Goal: Transaction & Acquisition: Purchase product/service

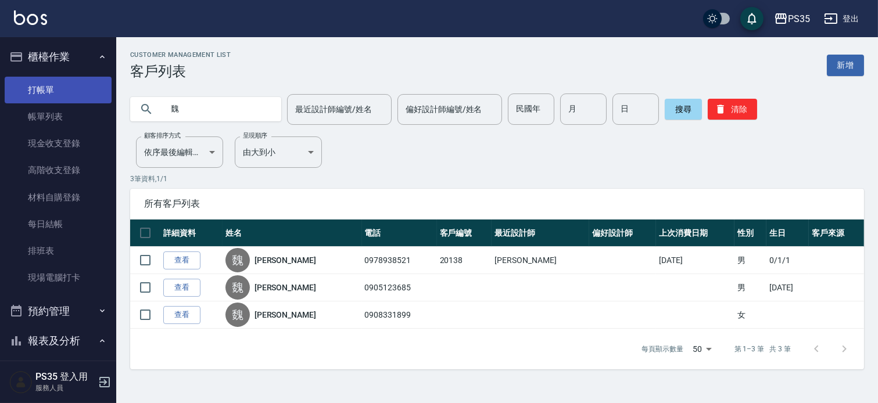
click at [71, 81] on link "打帳單" at bounding box center [58, 90] width 107 height 27
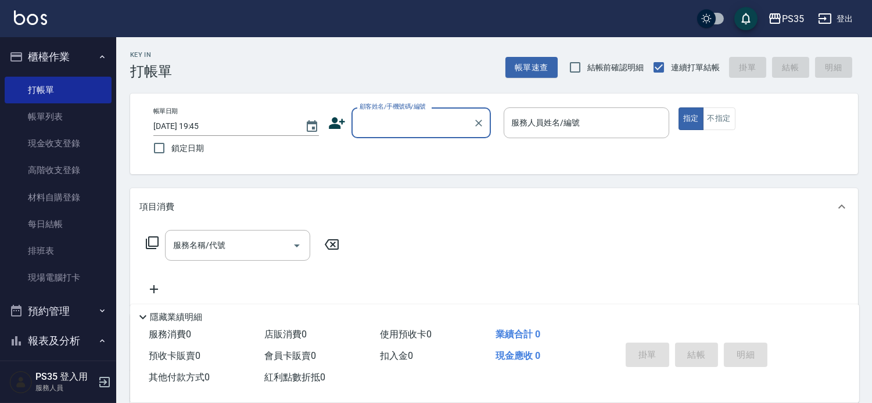
scroll to position [64, 0]
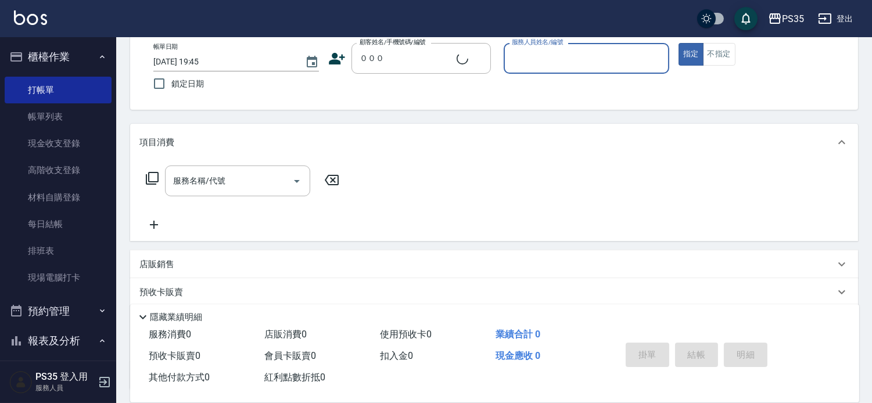
type input "０００"
click at [484, 60] on icon "Clear" at bounding box center [479, 59] width 12 height 12
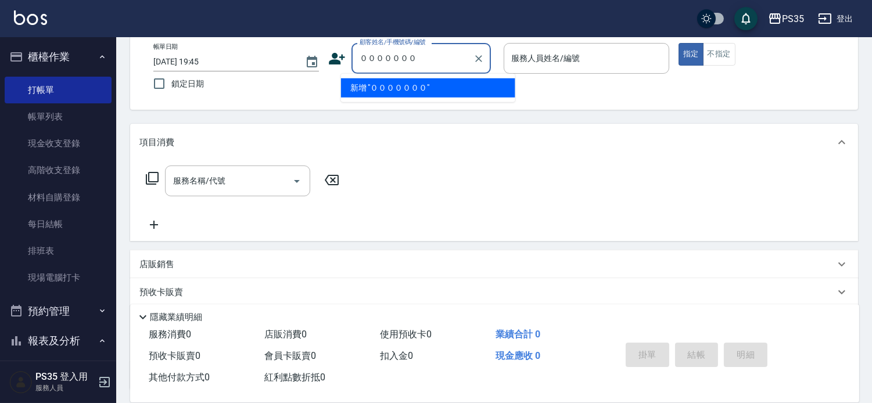
type input "０００００００"
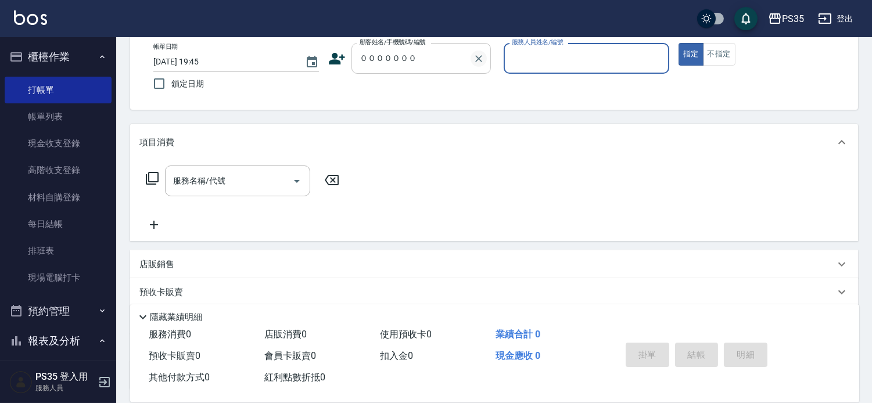
click at [487, 51] on button "Clear" at bounding box center [478, 59] width 16 height 16
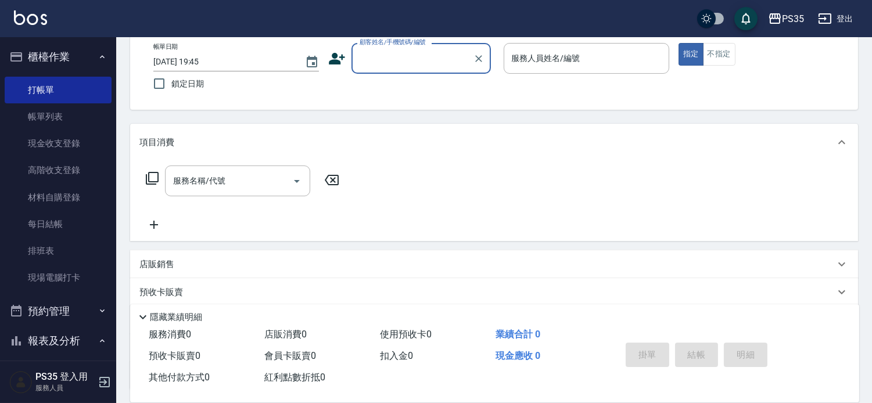
click at [468, 62] on input "顧客姓名/手機號碼/編號" at bounding box center [413, 58] width 112 height 20
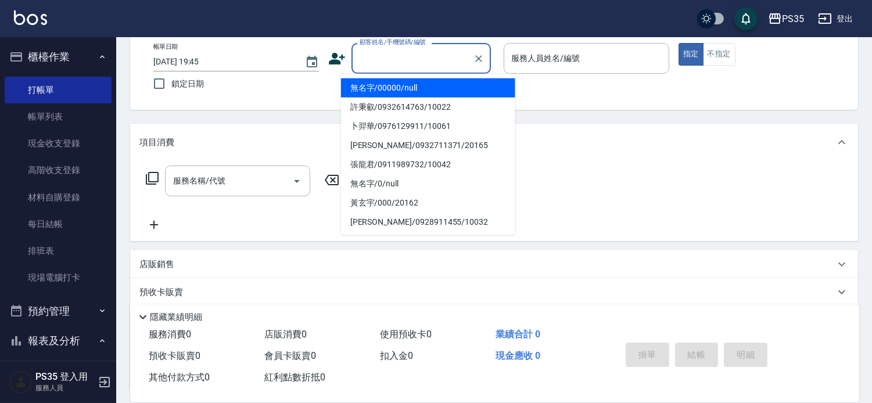
click at [425, 64] on input "顧客姓名/手機號碼/編號" at bounding box center [413, 58] width 112 height 20
click at [420, 85] on li "無名字/00000/null" at bounding box center [428, 87] width 174 height 19
type input "無名字/00000/null"
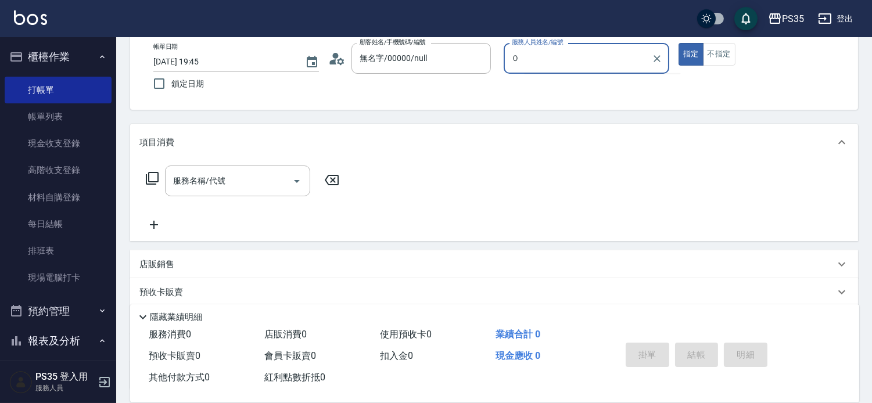
type input "０"
click at [678, 43] on button "指定" at bounding box center [690, 54] width 25 height 23
type button "true"
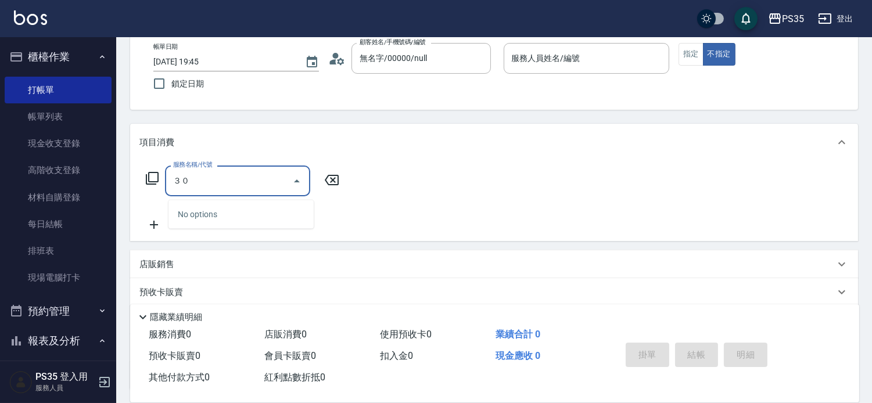
type input "３"
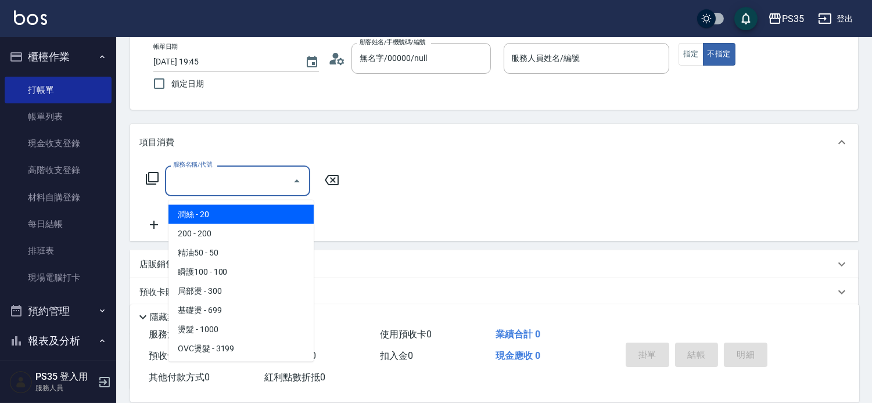
type input "＿"
type input "Ｃ"
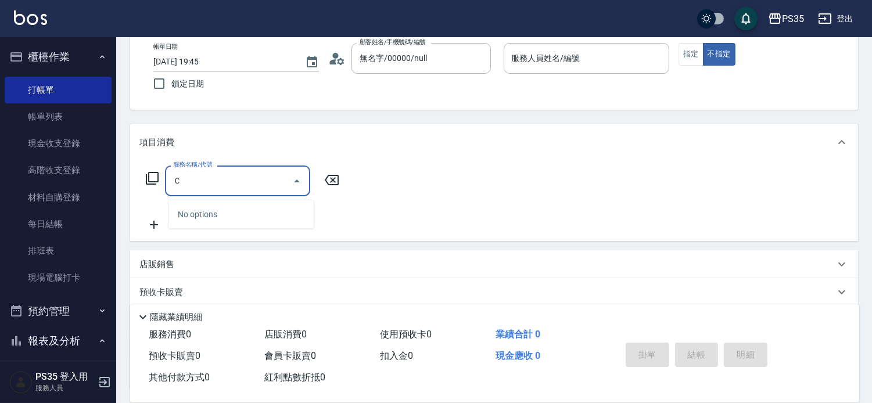
type input "Ｃ"
drag, startPoint x: 703, startPoint y: 343, endPoint x: 484, endPoint y: 256, distance: 235.1
click at [484, 256] on div "店販銷售 服務人員姓名/編號 服務人員姓名/編號 商品代號/名稱 商品代號/名稱" at bounding box center [494, 264] width 728 height 28
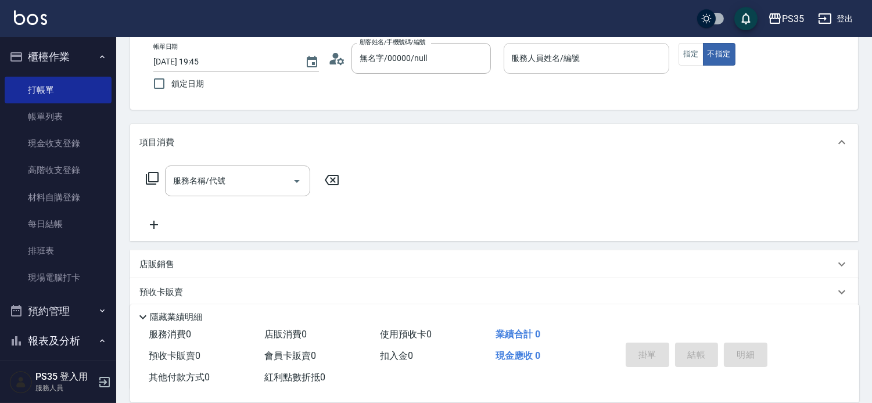
click at [624, 57] on input "服務人員姓名/編號" at bounding box center [586, 58] width 155 height 20
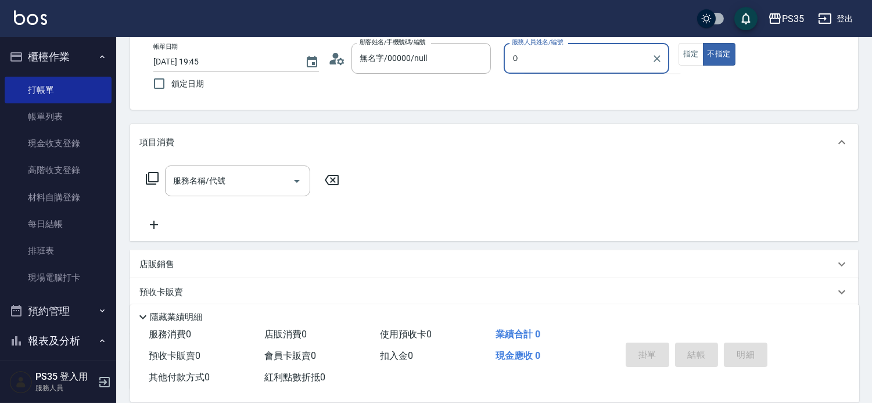
type input "０"
click at [703, 43] on button "不指定" at bounding box center [719, 54] width 33 height 23
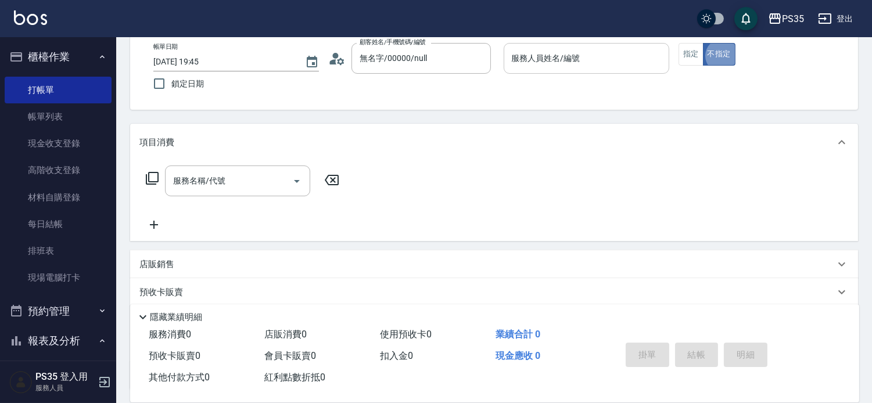
type button "false"
click at [624, 57] on input "服務人員姓名/編號" at bounding box center [586, 58] width 155 height 20
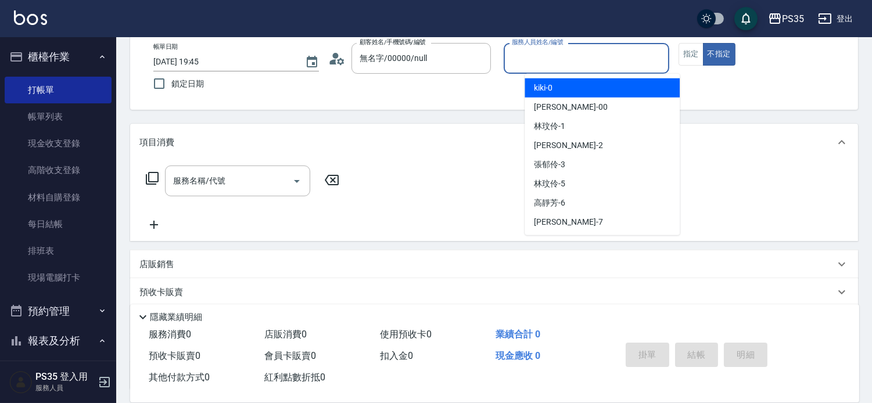
click at [594, 84] on div "kiki -0" at bounding box center [601, 87] width 155 height 19
type input "kiki-0"
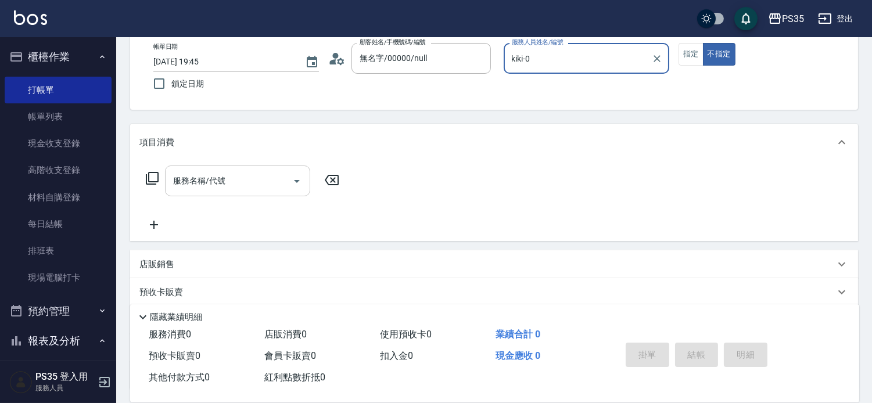
click at [271, 190] on input "服務名稱/代號" at bounding box center [228, 181] width 117 height 20
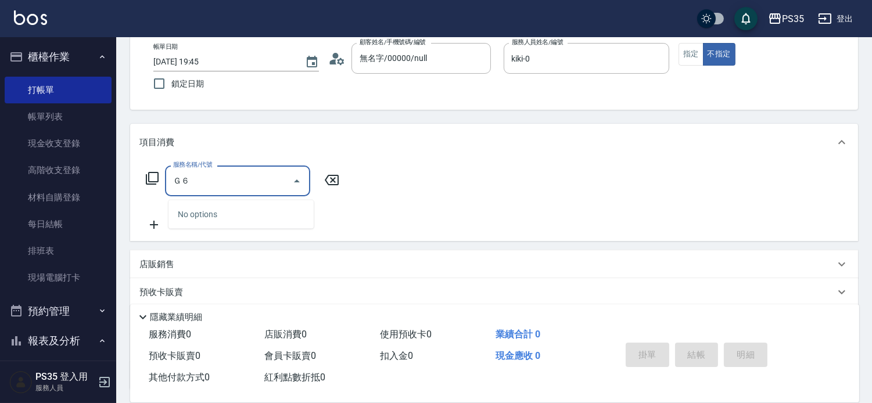
type input "Ｇ"
type input "６"
type input "１"
type input "４"
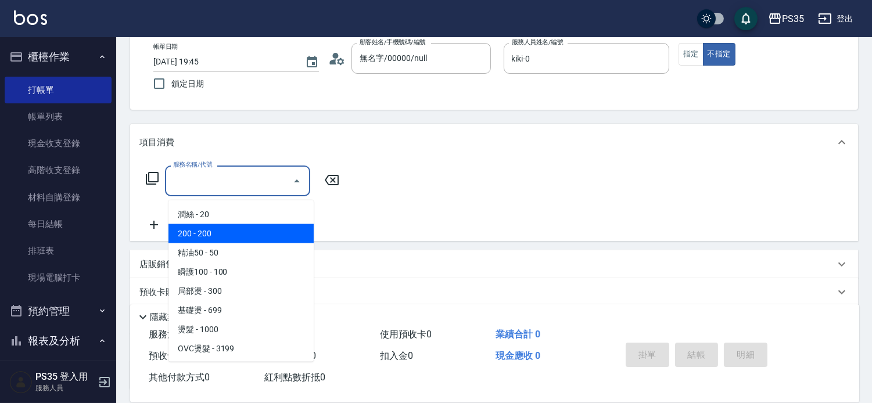
click at [246, 233] on span "200 - 200" at bounding box center [240, 233] width 145 height 19
type input "200(111)"
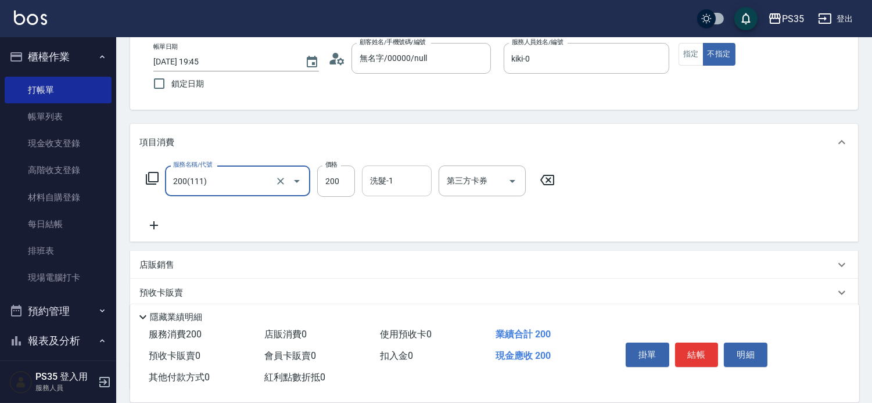
click at [408, 188] on input "洗髮-1" at bounding box center [396, 181] width 59 height 20
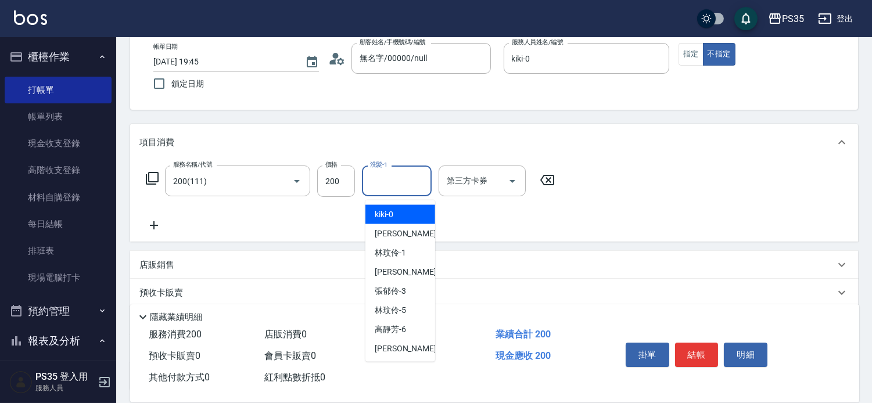
click at [388, 216] on span "kiki -0" at bounding box center [384, 214] width 19 height 12
type input "kiki-0"
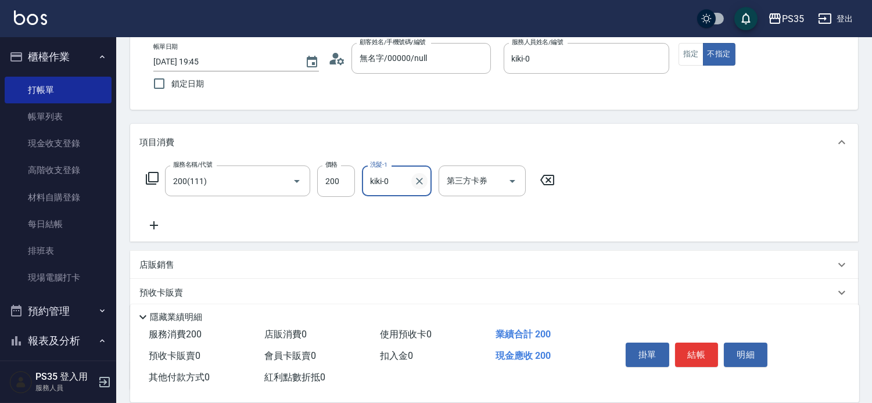
click at [427, 188] on button "Clear" at bounding box center [419, 181] width 16 height 16
click at [553, 184] on icon at bounding box center [547, 180] width 14 height 10
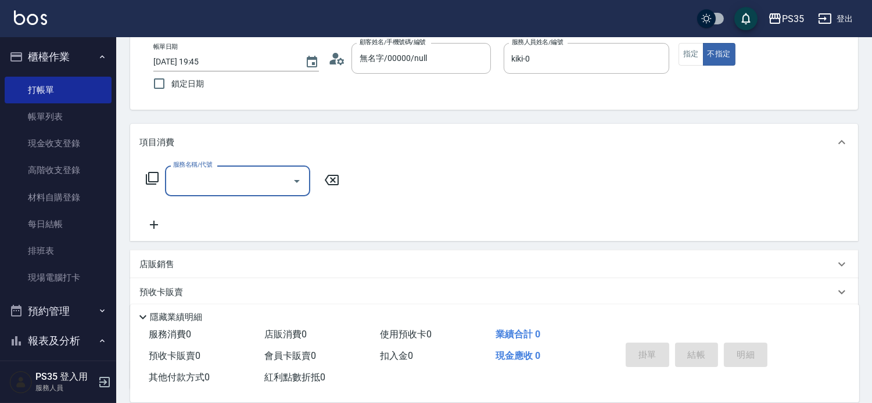
click at [277, 178] on input "服務名稱/代號" at bounding box center [228, 181] width 117 height 20
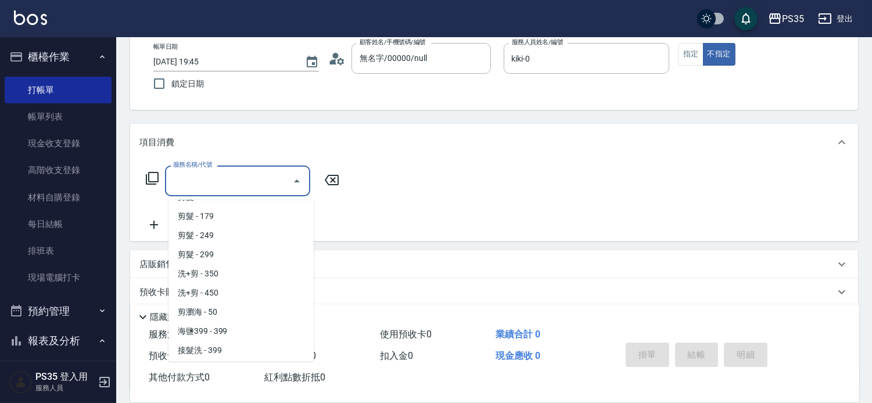
scroll to position [322, 0]
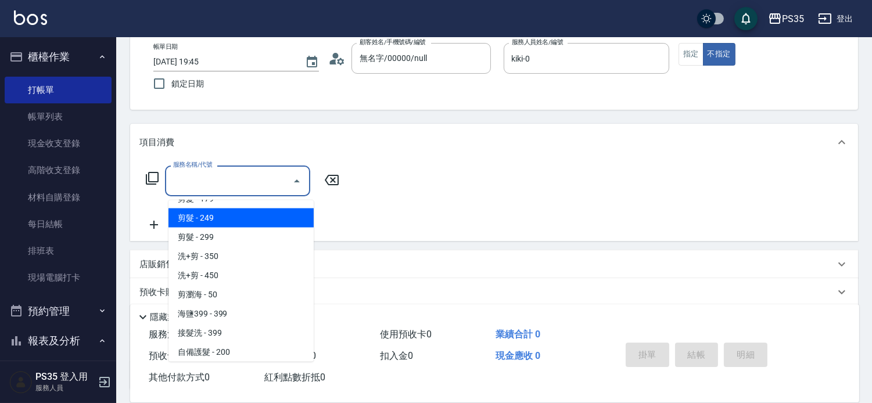
click at [222, 215] on span "剪髮 - 249" at bounding box center [240, 217] width 145 height 19
type input "剪髮(306)"
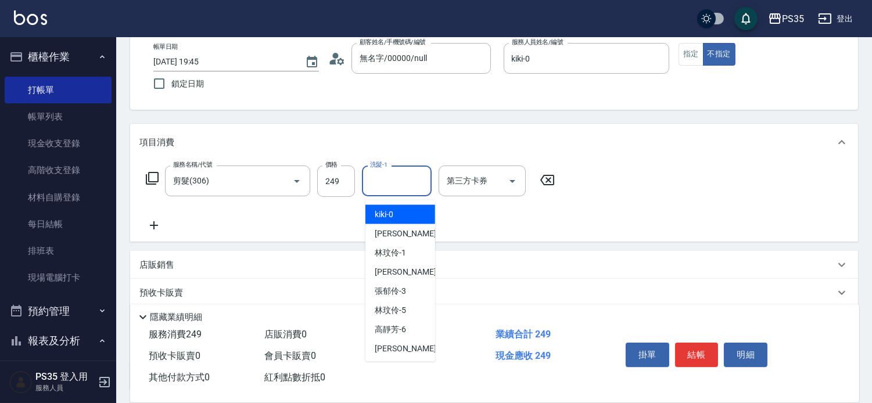
click at [397, 187] on input "洗髮-1" at bounding box center [396, 181] width 59 height 20
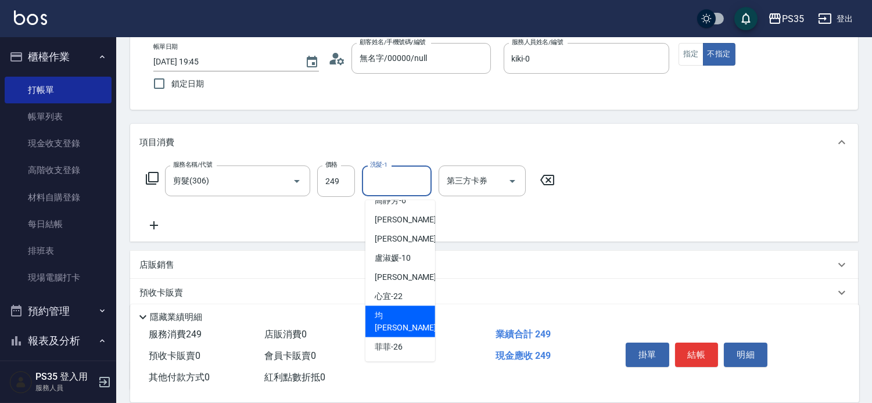
scroll to position [173, 0]
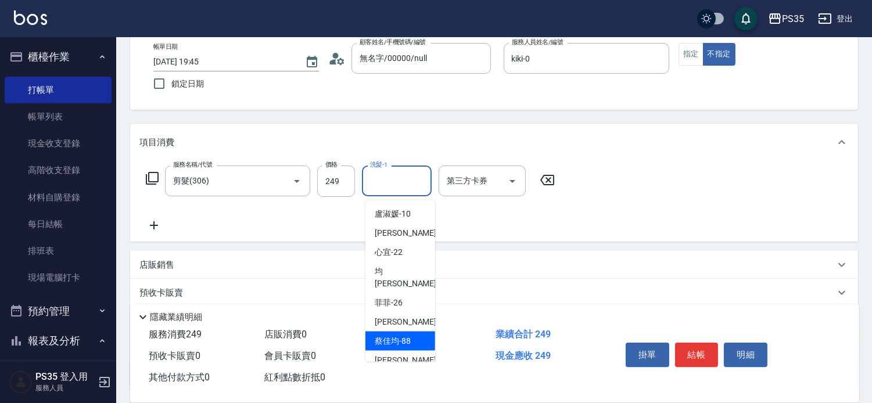
click at [405, 335] on span "[PERSON_NAME]-88" at bounding box center [393, 341] width 36 height 12
type input "[PERSON_NAME]-88"
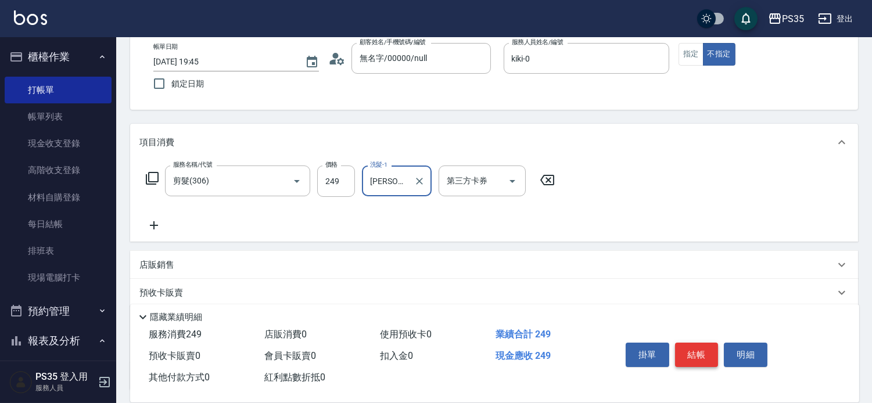
click at [717, 343] on button "結帳" at bounding box center [697, 355] width 44 height 24
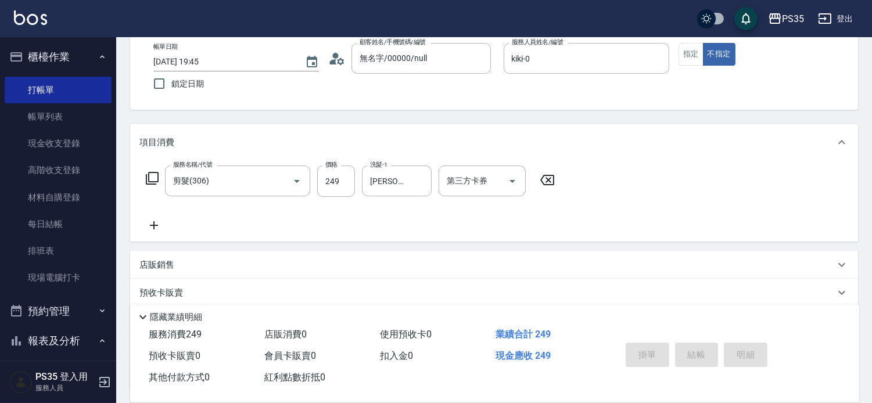
type input "[DATE] 19:48"
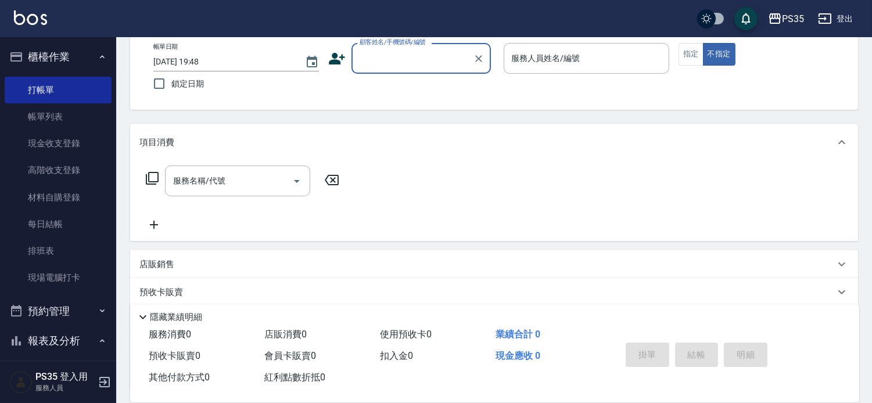
click at [468, 60] on input "顧客姓名/手機號碼/編號" at bounding box center [413, 58] width 112 height 20
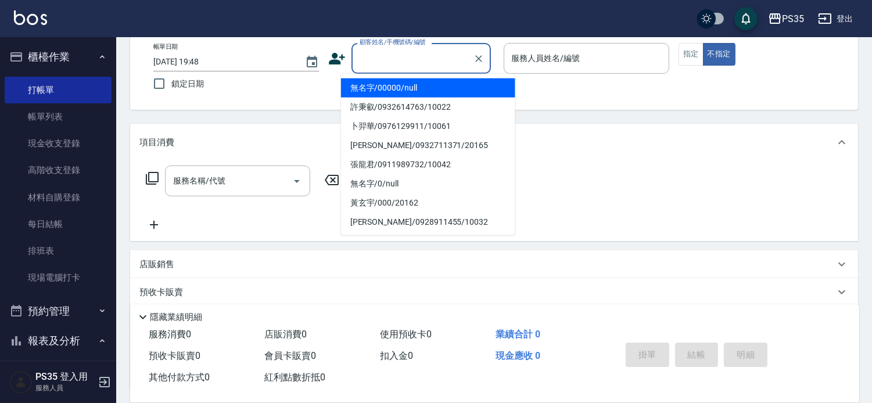
click at [443, 84] on li "無名字/00000/null" at bounding box center [428, 87] width 174 height 19
type input "無名字/00000/null"
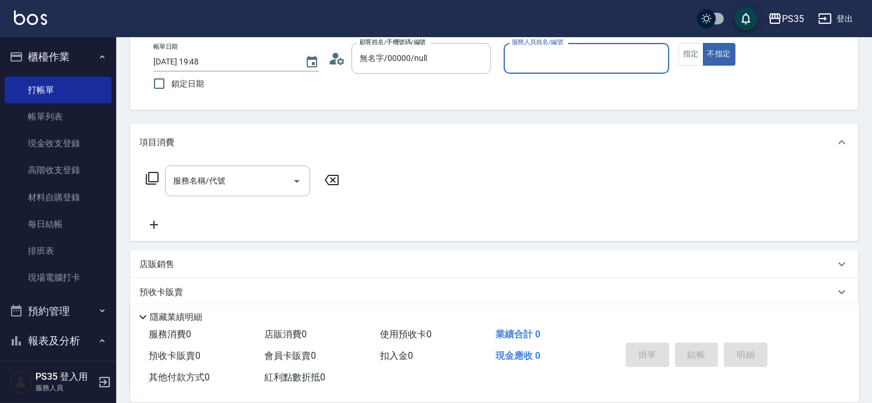
click at [546, 51] on div "服務人員姓名/編號 服務人員姓名/編號" at bounding box center [587, 58] width 166 height 31
click at [589, 60] on input "服務人員姓名/編號" at bounding box center [586, 58] width 155 height 20
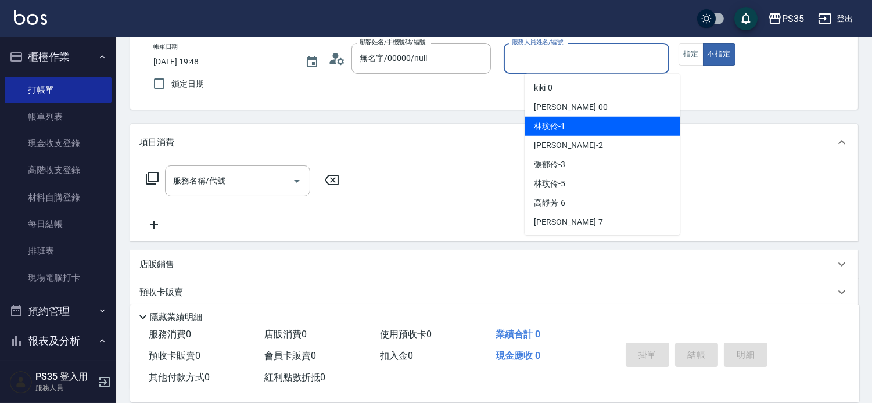
click at [562, 118] on div "[PERSON_NAME]-1" at bounding box center [601, 126] width 155 height 19
type input "[PERSON_NAME]-1"
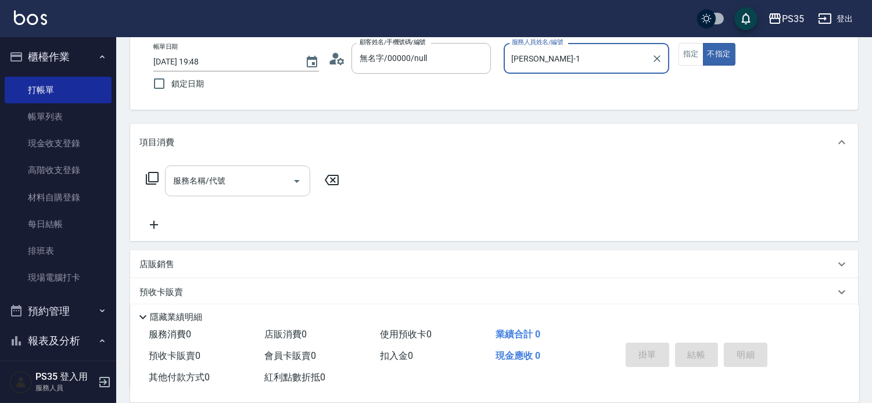
click at [180, 177] on input "服務名稱/代號" at bounding box center [228, 181] width 117 height 20
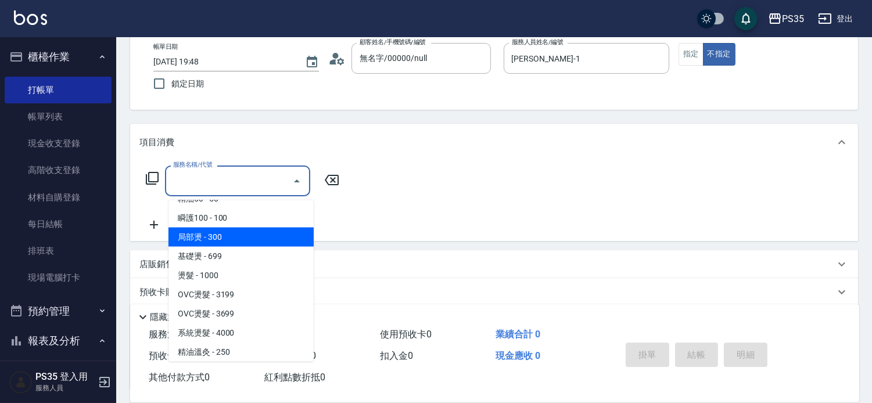
scroll to position [193, 0]
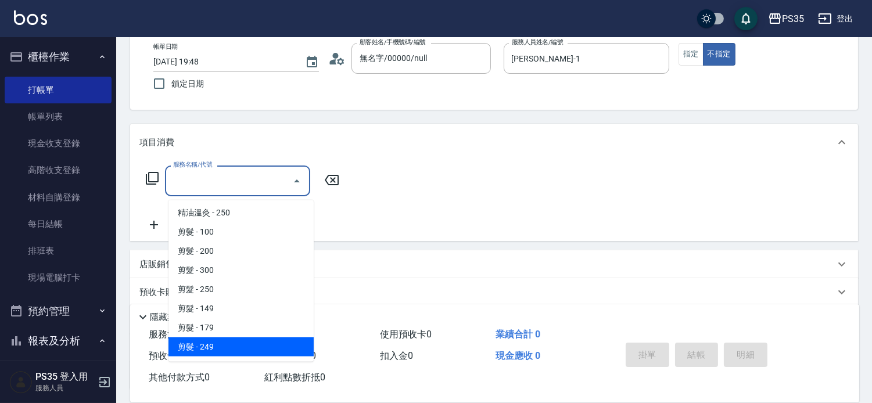
click at [211, 347] on span "剪髮 - 249" at bounding box center [240, 346] width 145 height 19
type input "剪髮(306)"
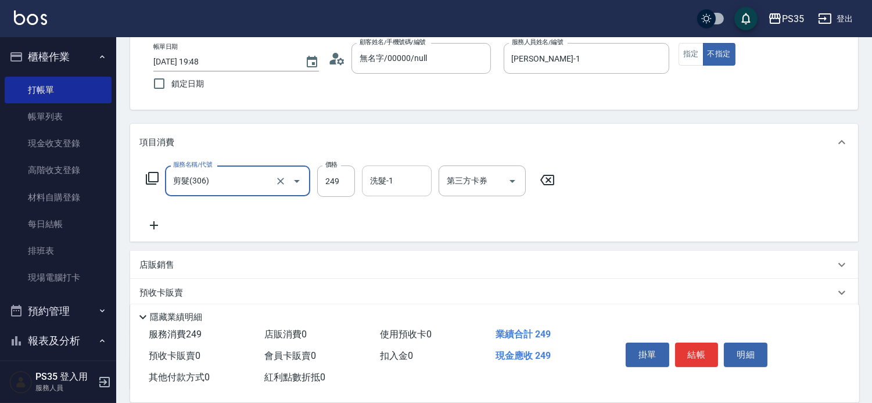
click at [408, 188] on input "洗髮-1" at bounding box center [396, 181] width 59 height 20
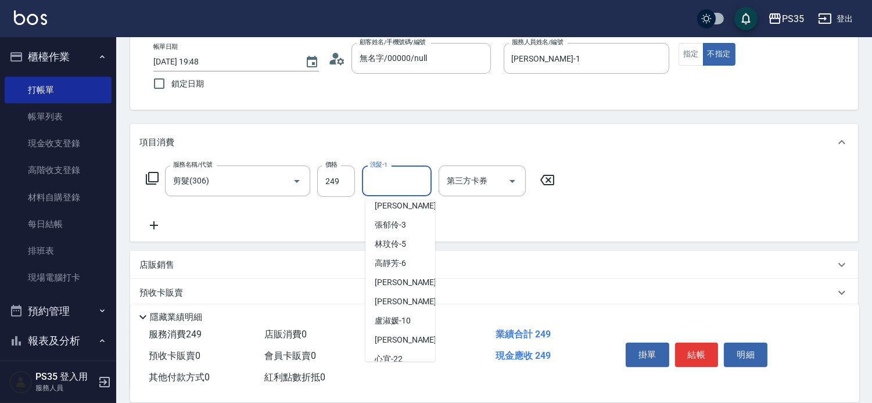
scroll to position [173, 0]
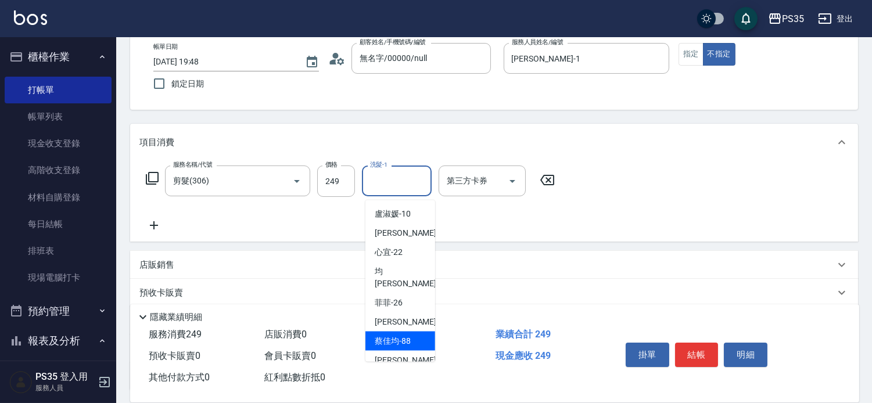
click at [407, 335] on span "[PERSON_NAME]-88" at bounding box center [393, 341] width 36 height 12
type input "[PERSON_NAME]-88"
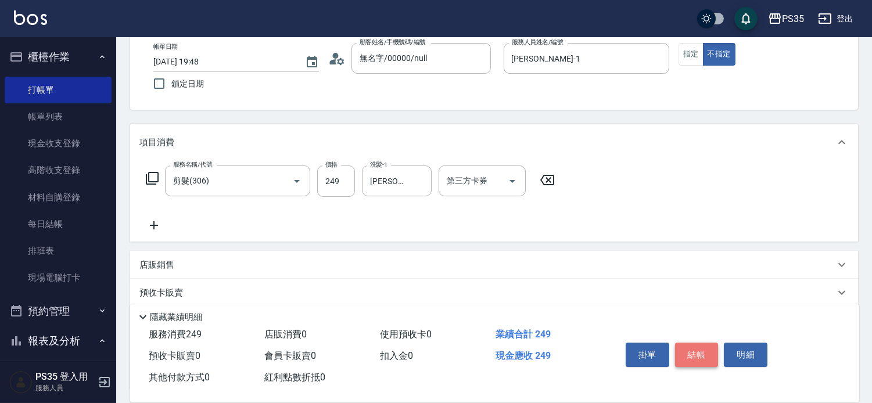
click at [705, 343] on button "結帳" at bounding box center [697, 355] width 44 height 24
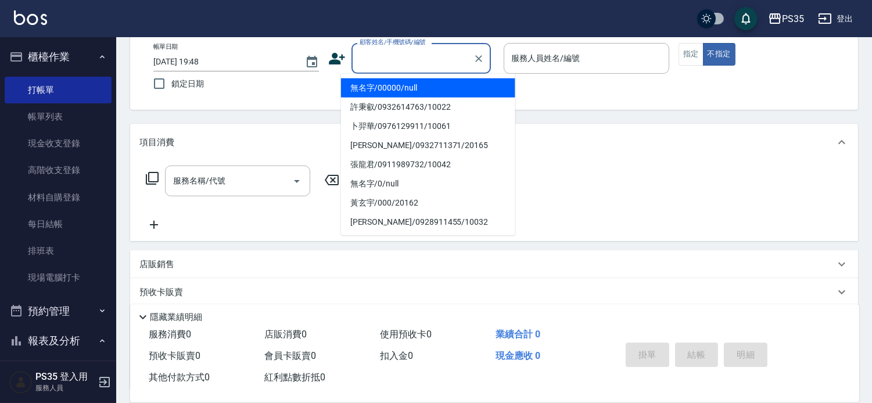
click at [394, 51] on input "顧客姓名/手機號碼/編號" at bounding box center [413, 58] width 112 height 20
click at [403, 89] on li "無名字/00000/null" at bounding box center [428, 87] width 174 height 19
type input "無名字/00000/null"
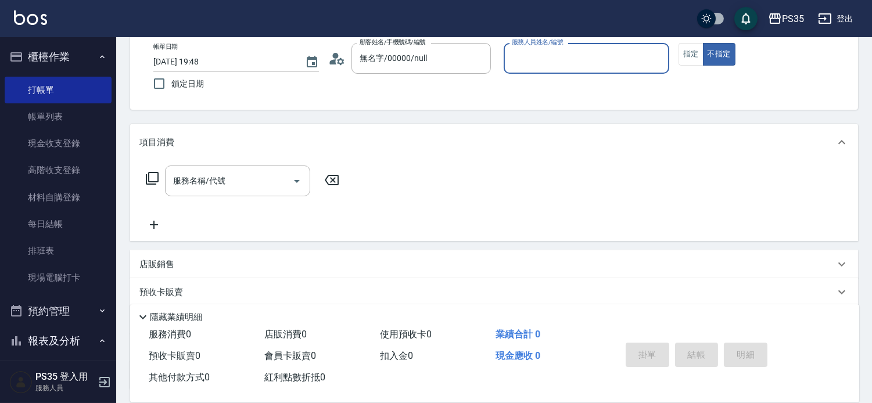
click at [598, 61] on input "服務人員姓名/編號" at bounding box center [586, 58] width 155 height 20
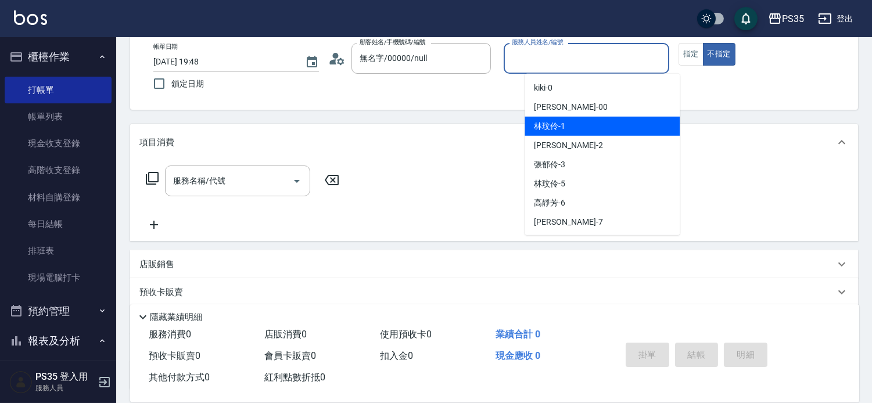
click at [599, 124] on div "[PERSON_NAME]-1" at bounding box center [601, 126] width 155 height 19
type input "[PERSON_NAME]-1"
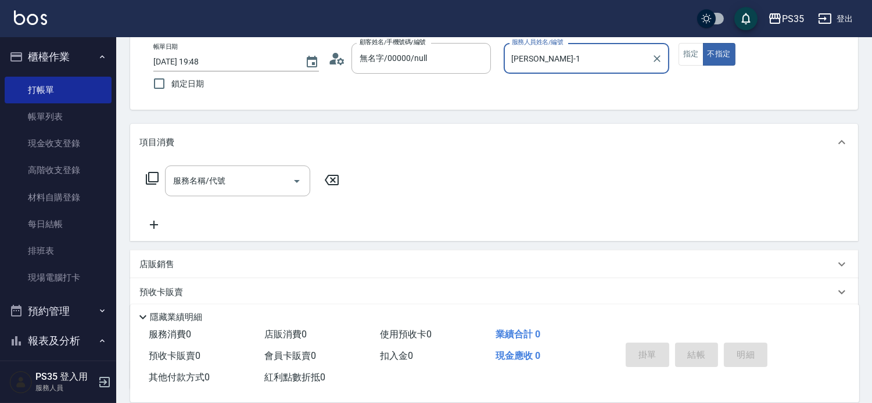
click at [699, 64] on button "指定" at bounding box center [690, 54] width 25 height 23
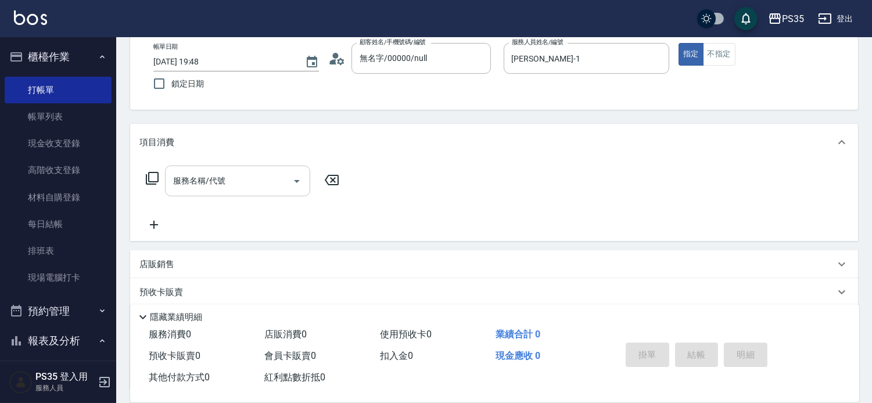
click at [246, 184] on input "服務名稱/代號" at bounding box center [228, 181] width 117 height 20
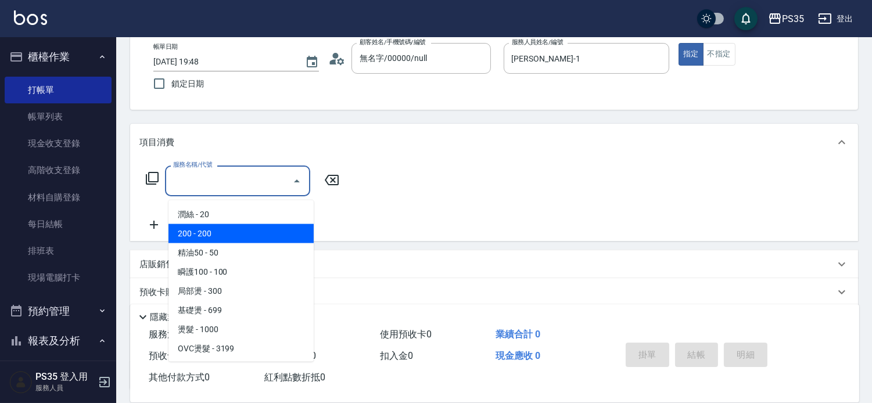
click at [231, 224] on span "200 - 200" at bounding box center [240, 233] width 145 height 19
type input "200(111)"
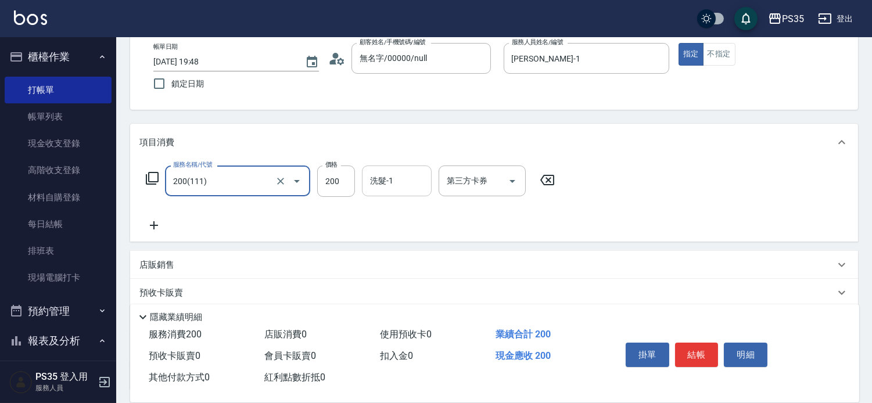
drag, startPoint x: 402, startPoint y: 183, endPoint x: 402, endPoint y: 195, distance: 11.6
click at [402, 184] on input "洗髮-1" at bounding box center [396, 181] width 59 height 20
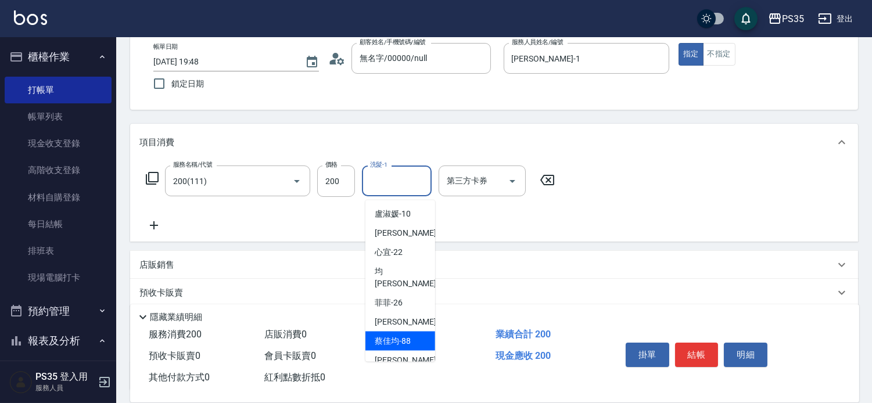
click at [400, 335] on span "[PERSON_NAME]-88" at bounding box center [393, 341] width 36 height 12
type input "[PERSON_NAME]-88"
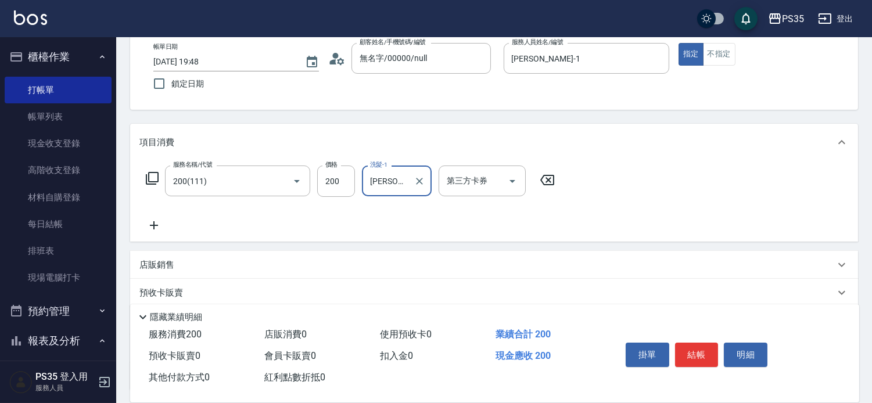
click at [146, 232] on icon at bounding box center [153, 225] width 29 height 14
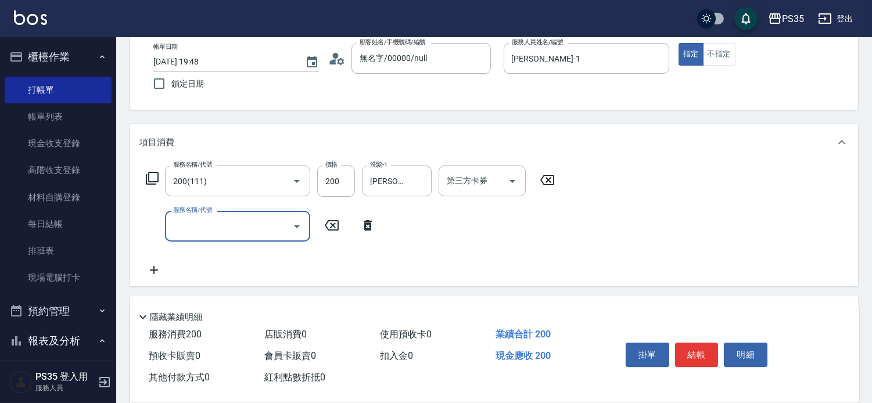
click at [178, 225] on input "服務名稱/代號" at bounding box center [228, 226] width 117 height 20
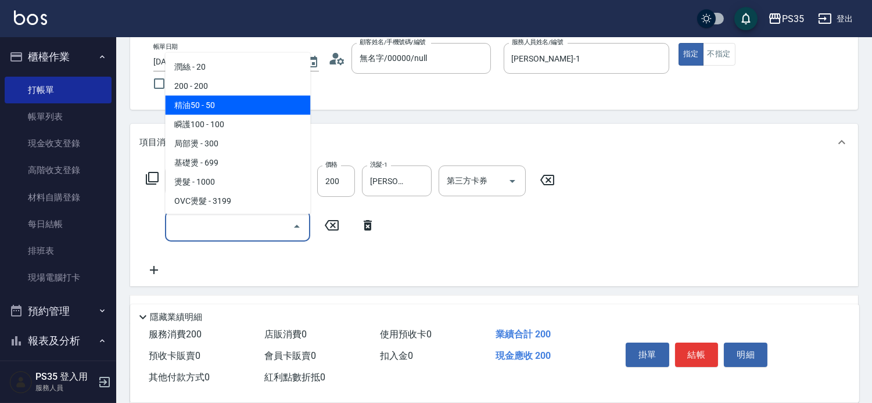
click at [248, 107] on span "精油50 - 50" at bounding box center [237, 105] width 145 height 19
type input "精油50(112)"
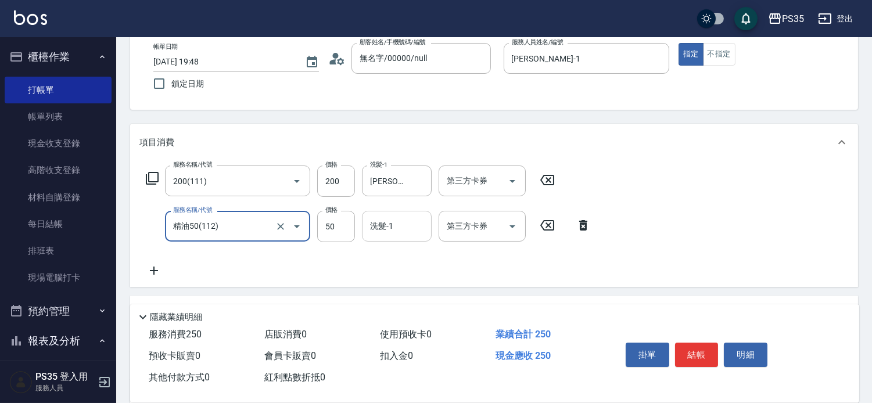
click at [401, 231] on input "洗髮-1" at bounding box center [396, 226] width 59 height 20
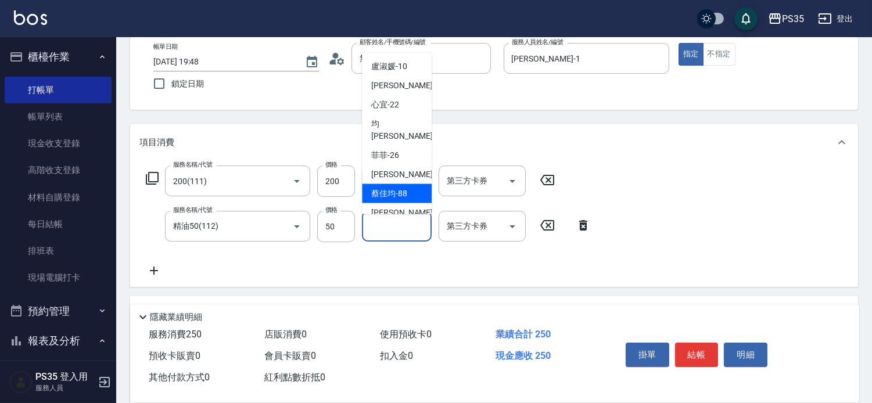
click at [394, 187] on div "[PERSON_NAME]-88" at bounding box center [397, 193] width 70 height 19
type input "[PERSON_NAME]-88"
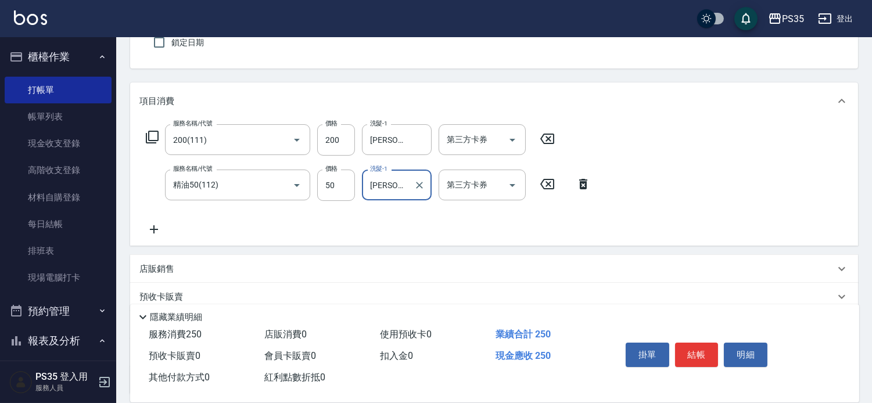
scroll to position [129, 0]
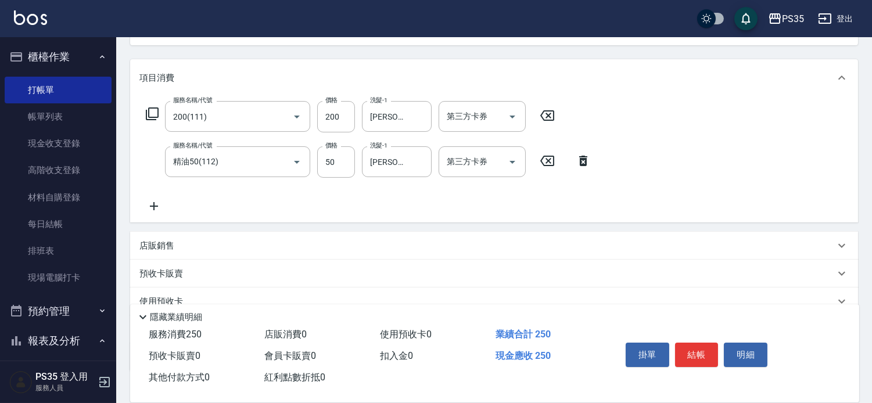
click at [149, 213] on icon at bounding box center [153, 206] width 29 height 14
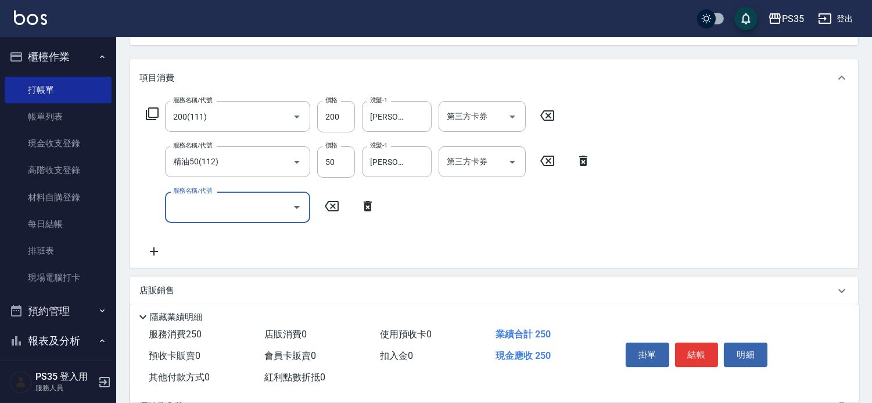
click at [196, 207] on input "服務名稱/代號" at bounding box center [228, 207] width 117 height 20
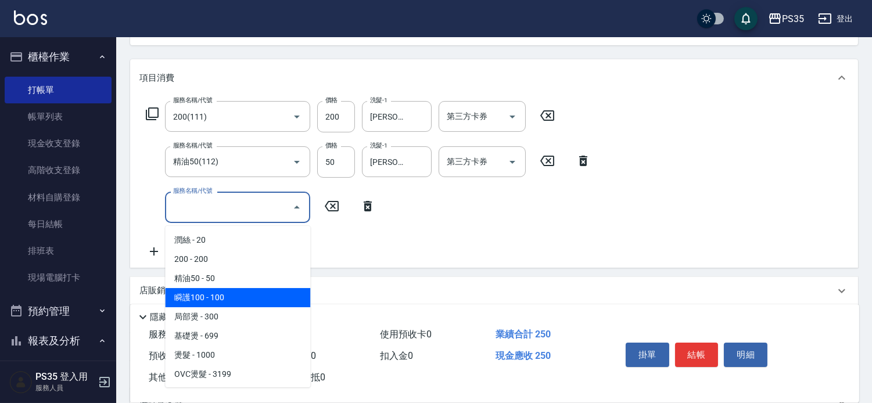
click at [223, 303] on span "瞬護100 - 100" at bounding box center [237, 297] width 145 height 19
type input "瞬護100(113)"
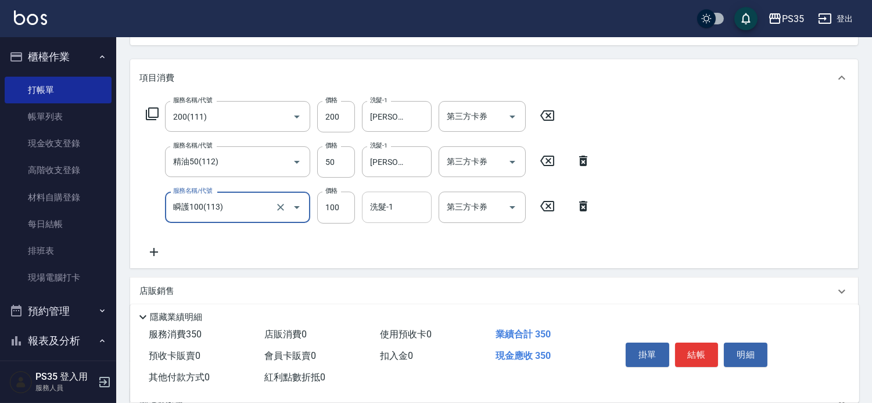
click at [397, 217] on input "洗髮-1" at bounding box center [396, 207] width 59 height 20
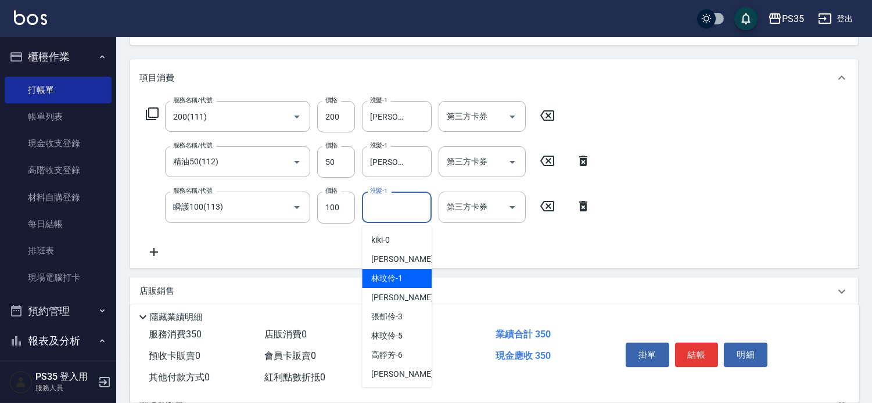
click at [398, 281] on span "[PERSON_NAME]-1" at bounding box center [386, 278] width 31 height 12
type input "[PERSON_NAME]-1"
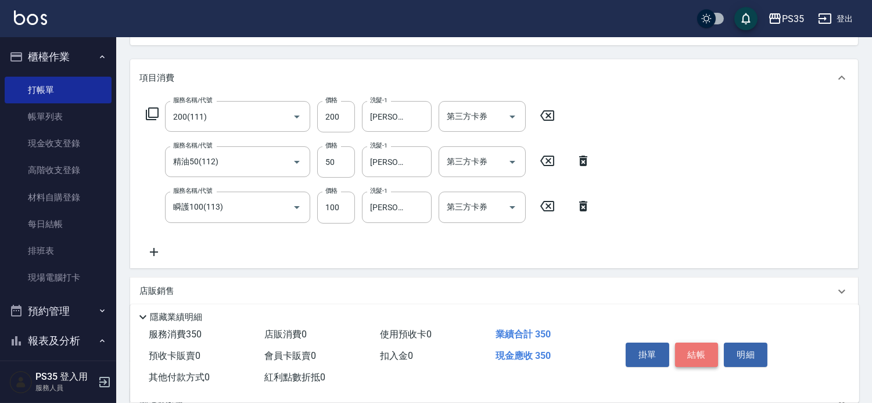
click at [712, 343] on button "結帳" at bounding box center [697, 355] width 44 height 24
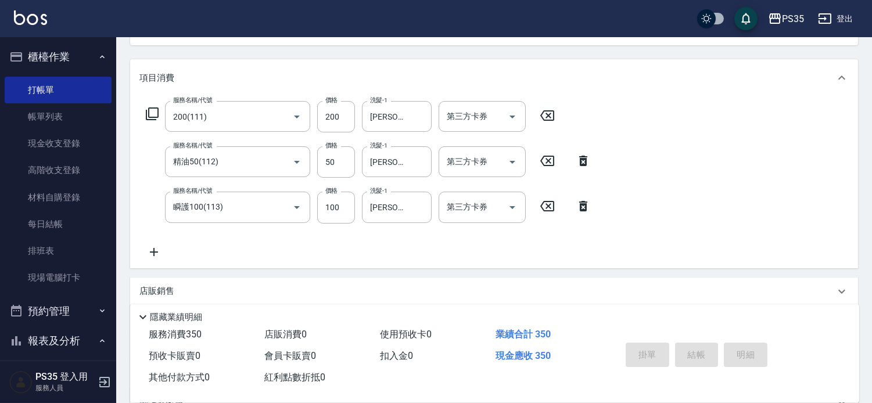
type input "[DATE] 19:49"
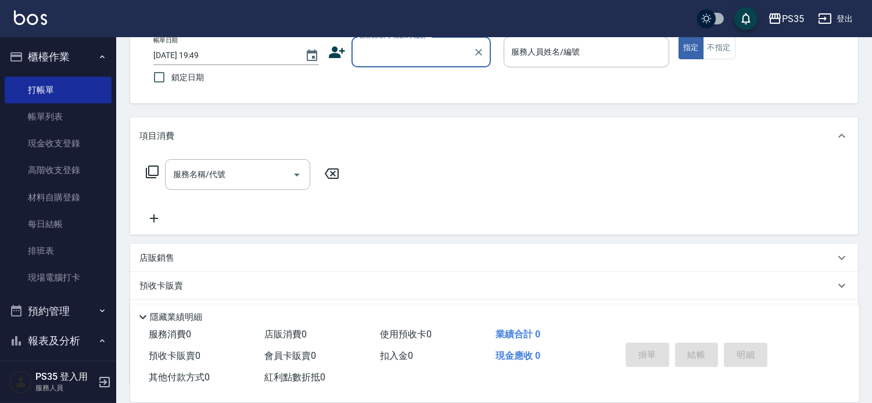
scroll to position [48, 0]
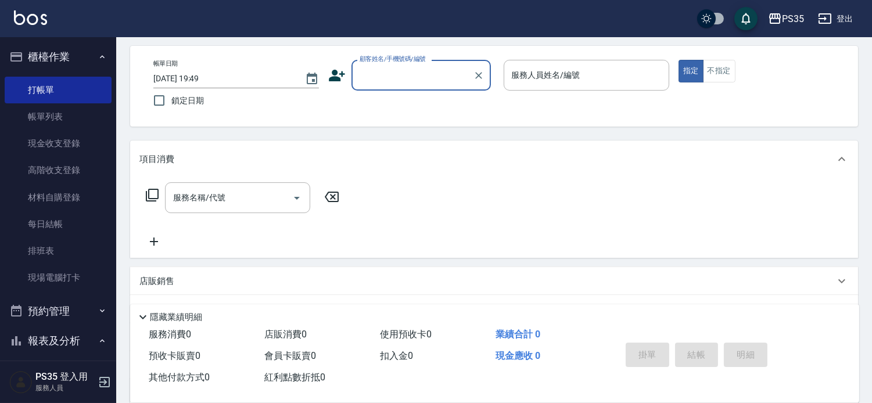
click at [420, 77] on input "顧客姓名/手機號碼/編號" at bounding box center [413, 75] width 112 height 20
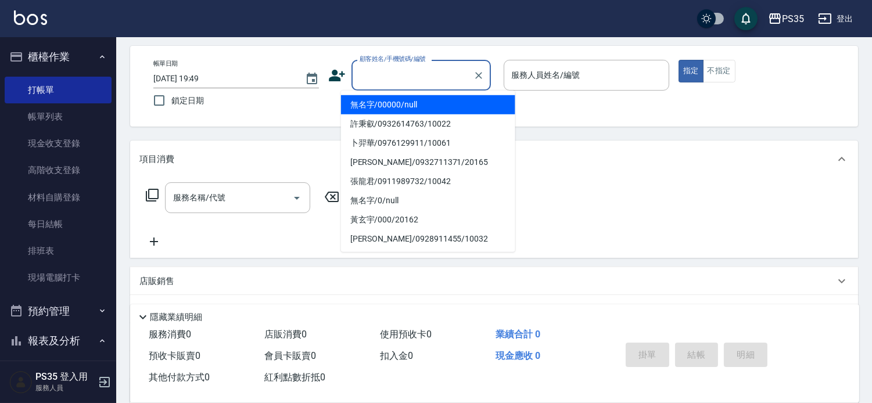
click at [396, 105] on li "無名字/00000/null" at bounding box center [428, 104] width 174 height 19
type input "無名字/00000/null"
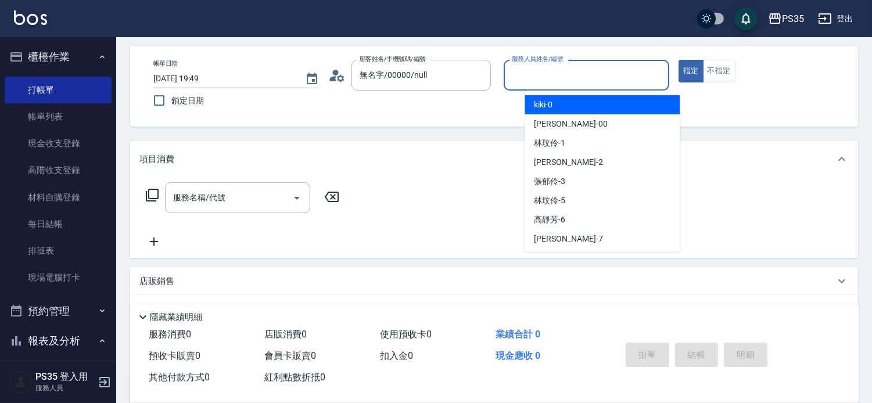
click at [603, 70] on input "服務人員姓名/編號" at bounding box center [586, 75] width 155 height 20
click at [577, 102] on div "kiki -0" at bounding box center [601, 104] width 155 height 19
type input "kiki-0"
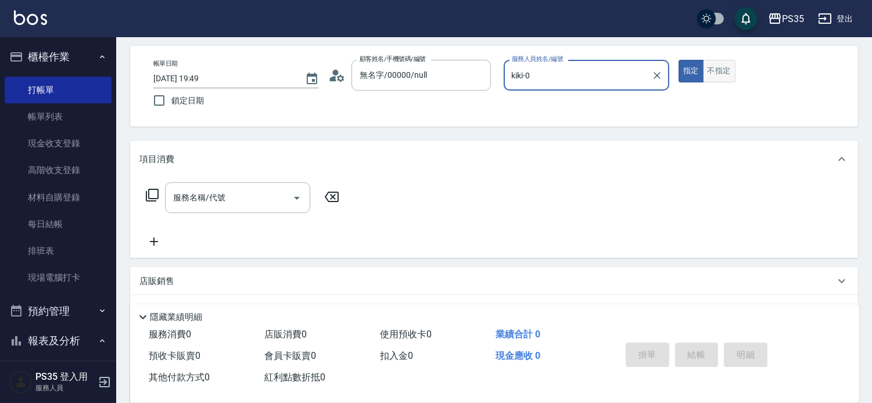
click at [735, 70] on button "不指定" at bounding box center [719, 71] width 33 height 23
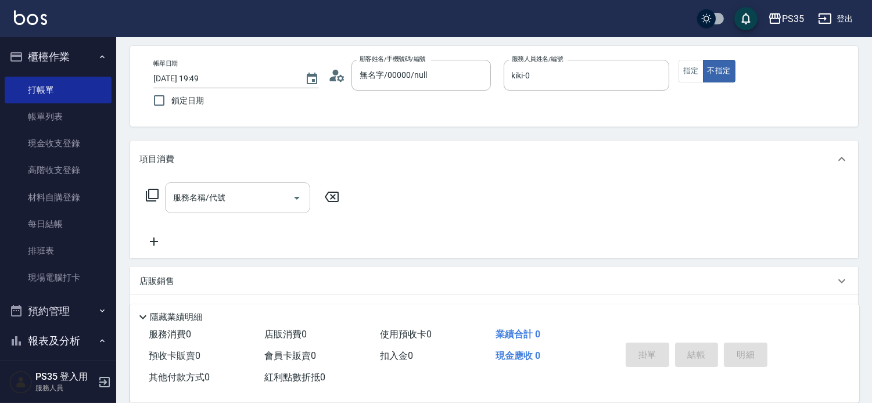
click at [246, 208] on input "服務名稱/代號" at bounding box center [228, 198] width 117 height 20
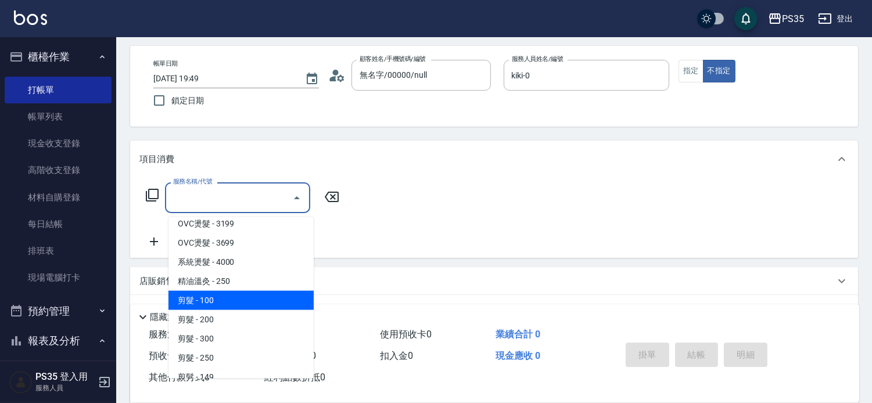
scroll to position [193, 0]
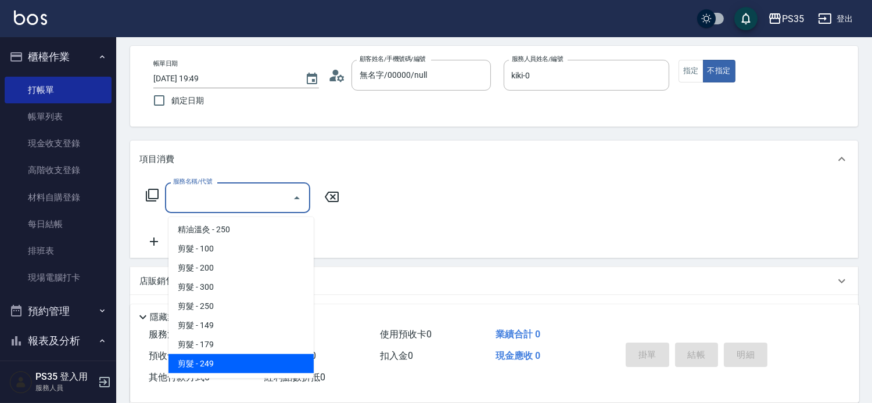
click at [224, 360] on span "剪髮 - 249" at bounding box center [240, 363] width 145 height 19
type input "剪髮(306)"
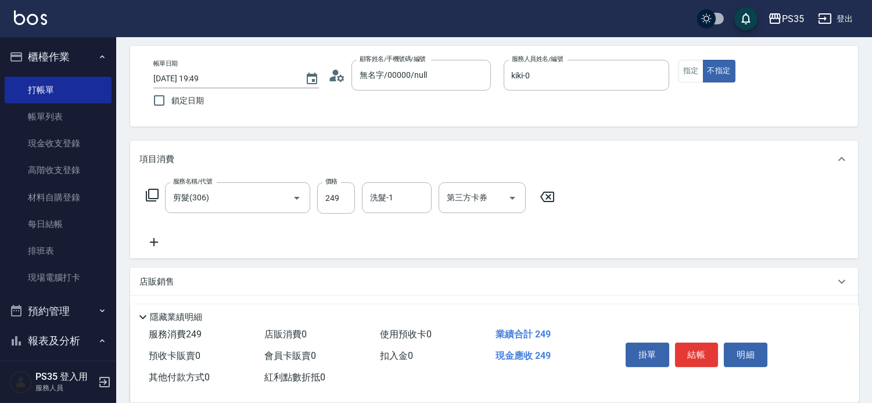
click at [544, 195] on div "服務名稱/代號 剪髮(306) 服務名稱/代號 價格 249 價格 洗髮-1 洗髮-1 第三方卡券 第三方卡券" at bounding box center [350, 197] width 422 height 31
click at [548, 202] on icon at bounding box center [547, 197] width 29 height 14
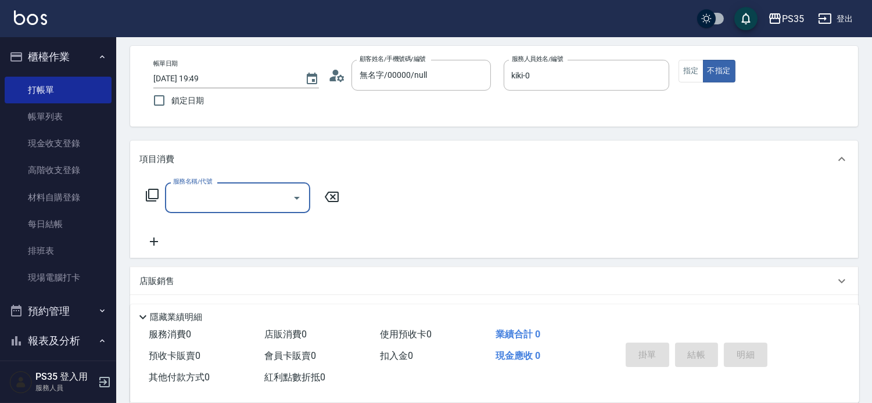
click at [215, 199] on input "服務名稱/代號" at bounding box center [228, 198] width 117 height 20
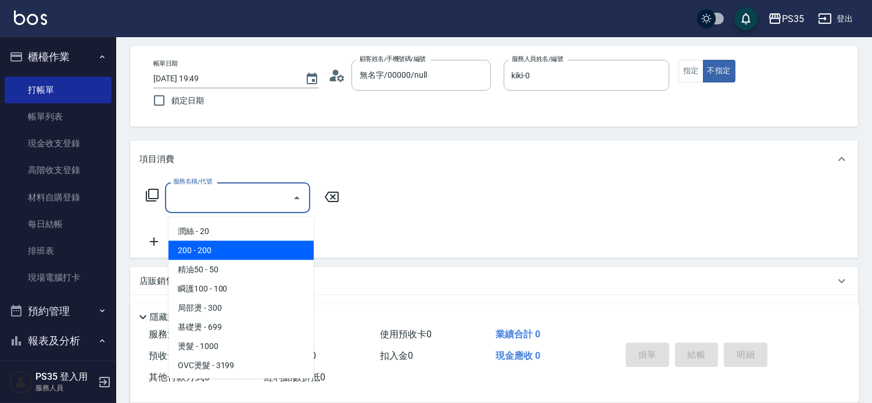
click at [227, 250] on span "200 - 200" at bounding box center [240, 250] width 145 height 19
type input "200(111)"
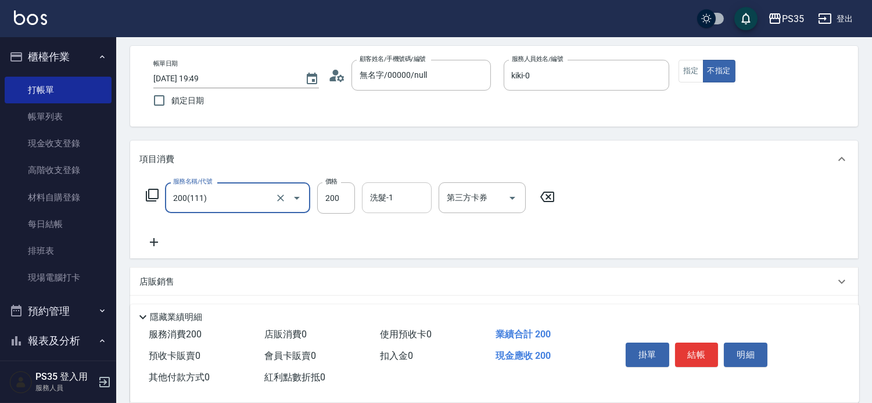
click at [402, 197] on input "洗髮-1" at bounding box center [396, 198] width 59 height 20
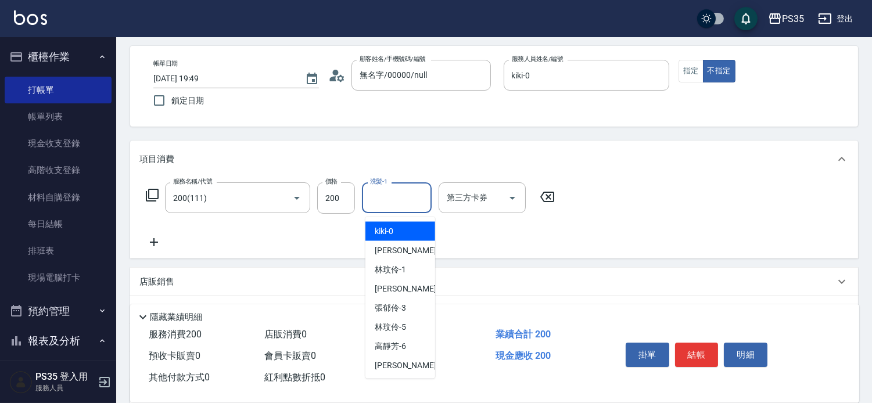
click at [407, 231] on div "kiki -0" at bounding box center [400, 231] width 70 height 19
type input "kiki-0"
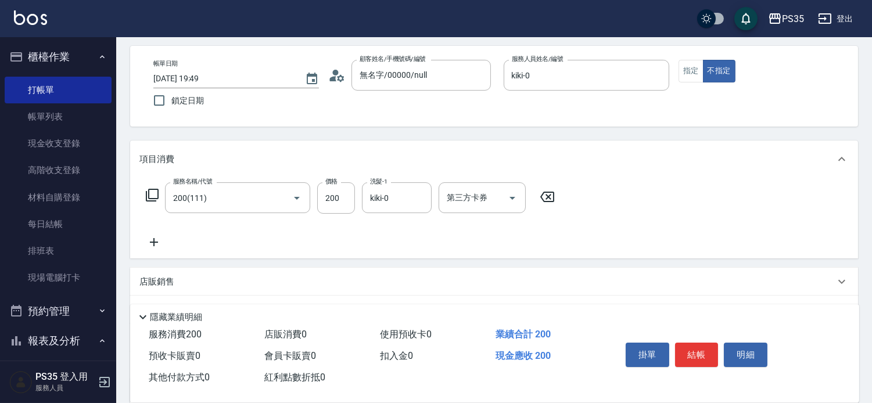
click at [252, 229] on div "服務名稱/代號 200(111) 服務名稱/代號 價格 200 價格 洗髮-1 kiki-0 洗髮-1 第三方卡券 第三方卡券" at bounding box center [350, 215] width 422 height 67
click at [152, 246] on icon at bounding box center [153, 242] width 29 height 14
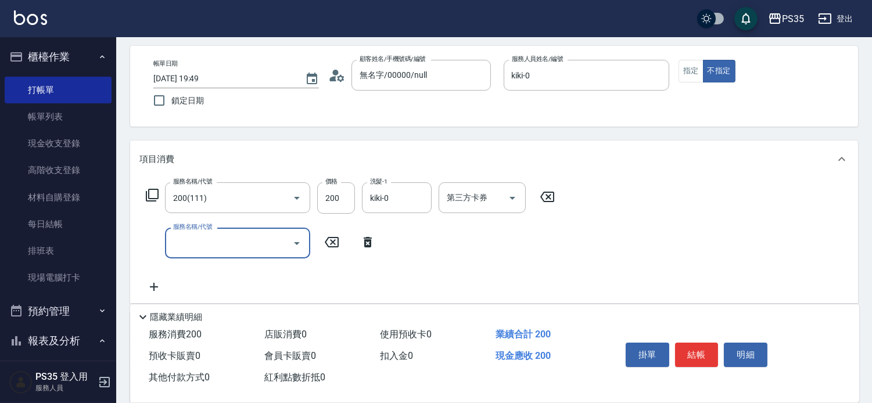
click at [195, 238] on input "服務名稱/代號" at bounding box center [228, 243] width 117 height 20
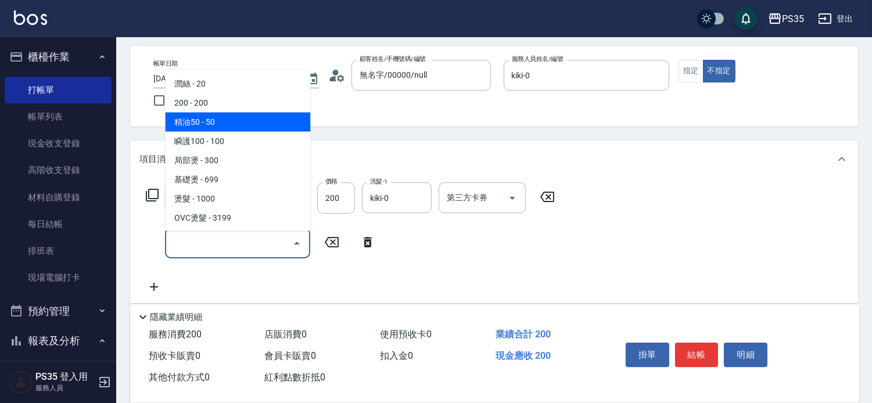
click at [220, 124] on span "精油50 - 50" at bounding box center [237, 122] width 145 height 19
type input "精油50(112)"
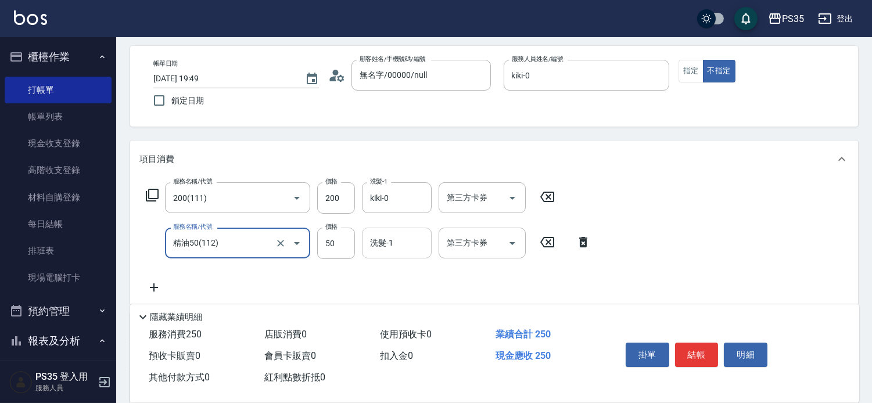
click at [373, 247] on div "洗髮-1 洗髮-1" at bounding box center [397, 243] width 70 height 31
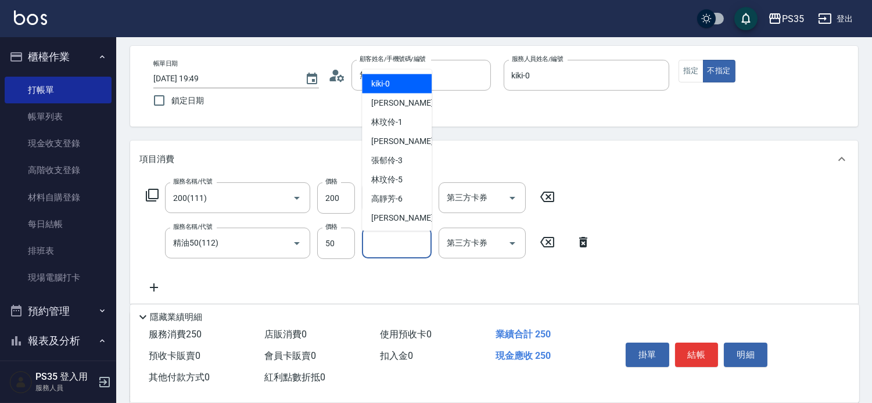
click at [371, 73] on ul "kiki -0 [PERSON_NAME] -00 [PERSON_NAME]-1 [PERSON_NAME] -2 [PERSON_NAME]-3 [PER…" at bounding box center [397, 150] width 70 height 161
click at [387, 74] on div "kiki -0" at bounding box center [397, 83] width 70 height 19
type input "kiki-0"
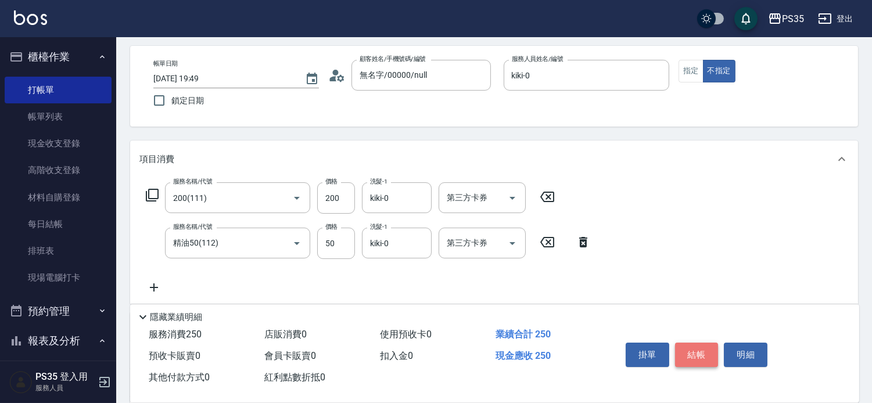
click at [697, 346] on button "結帳" at bounding box center [697, 355] width 44 height 24
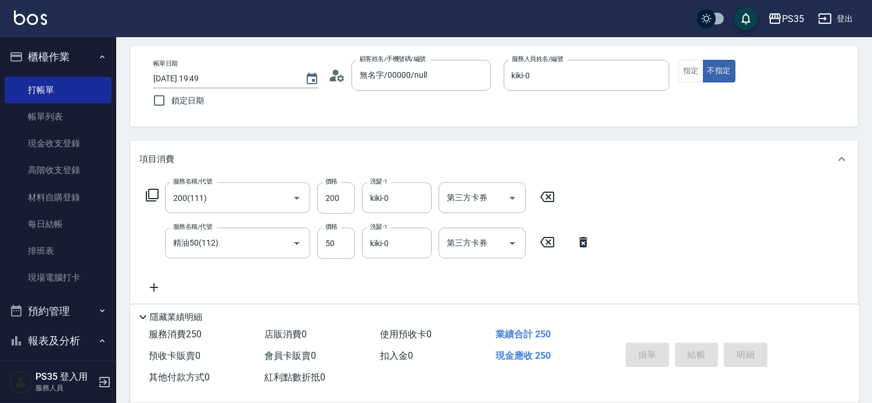
type input "[DATE] 19:50"
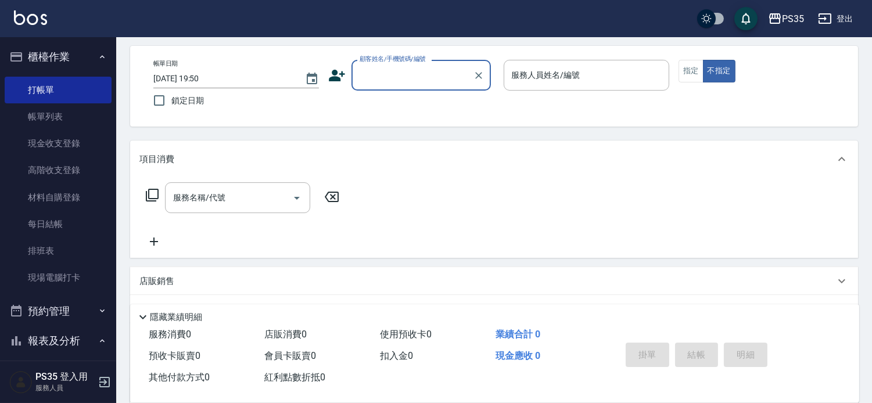
click at [408, 81] on input "顧客姓名/手機號碼/編號" at bounding box center [413, 75] width 112 height 20
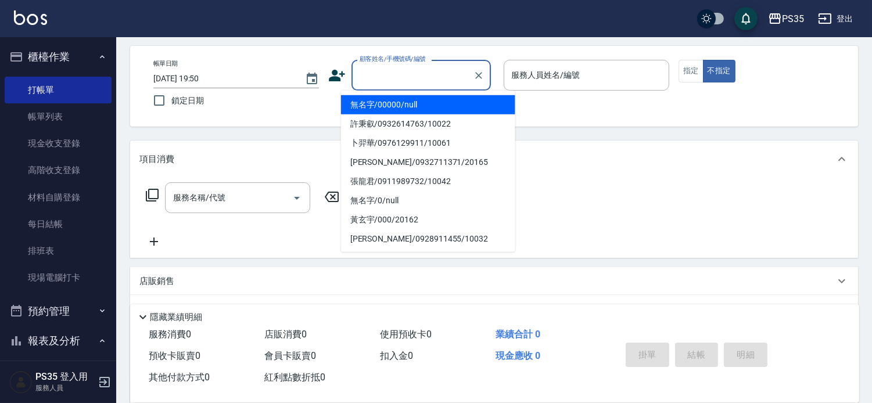
click at [390, 100] on li "無名字/00000/null" at bounding box center [428, 104] width 174 height 19
type input "無名字/00000/null"
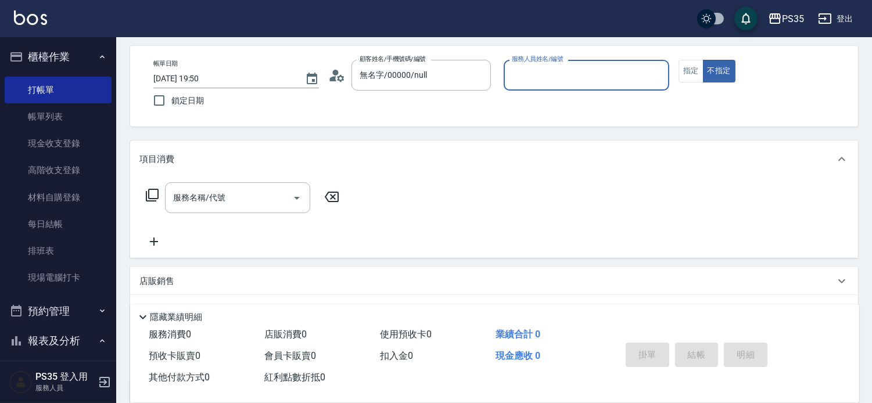
click at [635, 78] on input "服務人員姓名/編號" at bounding box center [586, 75] width 155 height 20
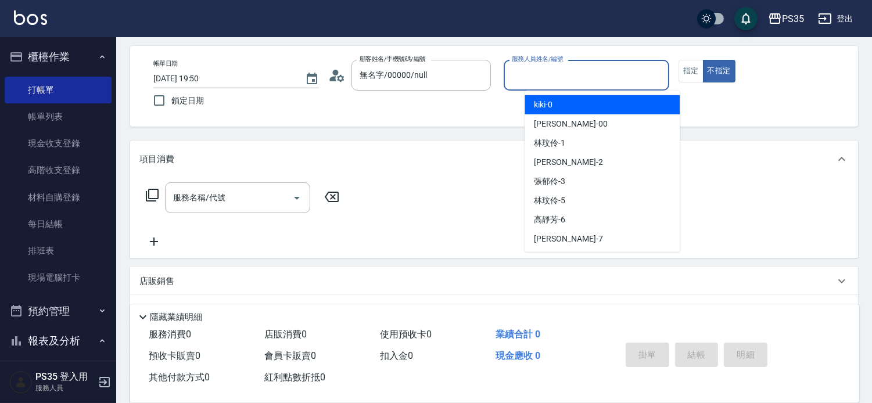
click at [599, 99] on div "kiki -0" at bounding box center [601, 104] width 155 height 19
type input "kiki-0"
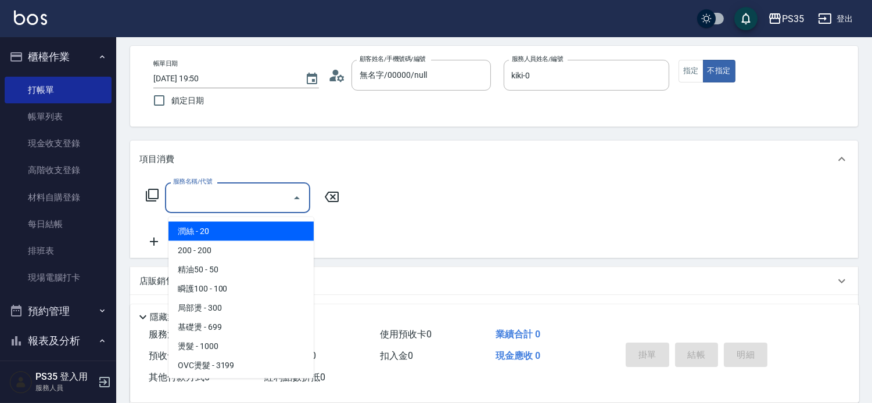
click at [237, 195] on input "服務名稱/代號" at bounding box center [228, 198] width 117 height 20
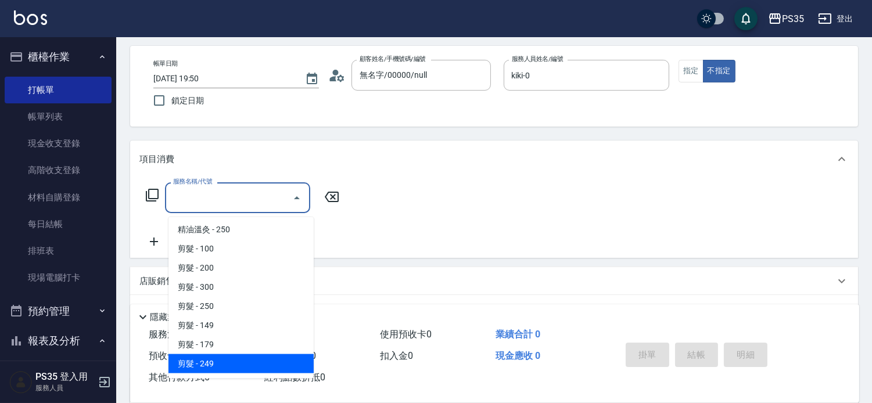
click at [239, 360] on span "剪髮 - 249" at bounding box center [240, 363] width 145 height 19
type input "剪髮(306)"
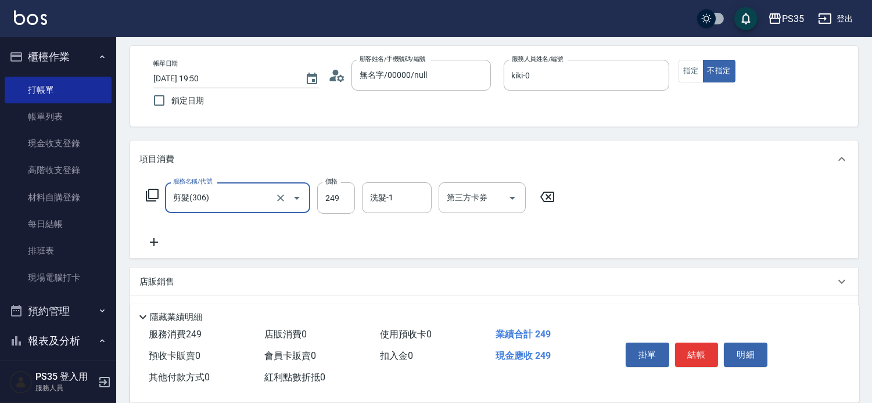
click at [388, 195] on div "洗髮-1 洗髮-1" at bounding box center [397, 197] width 70 height 31
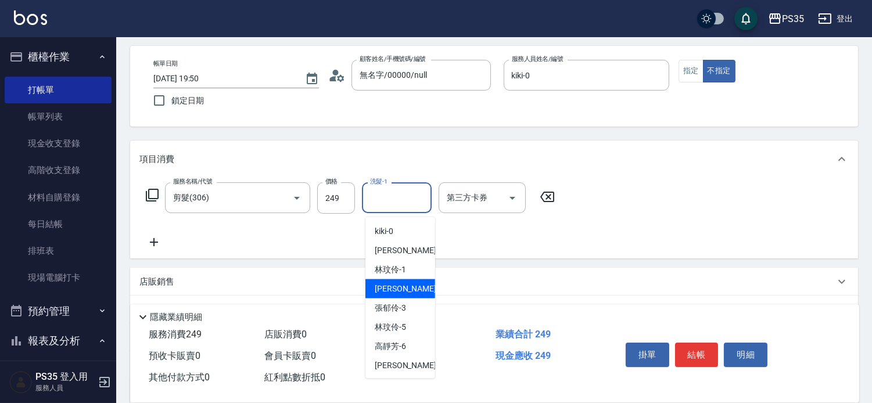
scroll to position [173, 0]
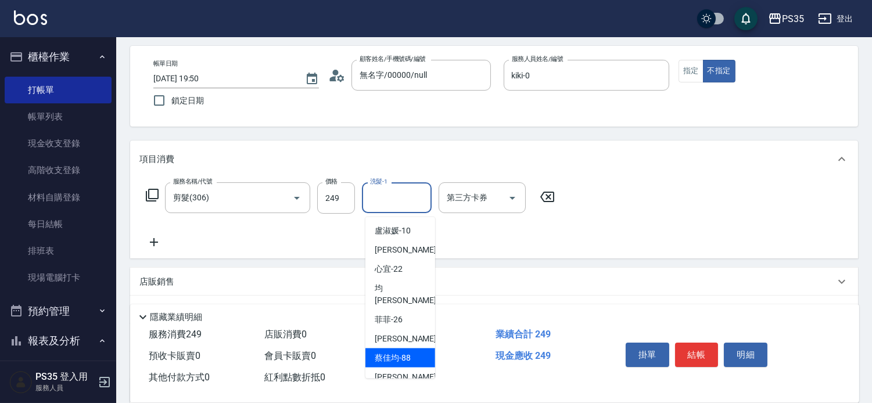
click at [393, 351] on div "[PERSON_NAME]-88" at bounding box center [400, 357] width 70 height 19
type input "[PERSON_NAME]-88"
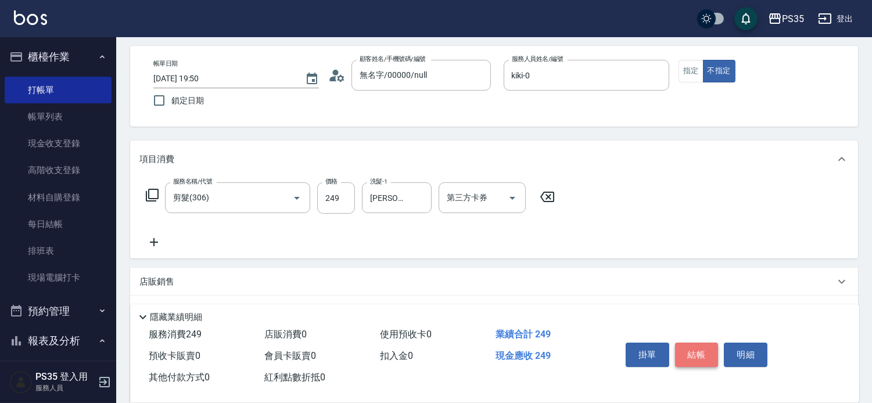
click at [690, 351] on button "結帳" at bounding box center [697, 355] width 44 height 24
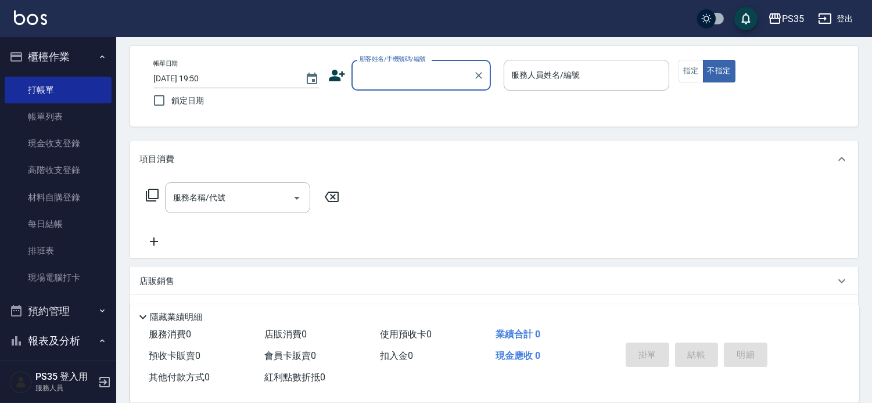
click at [380, 62] on label "顧客姓名/手機號碼/編號" at bounding box center [392, 59] width 66 height 9
click at [380, 65] on input "顧客姓名/手機號碼/編號" at bounding box center [413, 75] width 112 height 20
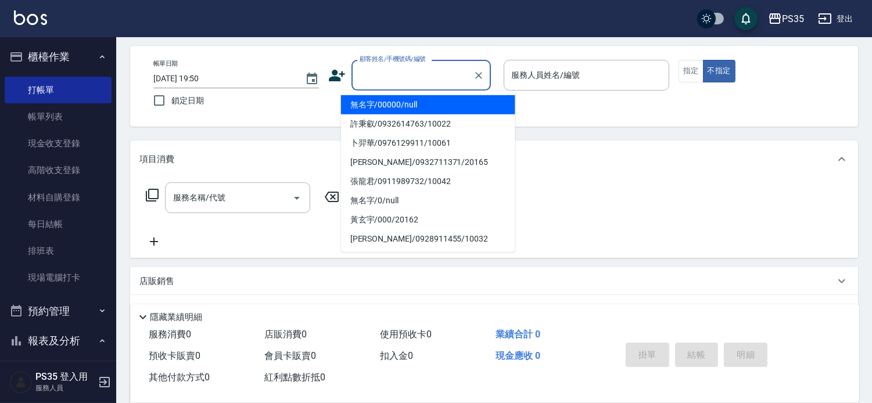
drag, startPoint x: 382, startPoint y: 77, endPoint x: 382, endPoint y: 82, distance: 5.8
click at [384, 80] on input "顧客姓名/手機號碼/編號" at bounding box center [413, 75] width 112 height 20
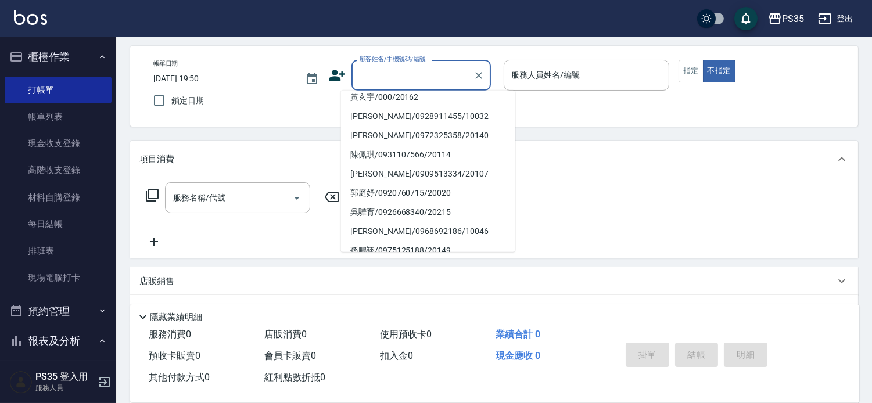
scroll to position [0, 0]
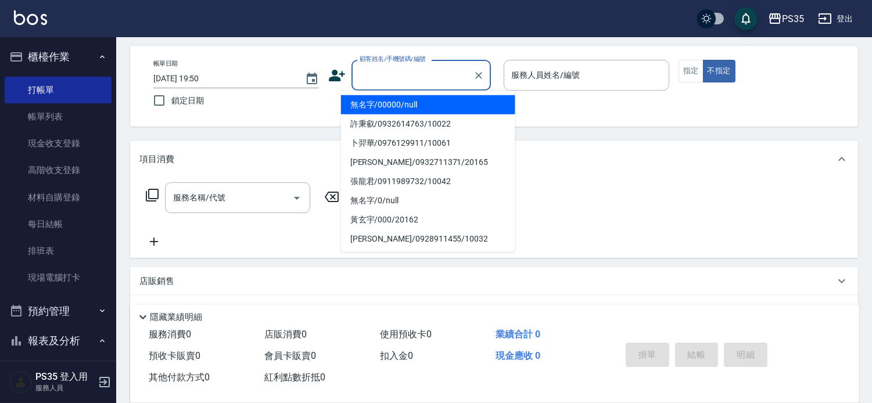
click at [415, 103] on li "無名字/00000/null" at bounding box center [428, 104] width 174 height 19
type input "無名字/00000/null"
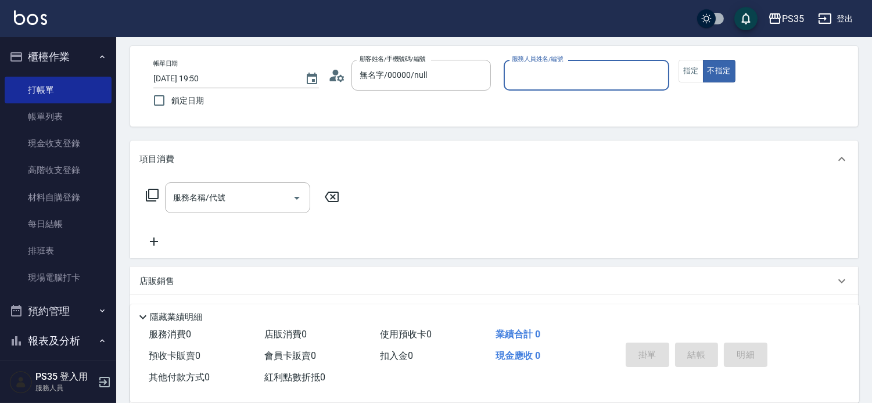
click at [566, 64] on div "服務人員姓名/編號" at bounding box center [587, 75] width 166 height 31
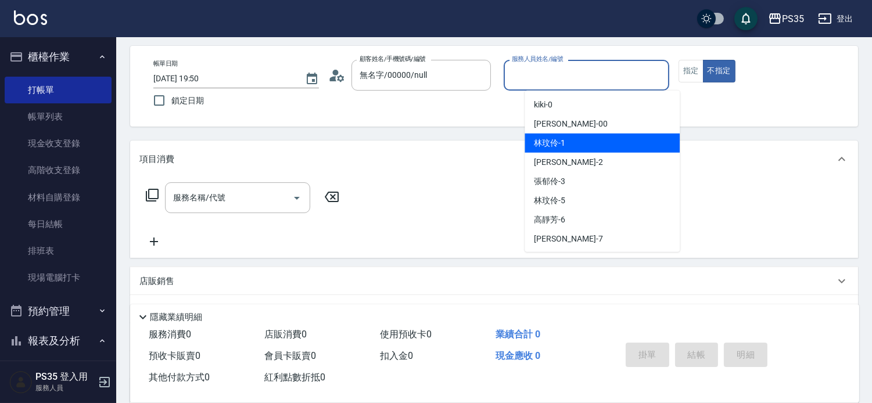
click at [577, 140] on div "[PERSON_NAME]-1" at bounding box center [601, 143] width 155 height 19
type input "[PERSON_NAME]-1"
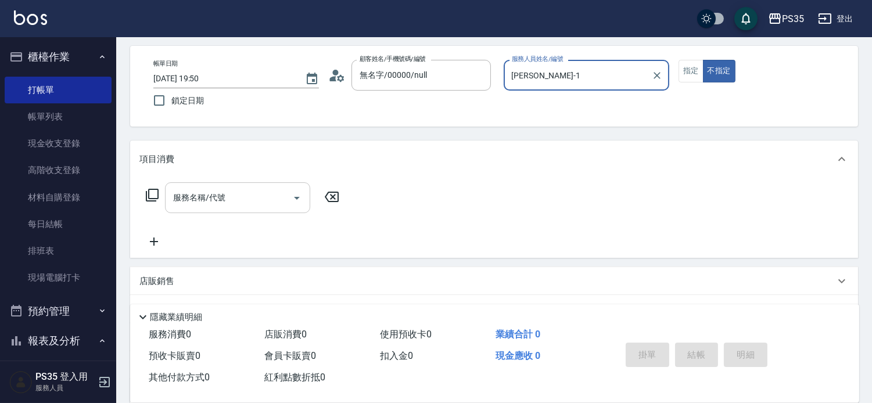
click at [256, 204] on input "服務名稱/代號" at bounding box center [228, 198] width 117 height 20
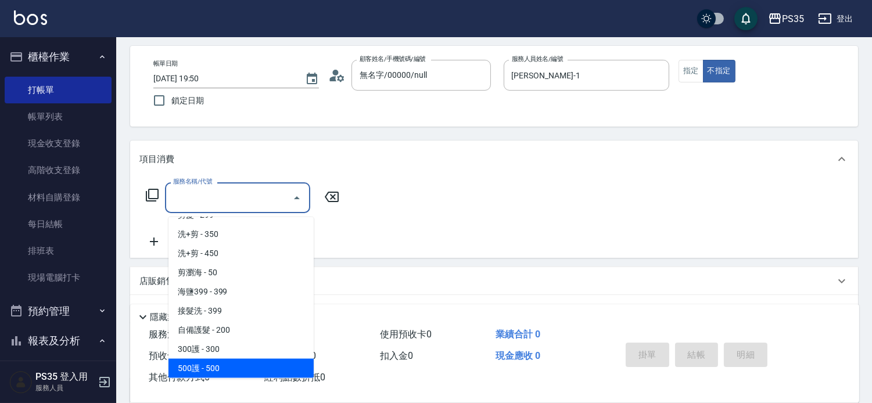
scroll to position [322, 0]
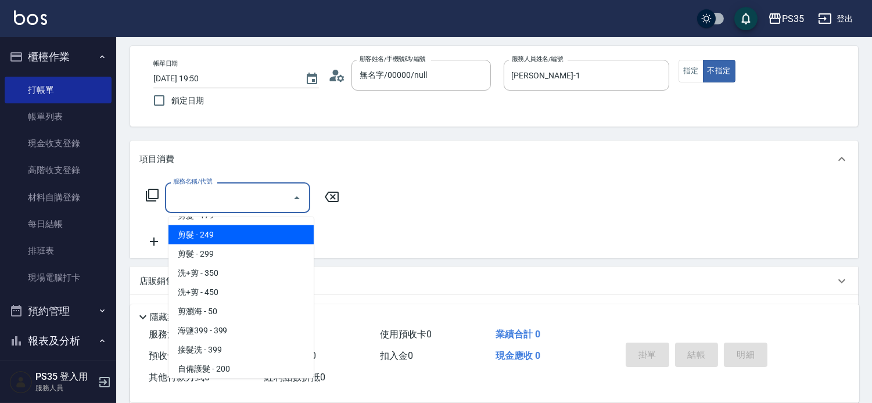
click at [250, 237] on span "剪髮 - 249" at bounding box center [240, 234] width 145 height 19
type input "剪髮(306)"
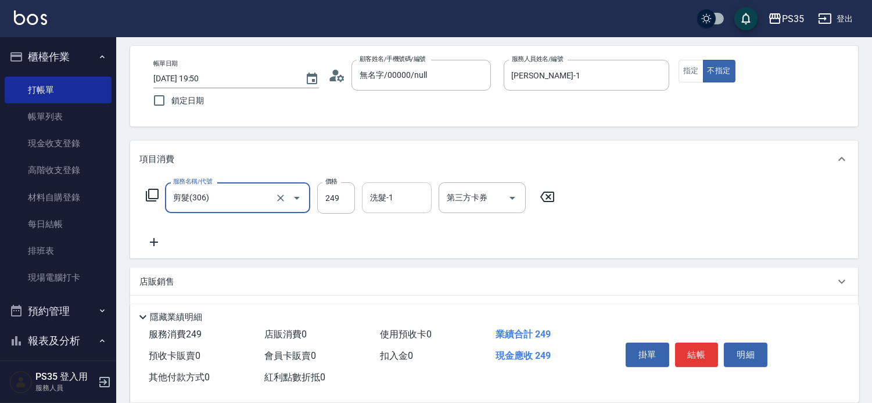
click at [414, 207] on input "洗髮-1" at bounding box center [396, 198] width 59 height 20
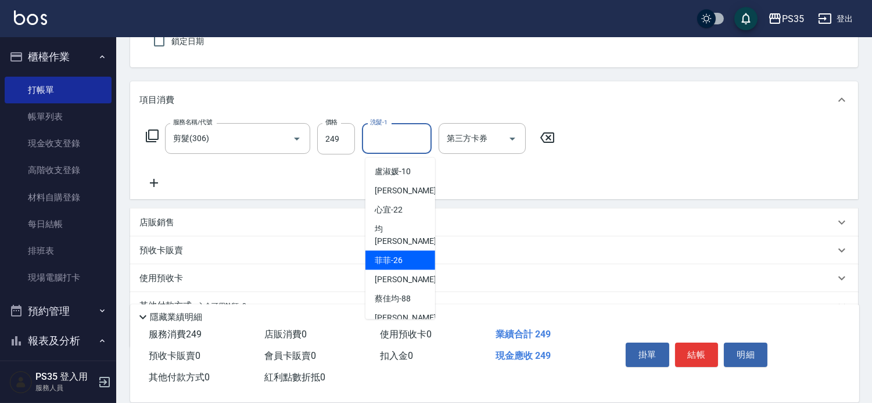
scroll to position [177, 0]
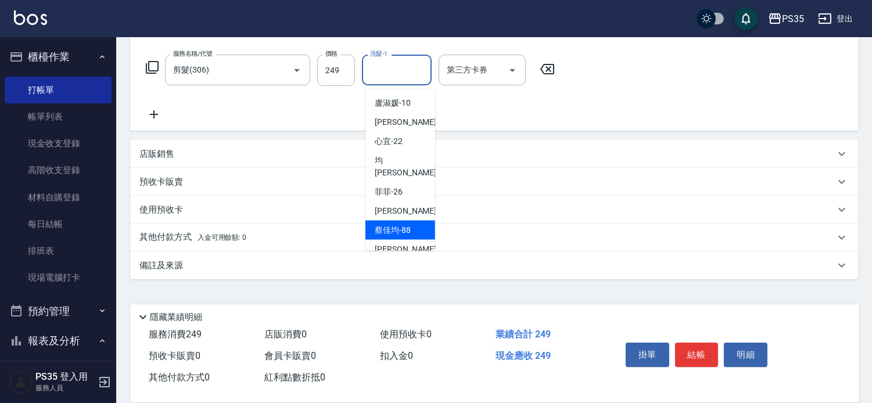
click at [409, 224] on span "[PERSON_NAME]-88" at bounding box center [393, 230] width 36 height 12
type input "[PERSON_NAME]-88"
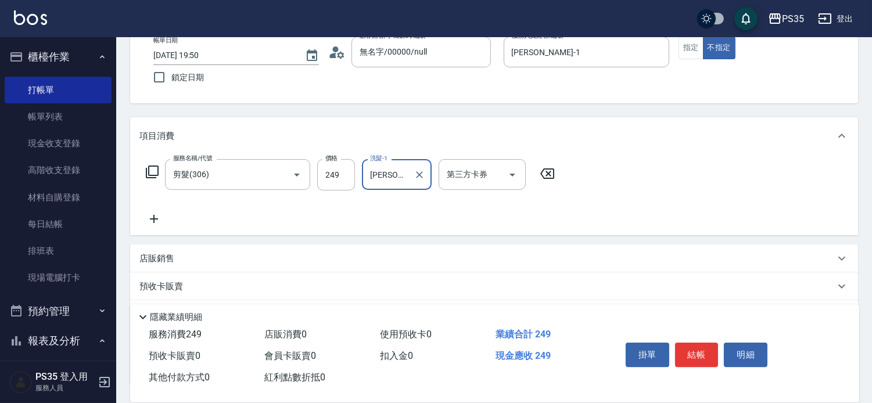
scroll to position [48, 0]
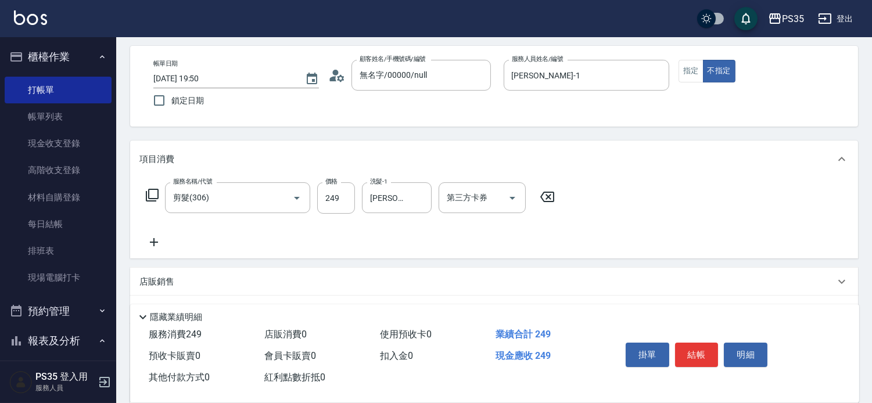
click at [149, 245] on icon at bounding box center [153, 242] width 29 height 14
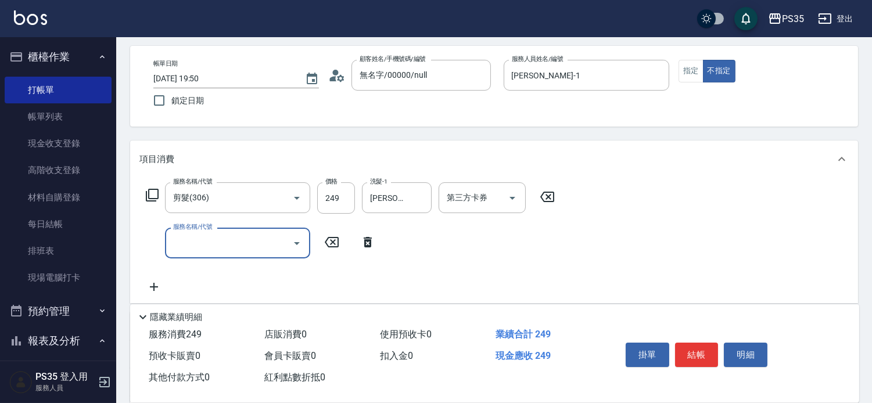
click at [235, 250] on input "服務名稱/代號" at bounding box center [228, 243] width 117 height 20
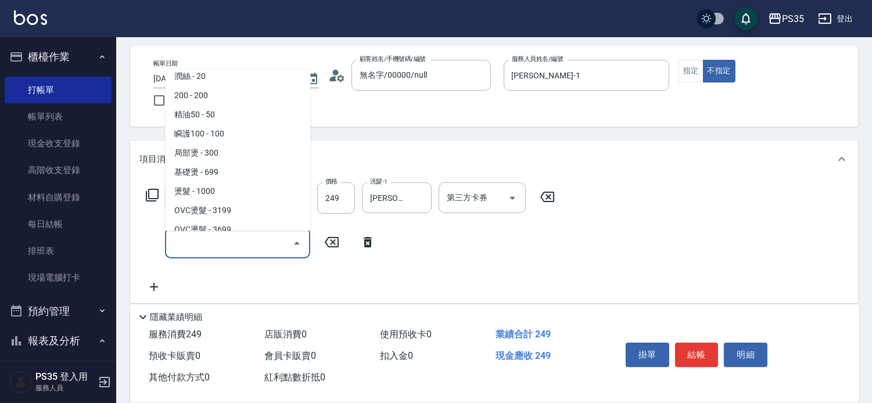
scroll to position [0, 0]
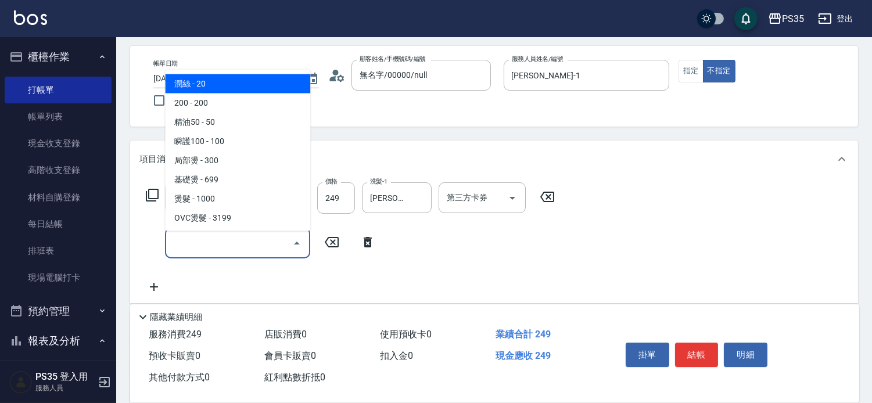
click at [227, 81] on span "潤絲 - 20" at bounding box center [237, 83] width 145 height 19
type input "潤絲(110)"
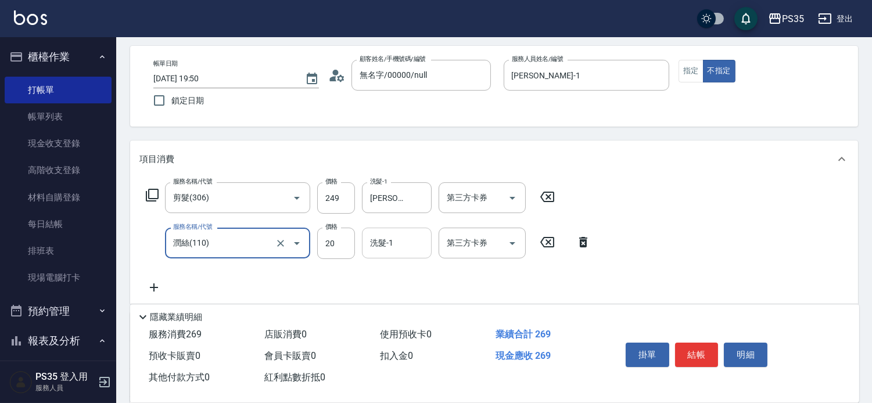
click at [405, 253] on input "洗髮-1" at bounding box center [396, 243] width 59 height 20
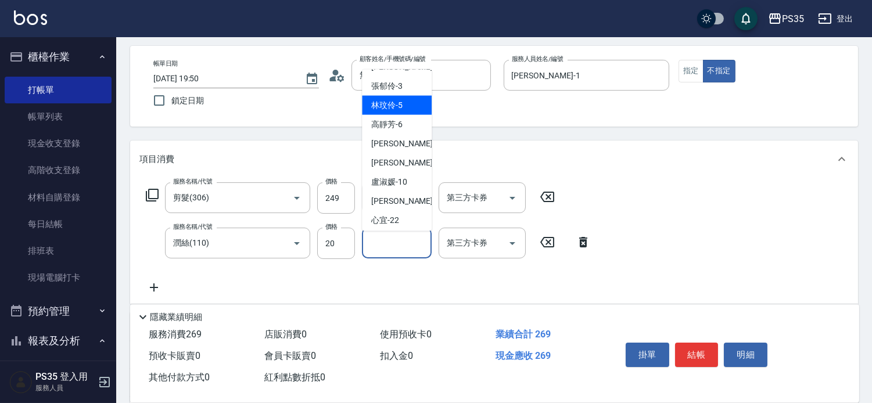
scroll to position [173, 0]
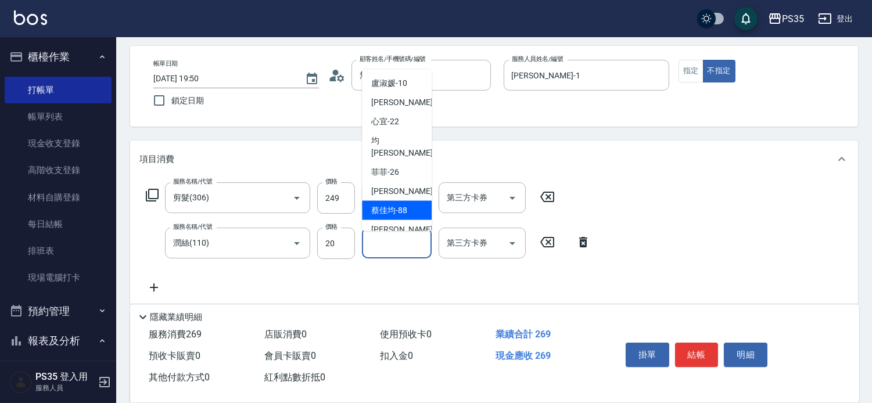
click at [395, 204] on span "[PERSON_NAME]-88" at bounding box center [389, 210] width 36 height 12
type input "[PERSON_NAME]-88"
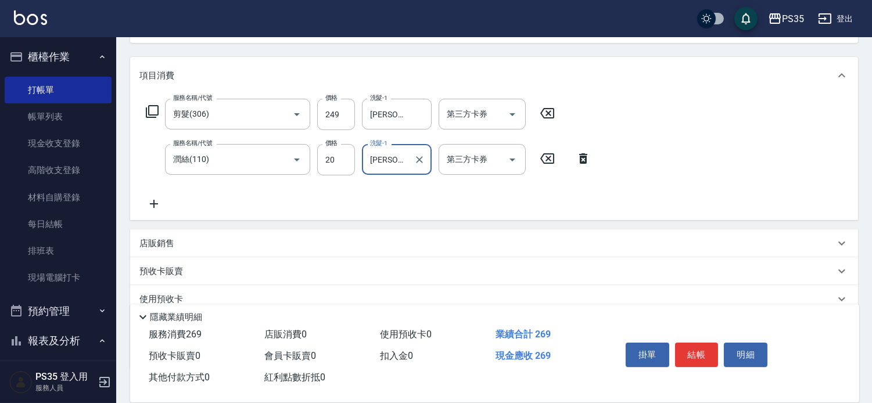
scroll to position [98, 0]
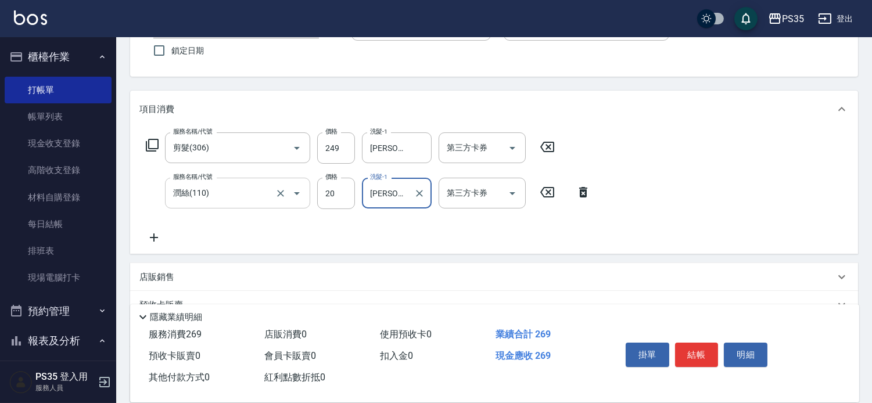
click at [260, 199] on input "潤絲(110)" at bounding box center [221, 193] width 102 height 20
click at [298, 196] on icon "Open" at bounding box center [297, 193] width 14 height 14
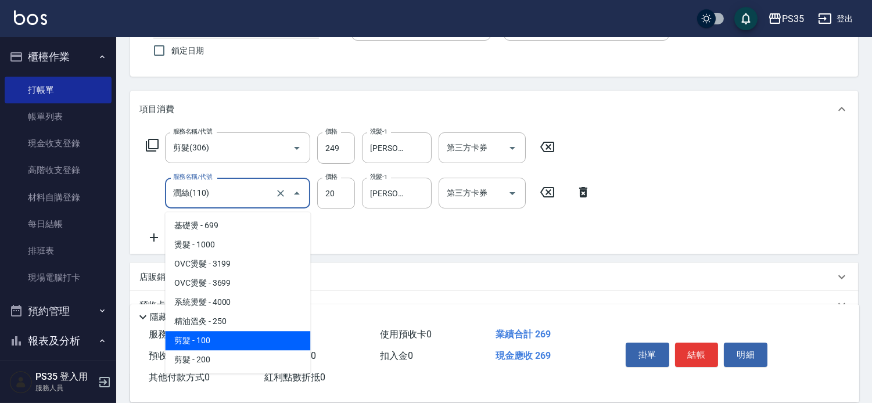
scroll to position [0, 0]
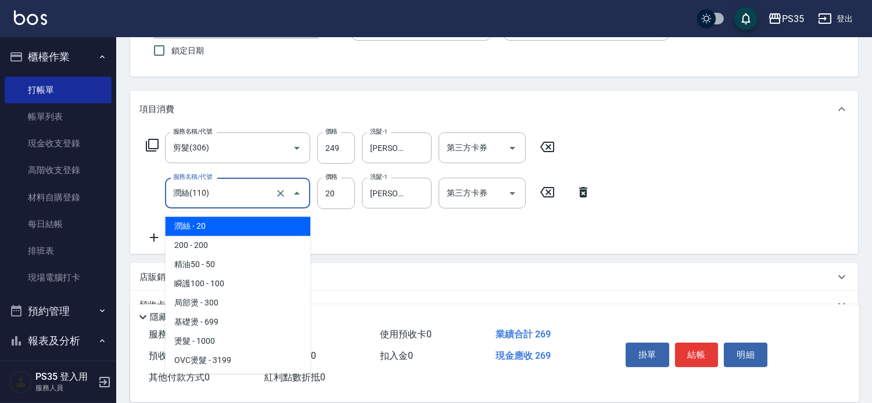
click at [221, 198] on input "潤絲(110)" at bounding box center [221, 193] width 102 height 20
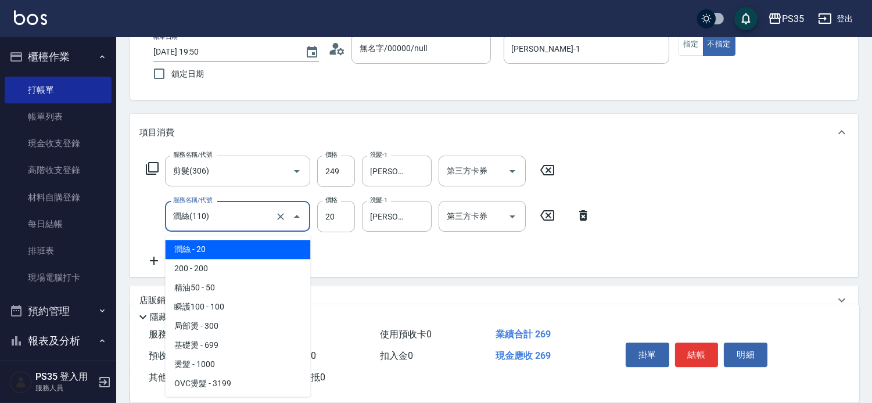
scroll to position [98, 0]
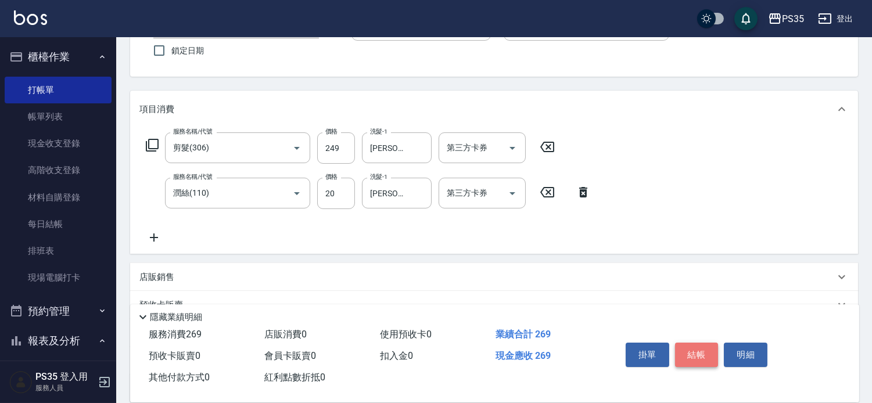
click at [693, 343] on button "結帳" at bounding box center [697, 355] width 44 height 24
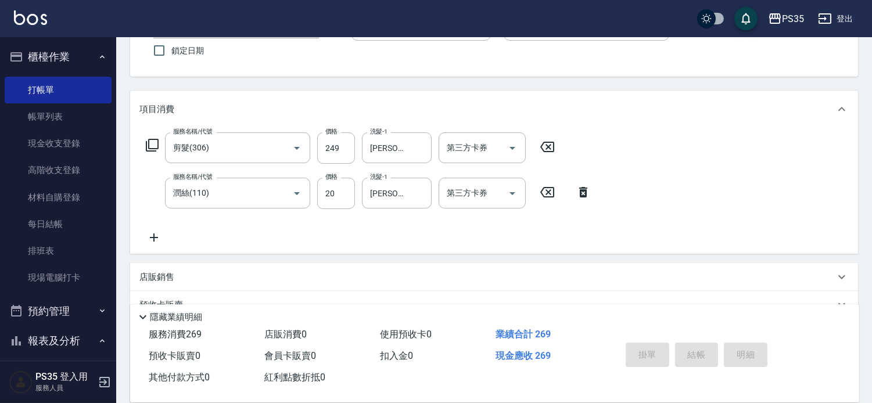
type input "[DATE] 19:52"
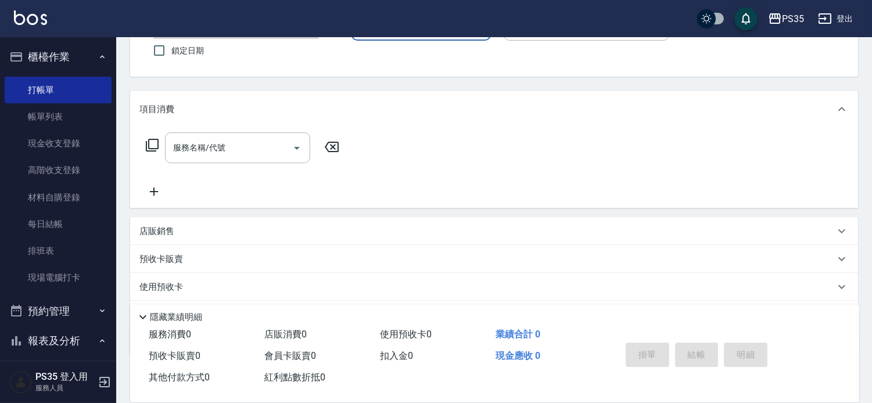
scroll to position [33, 0]
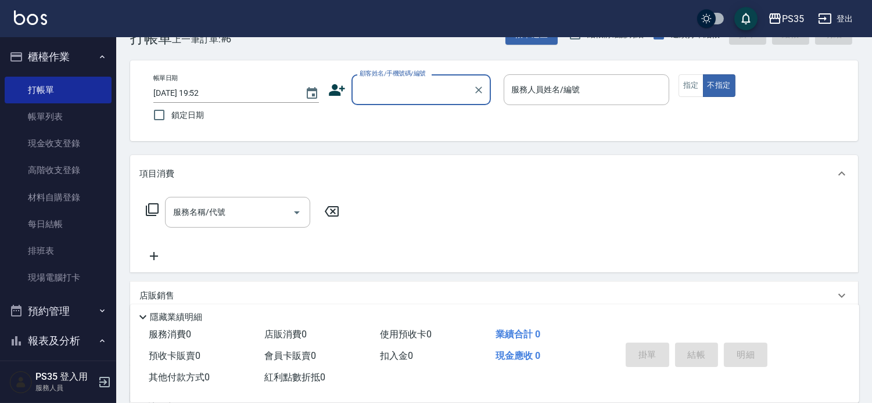
click at [438, 84] on input "顧客姓名/手機號碼/編號" at bounding box center [413, 90] width 112 height 20
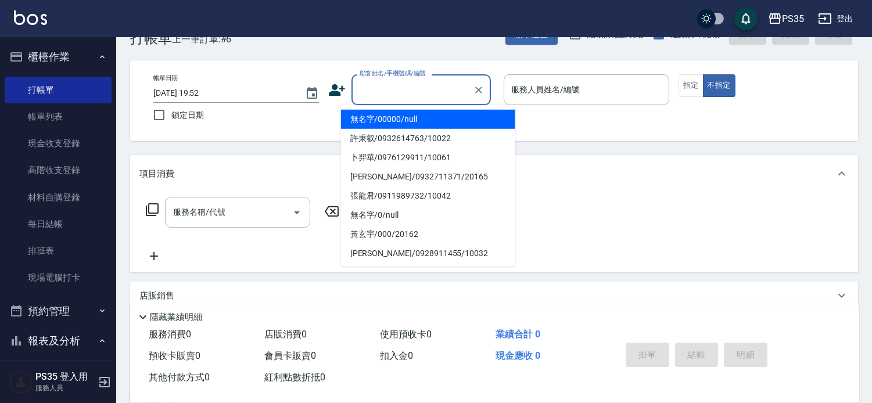
click at [437, 115] on li "無名字/00000/null" at bounding box center [428, 119] width 174 height 19
type input "無名字/00000/null"
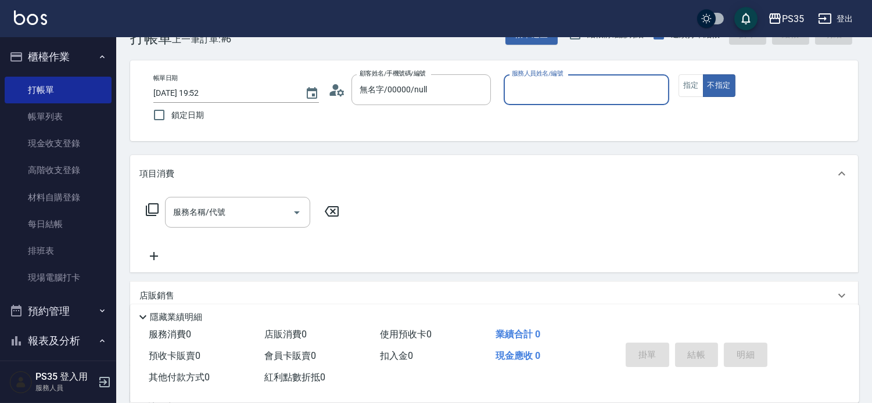
click at [600, 102] on div "服務人員姓名/編號" at bounding box center [587, 89] width 166 height 31
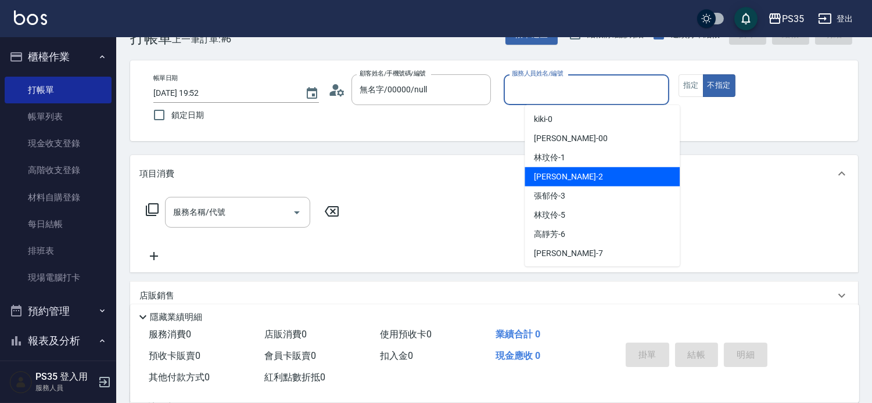
click at [565, 171] on span "[PERSON_NAME] -2" at bounding box center [568, 177] width 69 height 12
type input "[PERSON_NAME]-2"
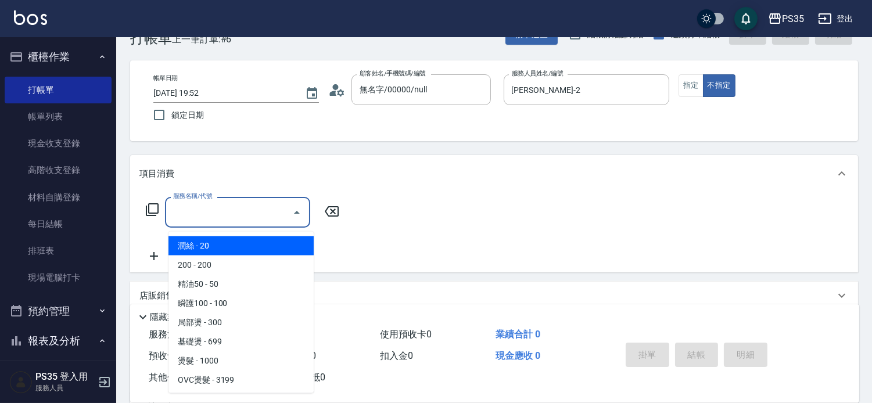
click at [242, 217] on input "服務名稱/代號" at bounding box center [228, 212] width 117 height 20
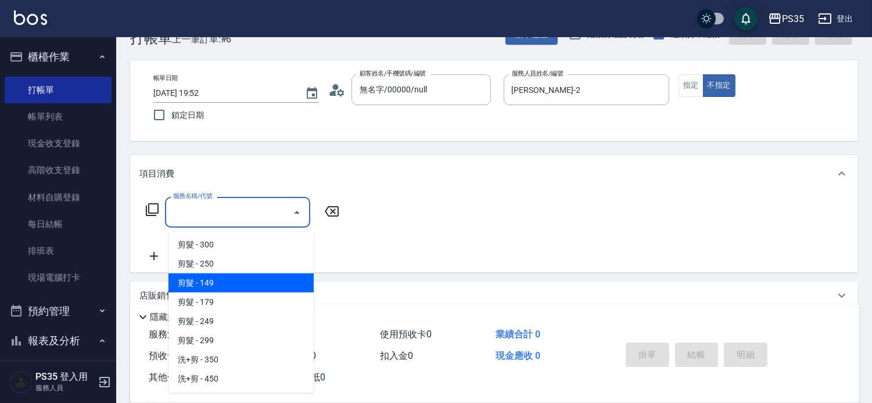
scroll to position [258, 0]
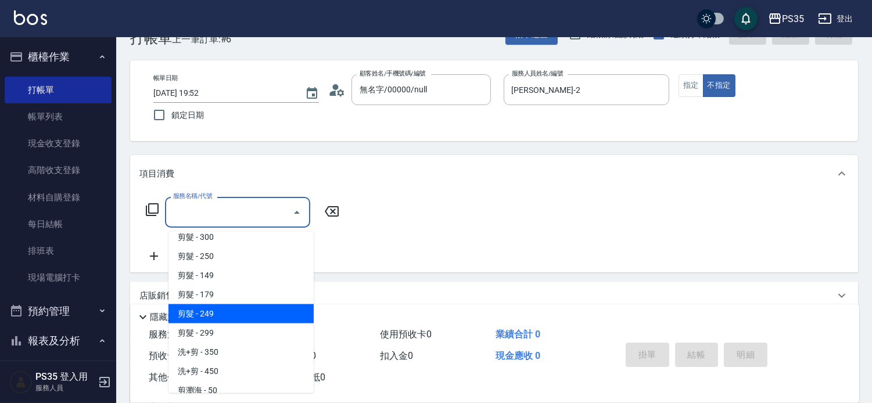
click at [229, 308] on span "剪髮 - 249" at bounding box center [240, 313] width 145 height 19
type input "剪髮(306)"
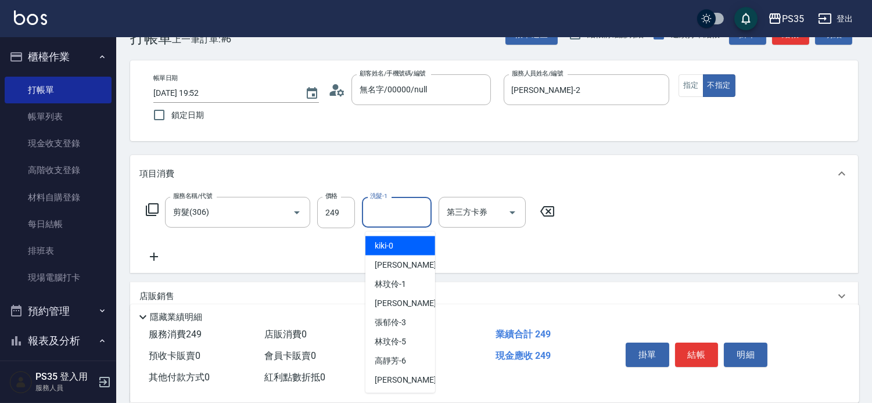
click at [403, 211] on input "洗髮-1" at bounding box center [396, 212] width 59 height 20
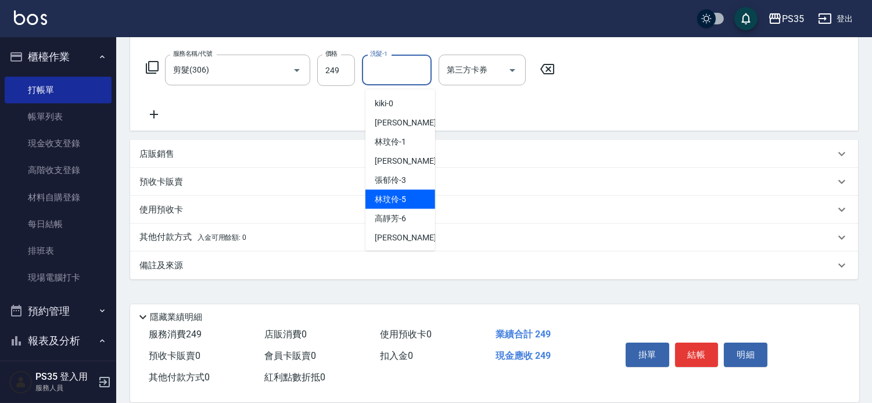
scroll to position [173, 0]
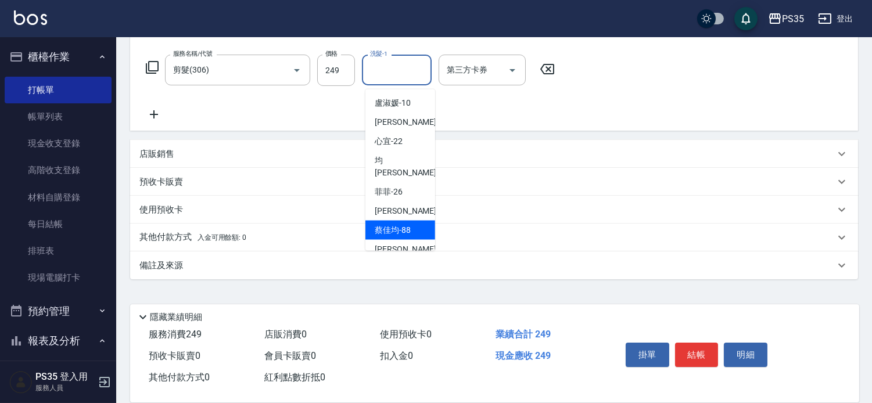
click at [408, 221] on div "[PERSON_NAME]-88" at bounding box center [400, 230] width 70 height 19
type input "[PERSON_NAME]-88"
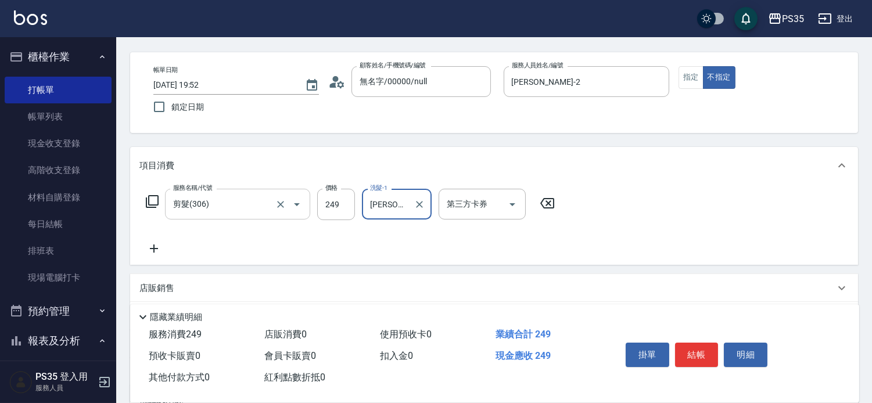
scroll to position [64, 0]
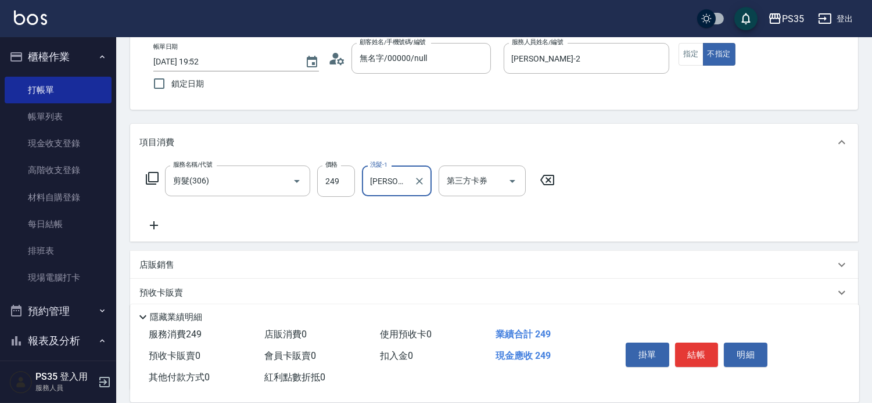
click at [148, 232] on icon at bounding box center [153, 225] width 29 height 14
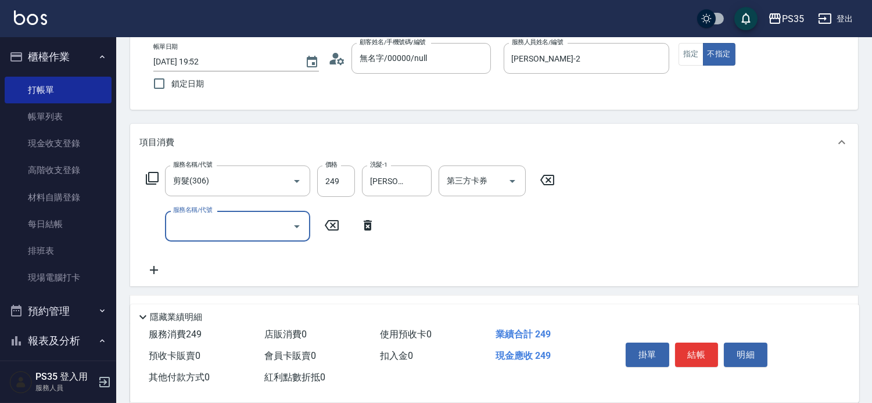
click at [208, 228] on input "服務名稱/代號" at bounding box center [228, 226] width 117 height 20
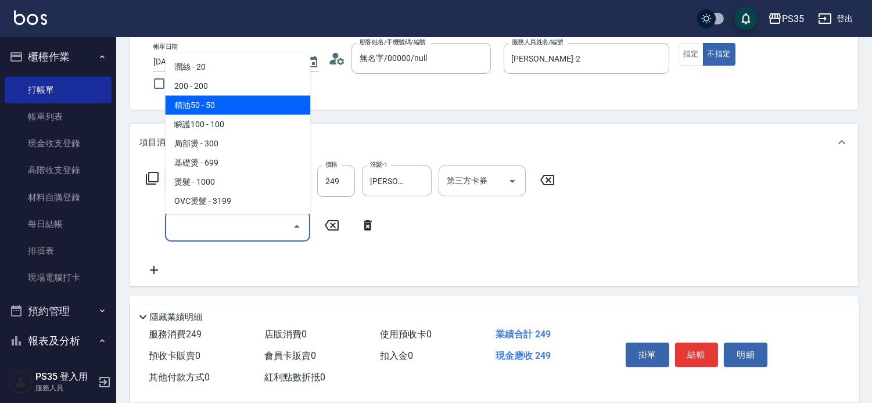
click at [205, 96] on span "精油50 - 50" at bounding box center [237, 105] width 145 height 19
type input "精油50(112)"
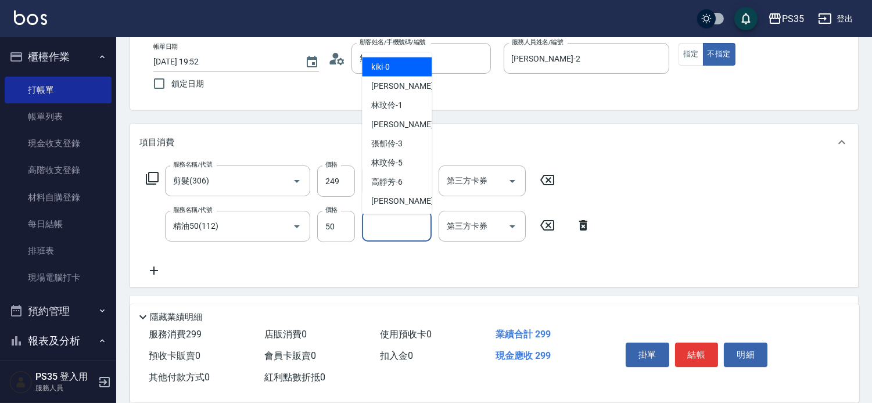
click at [403, 221] on input "洗髮-1" at bounding box center [396, 226] width 59 height 20
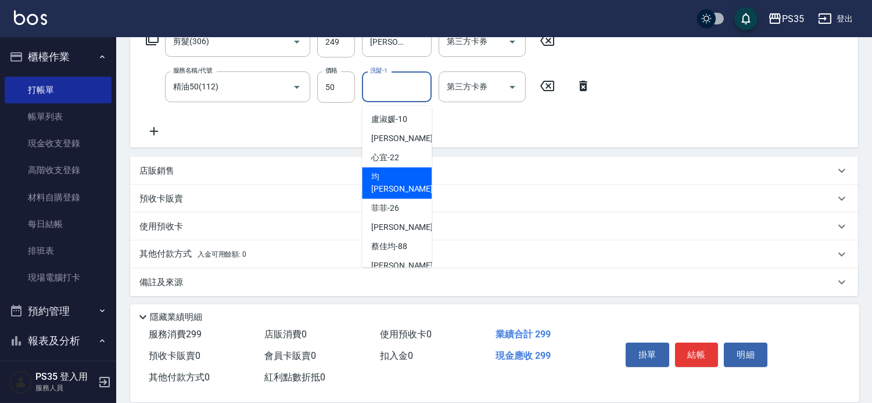
scroll to position [227, 0]
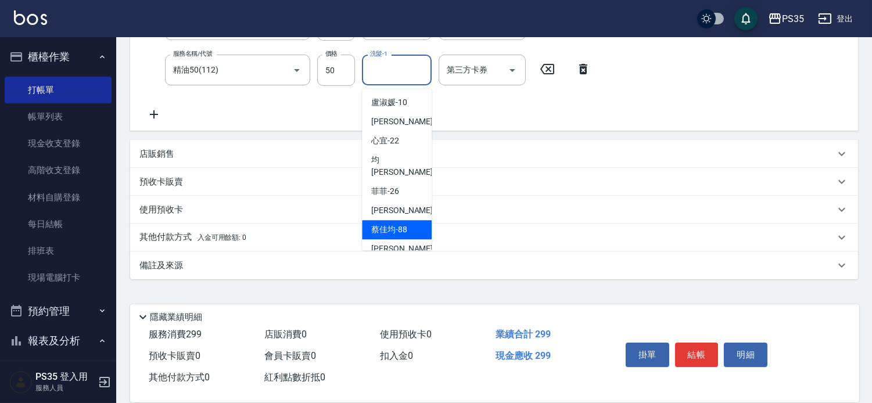
drag, startPoint x: 392, startPoint y: 204, endPoint x: 411, endPoint y: 204, distance: 18.6
click at [392, 224] on span "[PERSON_NAME]-88" at bounding box center [389, 230] width 36 height 12
type input "[PERSON_NAME]-88"
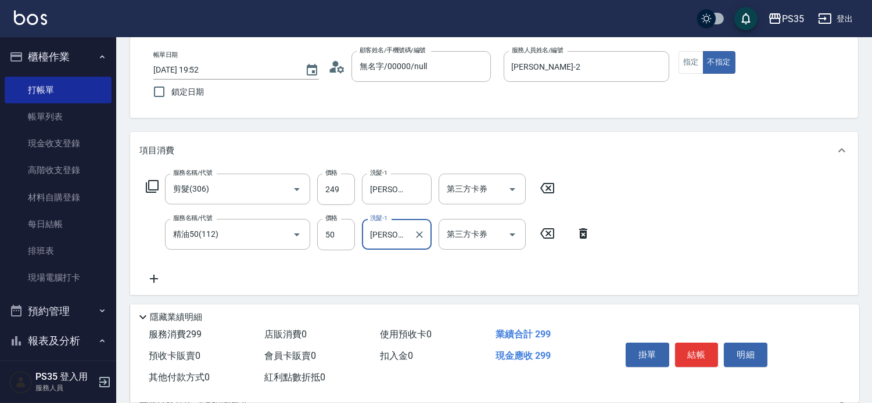
scroll to position [33, 0]
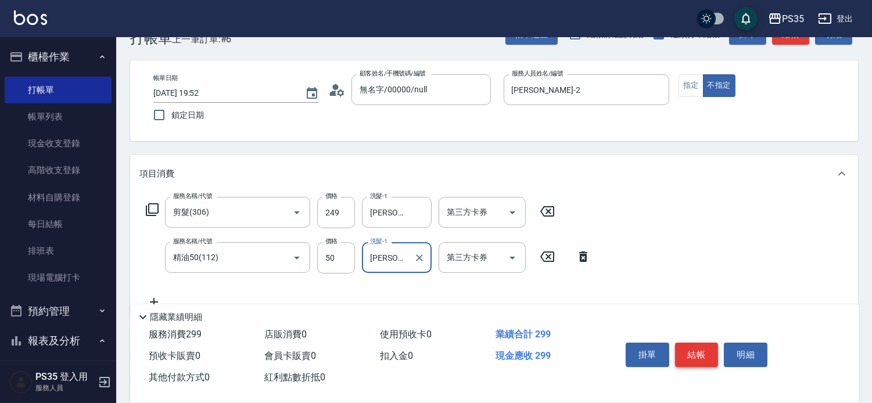
click at [706, 343] on button "結帳" at bounding box center [697, 355] width 44 height 24
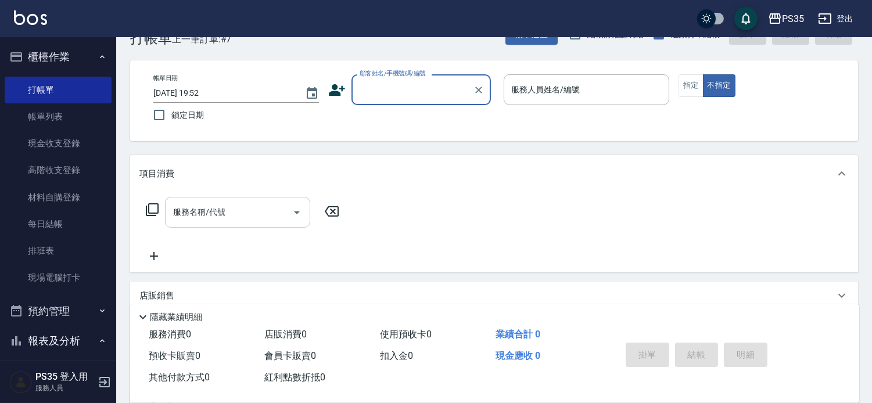
click at [238, 228] on div "服務名稱/代號" at bounding box center [237, 212] width 145 height 31
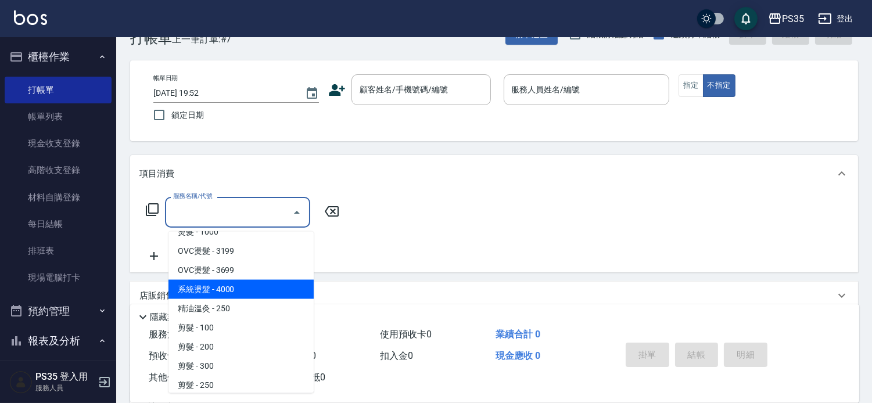
scroll to position [193, 0]
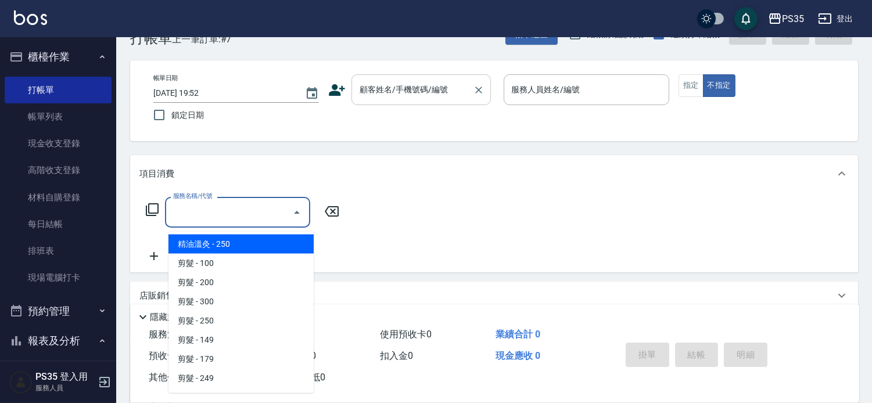
click at [414, 86] on div "顧客姓名/手機號碼/編號 顧客姓名/手機號碼/編號" at bounding box center [420, 89] width 139 height 31
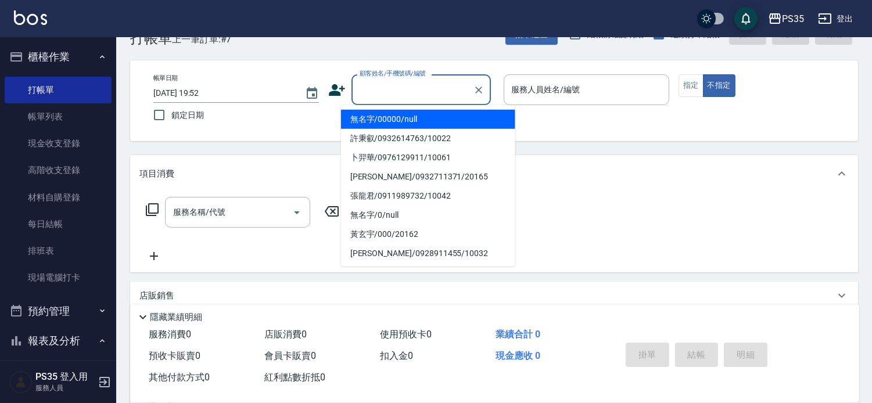
click at [407, 112] on li "無名字/00000/null" at bounding box center [428, 119] width 174 height 19
type input "無名字/00000/null"
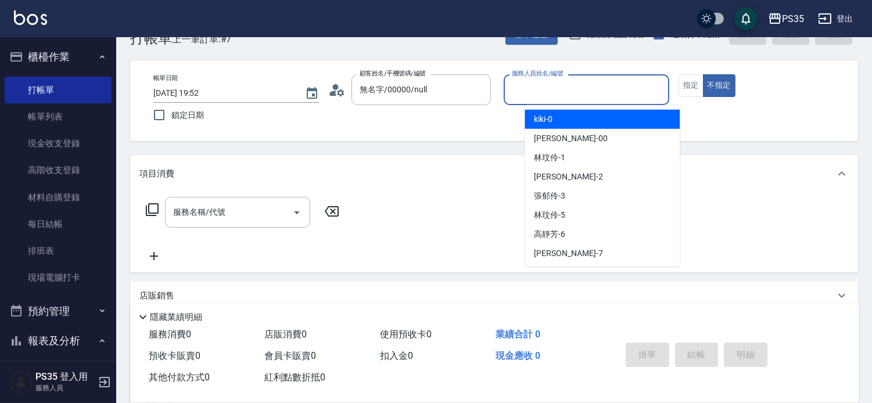
click at [579, 89] on input "服務人員姓名/編號" at bounding box center [586, 90] width 155 height 20
click at [563, 123] on div "kiki -0" at bounding box center [601, 119] width 155 height 19
type input "kiki-0"
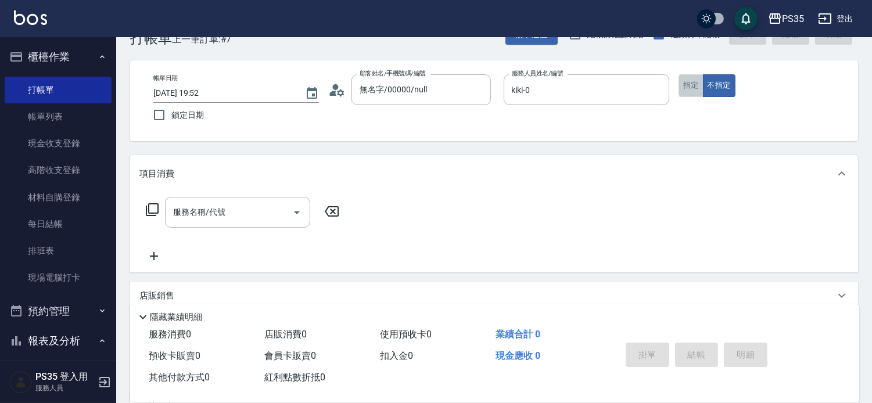
click at [703, 78] on button "指定" at bounding box center [690, 85] width 25 height 23
click at [206, 213] on div "服務名稱/代號 服務名稱/代號" at bounding box center [237, 212] width 145 height 31
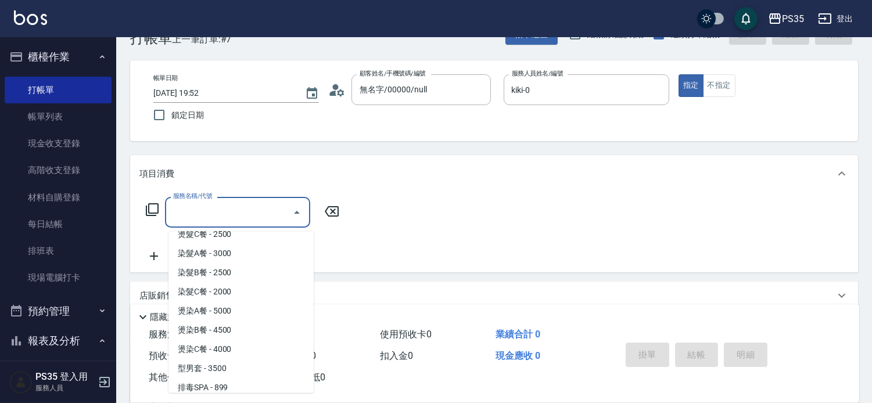
scroll to position [1226, 0]
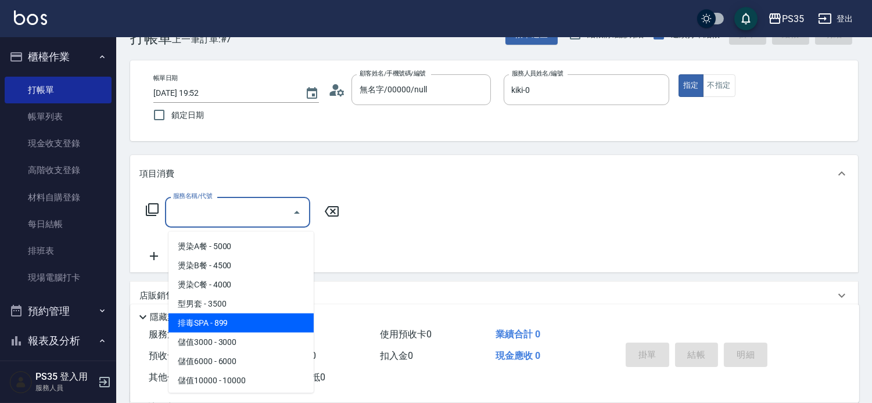
click at [224, 317] on span "排毒SPA - 899" at bounding box center [240, 323] width 145 height 19
type input "排毒SPA(0899)"
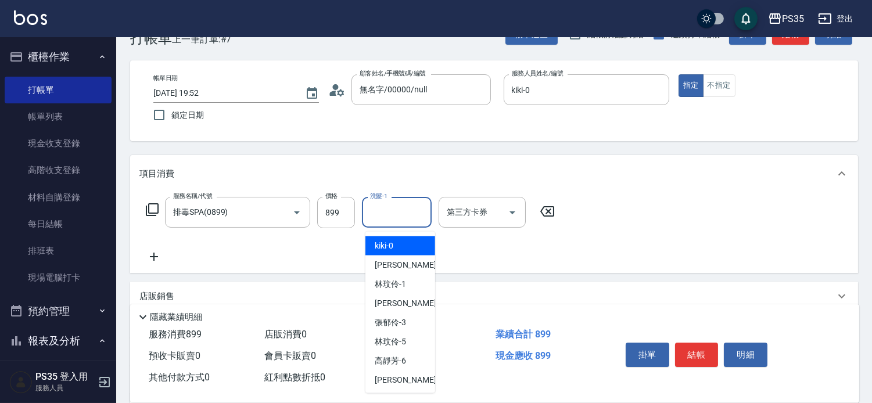
click at [403, 222] on input "洗髮-1" at bounding box center [396, 212] width 59 height 20
click at [395, 242] on div "kiki -0" at bounding box center [400, 245] width 70 height 19
type input "kiki-0"
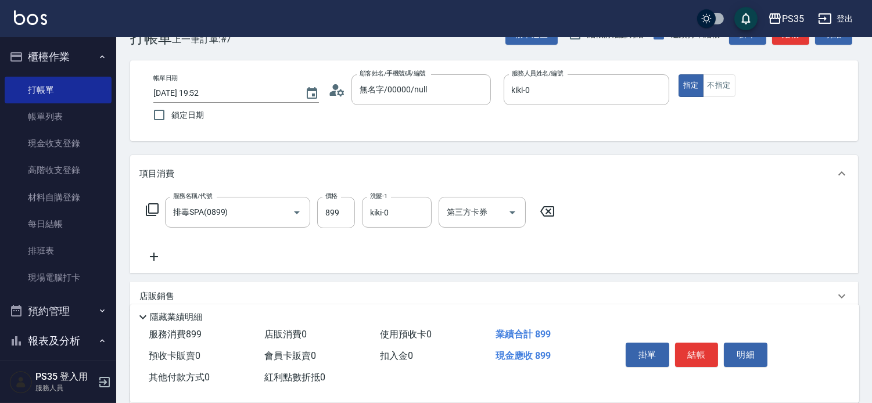
click at [146, 258] on icon at bounding box center [153, 257] width 29 height 14
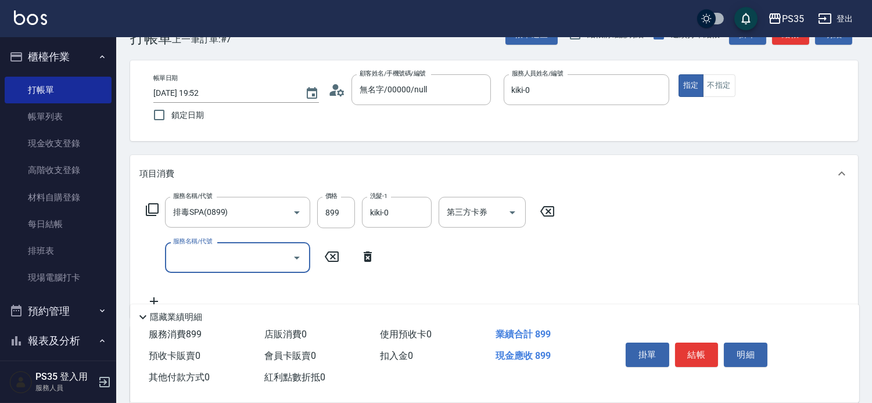
click at [231, 259] on input "服務名稱/代號" at bounding box center [228, 257] width 117 height 20
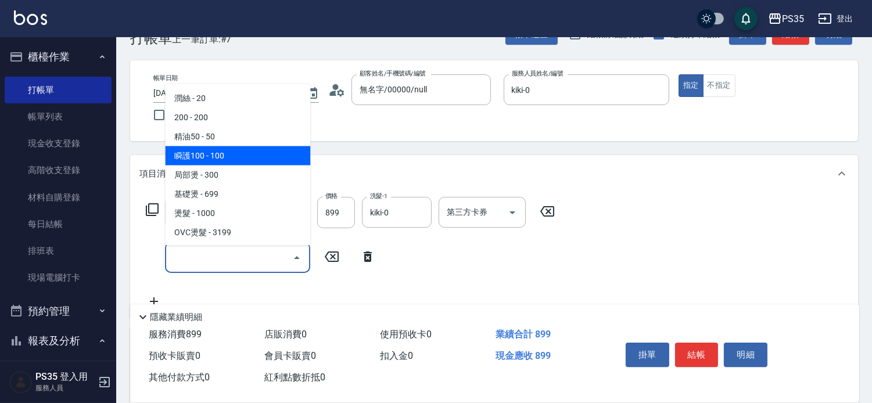
click at [202, 161] on span "瞬護100 - 100" at bounding box center [237, 155] width 145 height 19
type input "瞬護100(113)"
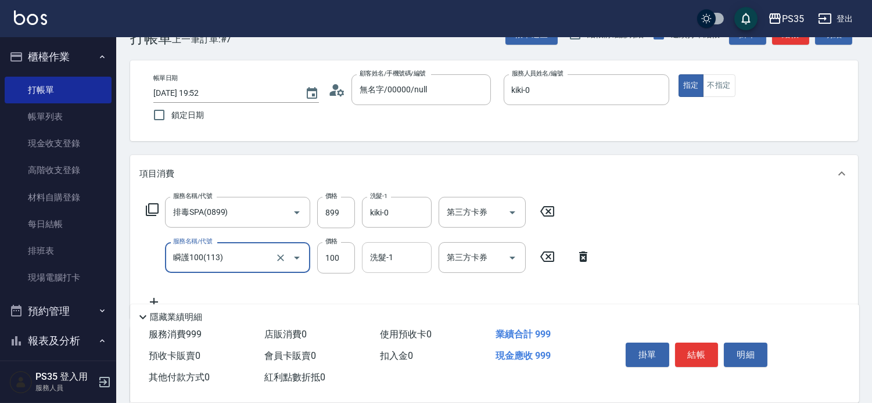
click at [431, 265] on div "洗髮-1" at bounding box center [397, 257] width 70 height 31
click at [699, 177] on div "項目消費" at bounding box center [486, 174] width 695 height 12
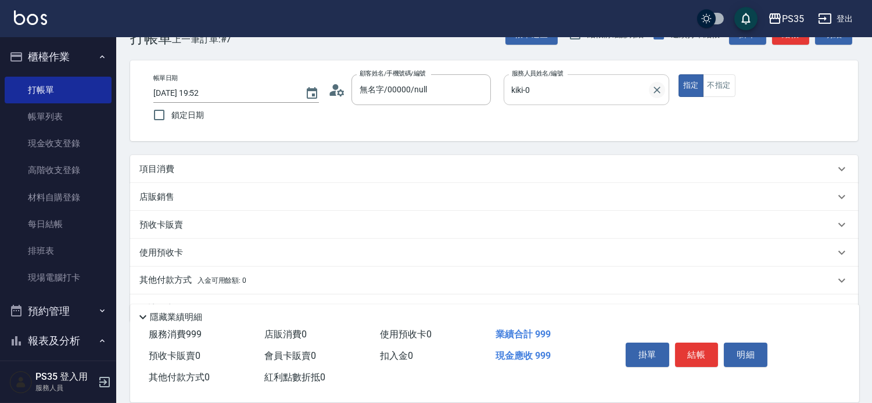
click at [664, 98] on button "Clear" at bounding box center [657, 90] width 16 height 16
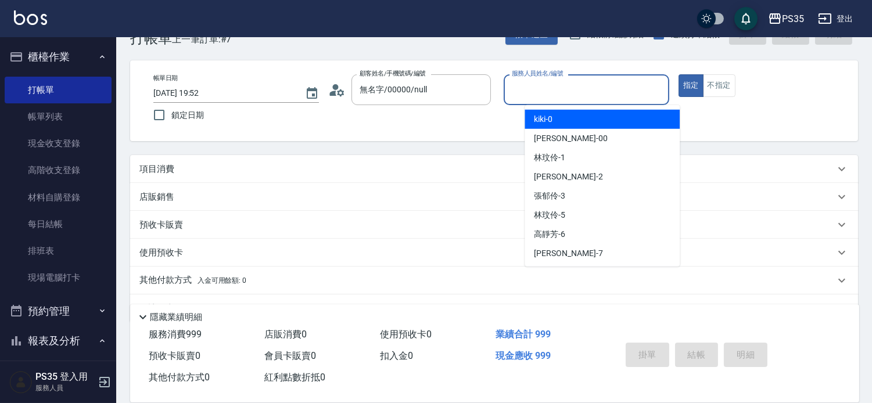
click at [536, 94] on input "服務人員姓名/編號" at bounding box center [586, 90] width 155 height 20
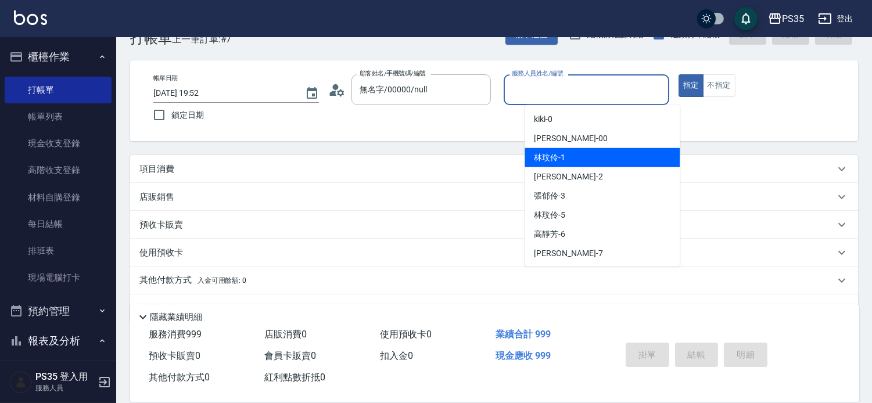
click at [546, 148] on div "[PERSON_NAME]-1" at bounding box center [601, 157] width 155 height 19
type input "[PERSON_NAME]-1"
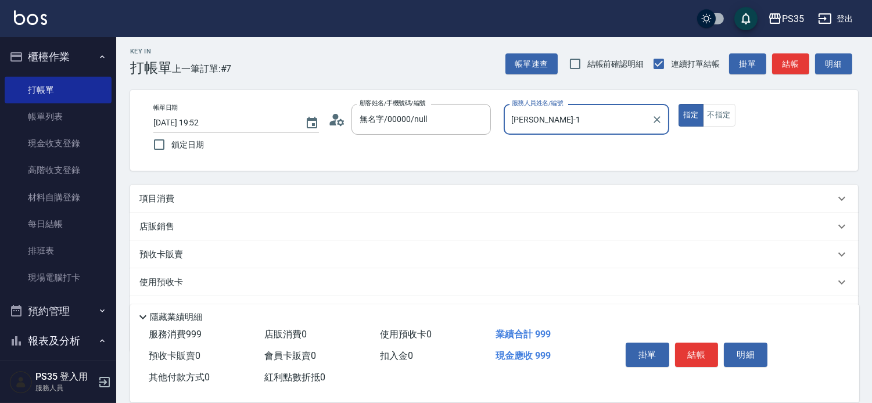
scroll to position [64, 0]
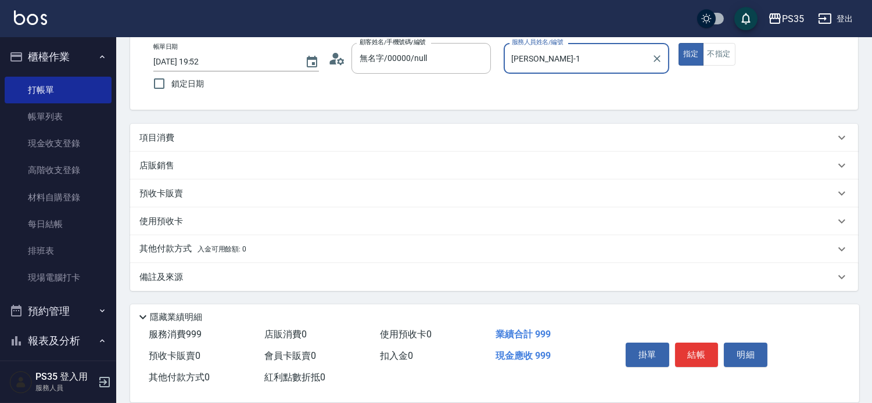
click at [607, 138] on div "項目消費" at bounding box center [486, 138] width 695 height 12
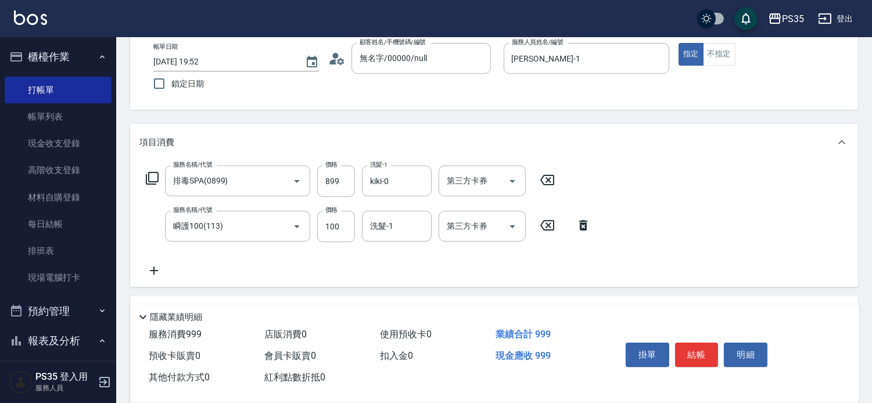
click at [547, 187] on icon at bounding box center [547, 180] width 29 height 14
click at [548, 188] on div "服務名稱/代號 服務名稱/代號 服務名稱/代號 瞬護100(113) 服務名稱/代號 價格 100 價格 洗髮-1 洗髮-1 第三方卡券 第三方卡券" at bounding box center [368, 222] width 458 height 112
click at [553, 225] on icon at bounding box center [547, 225] width 29 height 14
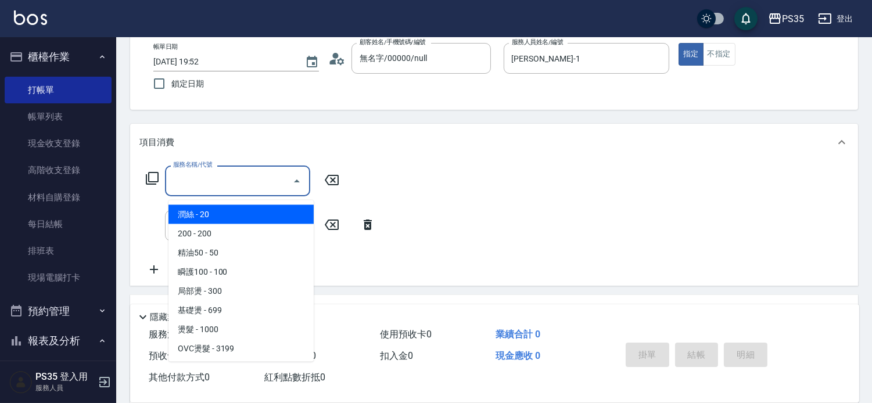
click at [240, 184] on input "服務名稱/代號" at bounding box center [228, 181] width 117 height 20
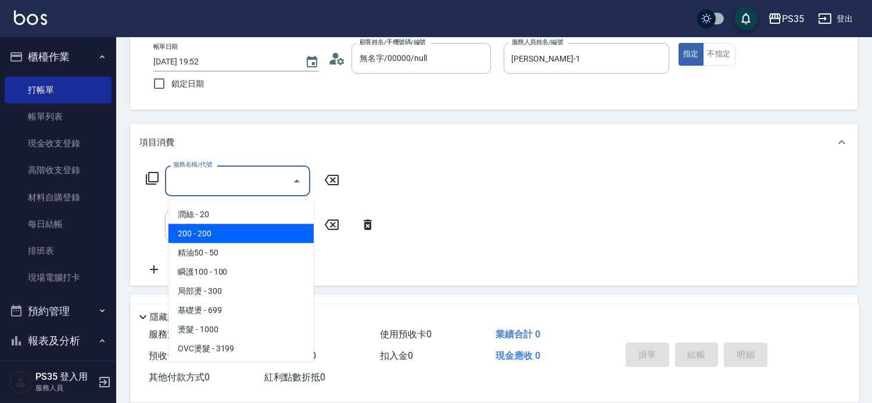
drag, startPoint x: 223, startPoint y: 229, endPoint x: 341, endPoint y: 203, distance: 121.2
click at [222, 229] on span "200 - 200" at bounding box center [240, 233] width 145 height 19
type input "200(111)"
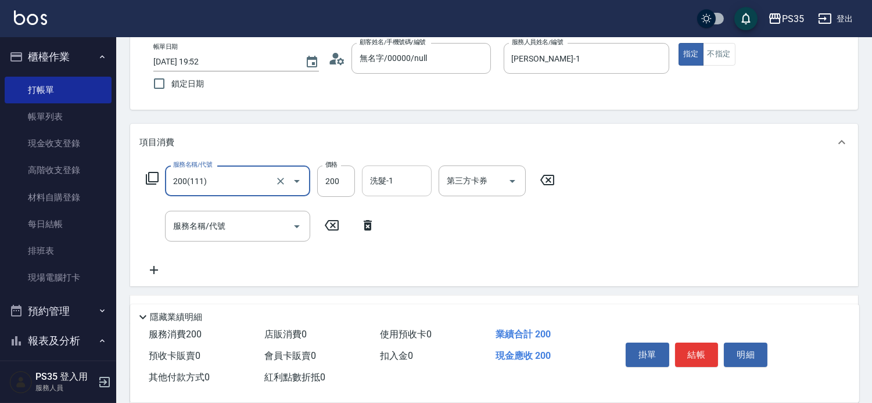
click at [404, 189] on input "洗髮-1" at bounding box center [396, 181] width 59 height 20
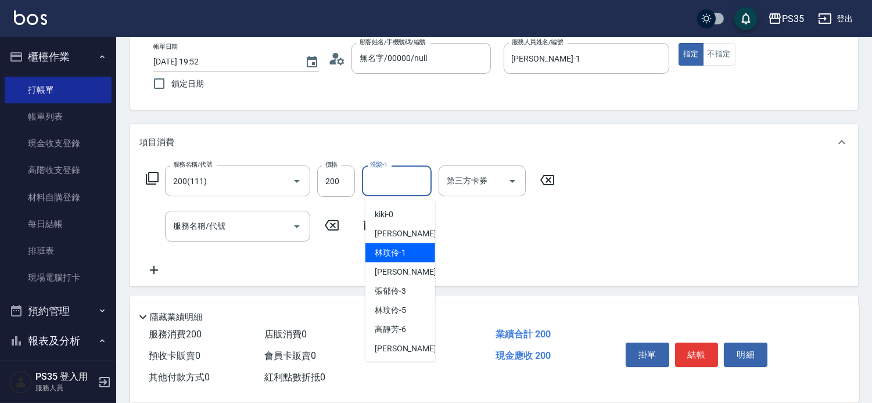
click at [398, 251] on span "[PERSON_NAME]-1" at bounding box center [390, 253] width 31 height 12
type input "[PERSON_NAME]-1"
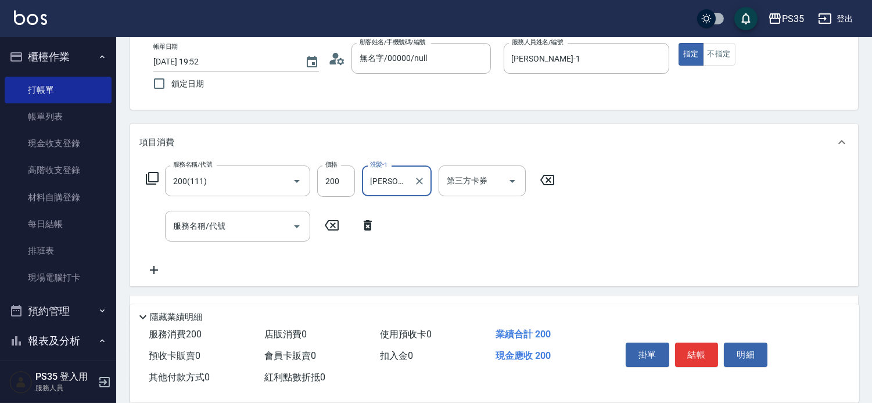
click at [207, 230] on div "服務名稱/代號 服務名稱/代號" at bounding box center [237, 226] width 145 height 31
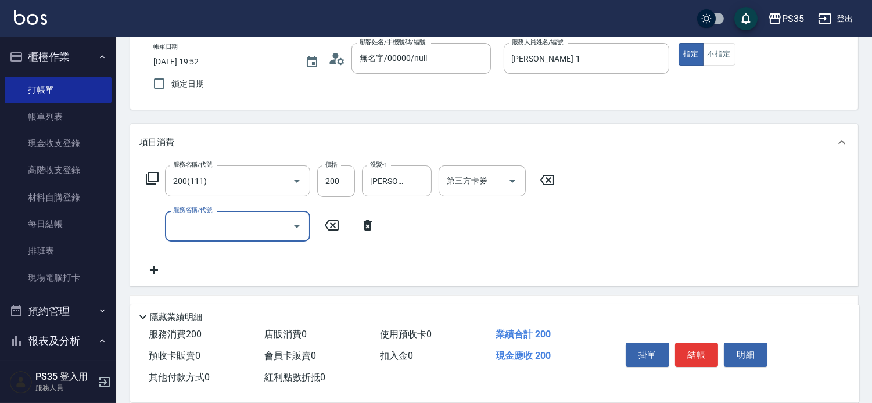
click at [207, 225] on input "服務名稱/代號" at bounding box center [228, 226] width 117 height 20
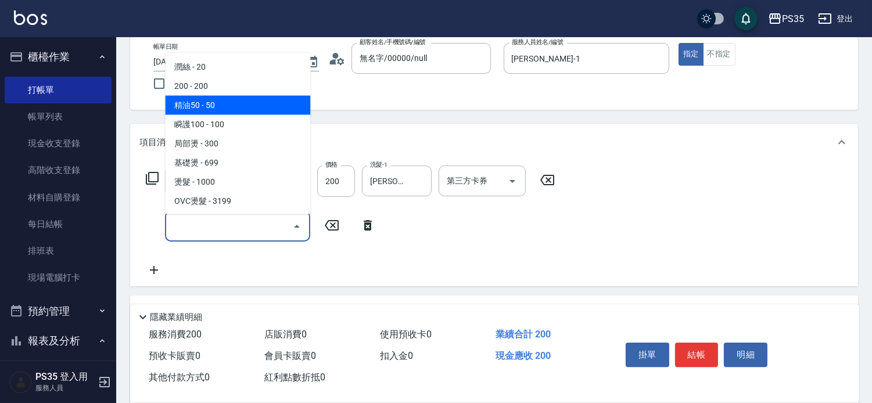
click at [236, 111] on span "精油50 - 50" at bounding box center [237, 105] width 145 height 19
type input "精油50(112)"
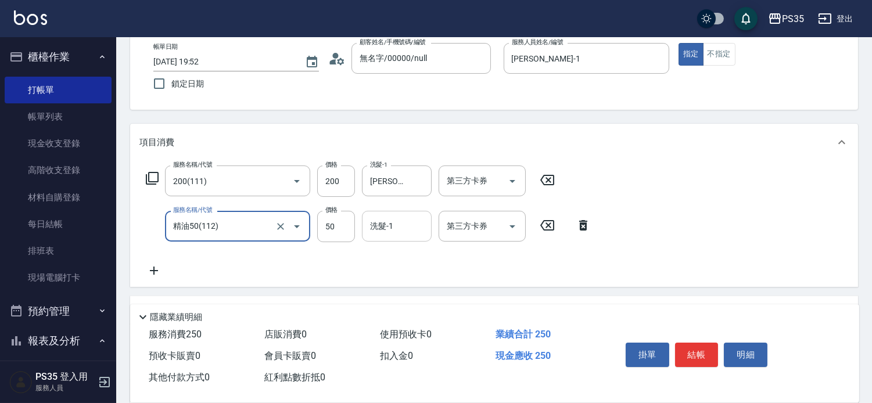
click at [402, 229] on input "洗髮-1" at bounding box center [396, 226] width 59 height 20
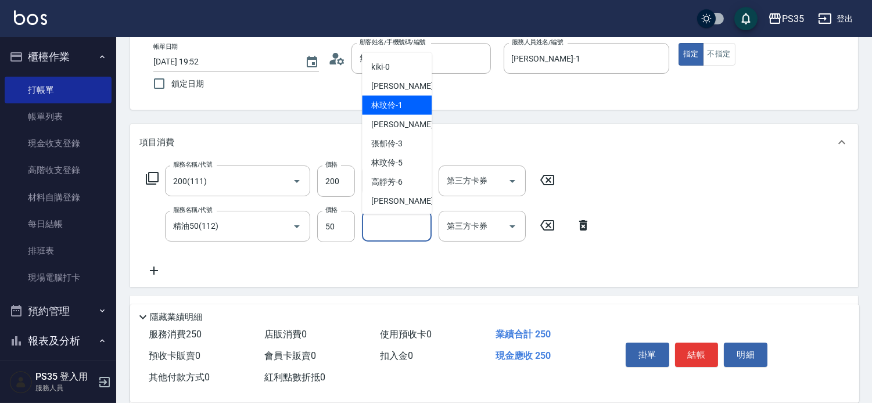
click at [386, 106] on span "[PERSON_NAME]-1" at bounding box center [386, 105] width 31 height 12
type input "[PERSON_NAME]-1"
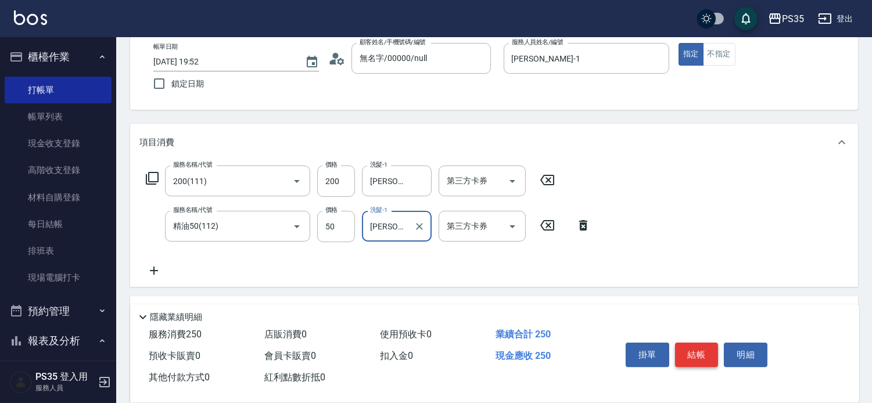
click at [718, 343] on button "結帳" at bounding box center [697, 355] width 44 height 24
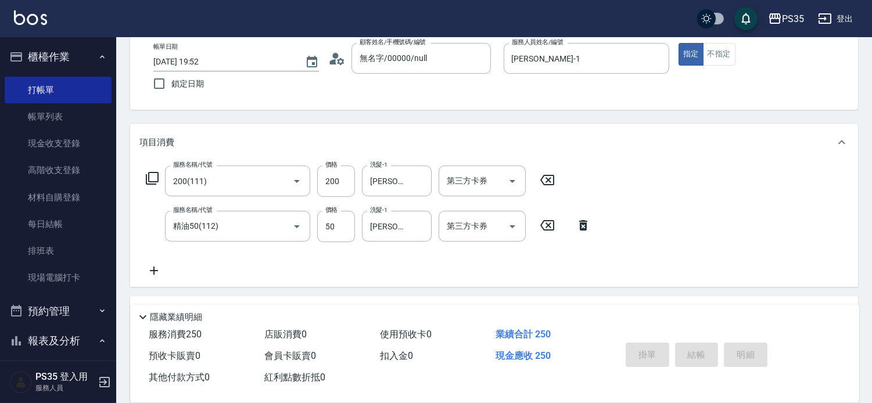
type input "[DATE] 19:55"
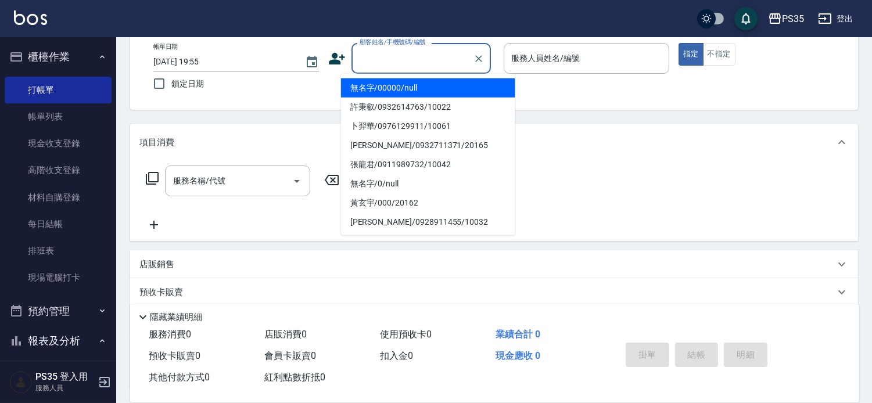
click at [414, 66] on input "顧客姓名/手機號碼/編號" at bounding box center [413, 58] width 112 height 20
click at [410, 86] on li "無名字/00000/null" at bounding box center [428, 87] width 174 height 19
type input "無名字/00000/null"
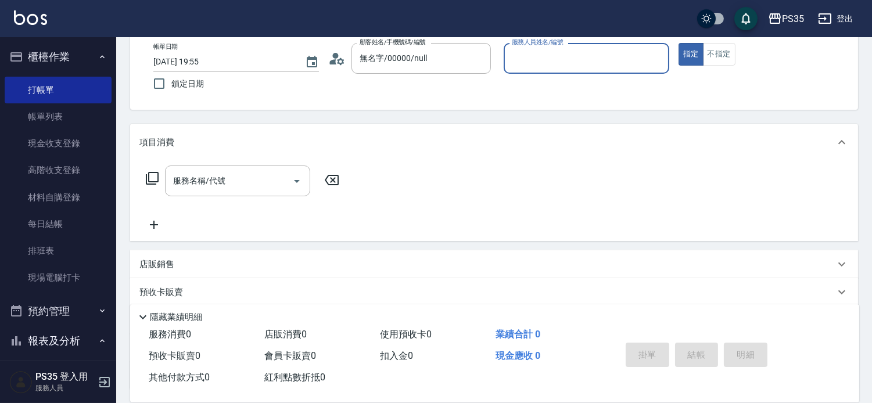
click at [578, 51] on input "服務人員姓名/編號" at bounding box center [586, 58] width 155 height 20
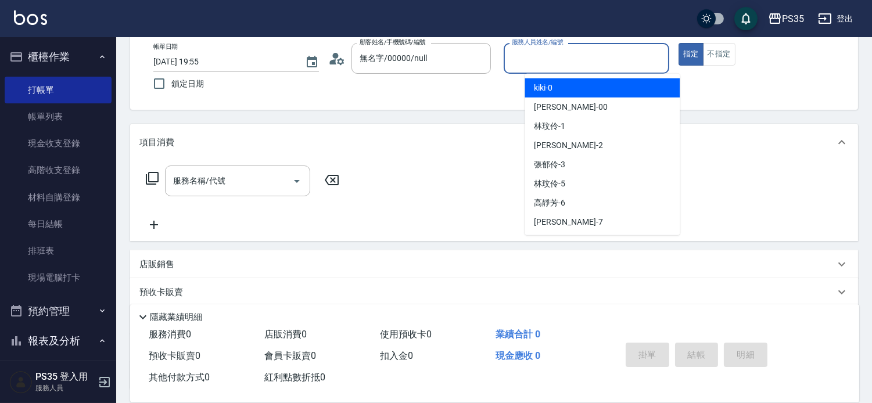
click at [570, 89] on div "kiki -0" at bounding box center [601, 87] width 155 height 19
type input "kiki-0"
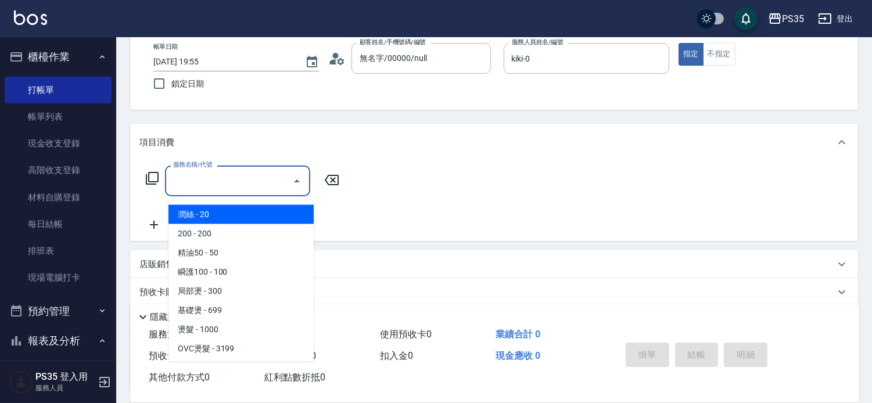
click at [239, 188] on input "服務名稱/代號" at bounding box center [228, 181] width 117 height 20
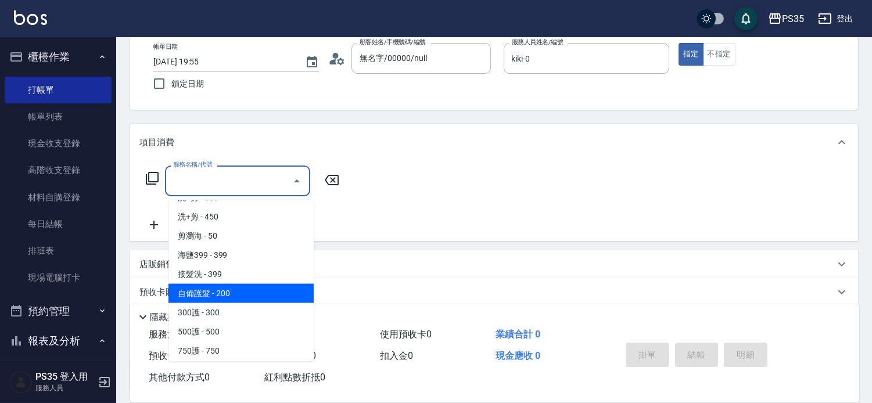
scroll to position [387, 0]
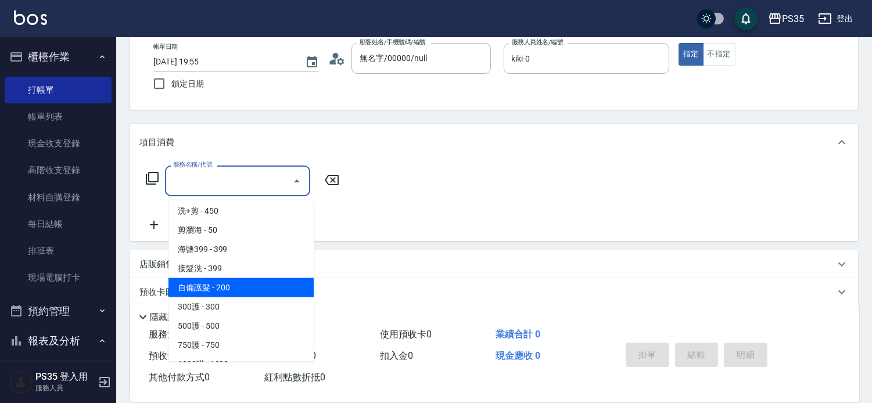
drag, startPoint x: 235, startPoint y: 312, endPoint x: 529, endPoint y: 282, distance: 295.5
click at [529, 282] on body "PS35 登出 櫃檯作業 打帳單 帳單列表 現金收支登錄 高階收支登錄 材料自購登錄 每日結帳 排班表 現場電腦打卡 預約管理 預約管理 單日預約紀錄 單週預…" at bounding box center [436, 225] width 872 height 578
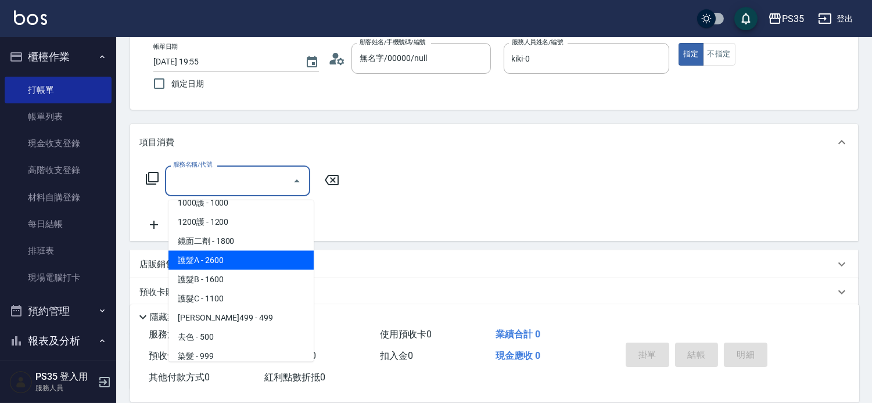
scroll to position [581, 0]
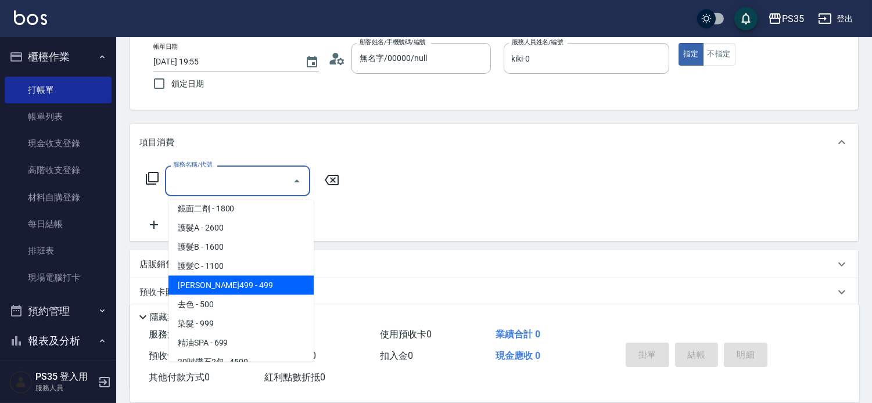
click at [246, 282] on span "[PERSON_NAME]499 - 499" at bounding box center [240, 285] width 145 height 19
type input "[PERSON_NAME]499(0499)"
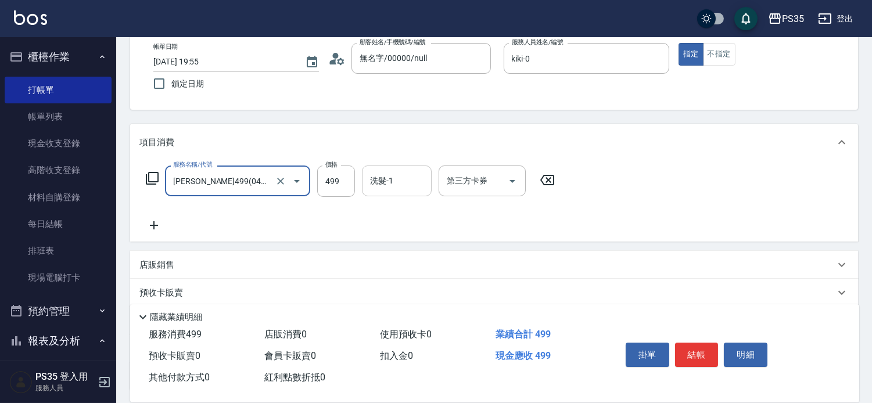
click at [401, 182] on input "洗髮-1" at bounding box center [396, 181] width 59 height 20
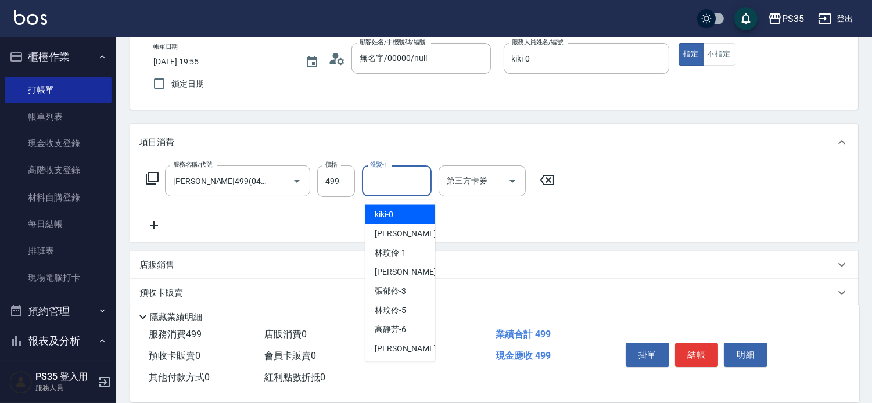
click at [398, 217] on div "kiki -0" at bounding box center [400, 214] width 70 height 19
type input "kiki-0"
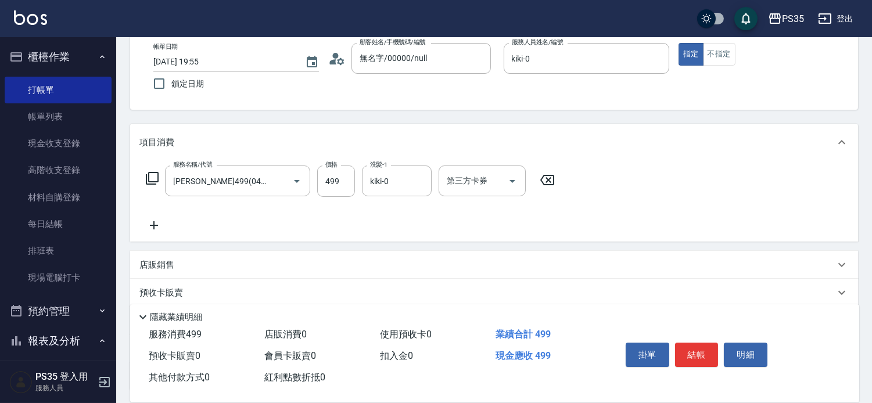
click at [158, 227] on icon at bounding box center [153, 225] width 29 height 14
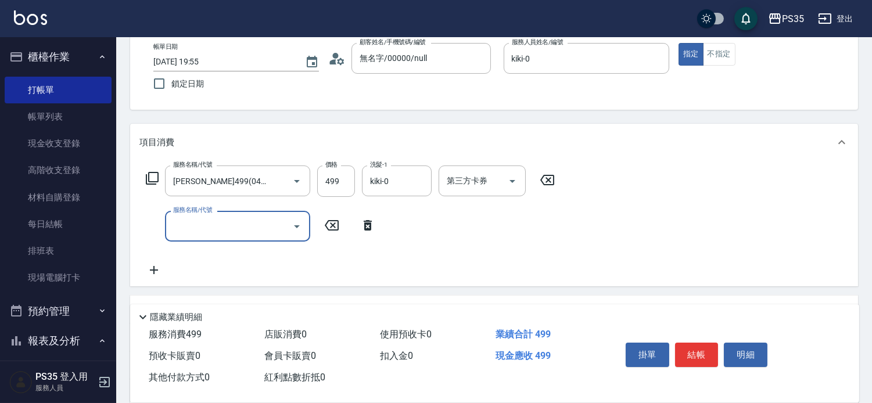
click at [205, 227] on input "服務名稱/代號" at bounding box center [228, 226] width 117 height 20
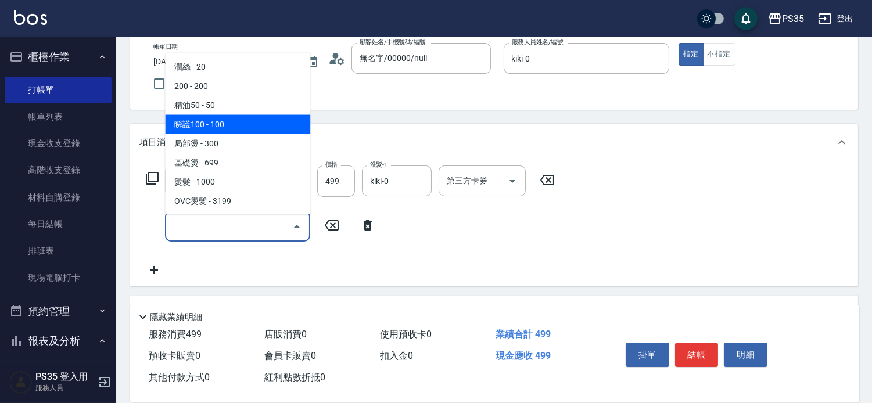
click at [189, 124] on span "瞬護100 - 100" at bounding box center [237, 124] width 145 height 19
type input "瞬護100(113)"
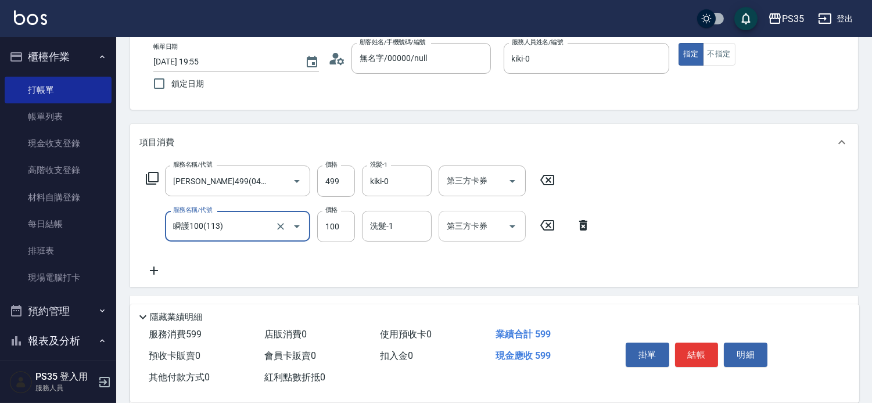
click at [386, 228] on div "洗髮-1 洗髮-1" at bounding box center [397, 226] width 70 height 31
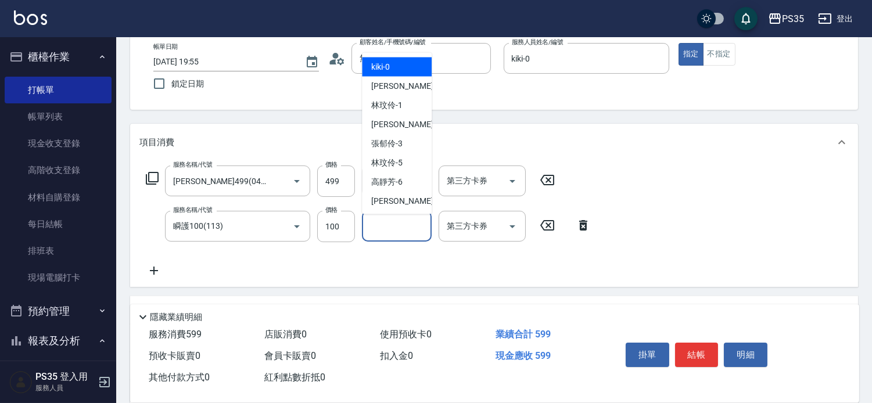
click at [393, 69] on div "kiki -0" at bounding box center [397, 66] width 70 height 19
type input "kiki-0"
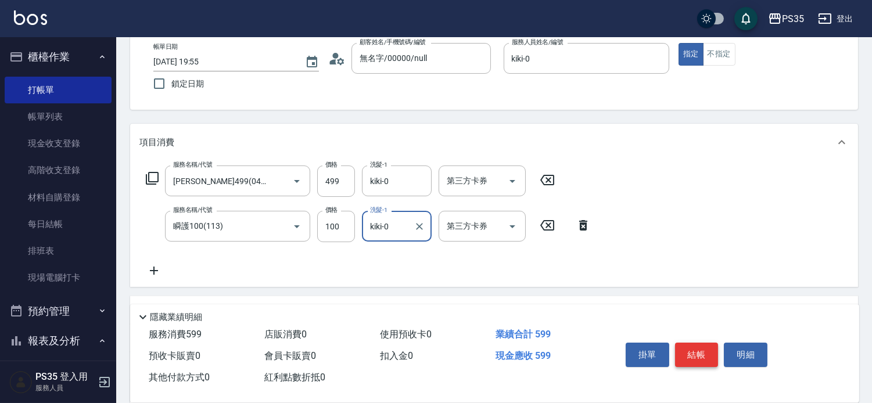
click at [718, 345] on button "結帳" at bounding box center [697, 355] width 44 height 24
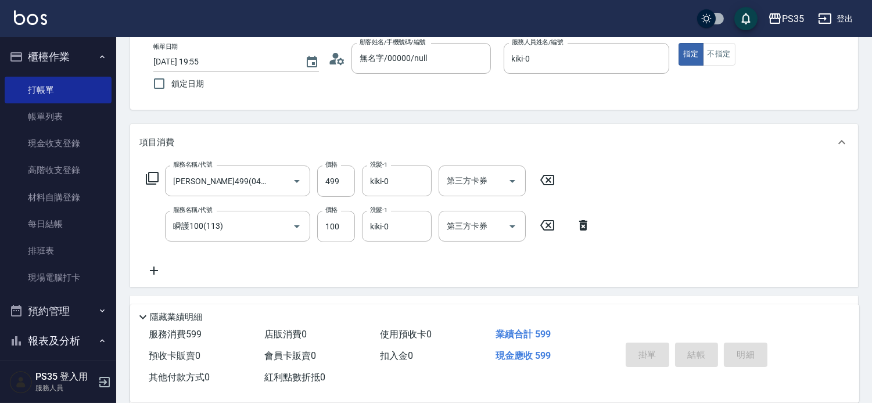
type input "[DATE] 19:56"
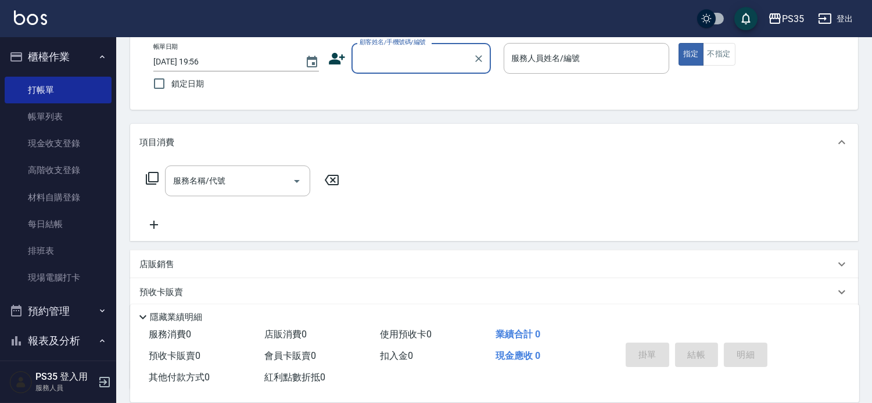
click at [430, 67] on input "顧客姓名/手機號碼/編號" at bounding box center [413, 58] width 112 height 20
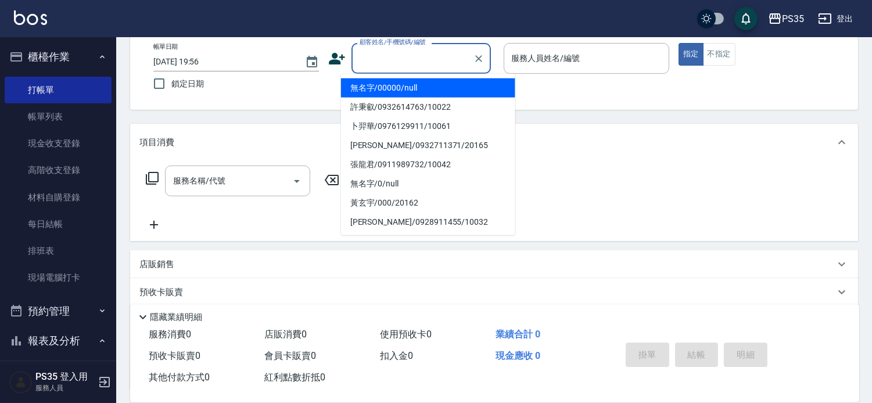
click at [411, 88] on li "無名字/00000/null" at bounding box center [428, 87] width 174 height 19
type input "無名字/00000/null"
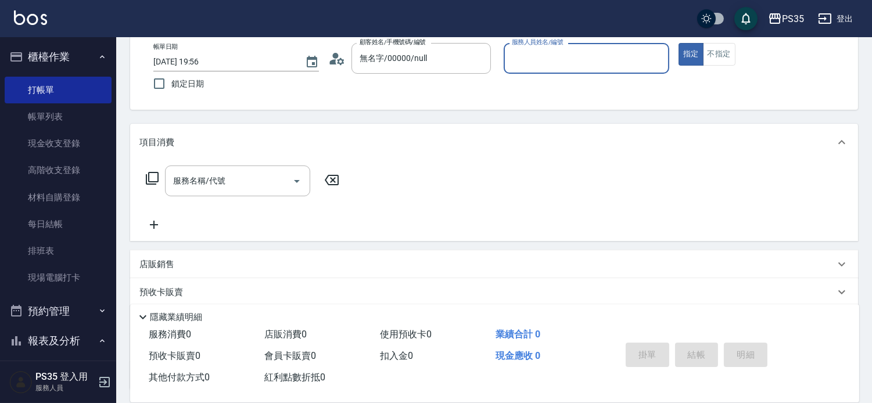
click at [567, 60] on div "服務人員姓名/編號 服務人員姓名/編號" at bounding box center [587, 58] width 166 height 31
click at [591, 45] on div "服務人員姓名/編號" at bounding box center [587, 58] width 166 height 31
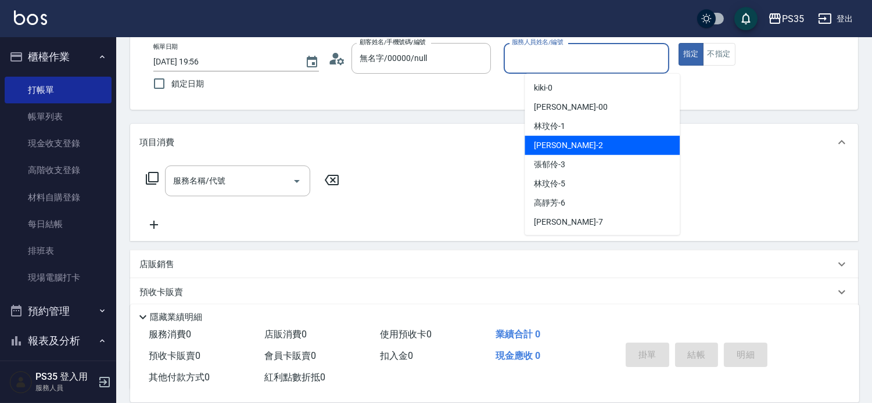
click at [572, 136] on div "[PERSON_NAME] -2" at bounding box center [601, 145] width 155 height 19
type input "[PERSON_NAME]-2"
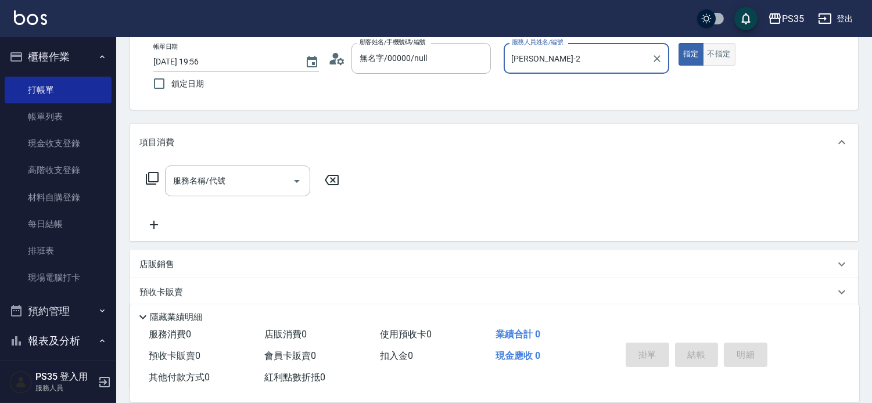
click at [734, 66] on button "不指定" at bounding box center [719, 54] width 33 height 23
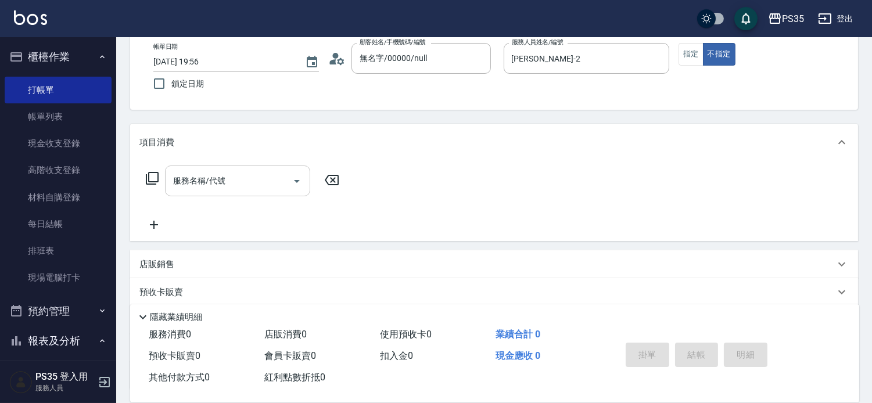
click at [193, 188] on div "服務名稱/代號 服務名稱/代號" at bounding box center [237, 181] width 145 height 31
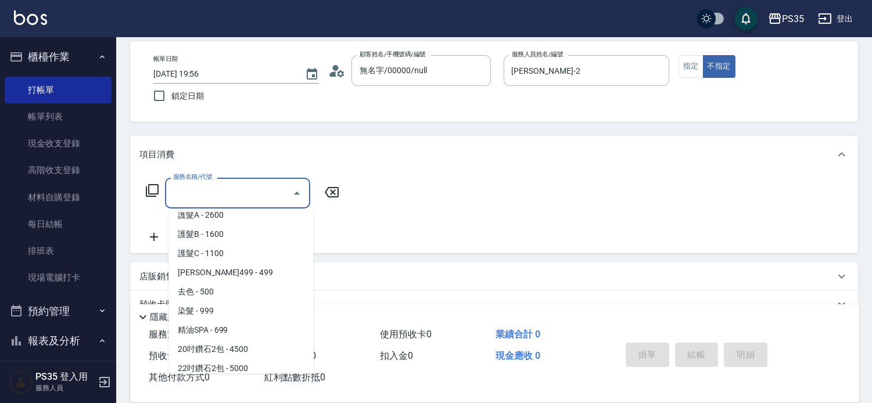
scroll to position [605, 0]
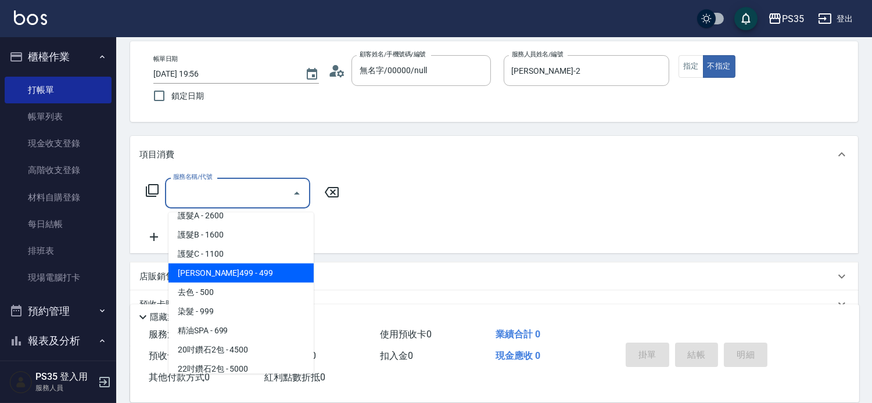
click at [247, 268] on span "[PERSON_NAME]499 - 499" at bounding box center [240, 273] width 145 height 19
type input "[PERSON_NAME]499(0499)"
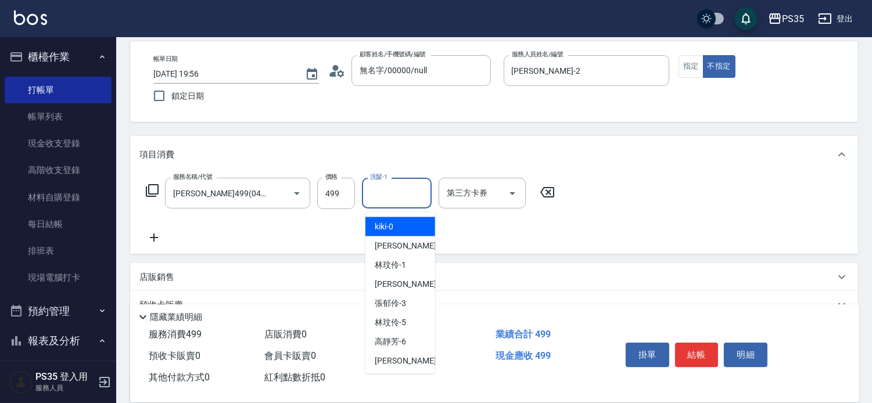
click at [373, 200] on input "洗髮-1" at bounding box center [396, 193] width 59 height 20
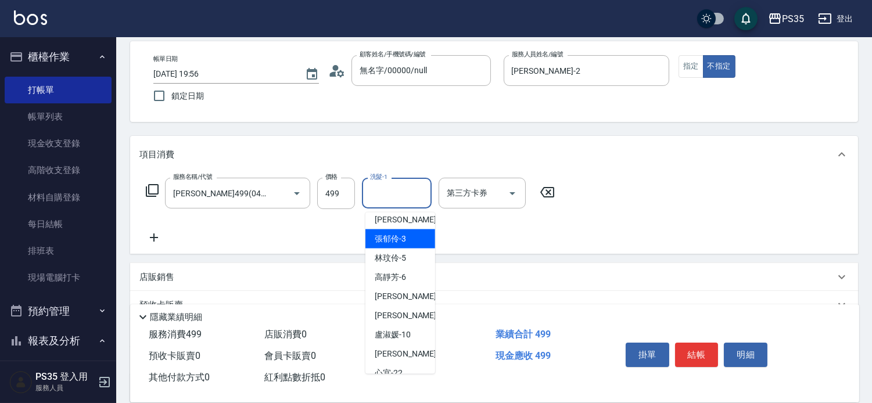
scroll to position [129, 0]
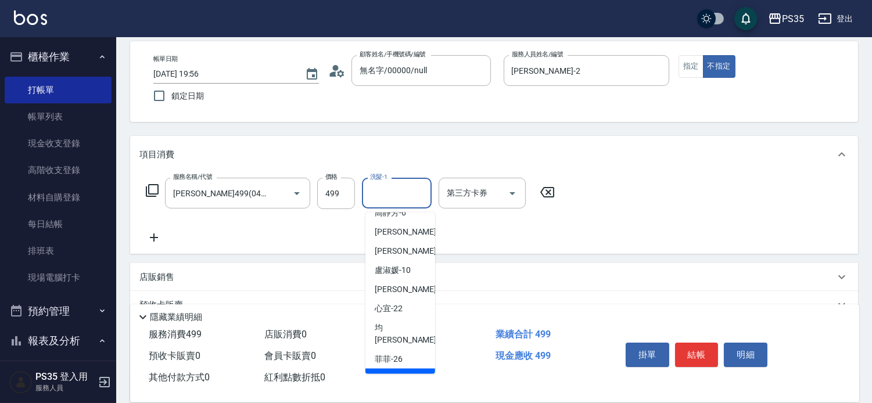
click at [407, 369] on div "羽羽 -27" at bounding box center [400, 378] width 70 height 19
type input "羽羽-27"
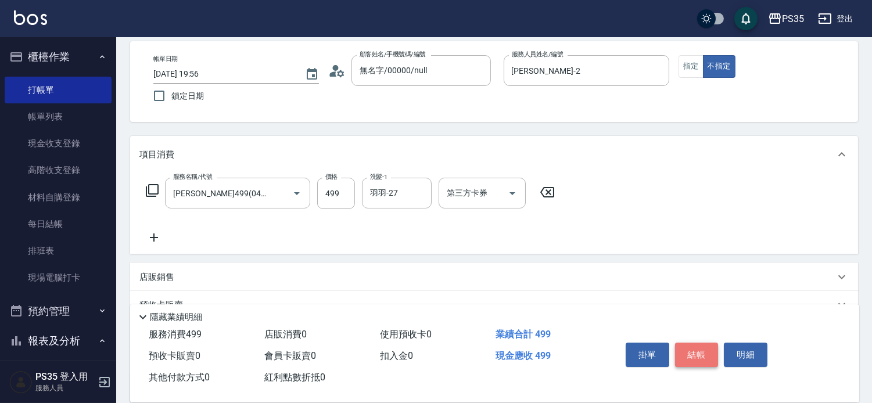
click at [718, 343] on button "結帳" at bounding box center [697, 355] width 44 height 24
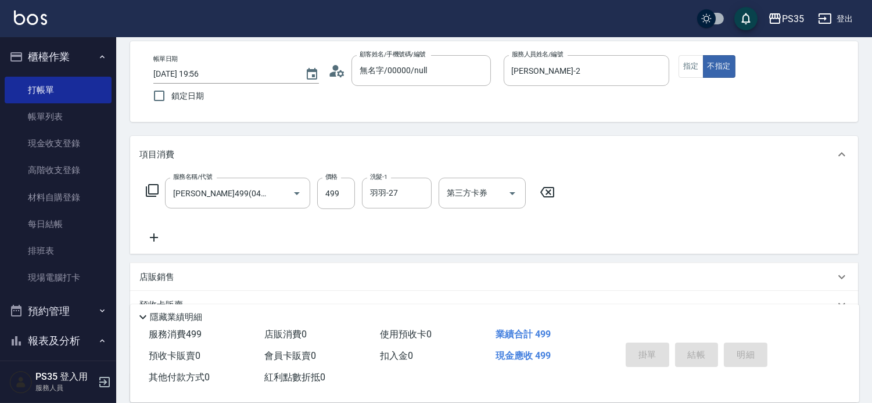
type input "[DATE] 19:57"
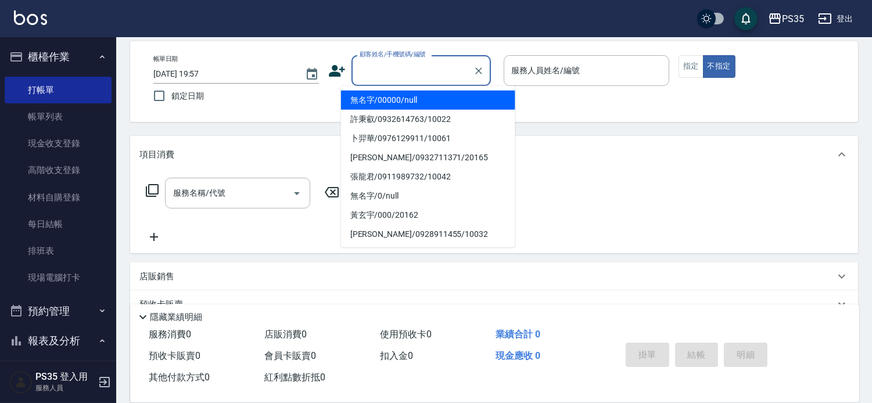
drag, startPoint x: 468, startPoint y: 69, endPoint x: 461, endPoint y: 82, distance: 15.9
click at [468, 70] on input "顧客姓名/手機號碼/編號" at bounding box center [413, 70] width 112 height 20
click at [414, 97] on li "無名字/00000/null" at bounding box center [428, 100] width 174 height 19
type input "無名字/00000/null"
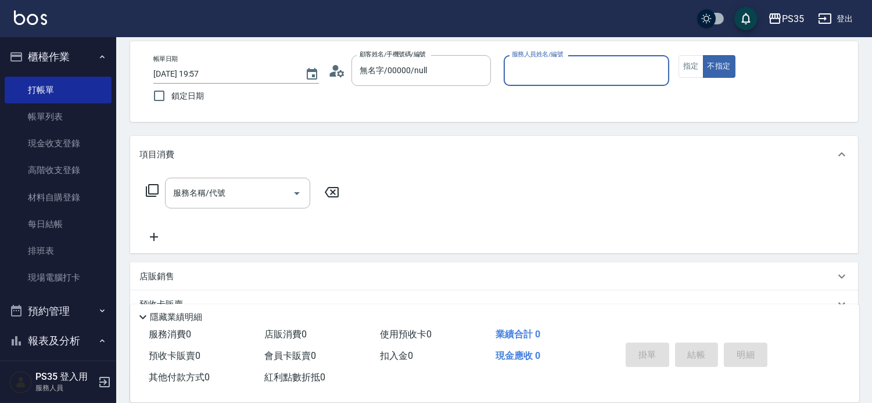
click at [581, 70] on input "服務人員姓名/編號" at bounding box center [586, 70] width 155 height 20
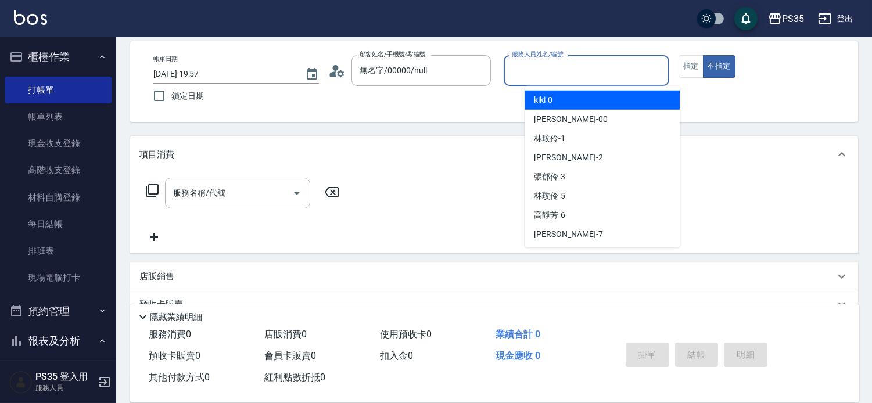
click at [547, 97] on span "kiki -0" at bounding box center [543, 100] width 19 height 12
type input "kiki-0"
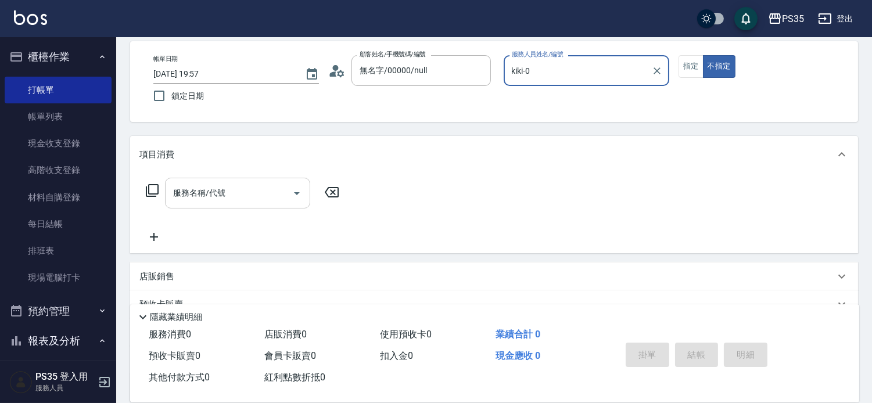
click at [247, 193] on input "服務名稱/代號" at bounding box center [228, 193] width 117 height 20
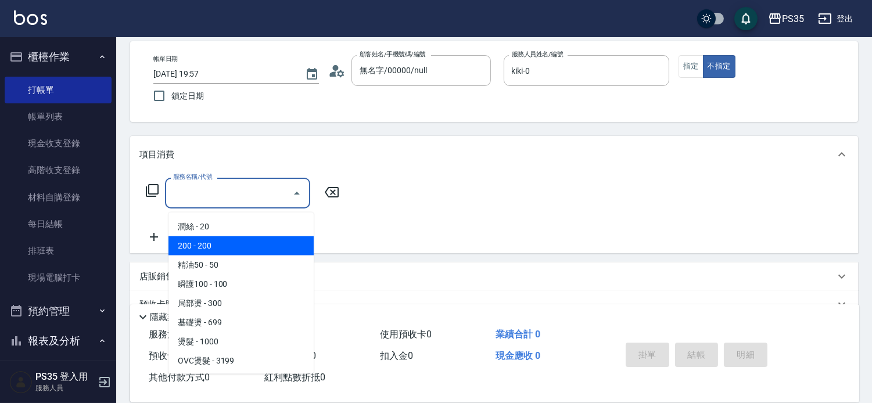
click at [195, 247] on span "200 - 200" at bounding box center [240, 245] width 145 height 19
type input "200(111)"
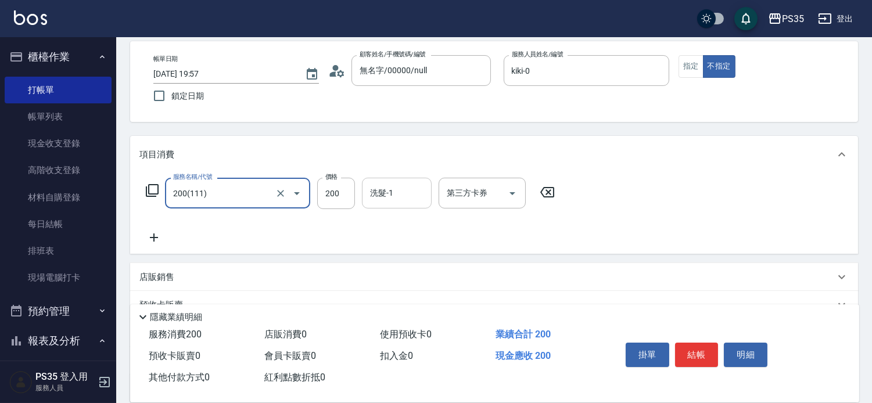
click at [409, 184] on div "洗髮-1" at bounding box center [397, 193] width 70 height 31
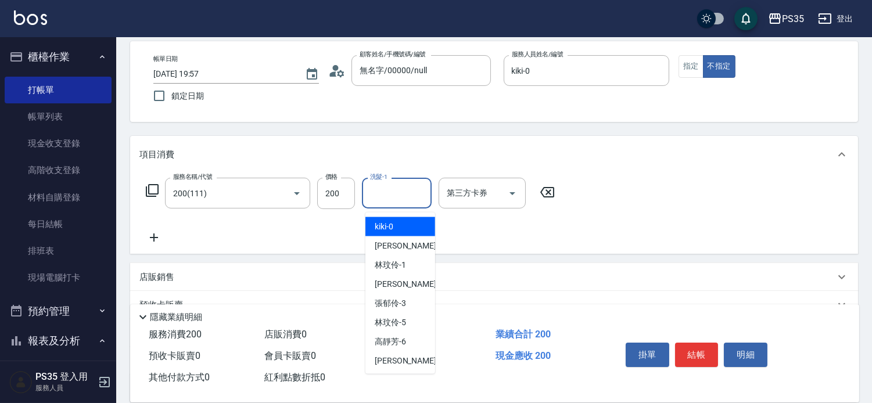
click at [389, 229] on span "kiki -0" at bounding box center [384, 227] width 19 height 12
type input "kiki-0"
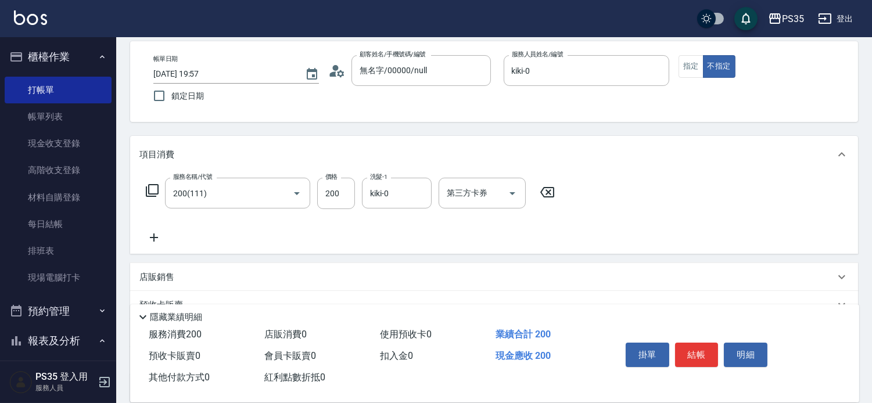
click at [158, 241] on icon at bounding box center [153, 238] width 29 height 14
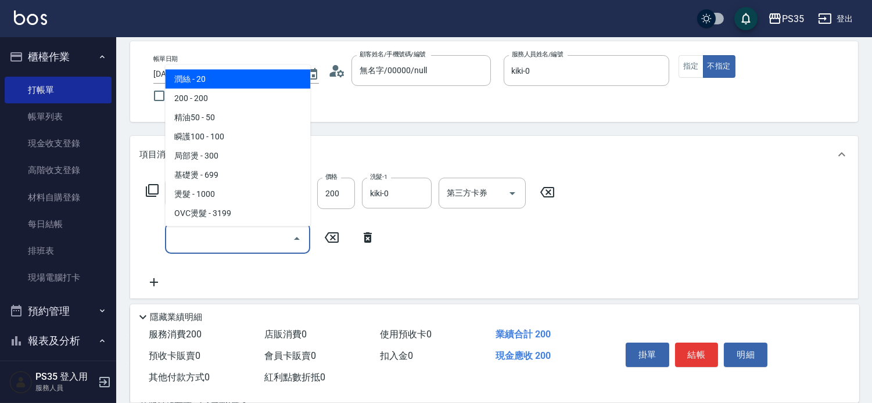
click at [202, 233] on input "服務名稱/代號" at bounding box center [228, 238] width 117 height 20
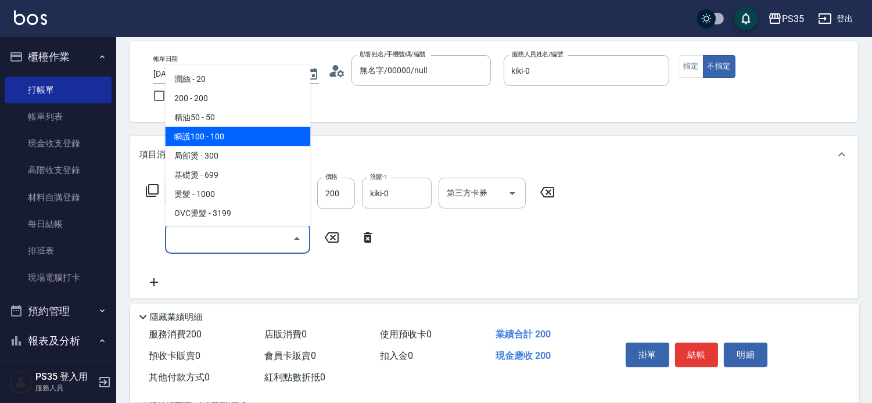
click at [214, 141] on span "瞬護100 - 100" at bounding box center [237, 136] width 145 height 19
type input "瞬護100(113)"
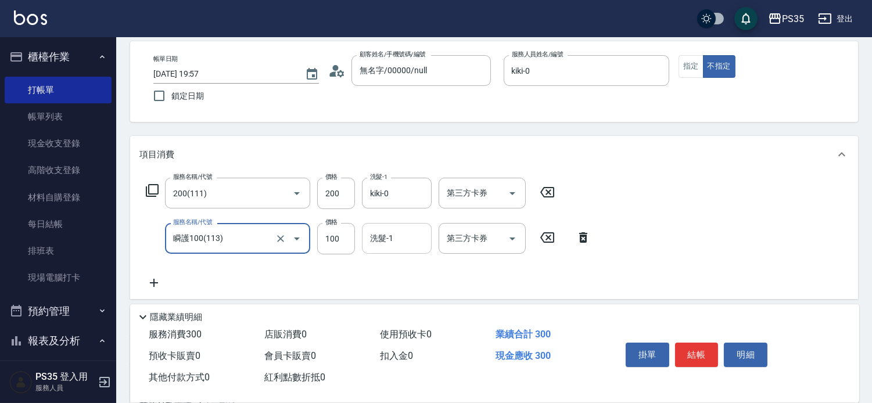
click at [378, 244] on div "洗髮-1 洗髮-1" at bounding box center [397, 238] width 70 height 31
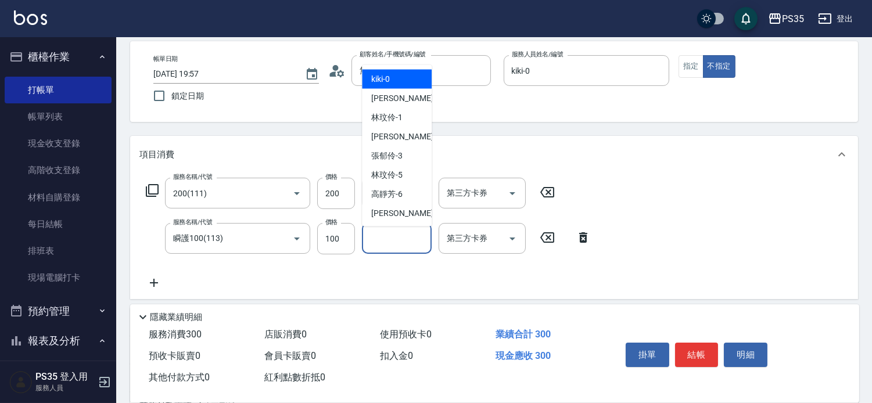
click at [393, 83] on div "kiki -0" at bounding box center [397, 79] width 70 height 19
type input "kiki-0"
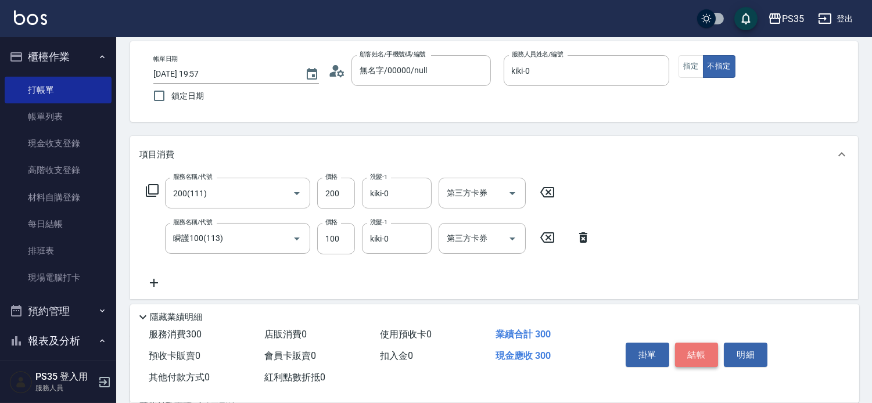
click at [689, 343] on button "結帳" at bounding box center [697, 355] width 44 height 24
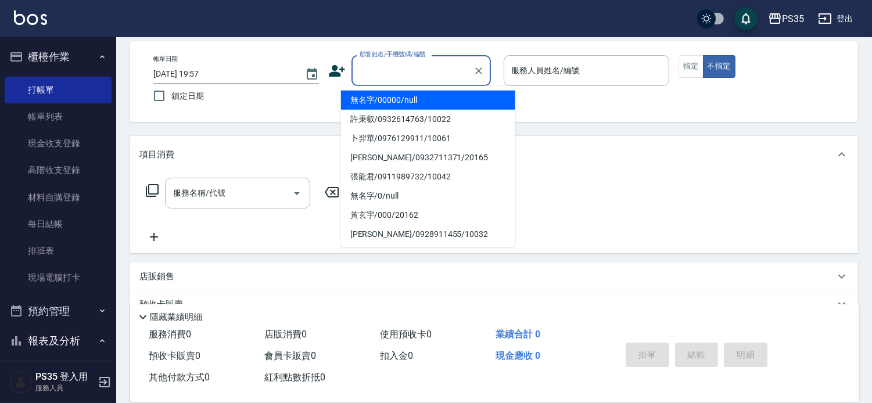
click at [415, 63] on input "顧客姓名/手機號碼/編號" at bounding box center [413, 70] width 112 height 20
click at [414, 95] on li "無名字/00000/null" at bounding box center [428, 100] width 174 height 19
type input "無名字/00000/null"
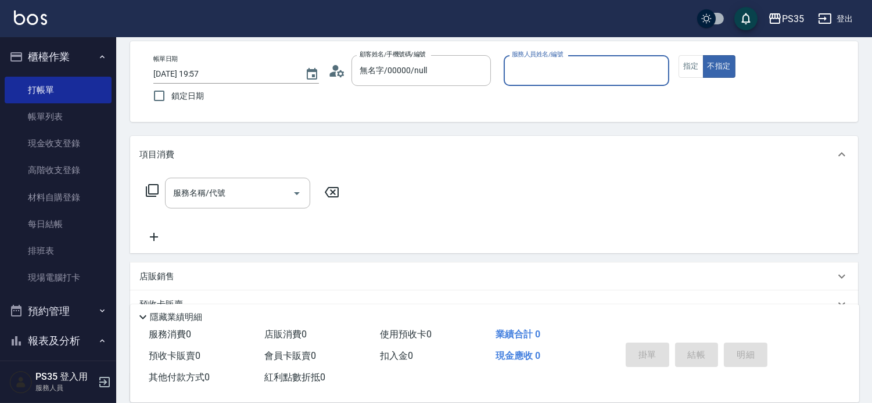
click at [630, 67] on input "服務人員姓名/編號" at bounding box center [586, 70] width 155 height 20
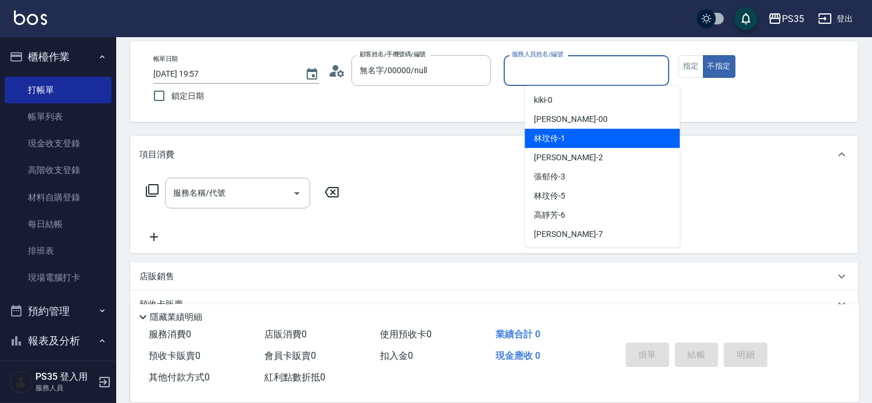
click at [562, 134] on span "[PERSON_NAME]-1" at bounding box center [549, 138] width 31 height 12
type input "[PERSON_NAME]-1"
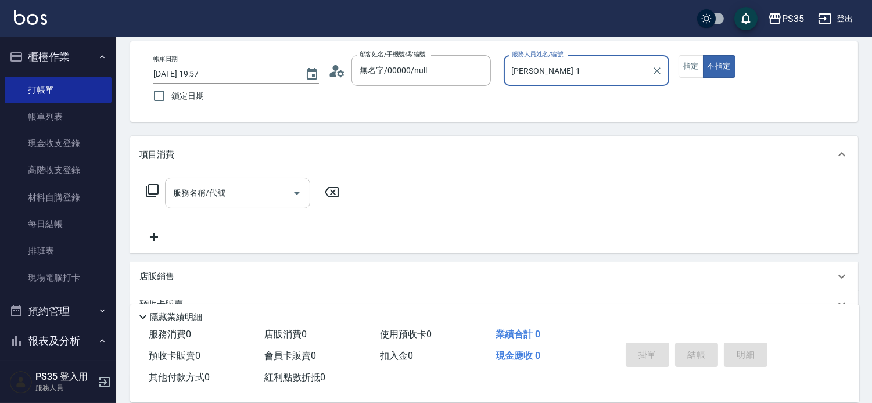
click at [233, 201] on input "服務名稱/代號" at bounding box center [228, 193] width 117 height 20
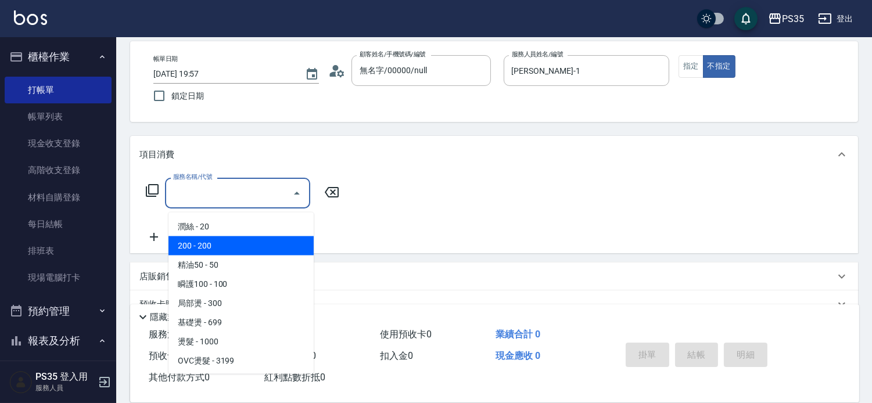
click at [214, 240] on span "200 - 200" at bounding box center [240, 245] width 145 height 19
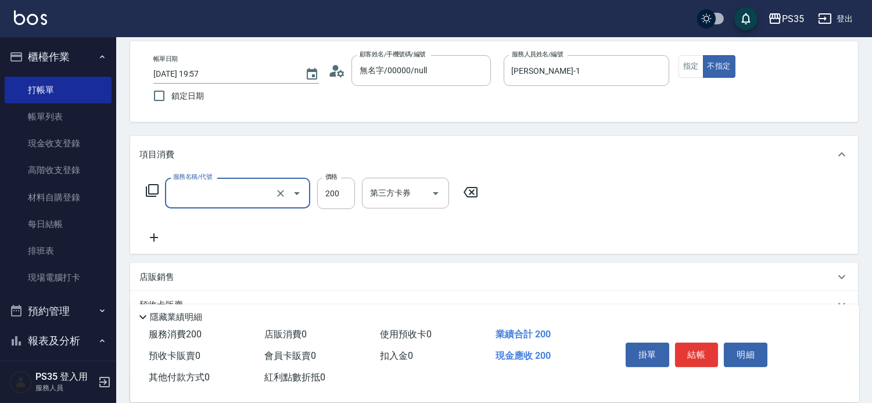
type input "200(111)"
click at [401, 199] on input "洗髮-1" at bounding box center [396, 193] width 59 height 20
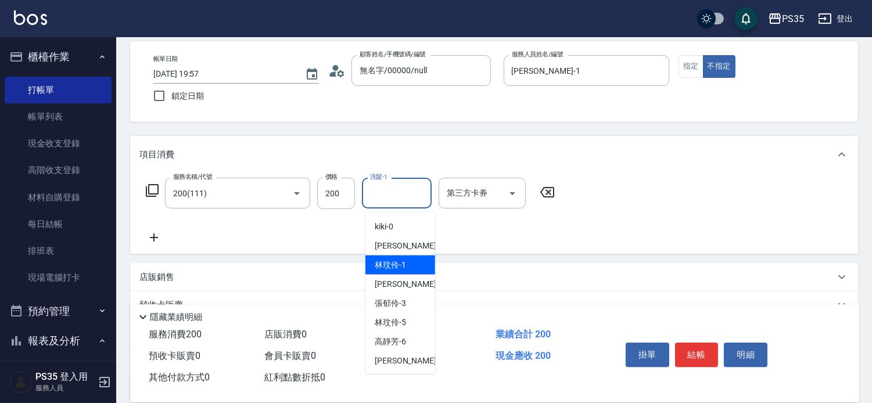
click at [397, 263] on span "[PERSON_NAME]-1" at bounding box center [390, 265] width 31 height 12
type input "[PERSON_NAME]-1"
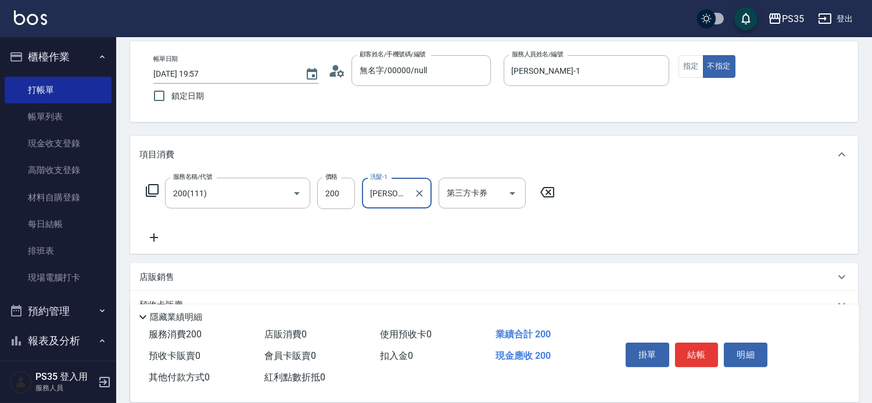
click at [157, 242] on icon at bounding box center [153, 238] width 29 height 14
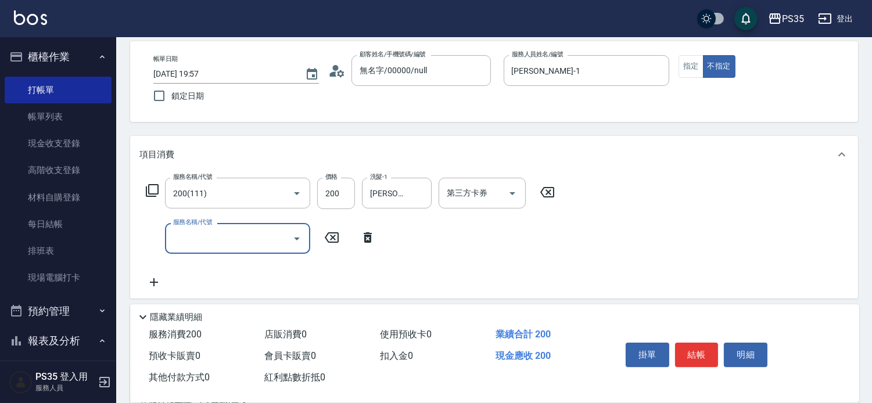
click at [232, 237] on input "服務名稱/代號" at bounding box center [228, 238] width 117 height 20
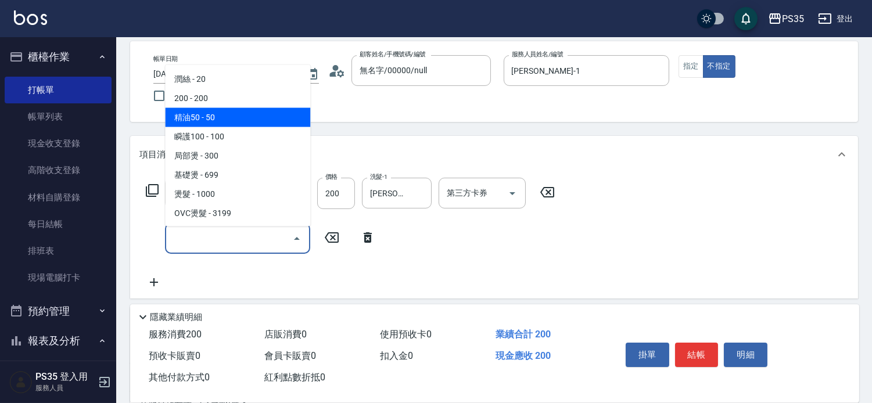
click at [242, 117] on span "精油50 - 50" at bounding box center [237, 117] width 145 height 19
type input "精油50(112)"
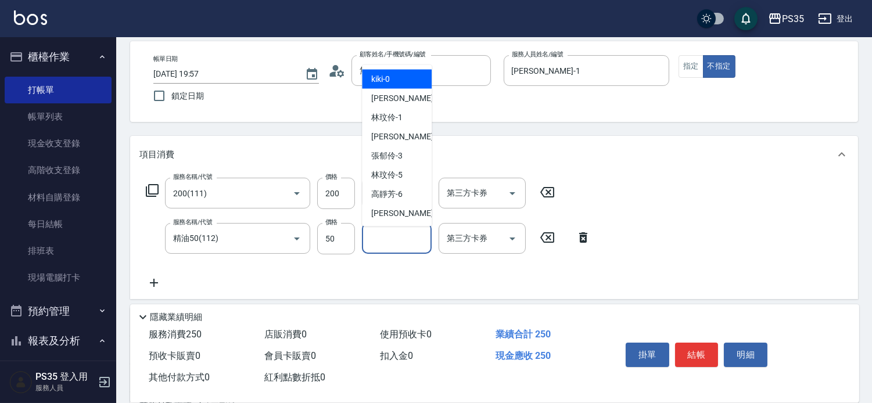
click at [381, 241] on input "洗髮-1" at bounding box center [396, 238] width 59 height 20
click at [404, 117] on div "[PERSON_NAME]-1" at bounding box center [397, 117] width 70 height 19
type input "[PERSON_NAME]-1"
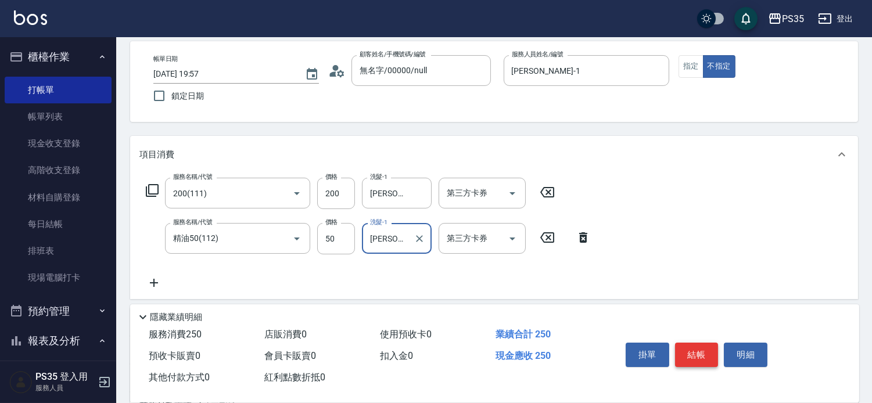
click at [705, 347] on button "結帳" at bounding box center [697, 355] width 44 height 24
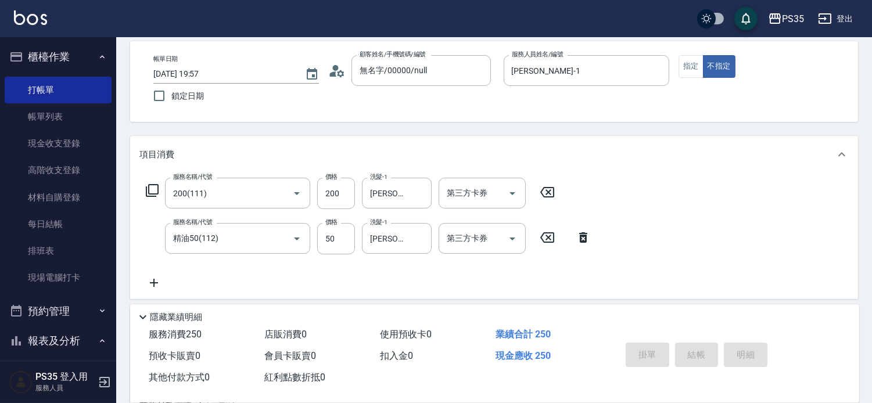
type input "[DATE] 19:58"
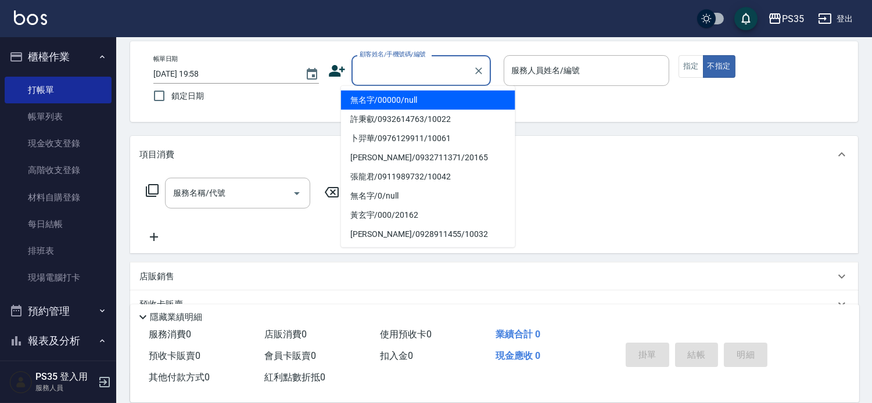
click at [393, 68] on input "顧客姓名/手機號碼/編號" at bounding box center [413, 70] width 112 height 20
click at [393, 96] on li "無名字/00000/null" at bounding box center [428, 100] width 174 height 19
type input "無名字/00000/null"
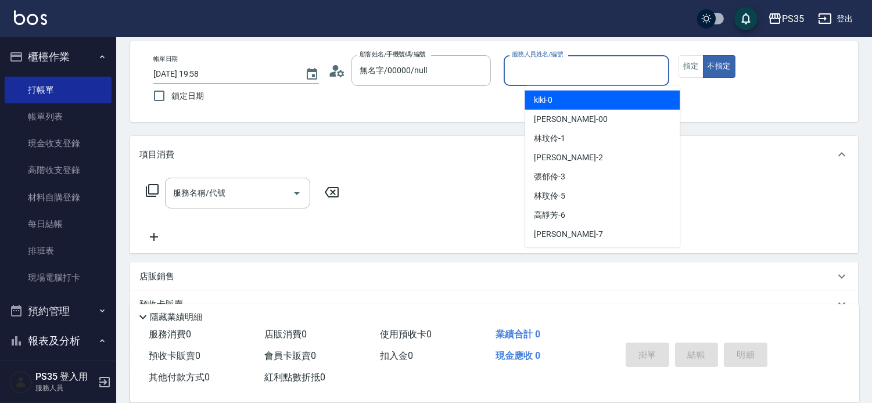
click at [595, 66] on input "服務人員姓名/編號" at bounding box center [586, 70] width 155 height 20
click at [589, 100] on div "kiki -0" at bounding box center [601, 100] width 155 height 19
type input "kiki-0"
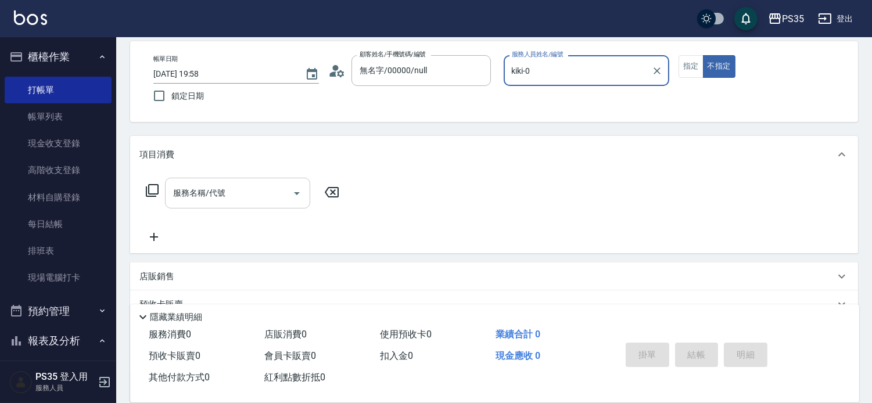
click at [251, 194] on input "服務名稱/代號" at bounding box center [228, 193] width 117 height 20
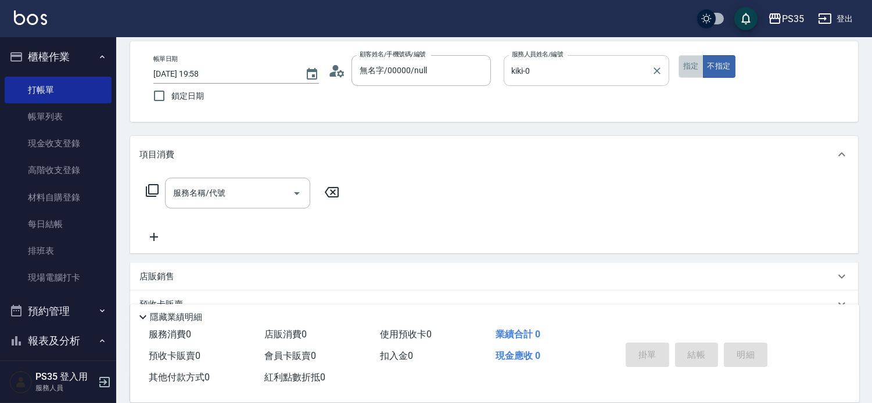
drag, startPoint x: 698, startPoint y: 68, endPoint x: 676, endPoint y: 84, distance: 27.4
click at [699, 68] on button "指定" at bounding box center [690, 66] width 25 height 23
click at [268, 189] on input "服務名稱/代號" at bounding box center [228, 193] width 117 height 20
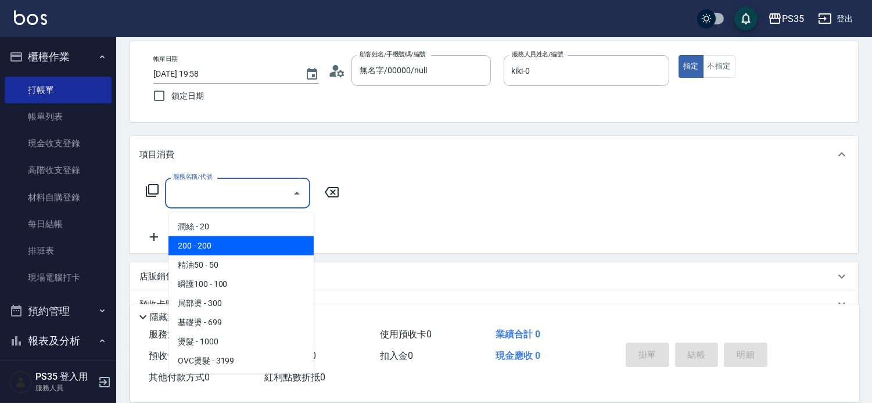
click at [238, 246] on span "200 - 200" at bounding box center [240, 245] width 145 height 19
type input "200(111)"
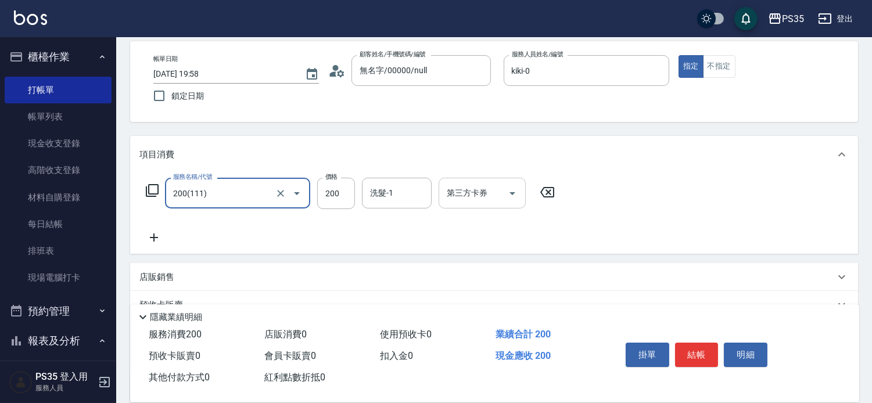
click at [407, 193] on input "洗髮-1" at bounding box center [396, 193] width 59 height 20
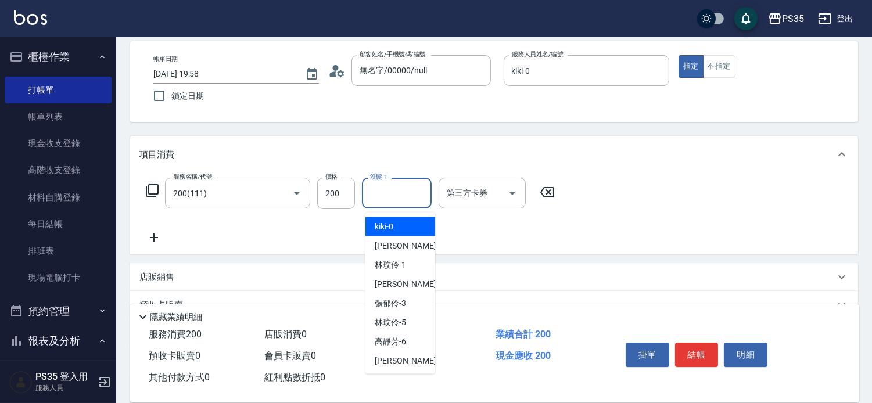
click at [397, 228] on div "kiki -0" at bounding box center [400, 226] width 70 height 19
type input "kiki-0"
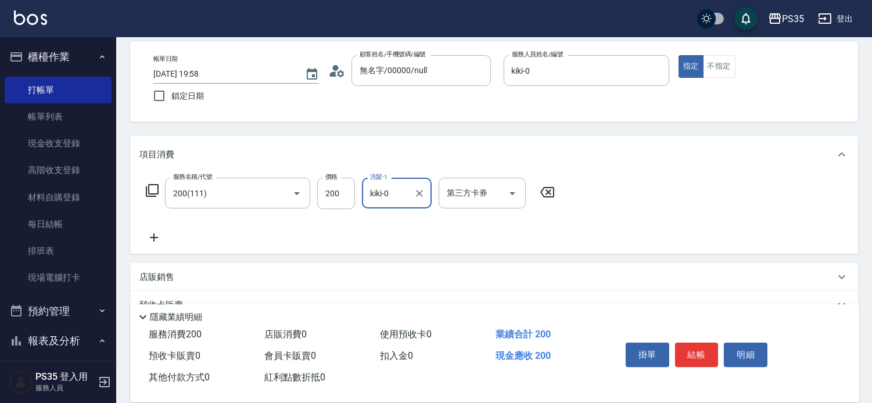
click at [152, 244] on icon at bounding box center [153, 238] width 29 height 14
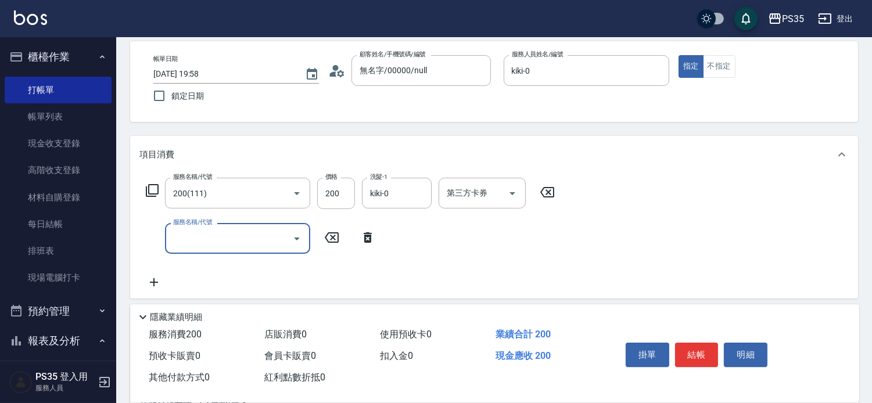
click at [199, 243] on input "服務名稱/代號" at bounding box center [228, 238] width 117 height 20
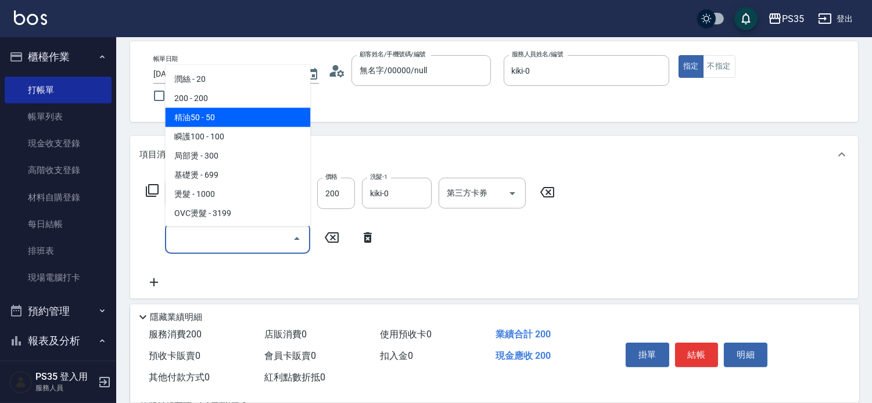
click at [231, 115] on span "精油50 - 50" at bounding box center [237, 117] width 145 height 19
type input "精油50(112)"
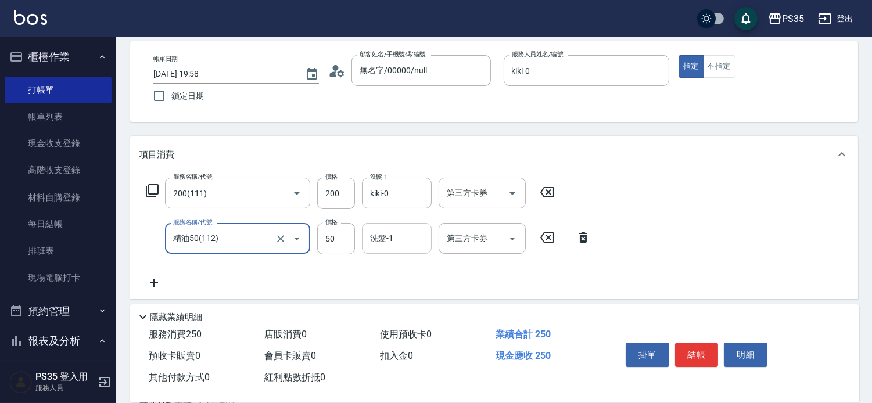
click at [388, 249] on input "洗髮-1" at bounding box center [396, 238] width 59 height 20
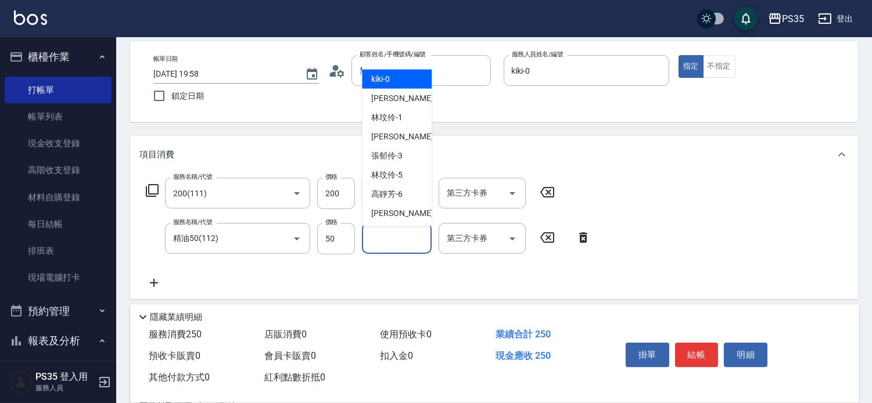
click at [390, 83] on span "kiki -0" at bounding box center [380, 79] width 19 height 12
type input "kiki-0"
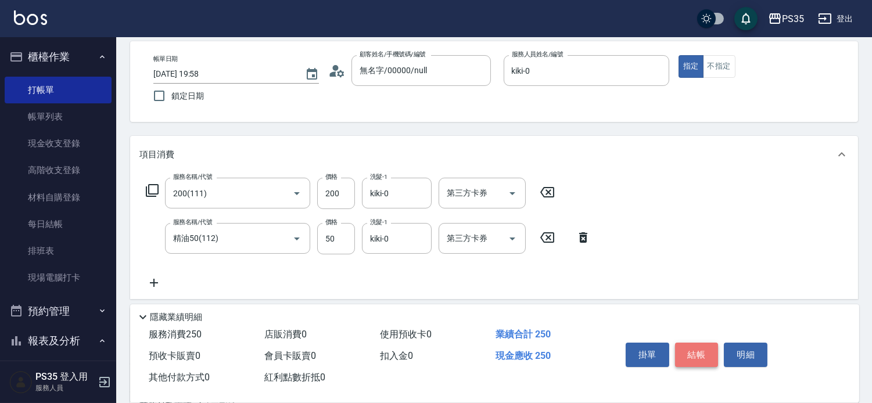
click at [698, 343] on button "結帳" at bounding box center [697, 355] width 44 height 24
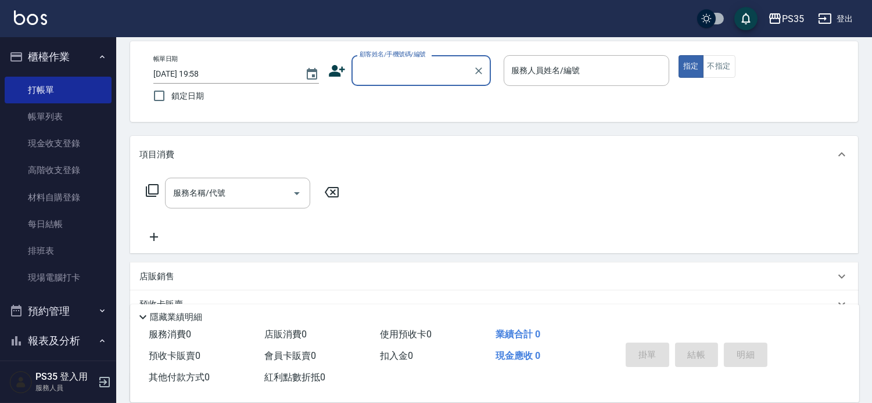
click at [430, 63] on input "顧客姓名/手機號碼/編號" at bounding box center [413, 70] width 112 height 20
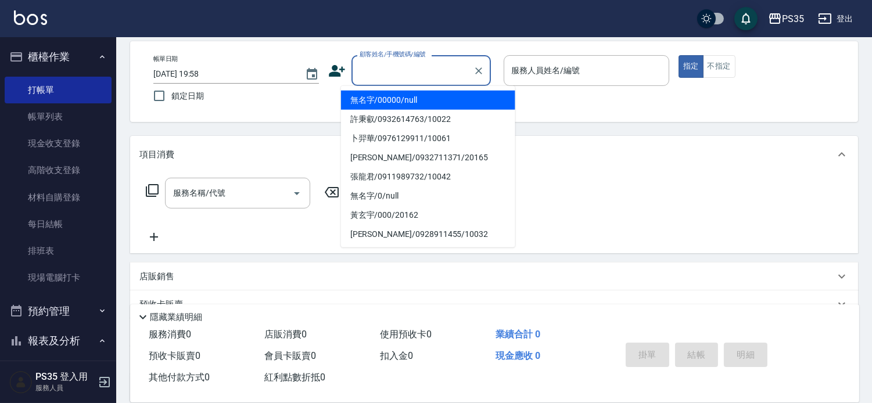
click at [428, 102] on li "無名字/00000/null" at bounding box center [428, 100] width 174 height 19
type input "無名字/00000/null"
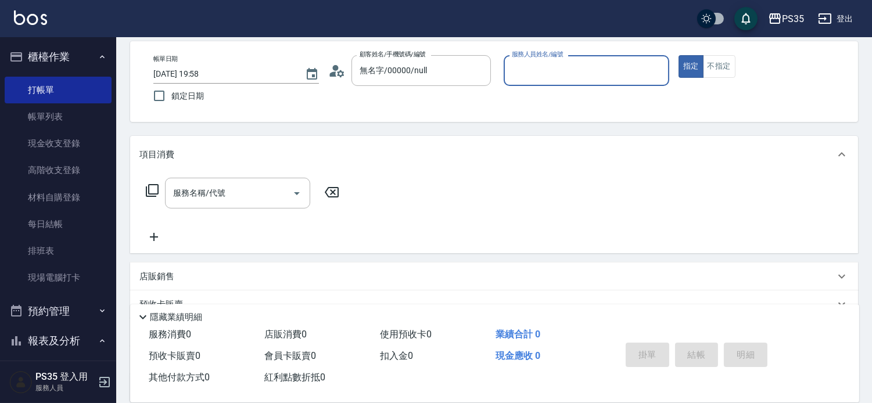
click at [623, 70] on input "服務人員姓名/編號" at bounding box center [586, 70] width 155 height 20
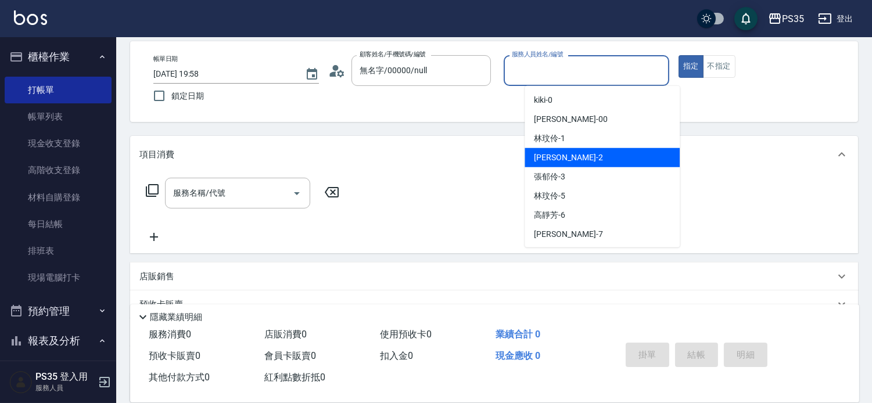
click at [576, 163] on div "[PERSON_NAME] -2" at bounding box center [601, 157] width 155 height 19
type input "[PERSON_NAME]-2"
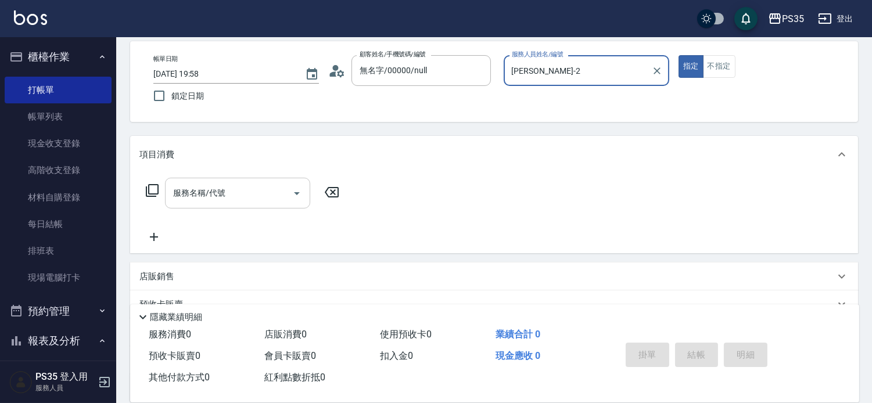
click at [209, 203] on input "服務名稱/代號" at bounding box center [228, 193] width 117 height 20
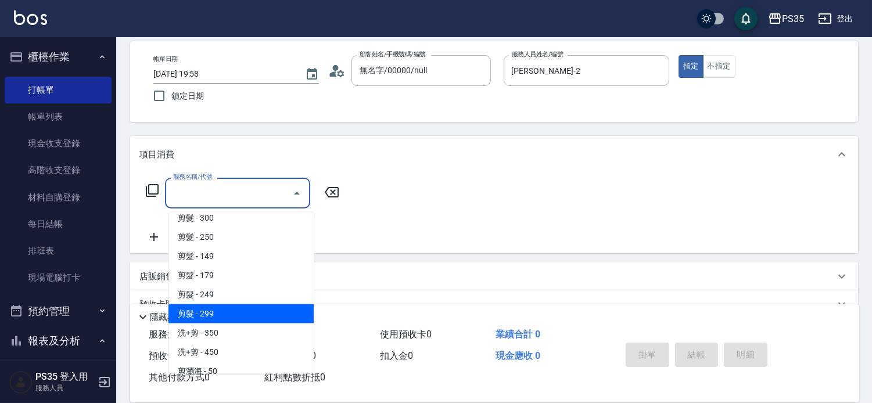
scroll to position [322, 0]
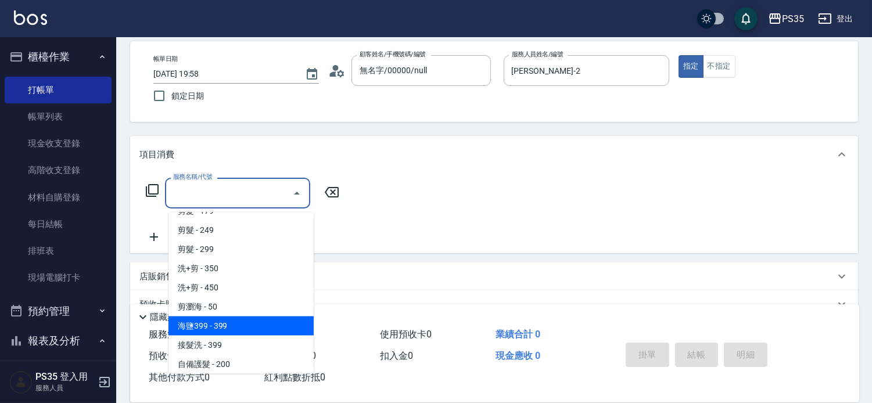
click at [244, 317] on span "海鹽399 - 399" at bounding box center [240, 326] width 145 height 19
type input "海鹽399(0399)"
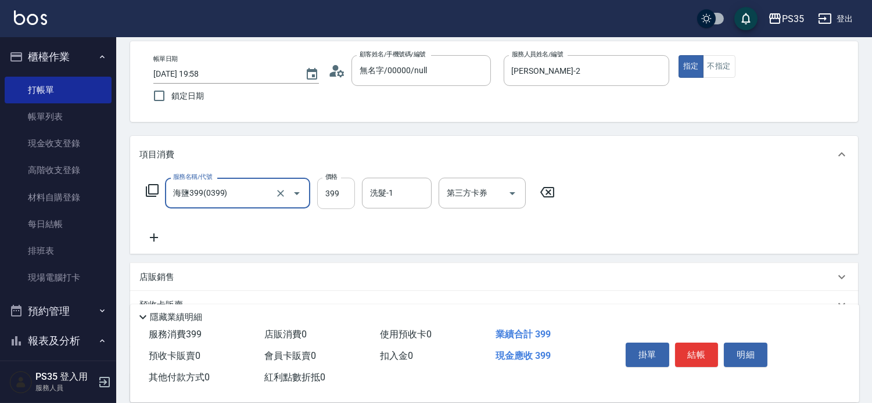
click at [340, 192] on input "399" at bounding box center [336, 193] width 38 height 31
click at [355, 202] on input "399" at bounding box center [336, 193] width 38 height 31
drag, startPoint x: 350, startPoint y: 202, endPoint x: 308, endPoint y: 213, distance: 42.8
click at [308, 213] on div "服務名稱/代號 海鹽399(0399) 服務名稱/代號 價格 399 價格 洗髮-1 洗髮-1 第三方卡券 第三方卡券" at bounding box center [350, 211] width 422 height 67
click at [339, 201] on input "0" at bounding box center [336, 193] width 38 height 31
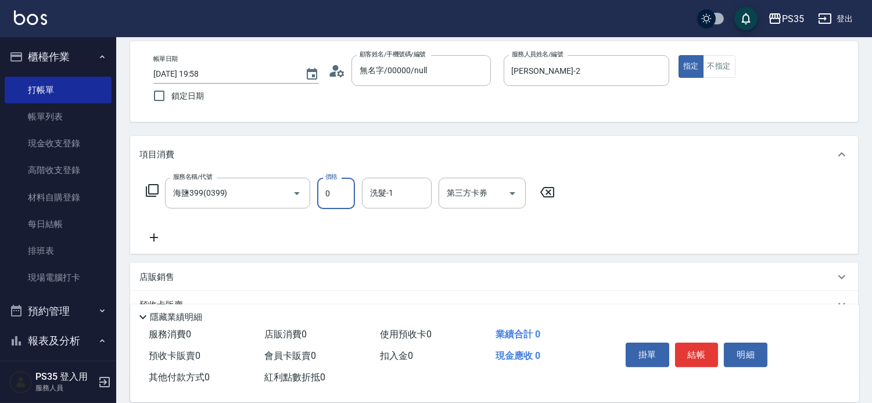
click at [339, 201] on input "0" at bounding box center [336, 193] width 38 height 31
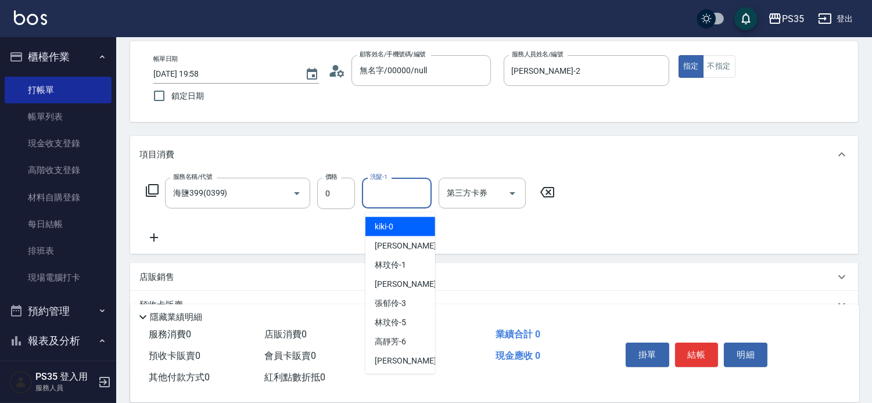
type input "0"
click at [381, 200] on div "洗髮-1 洗髮-1" at bounding box center [397, 193] width 70 height 31
type input "５"
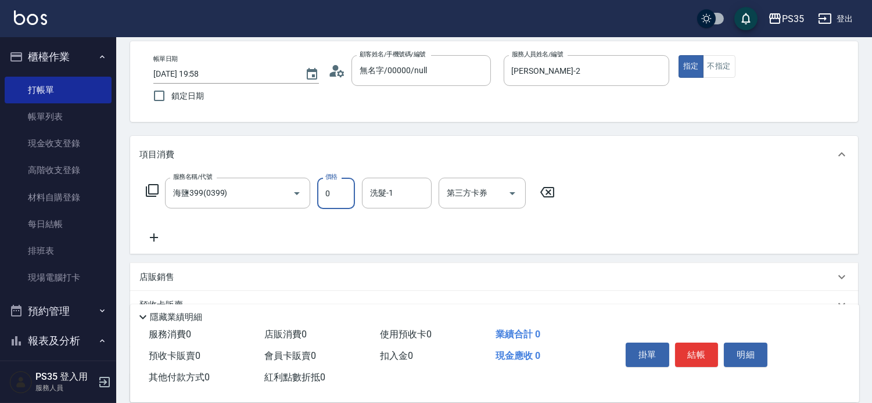
click at [341, 193] on input "0" at bounding box center [336, 193] width 38 height 31
drag, startPoint x: 338, startPoint y: 197, endPoint x: 317, endPoint y: 207, distance: 23.1
click at [317, 207] on div "服務名稱/代號 海鹽399(0399) 服務名稱/代號 價格 0 價格 洗髮-1 洗髮-1 第三方卡券 第三方卡券" at bounding box center [350, 193] width 422 height 31
type input "0"
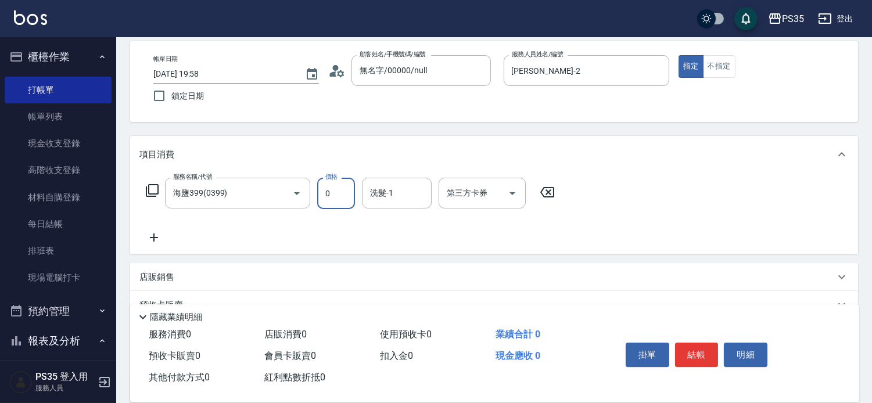
click at [343, 200] on input "0" at bounding box center [336, 193] width 38 height 31
click at [344, 209] on input "0" at bounding box center [336, 193] width 38 height 31
click at [343, 209] on input "0" at bounding box center [336, 193] width 38 height 31
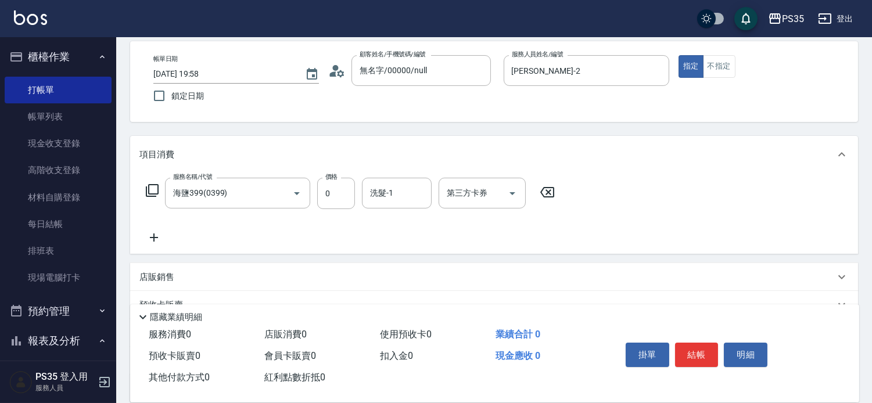
click at [561, 197] on icon at bounding box center [547, 192] width 29 height 14
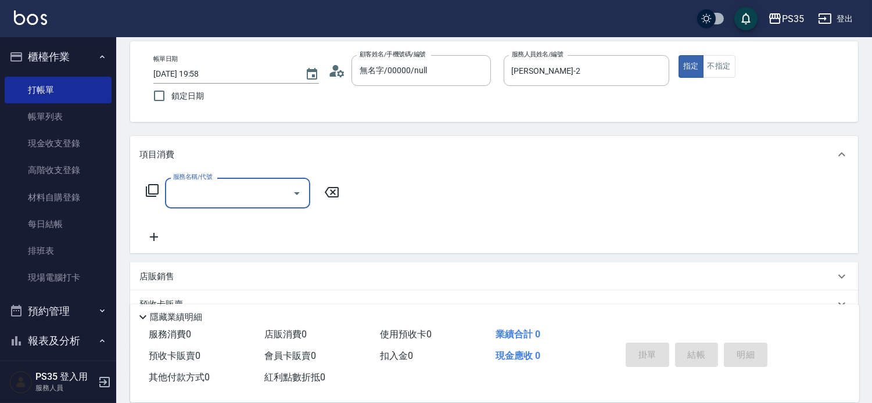
click at [209, 193] on input "服務名稱/代號" at bounding box center [228, 193] width 117 height 20
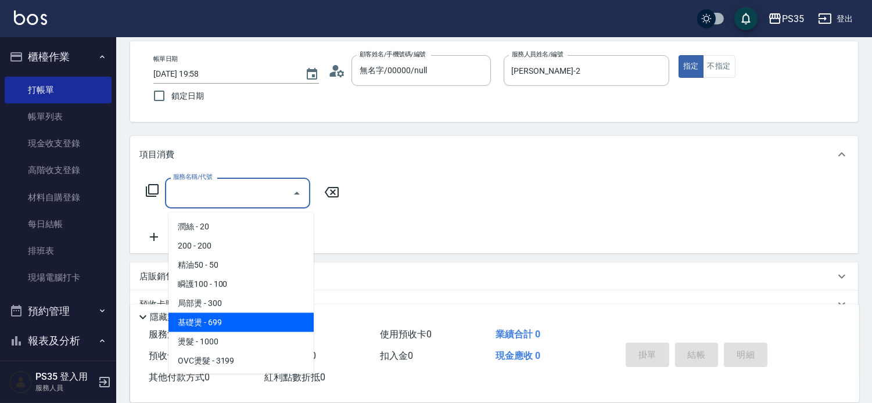
click at [204, 321] on span "基礎燙 - 699" at bounding box center [240, 322] width 145 height 19
type input "基礎燙(201)"
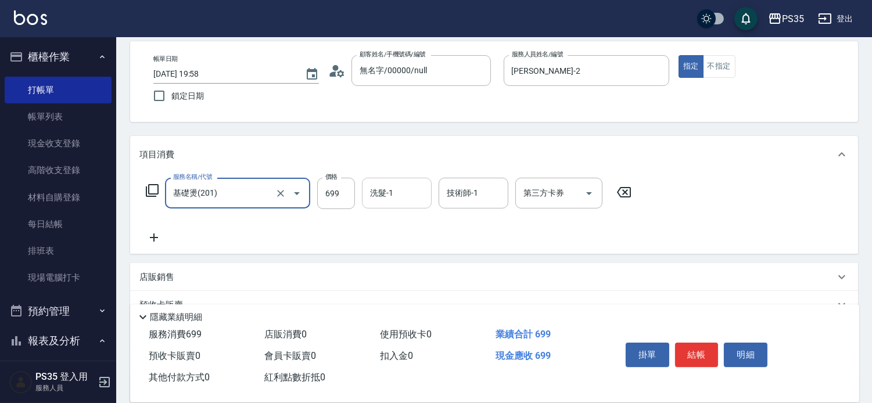
click at [398, 195] on input "洗髮-1" at bounding box center [396, 193] width 59 height 20
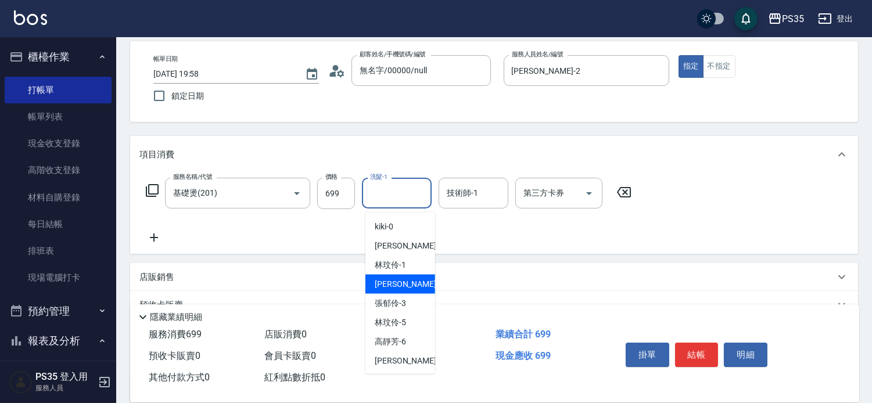
scroll to position [64, 0]
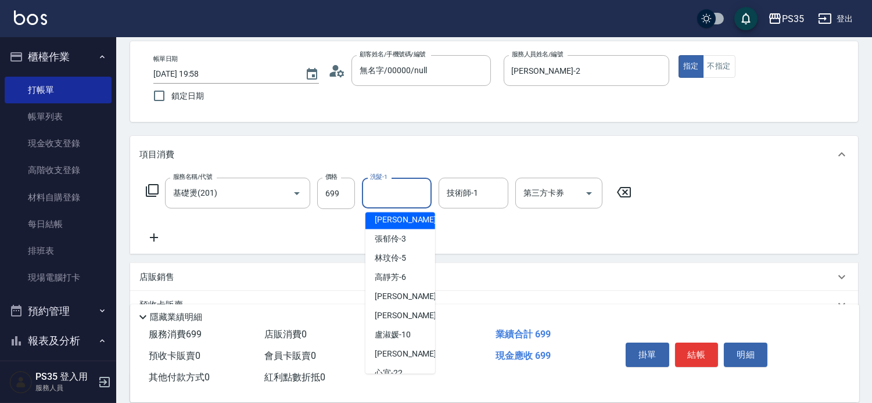
click at [634, 195] on icon at bounding box center [623, 192] width 29 height 14
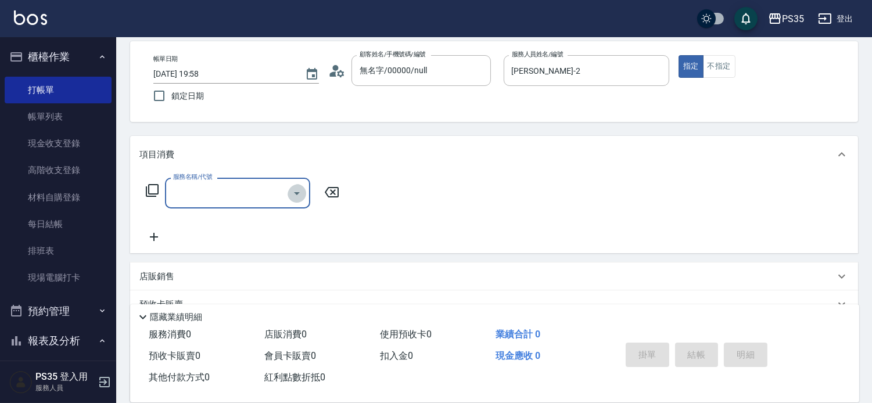
click at [304, 197] on icon "Open" at bounding box center [297, 193] width 14 height 14
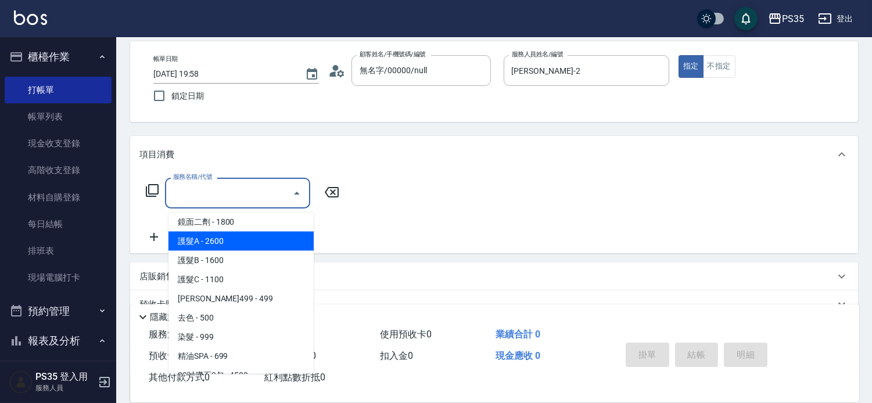
scroll to position [581, 0]
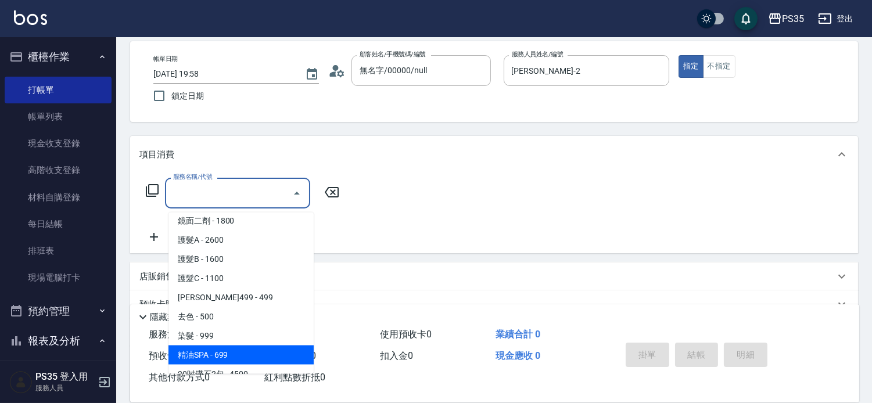
click at [229, 353] on span "精油SPA - 699" at bounding box center [240, 355] width 145 height 19
type input "精油SPA(0699)"
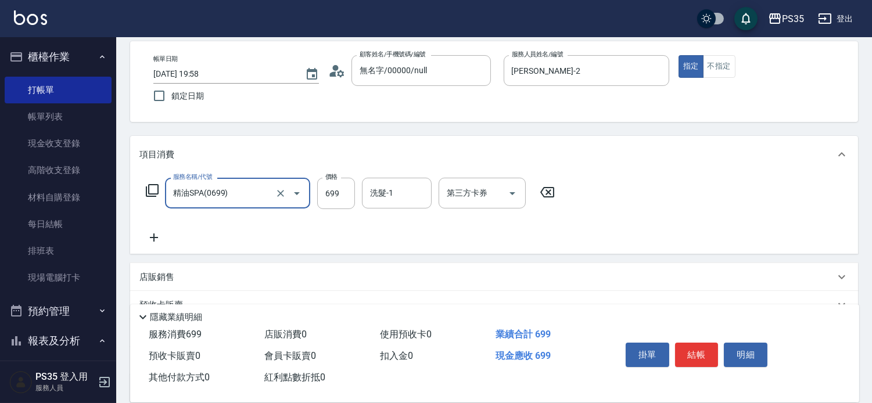
click at [378, 195] on div "洗髮-1 洗髮-1" at bounding box center [397, 193] width 70 height 31
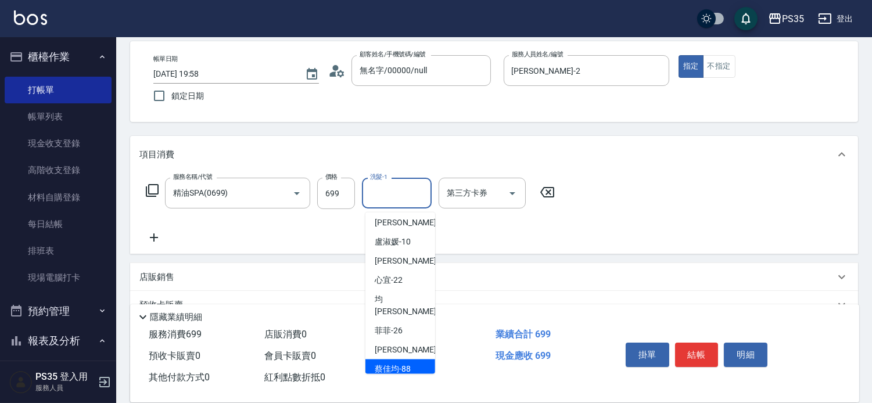
scroll to position [173, 0]
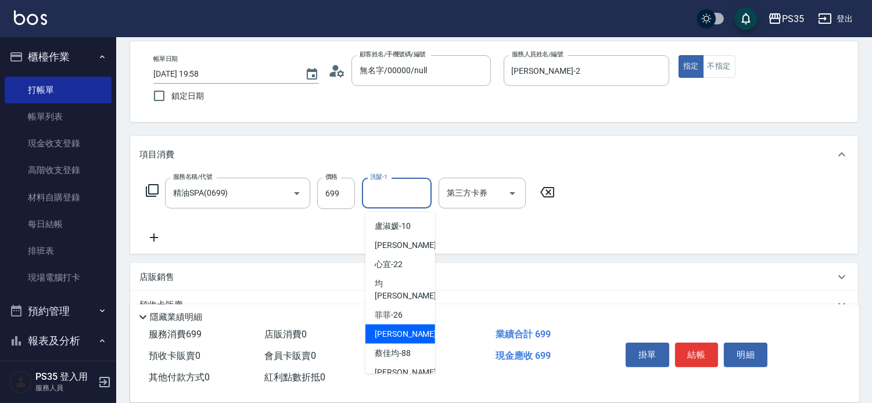
click at [410, 325] on div "羽羽 -27" at bounding box center [400, 334] width 70 height 19
type input "羽羽-27"
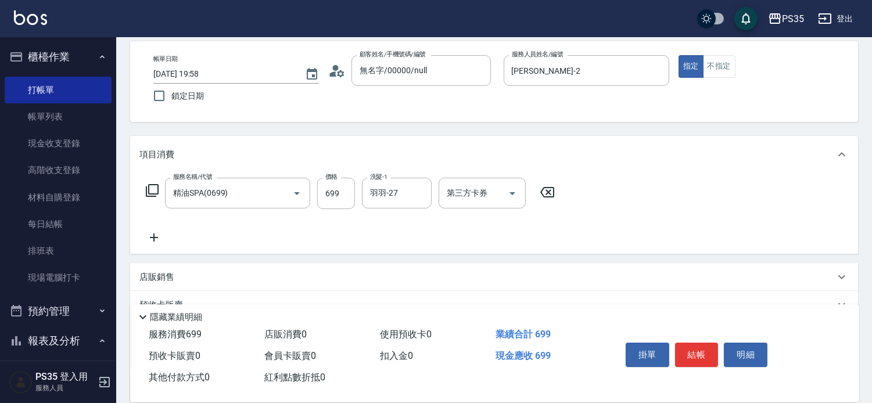
click at [157, 245] on icon at bounding box center [153, 238] width 29 height 14
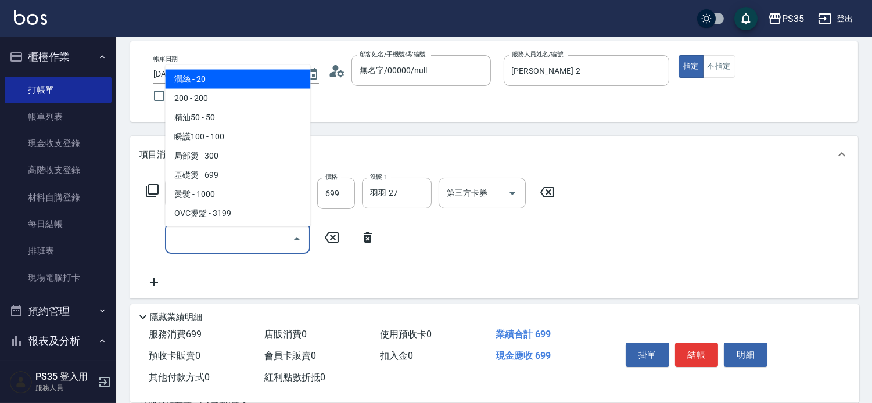
click at [183, 237] on input "服務名稱/代號" at bounding box center [228, 238] width 117 height 20
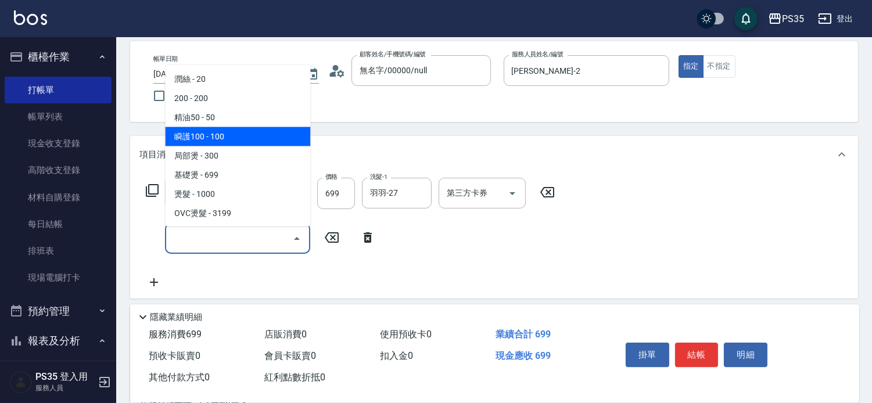
click at [233, 132] on span "瞬護100 - 100" at bounding box center [237, 136] width 145 height 19
type input "瞬護100(113)"
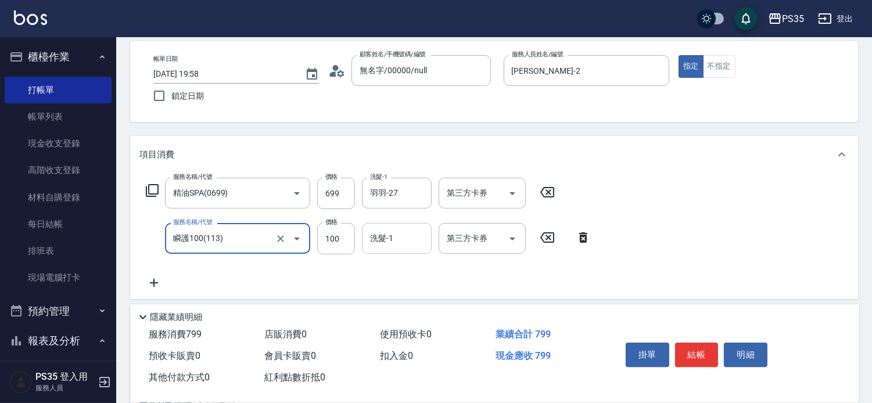
click at [413, 239] on input "洗髮-1" at bounding box center [396, 238] width 59 height 20
click at [596, 245] on icon at bounding box center [583, 238] width 29 height 14
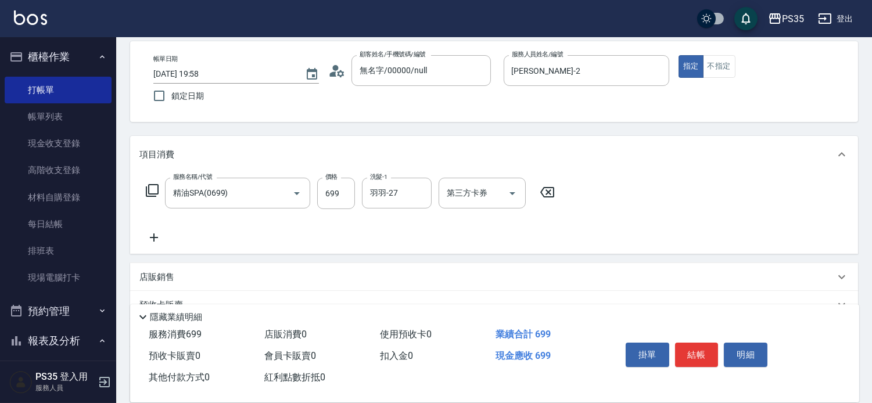
click at [152, 235] on icon at bounding box center [153, 238] width 29 height 14
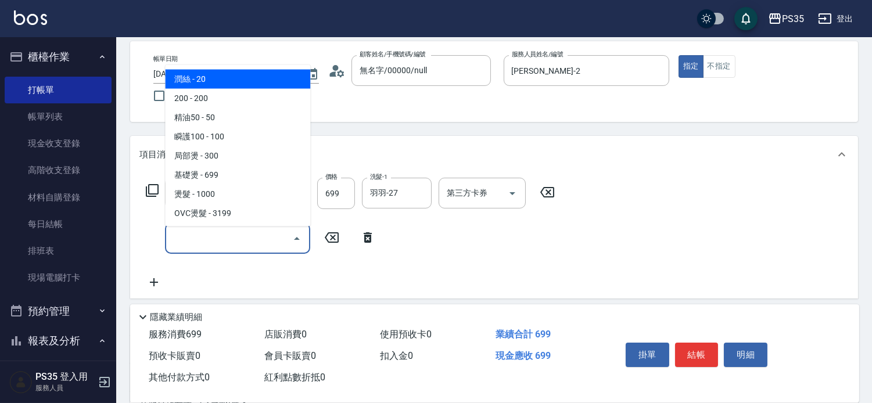
click at [175, 233] on input "服務名稱/代號" at bounding box center [228, 238] width 117 height 20
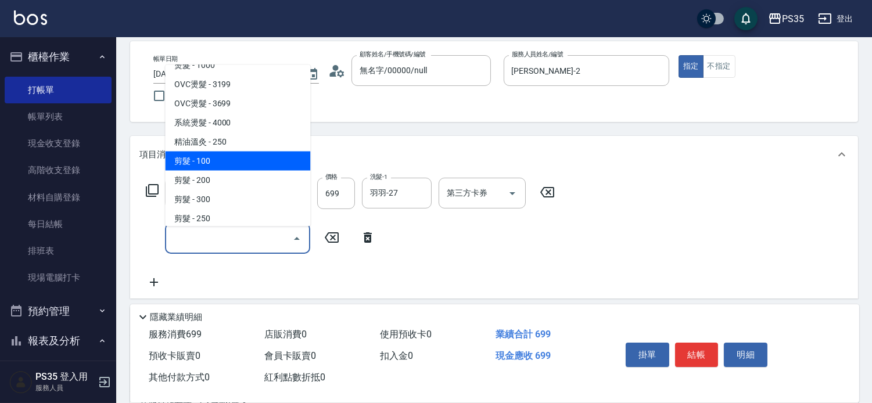
click at [215, 165] on span "剪髮 - 100" at bounding box center [237, 161] width 145 height 19
type input "剪髮(300)"
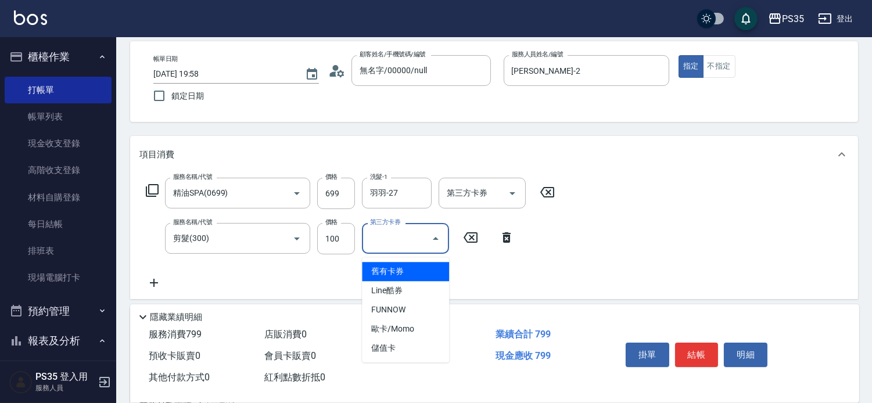
click at [380, 240] on input "第三方卡券" at bounding box center [396, 238] width 59 height 20
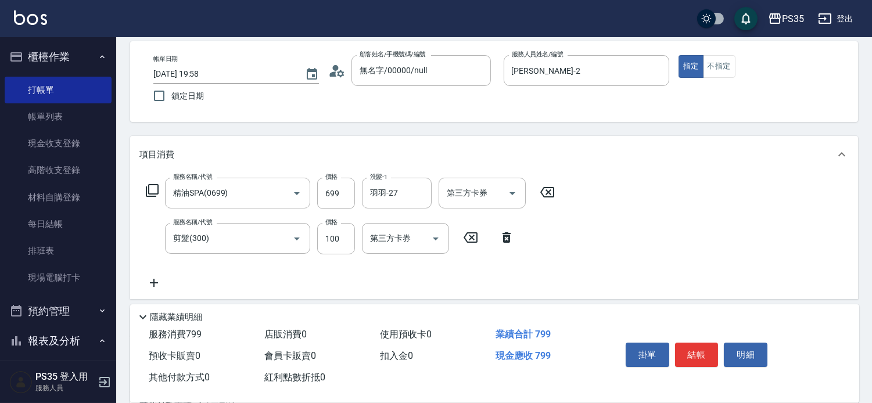
click at [670, 213] on div "服務名稱/代號 精油SPA(0699) 服務名稱/代號 價格 699 價格 洗髮-1 羽羽-27 洗髮-1 第三方卡券 第三方卡券 服務名稱/代號 剪髮(30…" at bounding box center [494, 236] width 728 height 126
click at [693, 348] on button "結帳" at bounding box center [697, 355] width 44 height 24
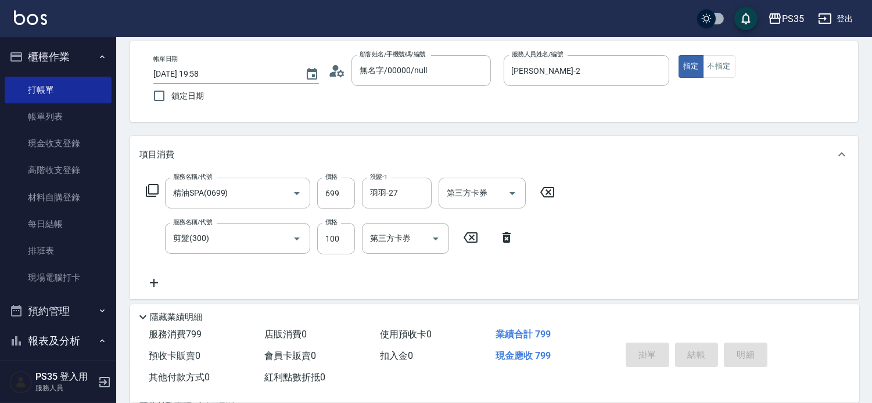
type input "[DATE] 20:00"
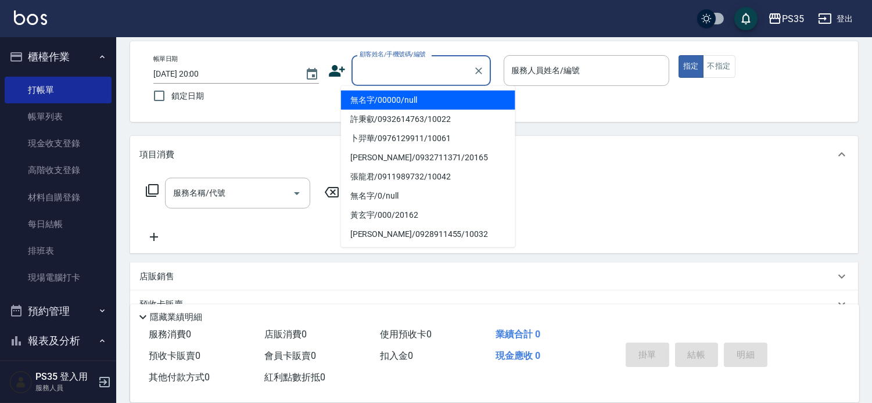
click at [387, 72] on input "顧客姓名/手機號碼/編號" at bounding box center [413, 70] width 112 height 20
click at [385, 100] on li "無名字/00000/null" at bounding box center [428, 100] width 174 height 19
type input "無名字/00000/null"
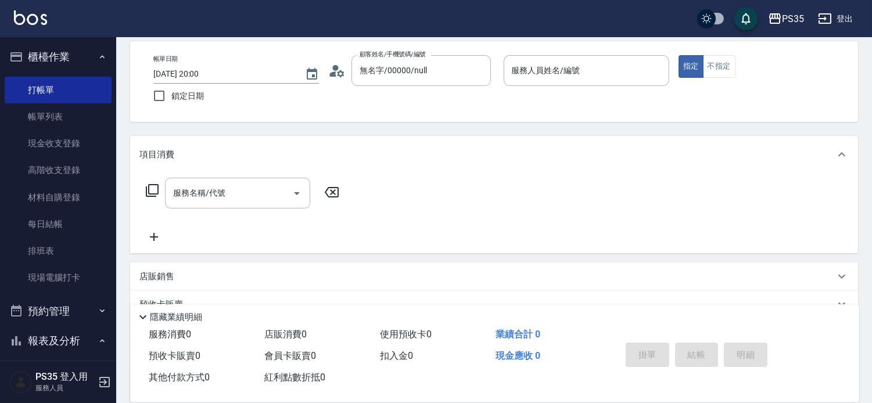
click at [605, 54] on div "帳單日期 [DATE] 20:00 鎖定日期 顧客姓名/手機號碼/編號 無名字/00000/null 顧客姓名/手機號碼/編號 服務人員姓名/編號 服務人員姓…" at bounding box center [494, 81] width 728 height 81
click at [595, 66] on input "服務人員姓名/編號" at bounding box center [586, 70] width 155 height 20
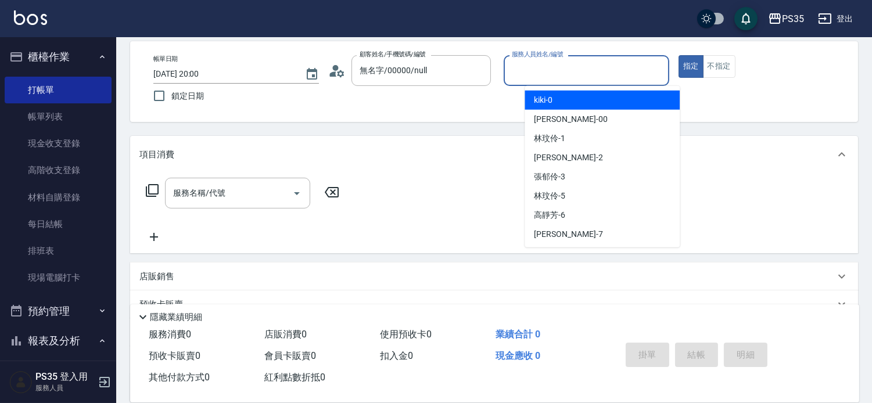
click at [576, 95] on div "kiki -0" at bounding box center [601, 100] width 155 height 19
type input "kiki-0"
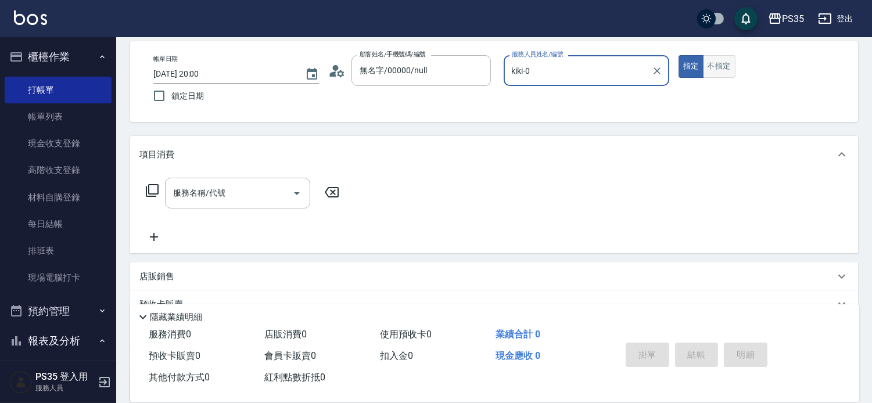
click at [735, 74] on button "不指定" at bounding box center [719, 66] width 33 height 23
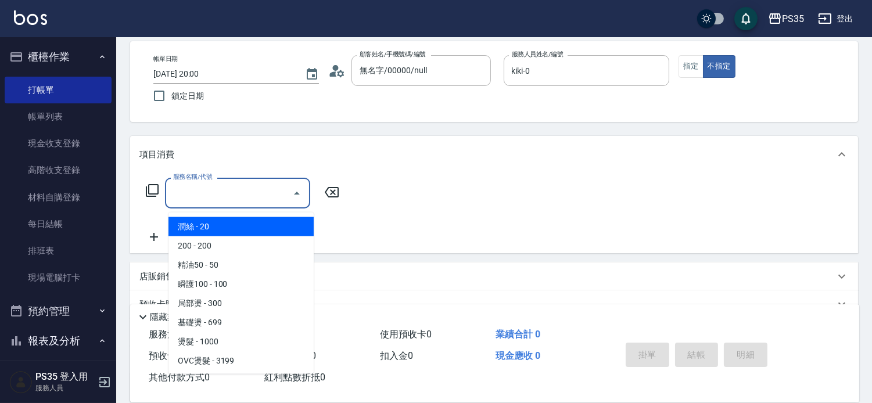
click at [236, 203] on input "服務名稱/代號" at bounding box center [228, 193] width 117 height 20
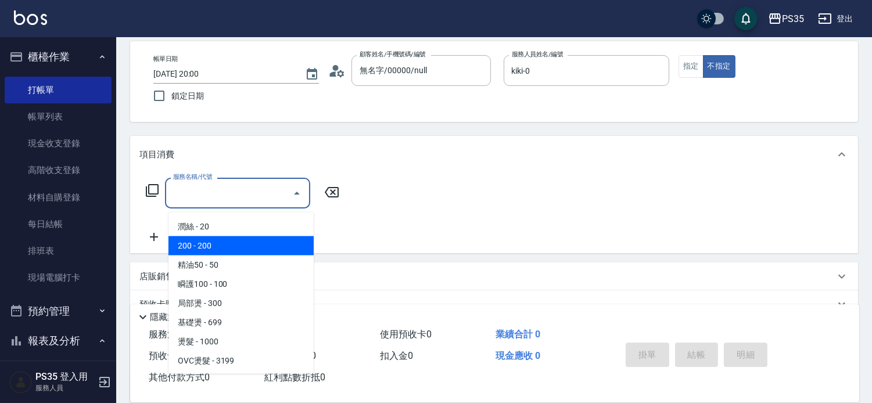
click at [225, 240] on span "200 - 200" at bounding box center [240, 245] width 145 height 19
type input "200(111)"
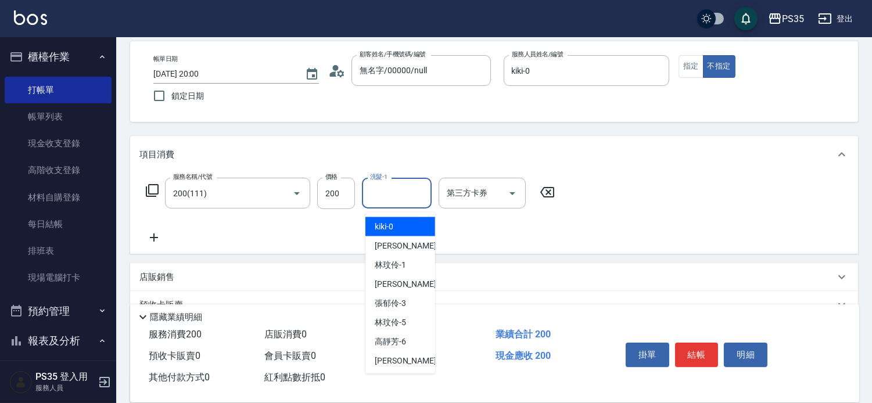
click at [410, 200] on input "洗髮-1" at bounding box center [396, 193] width 59 height 20
click at [414, 229] on div "kiki -0" at bounding box center [400, 226] width 70 height 19
type input "kiki-0"
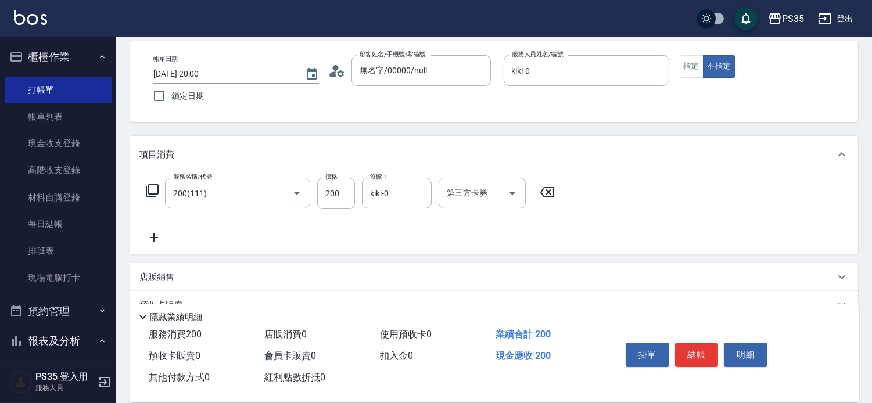
click at [150, 242] on icon at bounding box center [153, 238] width 29 height 14
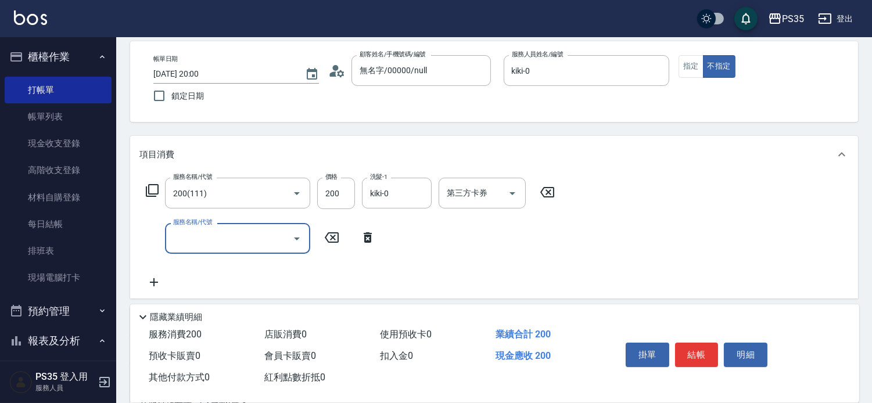
click at [184, 235] on input "服務名稱/代號" at bounding box center [228, 238] width 117 height 20
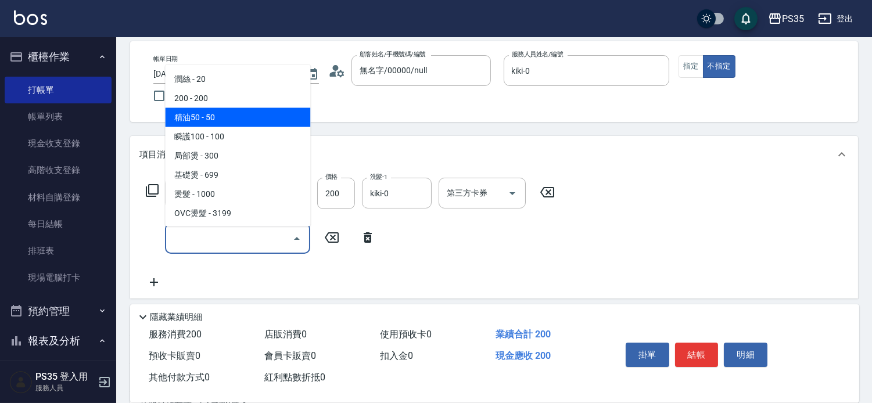
click at [231, 112] on span "精油50 - 50" at bounding box center [237, 117] width 145 height 19
type input "精油50(112)"
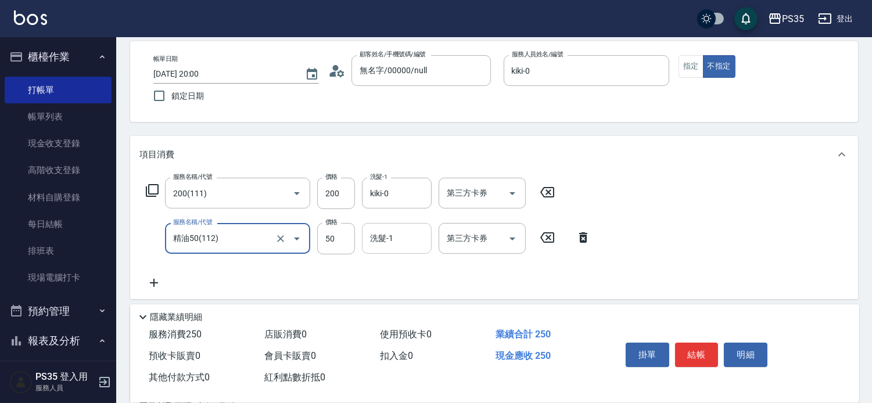
click at [382, 240] on div "洗髮-1 洗髮-1" at bounding box center [397, 238] width 70 height 31
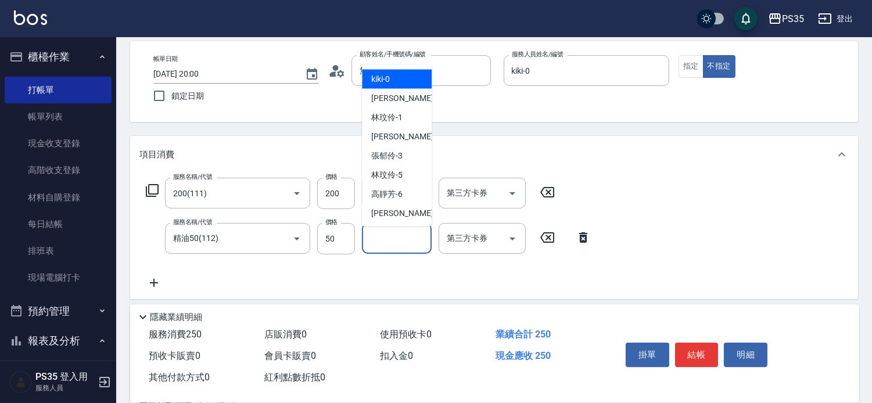
click at [384, 82] on span "kiki -0" at bounding box center [380, 79] width 19 height 12
type input "kiki-0"
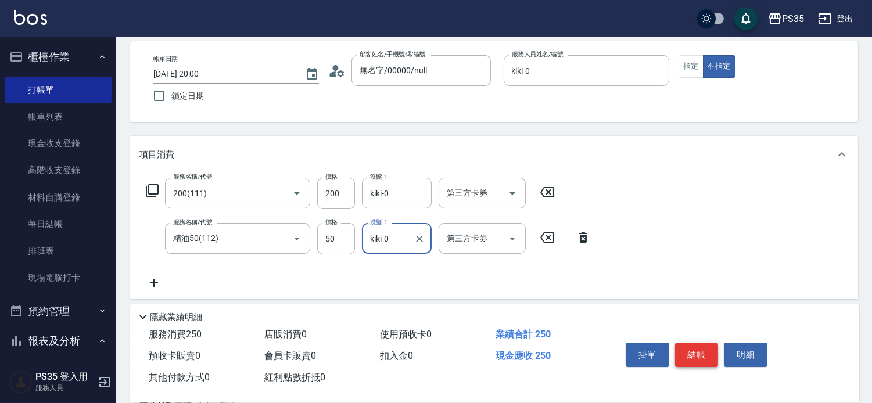
click at [689, 343] on button "結帳" at bounding box center [697, 355] width 44 height 24
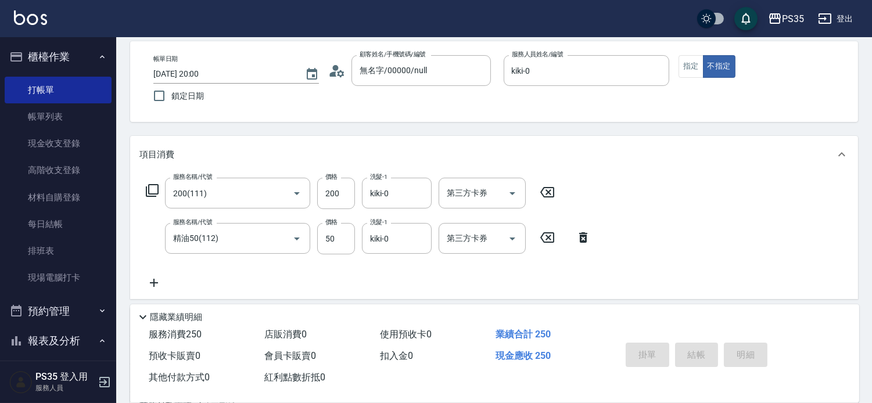
type input "[DATE] 20:01"
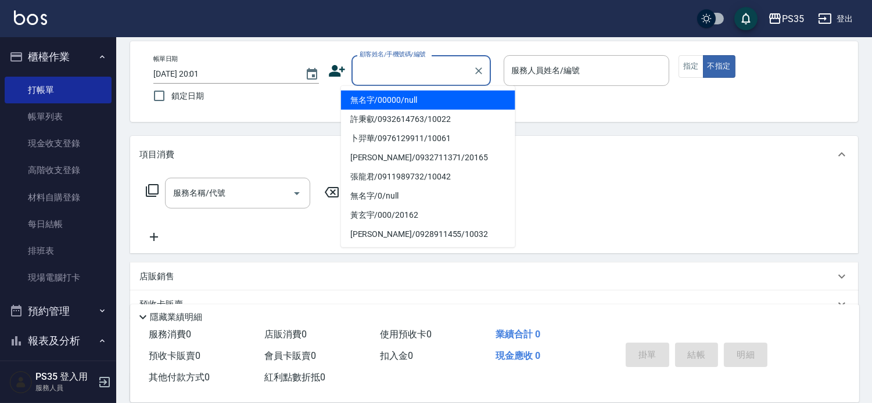
click at [380, 76] on input "顧客姓名/手機號碼/編號" at bounding box center [413, 70] width 112 height 20
click at [389, 100] on li "無名字/00000/null" at bounding box center [428, 100] width 174 height 19
type input "無名字/00000/null"
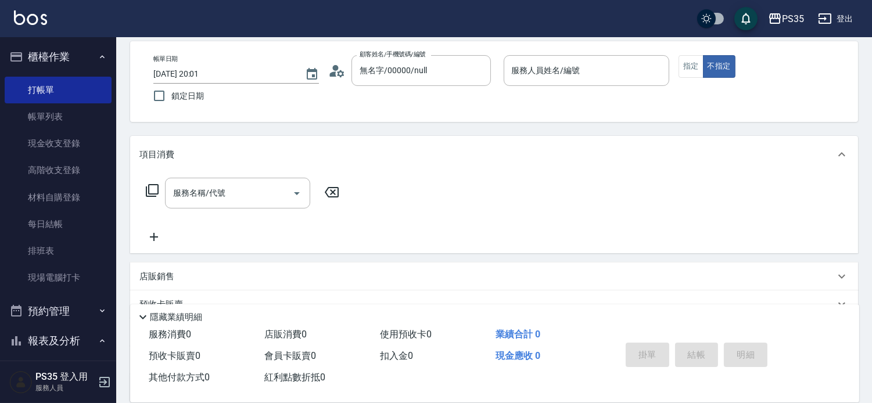
click at [635, 54] on div "帳單日期 [DATE] 20:01 鎖定日期 顧客姓名/手機號碼/編號 無名字/00000/null 顧客姓名/手機號碼/編號 服務人員姓名/編號 服務人員姓…" at bounding box center [494, 81] width 728 height 81
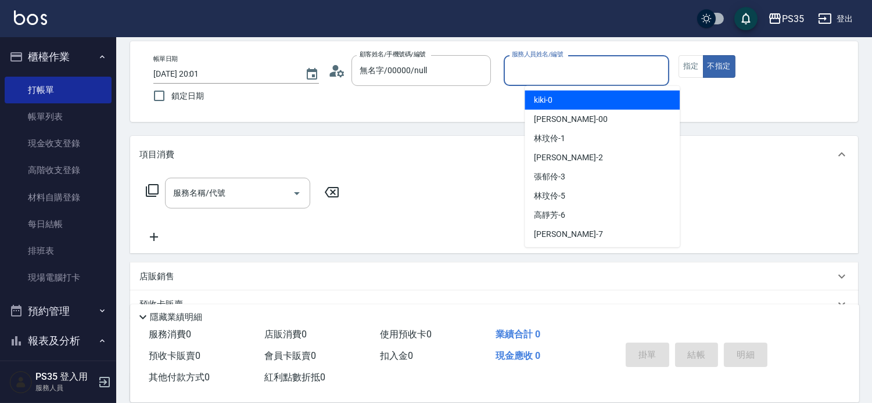
click at [591, 70] on input "服務人員姓名/編號" at bounding box center [586, 70] width 155 height 20
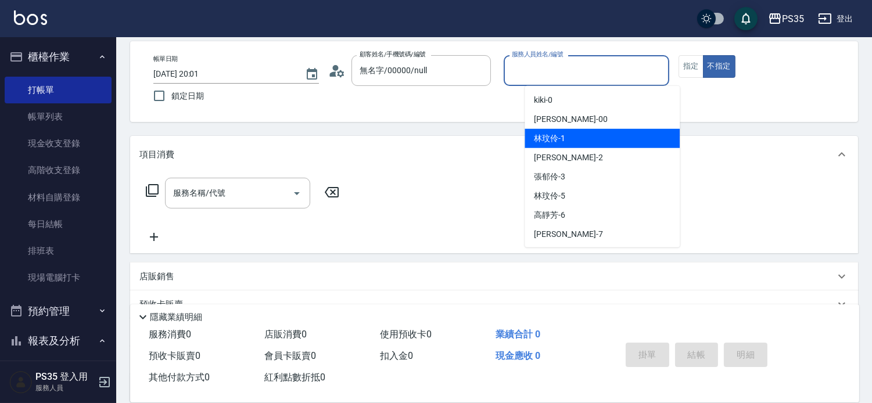
click at [576, 136] on div "[PERSON_NAME]-1" at bounding box center [601, 138] width 155 height 19
type input "[PERSON_NAME]-1"
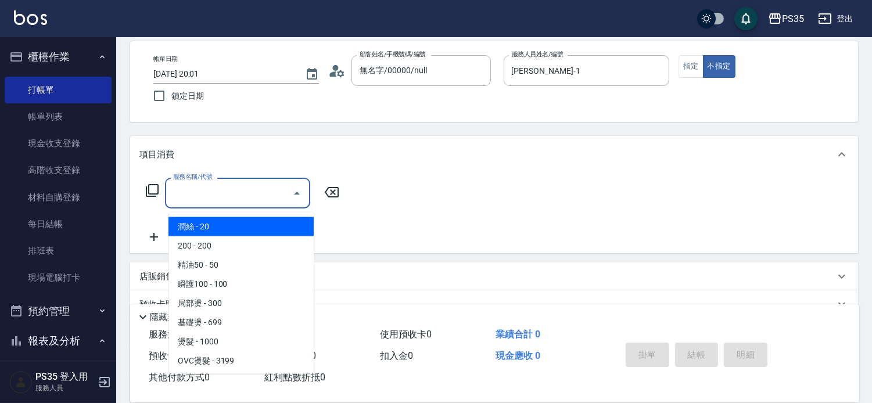
click at [242, 188] on input "服務名稱/代號" at bounding box center [228, 193] width 117 height 20
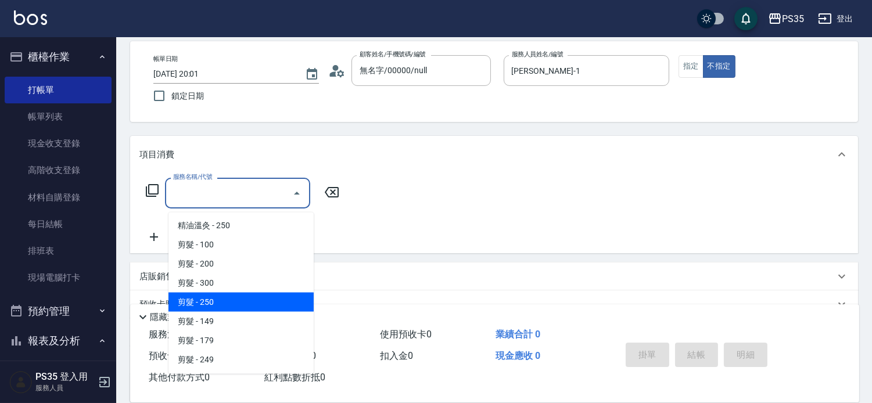
scroll to position [193, 0]
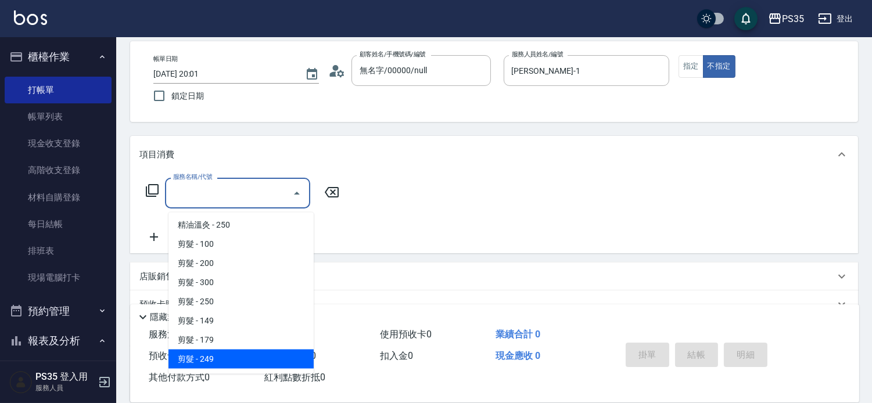
click at [248, 351] on span "剪髮 - 249" at bounding box center [240, 359] width 145 height 19
type input "剪髮(306)"
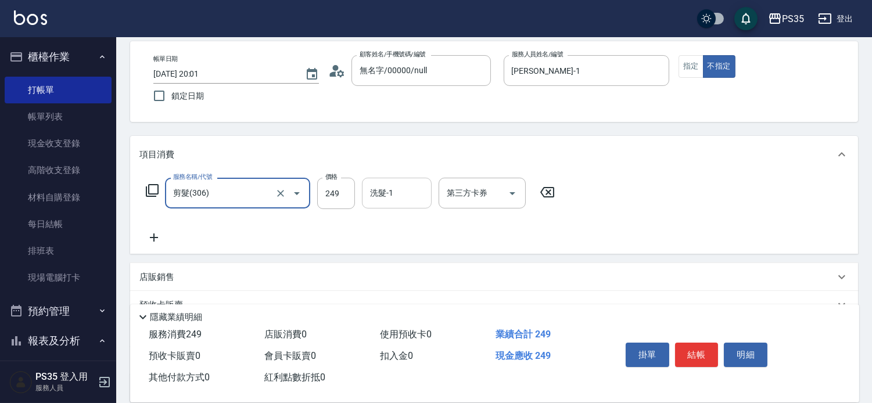
click at [401, 194] on input "洗髮-1" at bounding box center [396, 193] width 59 height 20
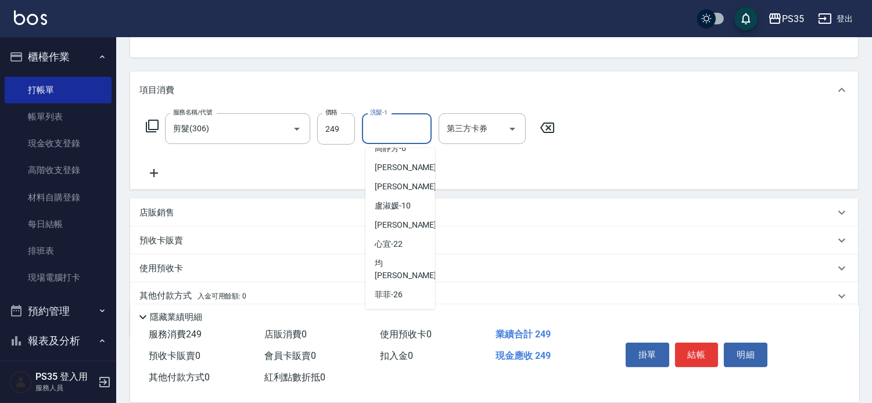
scroll to position [173, 0]
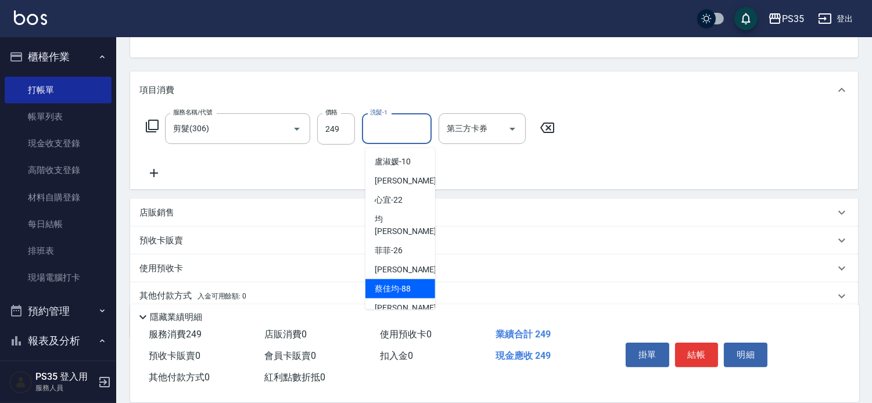
click at [389, 283] on div "[PERSON_NAME]-88" at bounding box center [400, 288] width 70 height 19
type input "[PERSON_NAME]-88"
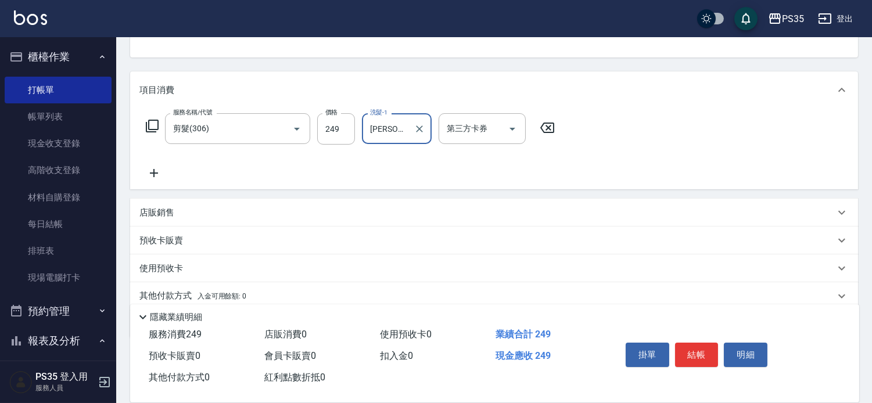
click at [154, 177] on icon at bounding box center [154, 173] width 8 height 8
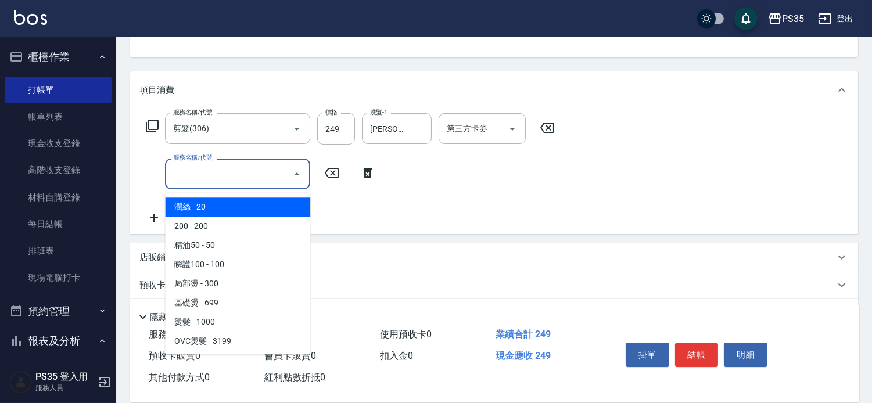
click at [213, 181] on input "服務名稱/代號" at bounding box center [228, 174] width 117 height 20
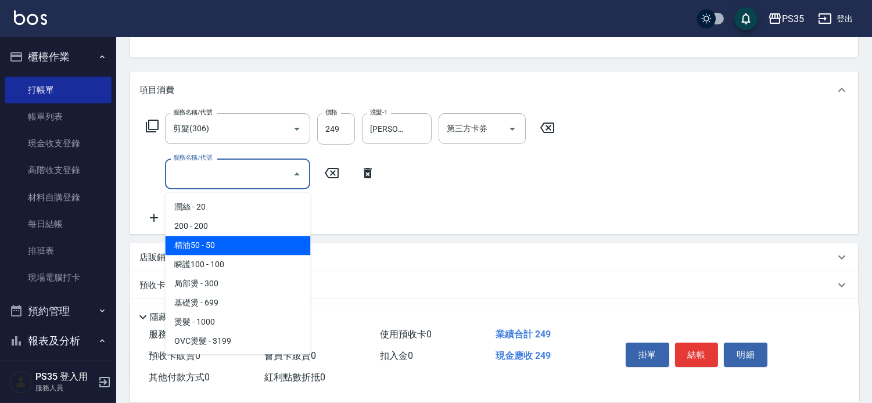
click at [204, 240] on span "精油50 - 50" at bounding box center [237, 245] width 145 height 19
type input "精油50(112)"
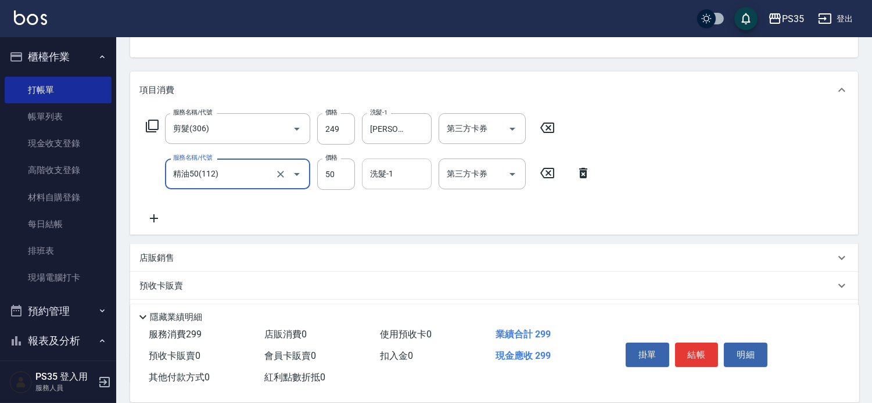
click at [395, 175] on input "洗髮-1" at bounding box center [396, 174] width 59 height 20
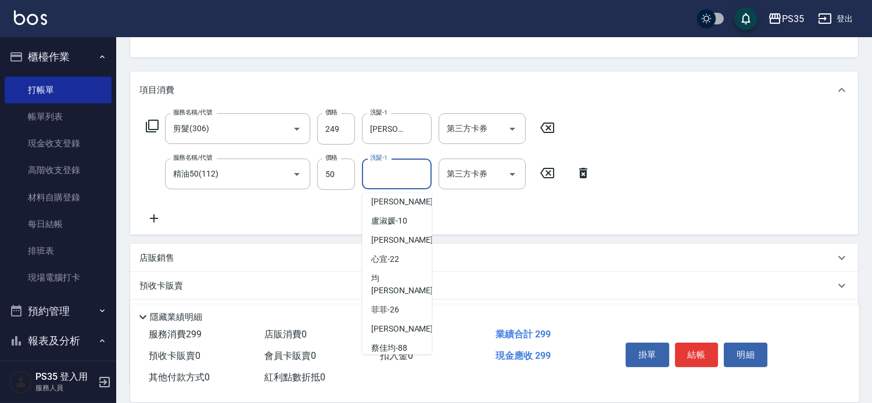
scroll to position [163, 0]
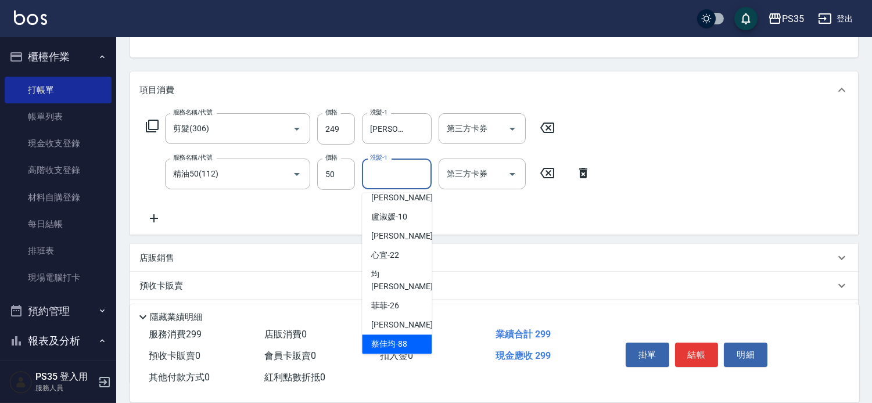
click at [396, 338] on span "[PERSON_NAME]-88" at bounding box center [389, 344] width 36 height 12
type input "[PERSON_NAME]-88"
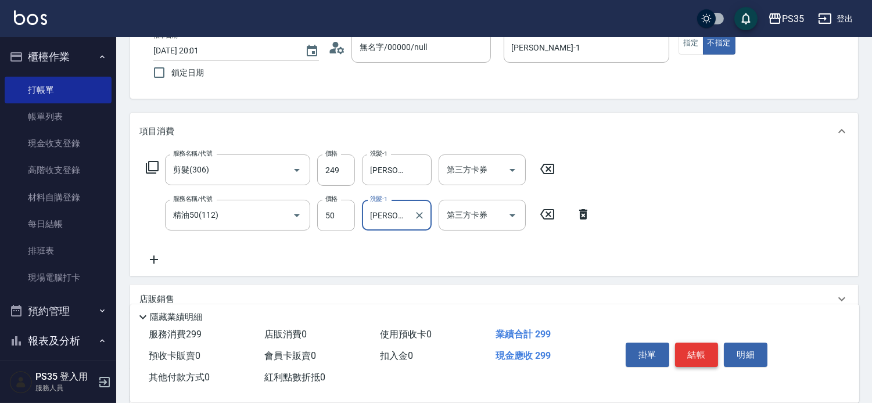
scroll to position [52, 0]
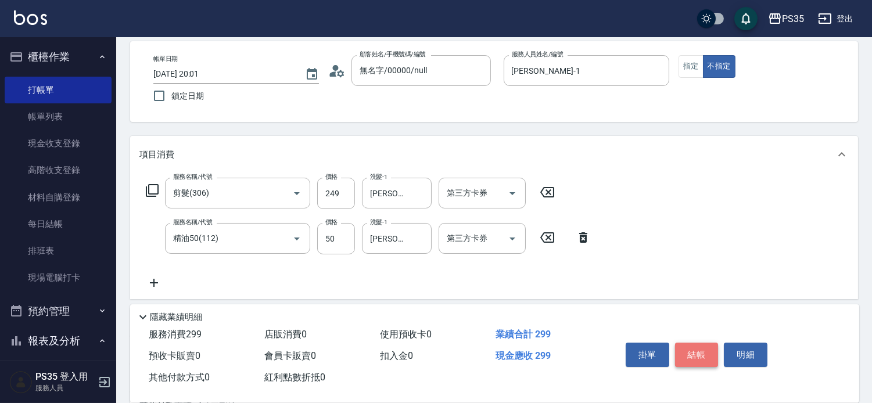
click at [718, 346] on button "結帳" at bounding box center [697, 355] width 44 height 24
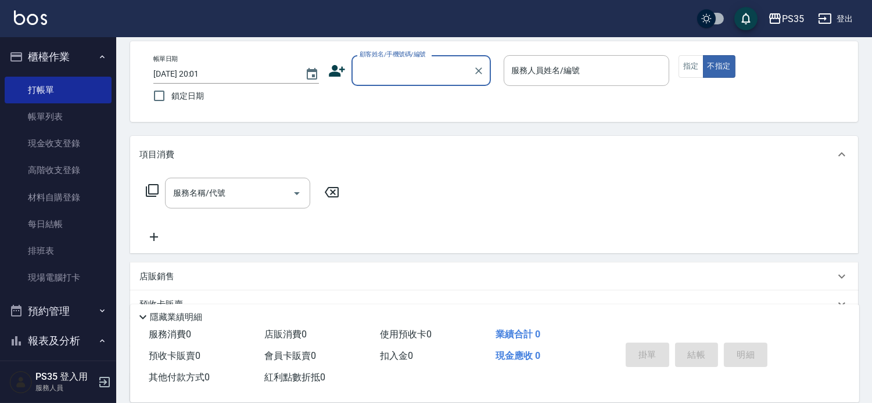
type input "＿"
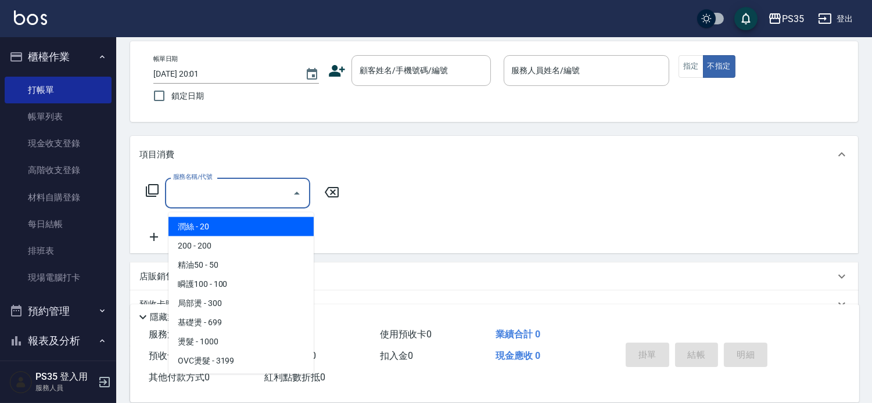
click at [211, 192] on div "服務名稱/代號 服務名稱/代號" at bounding box center [237, 193] width 145 height 31
type input "＿"
type input "G"
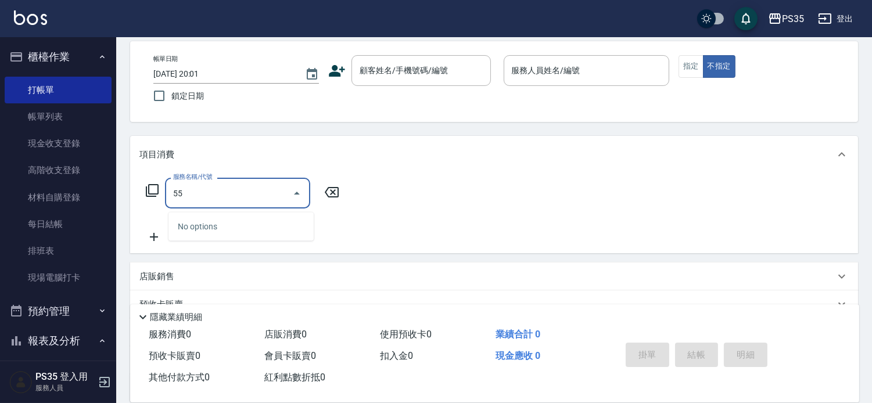
type input "5"
type input "1"
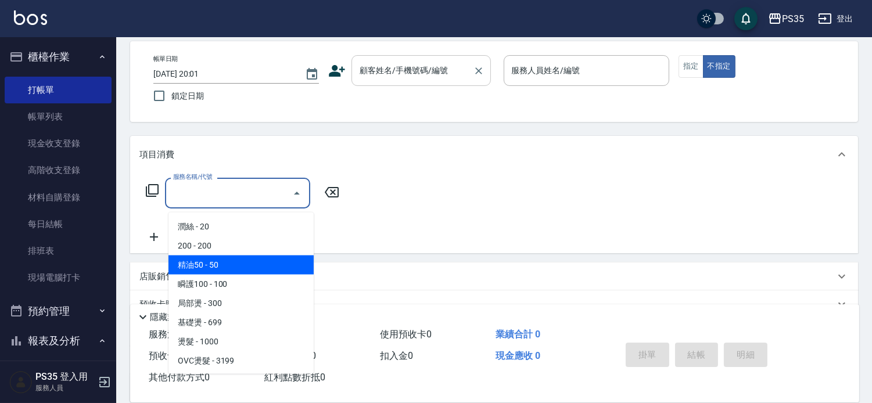
click at [405, 73] on div "顧客姓名/手機號碼/編號 顧客姓名/手機號碼/編號" at bounding box center [420, 70] width 139 height 31
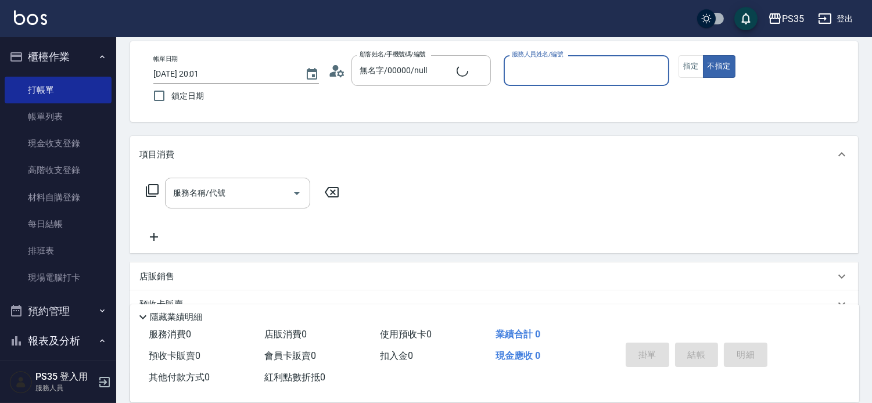
type input "黃玄宇/000/20162"
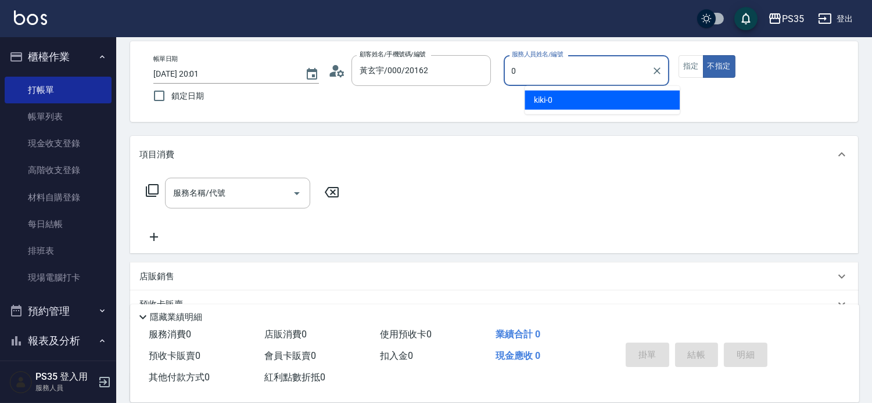
type input "kiki-0"
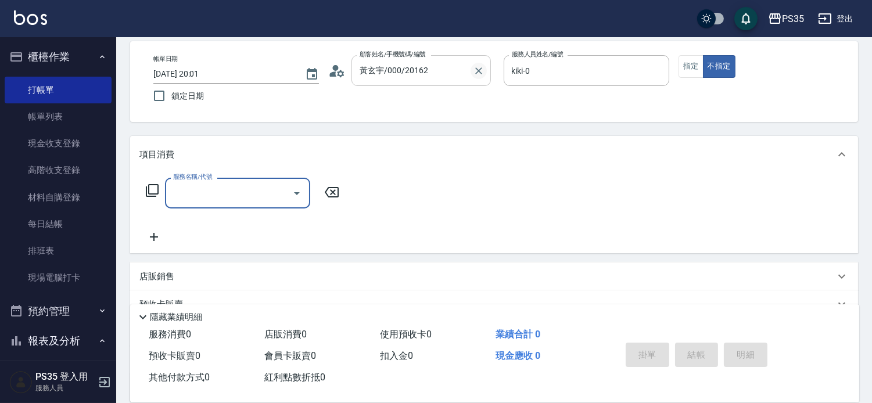
click at [484, 77] on icon "Clear" at bounding box center [479, 71] width 12 height 12
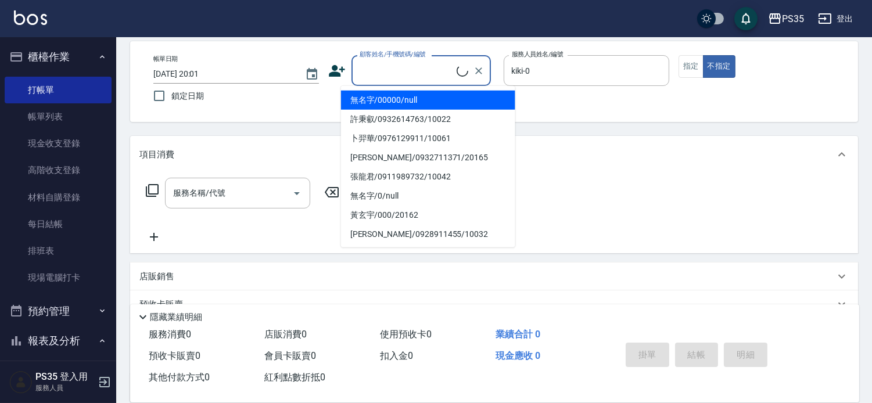
click at [391, 67] on input "顧客姓名/手機號碼/編號" at bounding box center [407, 70] width 100 height 20
click at [402, 102] on li "無名字/00000/null" at bounding box center [428, 100] width 174 height 19
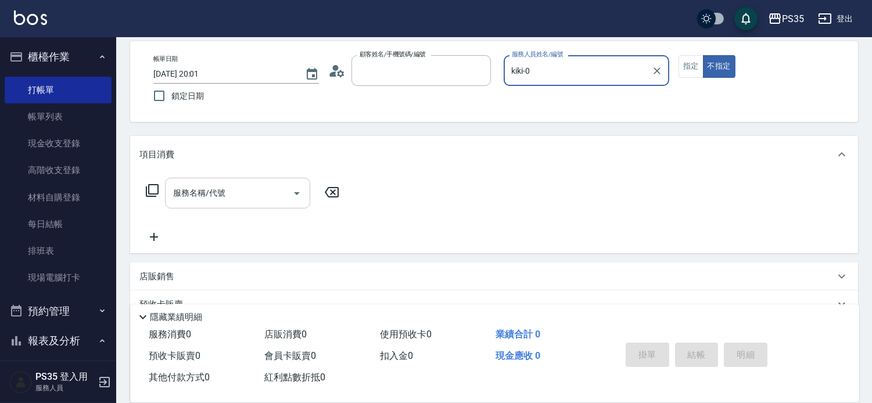
type input "無名字/00000/null"
click at [240, 197] on input "服務名稱/代號" at bounding box center [228, 193] width 117 height 20
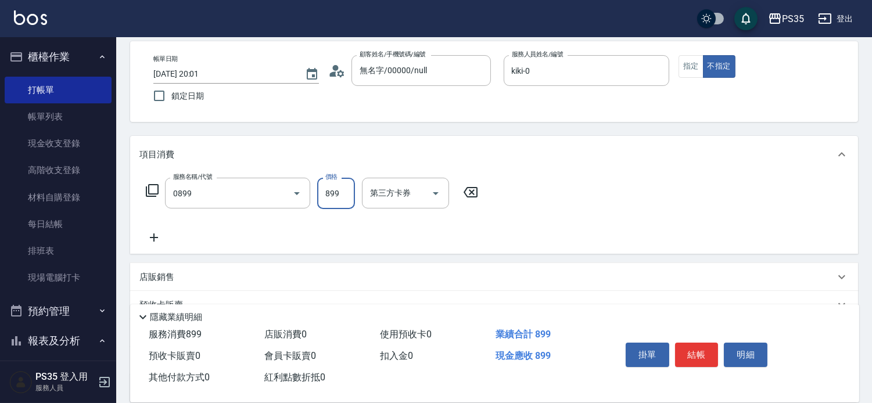
type input "排毒SPA(0899)"
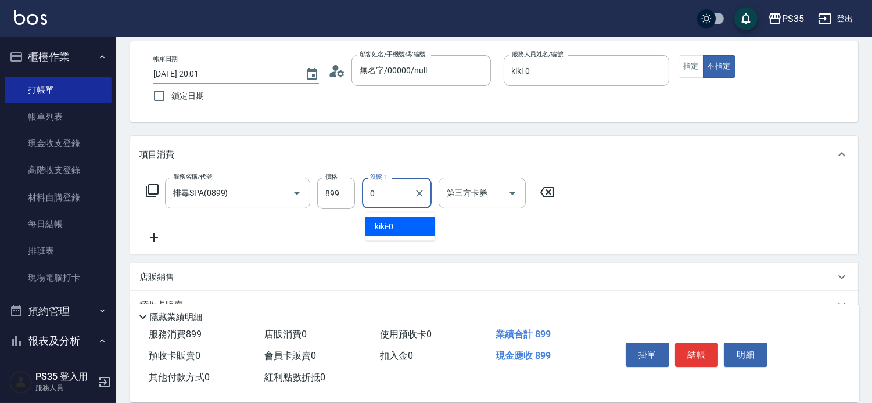
type input "kiki-0"
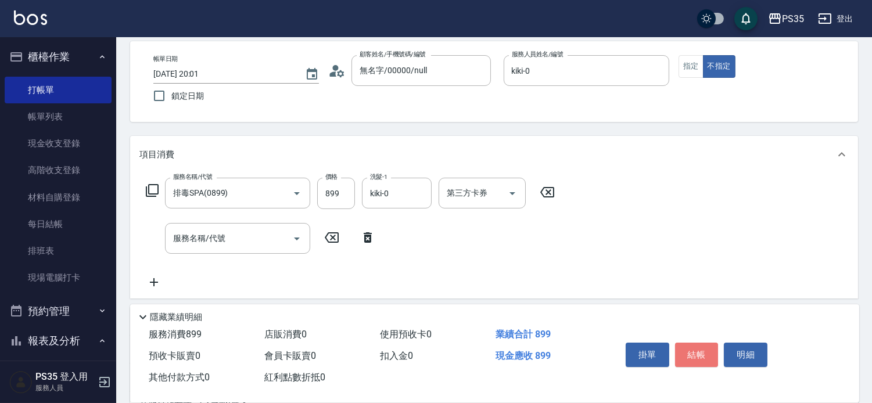
click at [707, 347] on button "結帳" at bounding box center [697, 355] width 44 height 24
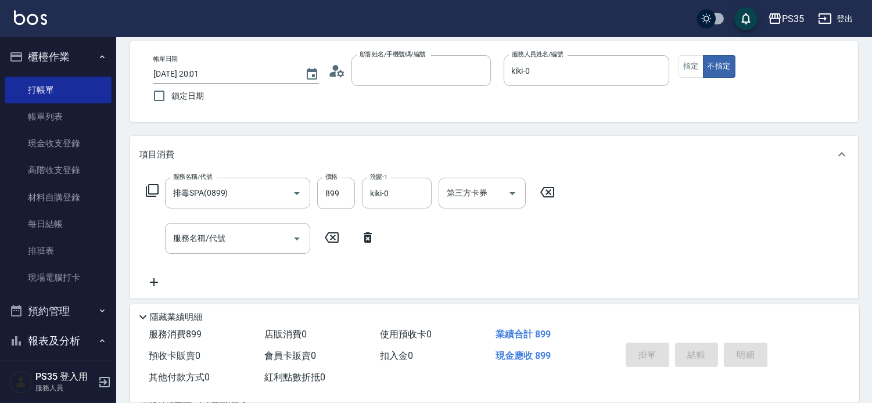
type input "0"
type input "[DATE] 20:05"
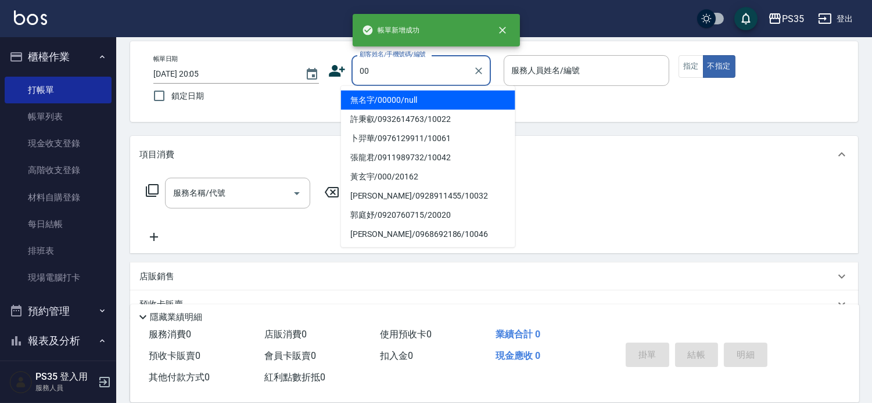
type input "無名字/00000/null"
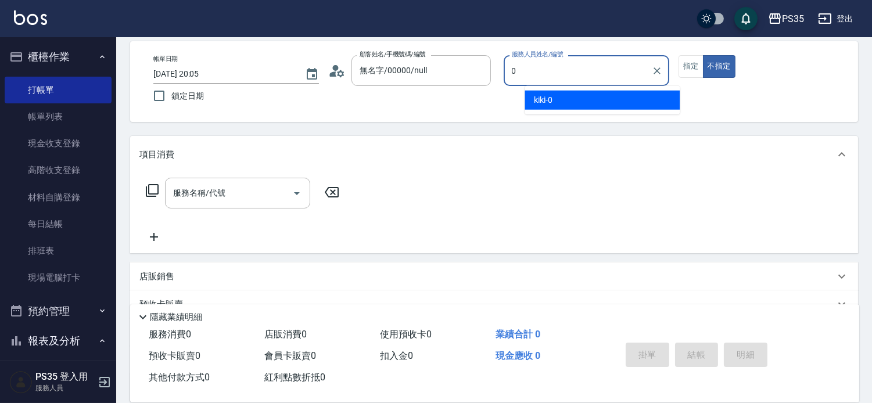
type input "kiki-0"
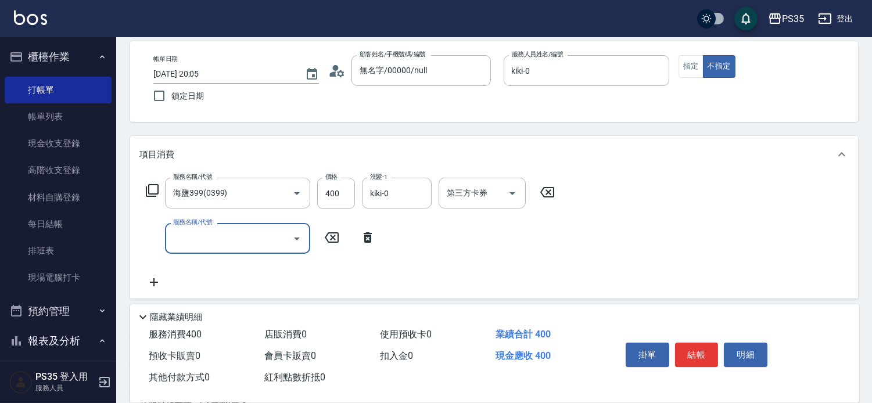
click at [707, 347] on button "結帳" at bounding box center [697, 355] width 44 height 24
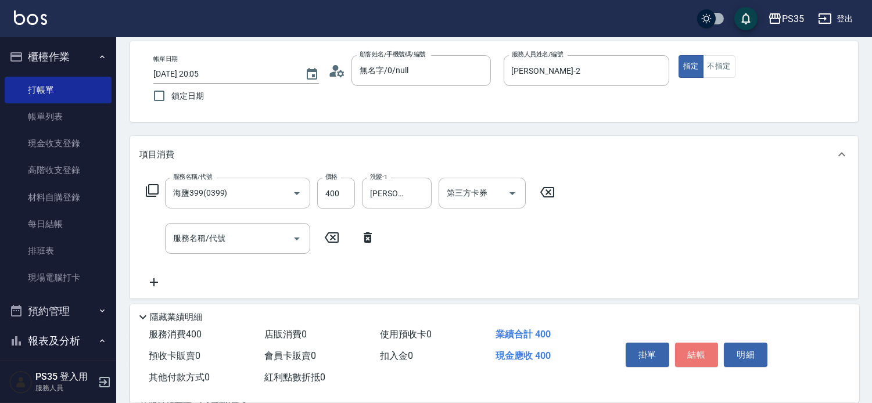
click at [707, 347] on button "結帳" at bounding box center [697, 355] width 44 height 24
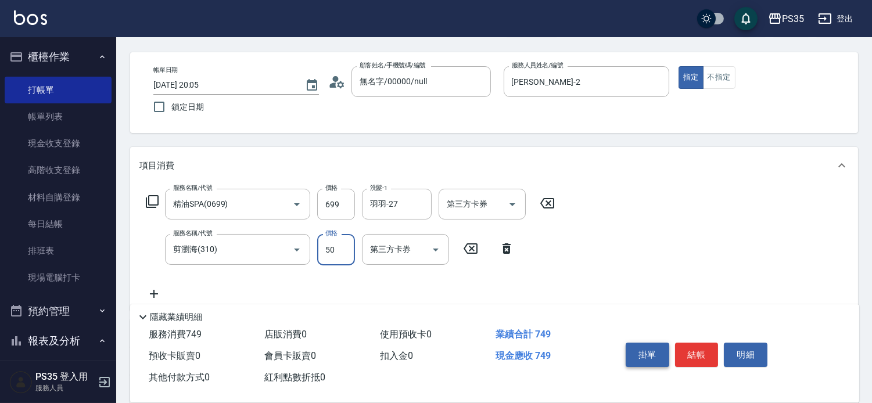
scroll to position [64, 0]
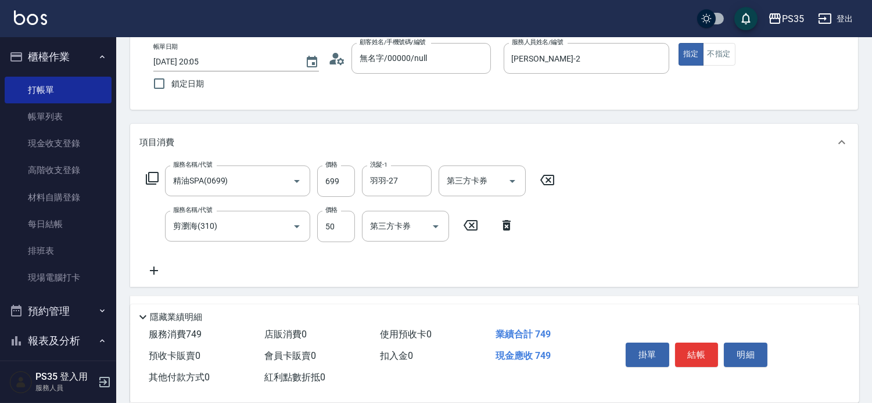
click at [503, 231] on icon at bounding box center [506, 225] width 8 height 10
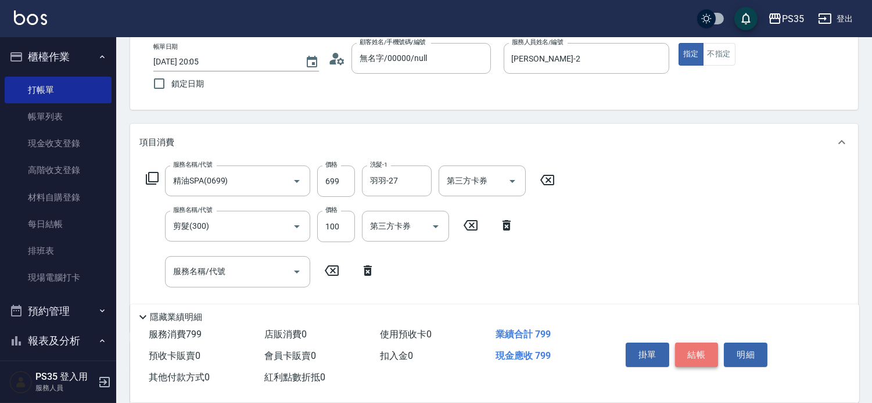
click at [709, 343] on button "結帳" at bounding box center [697, 355] width 44 height 24
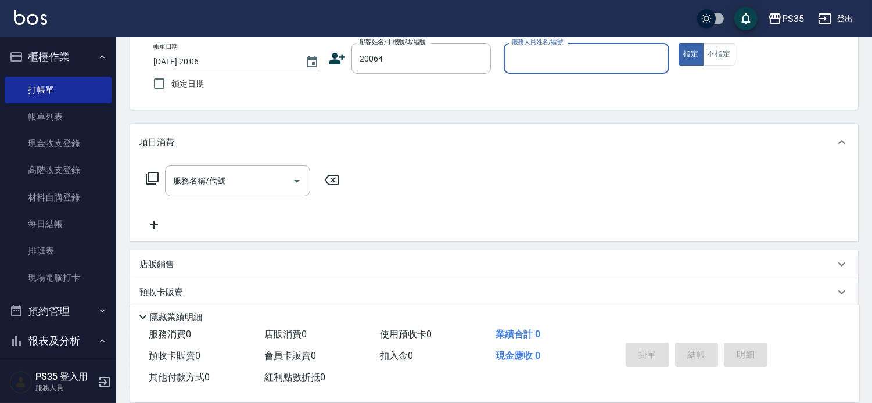
click at [678, 43] on button "指定" at bounding box center [690, 54] width 25 height 23
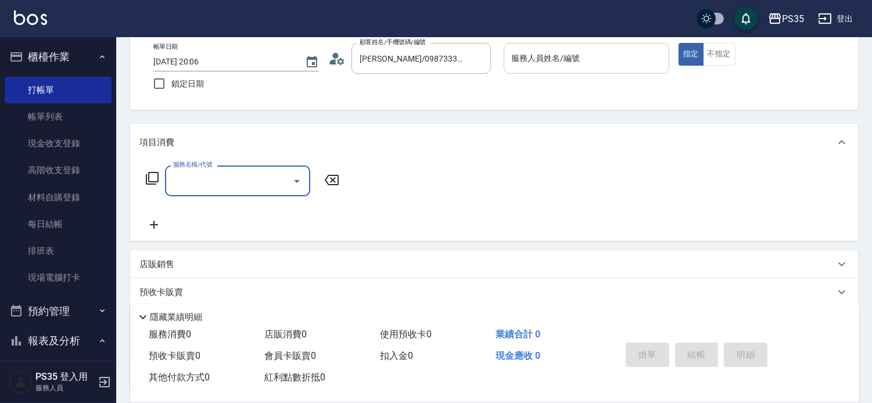
click at [588, 48] on input "服務人員姓名/編號" at bounding box center [586, 58] width 155 height 20
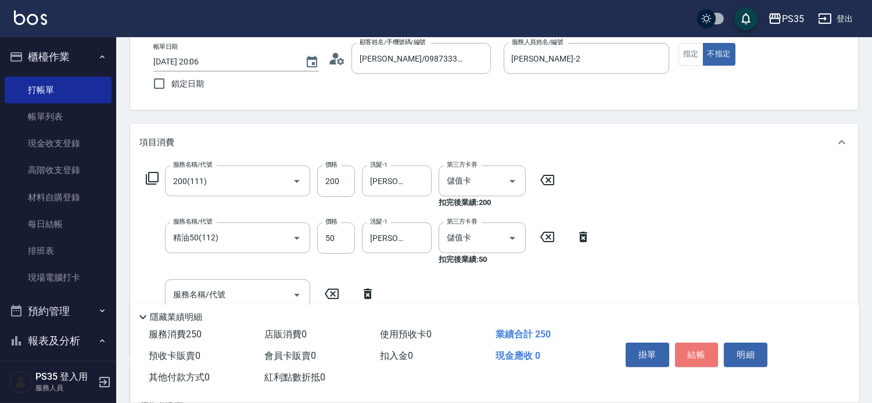
click at [695, 344] on button "結帳" at bounding box center [697, 355] width 44 height 24
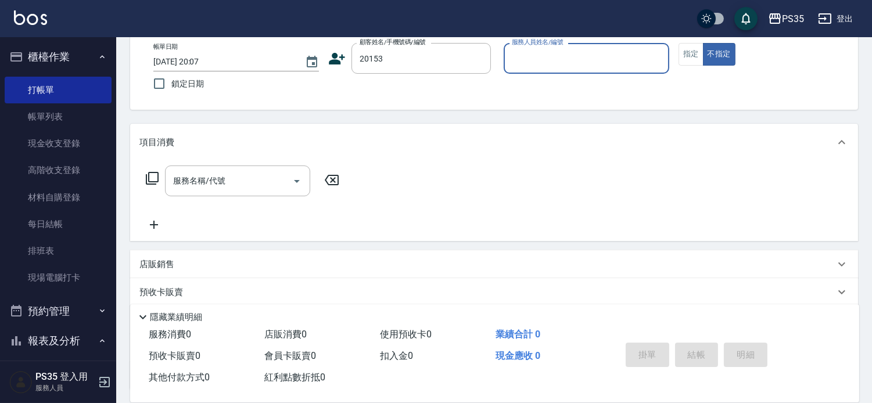
click at [703, 43] on button "不指定" at bounding box center [719, 54] width 33 height 23
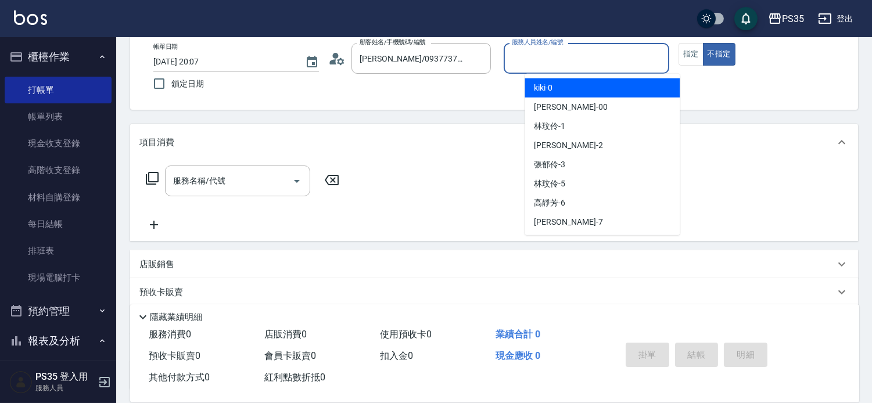
drag, startPoint x: 547, startPoint y: 52, endPoint x: 564, endPoint y: 109, distance: 59.0
click at [547, 52] on div "服務人員姓名/編號 服務人員姓名/編號" at bounding box center [587, 58] width 166 height 31
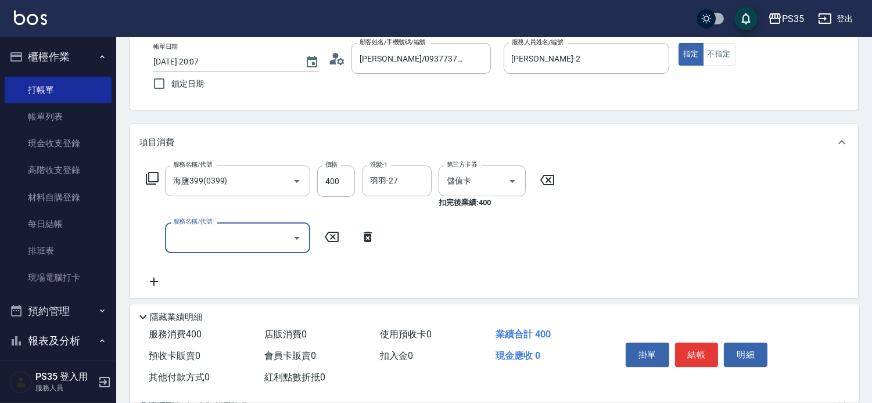
click at [695, 343] on button "結帳" at bounding box center [697, 355] width 44 height 24
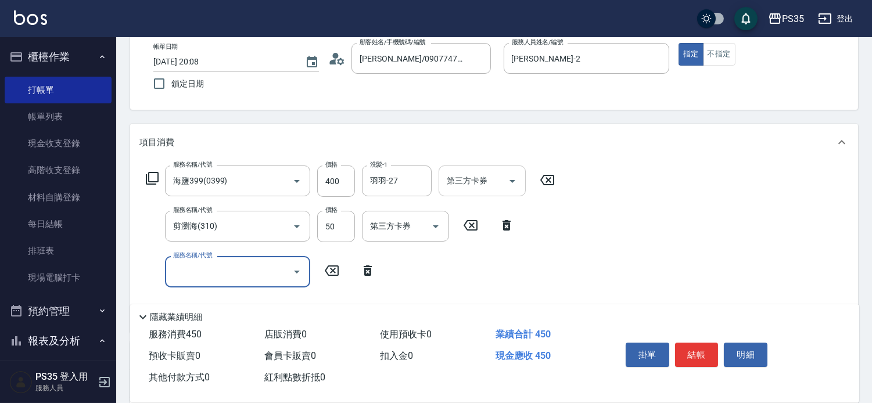
click at [450, 186] on div "第三方卡券 第三方卡券" at bounding box center [481, 181] width 87 height 31
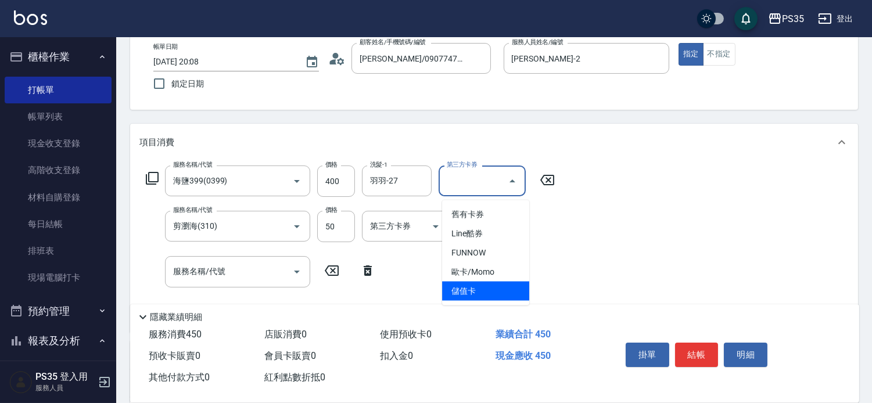
click at [473, 287] on span "儲值卡" at bounding box center [485, 291] width 87 height 19
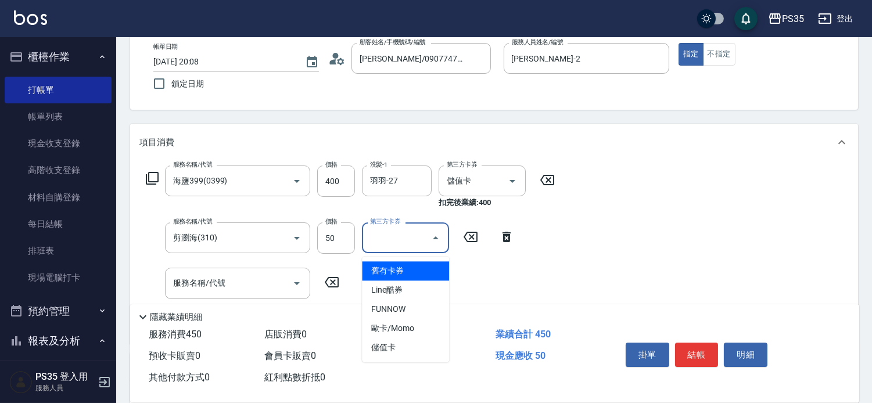
click at [418, 246] on input "第三方卡券" at bounding box center [396, 238] width 59 height 20
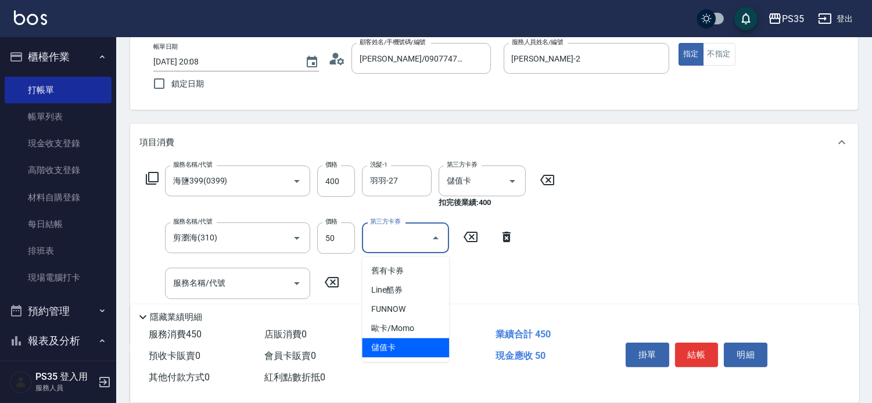
click at [411, 339] on span "儲值卡" at bounding box center [405, 347] width 87 height 19
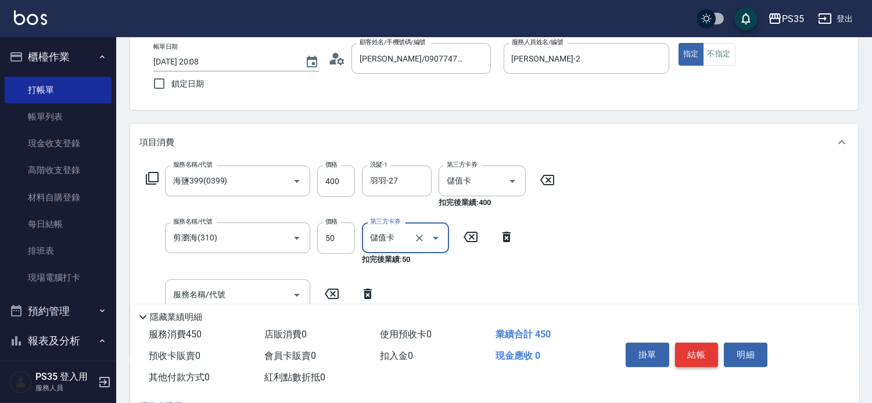
click at [700, 347] on button "結帳" at bounding box center [697, 355] width 44 height 24
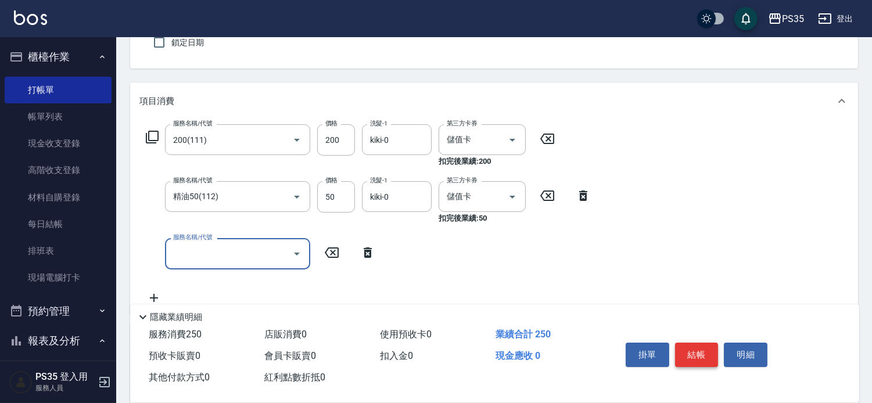
scroll to position [129, 0]
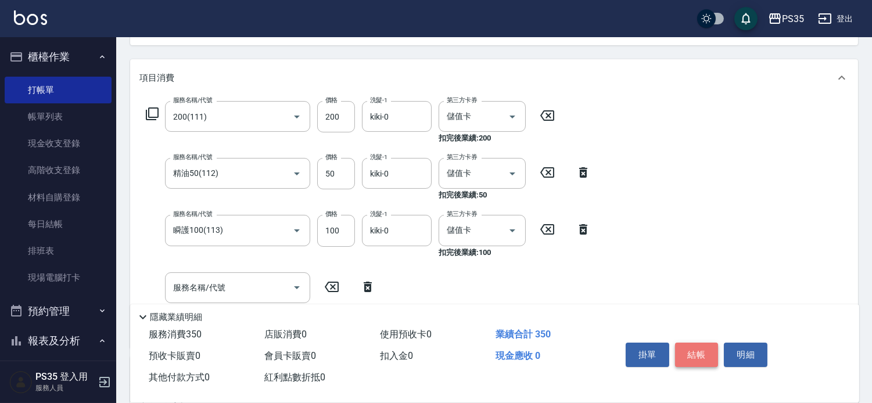
click at [700, 347] on button "結帳" at bounding box center [697, 355] width 44 height 24
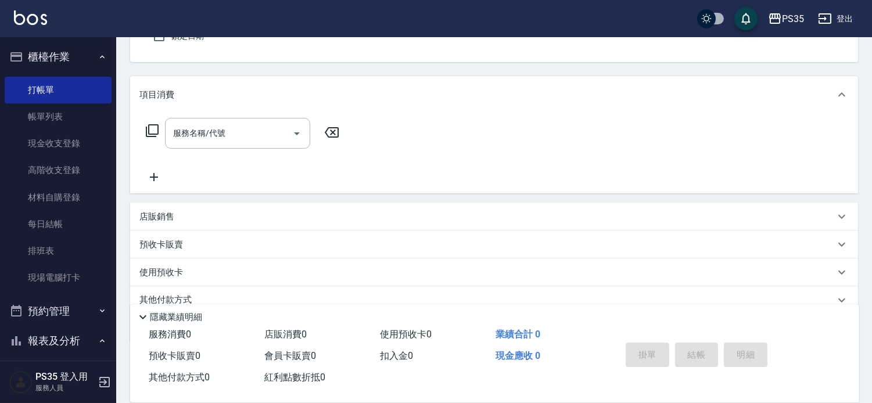
scroll to position [48, 0]
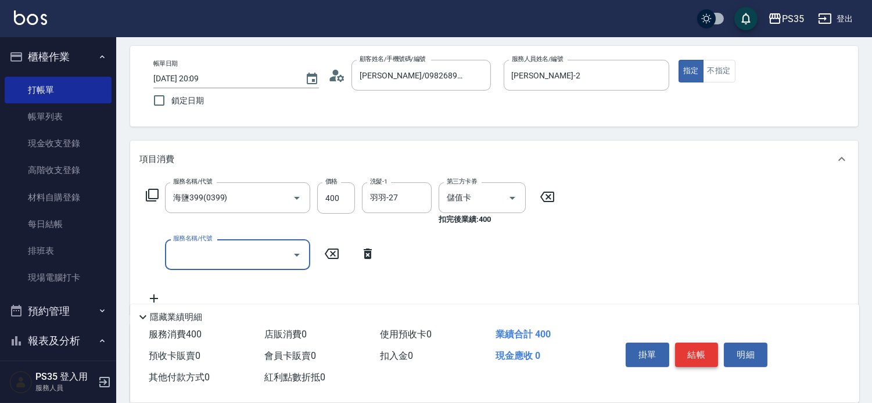
click at [700, 347] on button "結帳" at bounding box center [697, 355] width 44 height 24
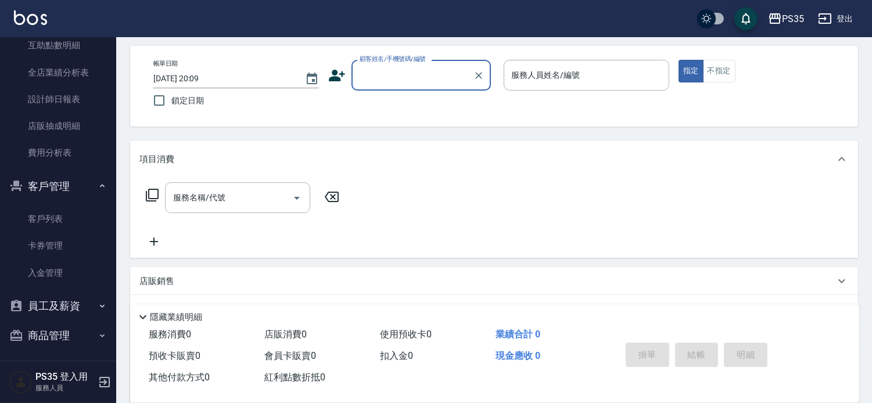
scroll to position [412, 0]
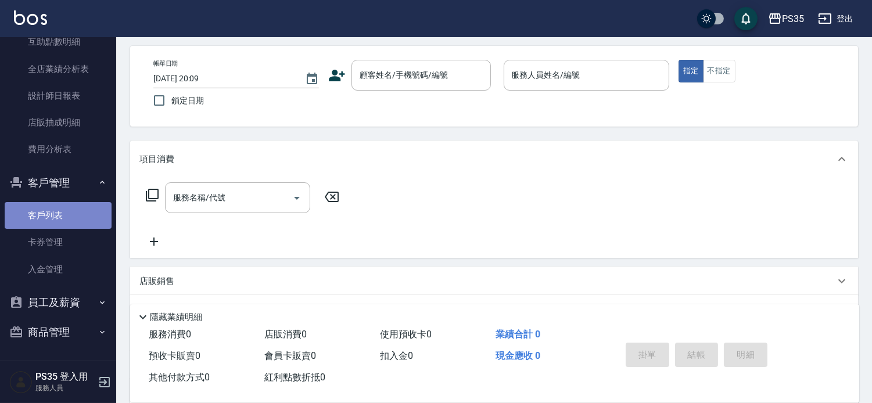
click at [80, 215] on link "客戶列表" at bounding box center [58, 215] width 107 height 27
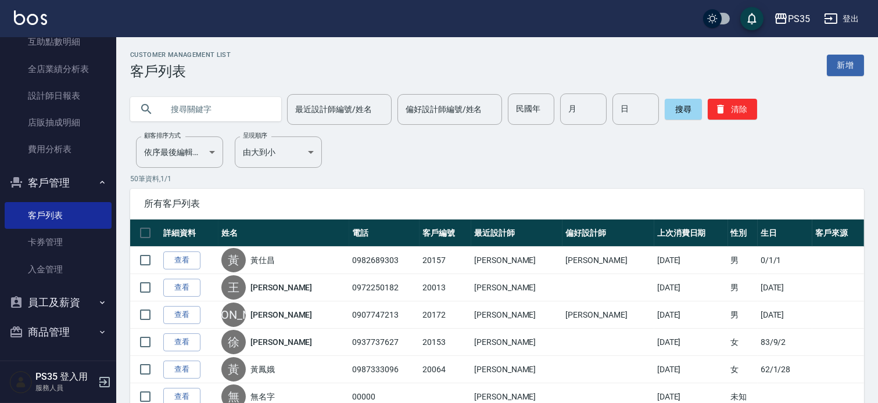
click at [182, 109] on input "text" at bounding box center [217, 109] width 109 height 31
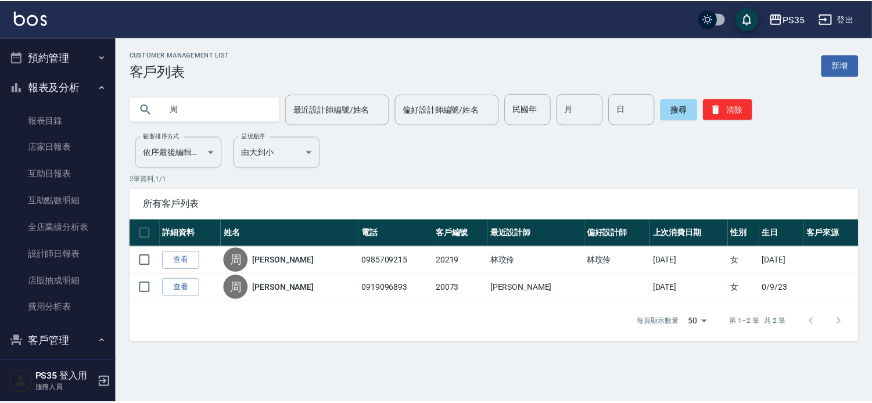
scroll to position [89, 0]
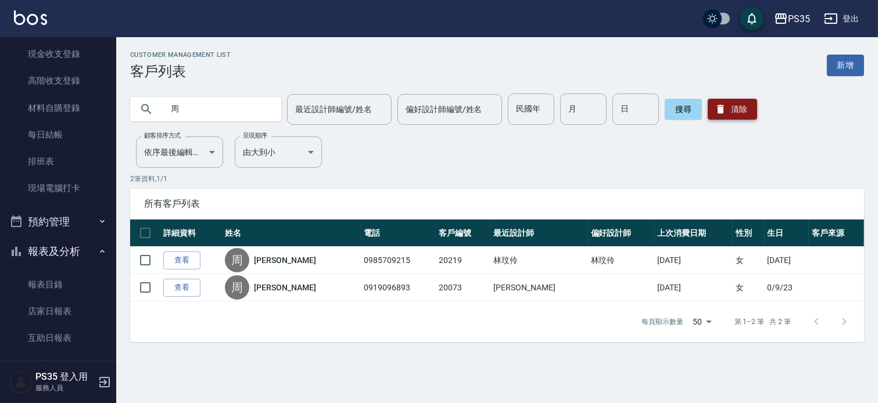
click at [749, 105] on button "清除" at bounding box center [731, 109] width 49 height 21
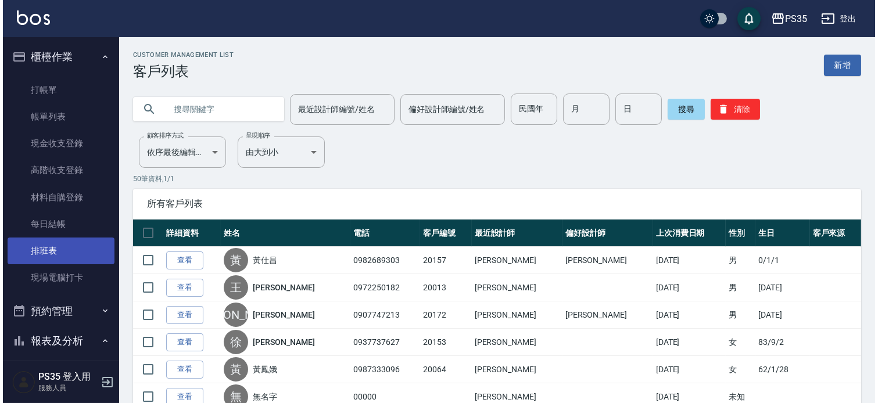
scroll to position [387, 0]
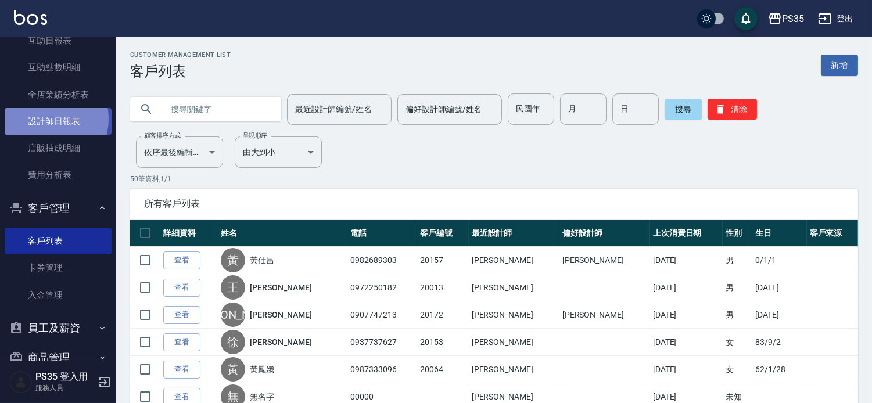
click at [47, 118] on link "設計師日報表" at bounding box center [58, 121] width 107 height 27
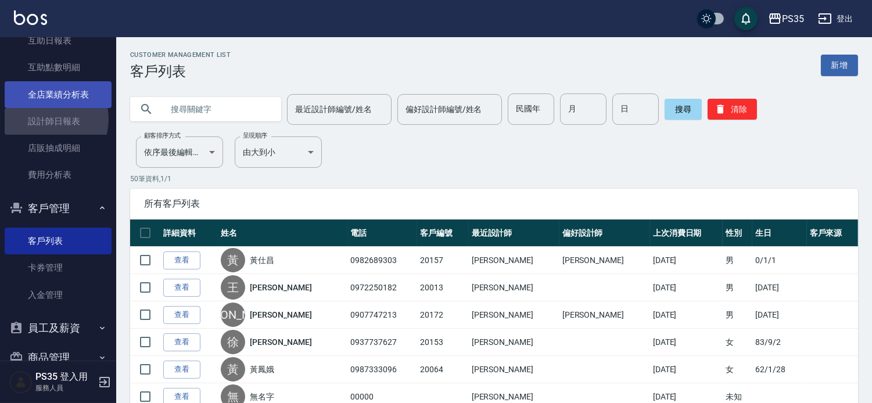
click at [53, 105] on link "全店業績分析表" at bounding box center [58, 94] width 107 height 27
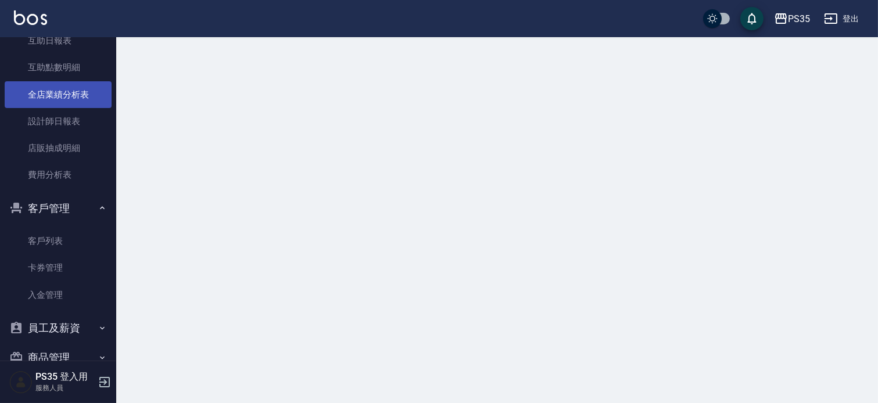
click at [56, 101] on link "全店業績分析表" at bounding box center [58, 94] width 107 height 27
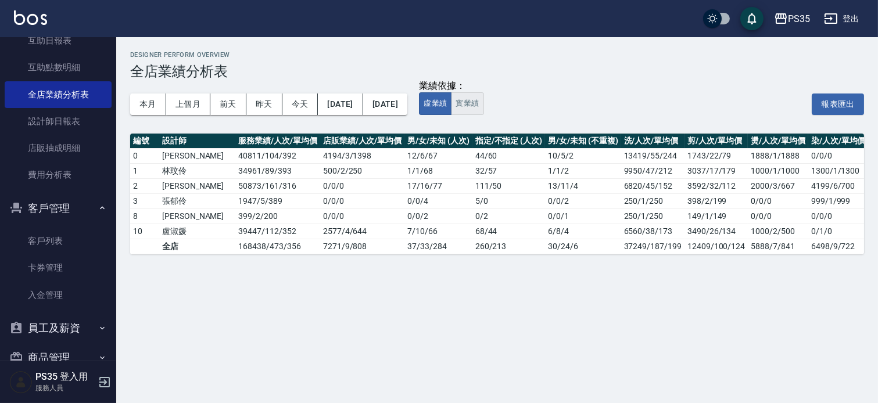
click at [483, 114] on button "實業績" at bounding box center [467, 103] width 33 height 23
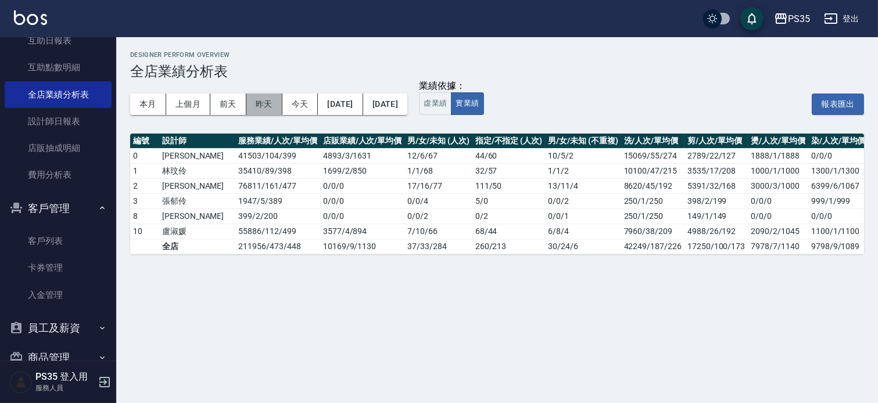
click at [268, 113] on button "昨天" at bounding box center [264, 104] width 36 height 21
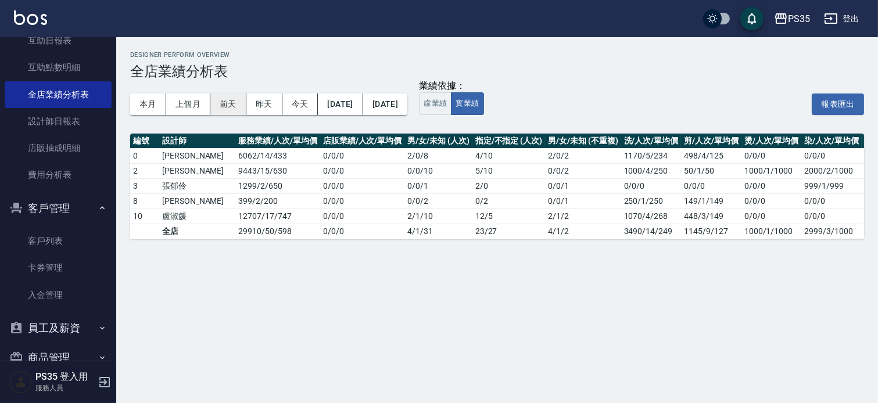
click at [227, 107] on button "前天" at bounding box center [228, 104] width 36 height 21
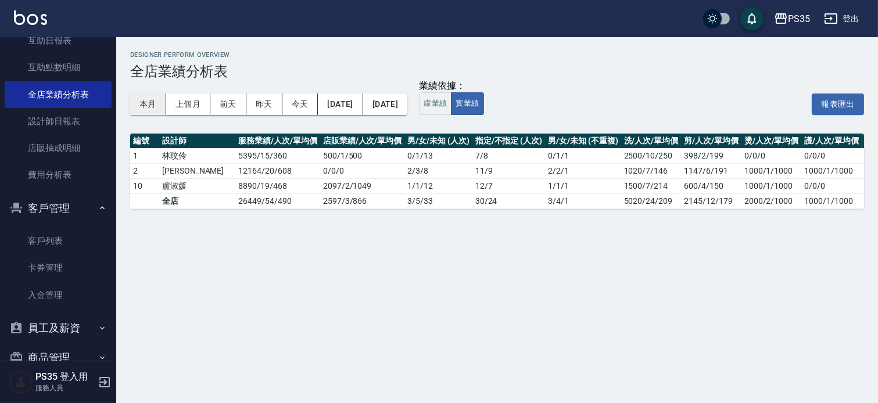
click at [153, 107] on button "本月" at bounding box center [148, 104] width 36 height 21
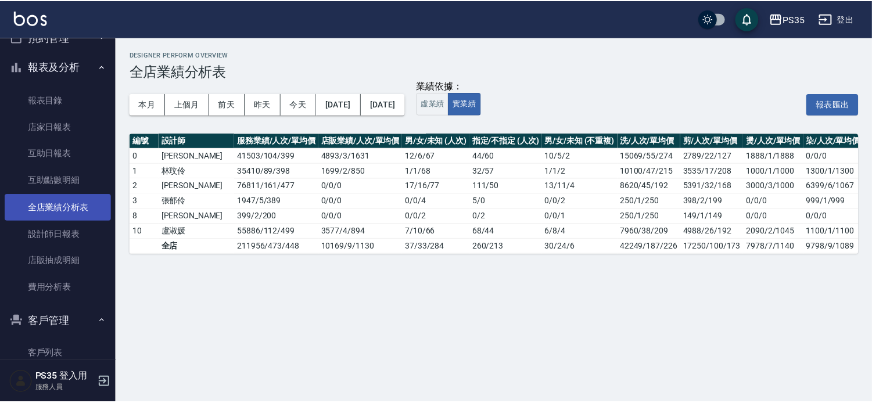
scroll to position [258, 0]
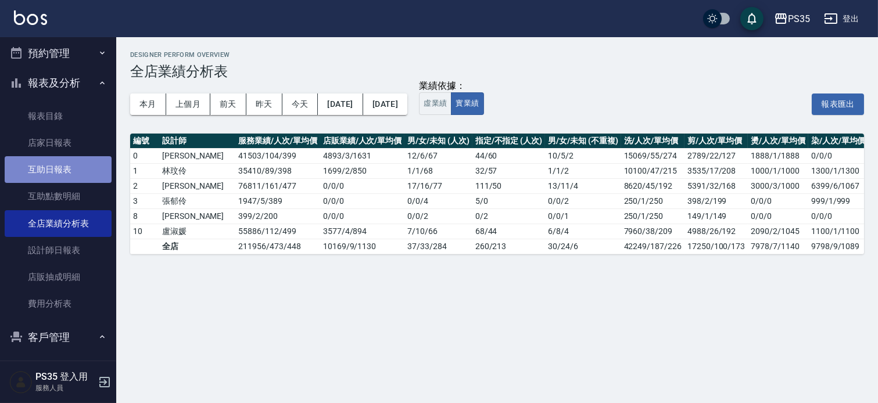
click at [59, 177] on link "互助日報表" at bounding box center [58, 169] width 107 height 27
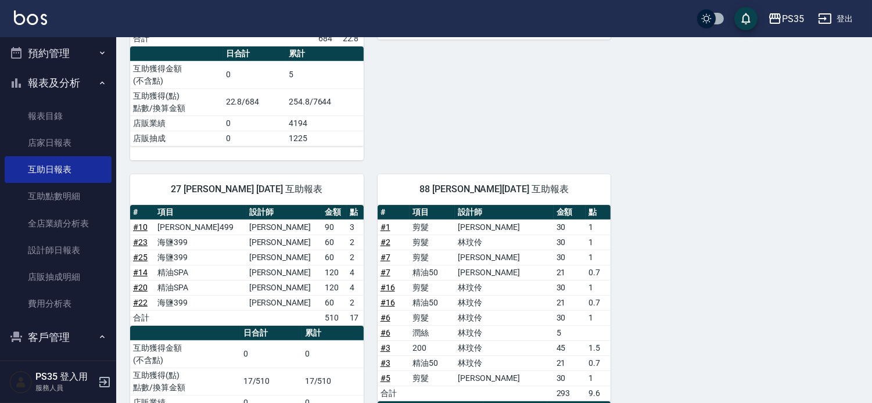
scroll to position [540, 0]
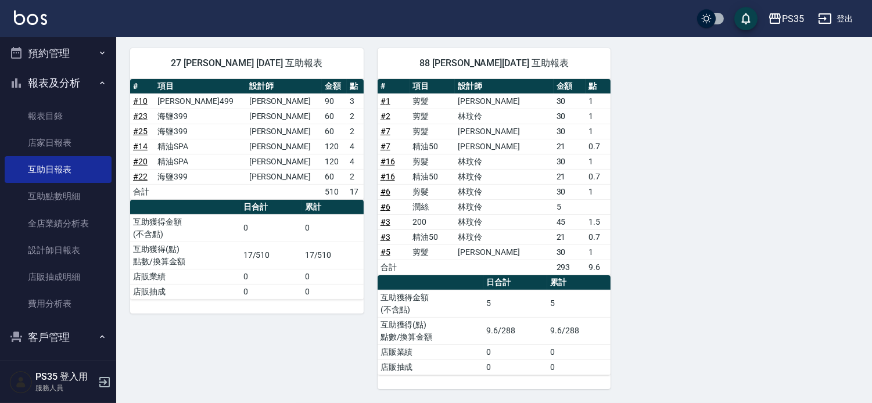
click at [317, 322] on div "27 羽羽 [PERSON_NAME] [DATE] 互助報表 # 項目 設計師 金額 點 # 10 [PERSON_NAME]499 [PERSON_NAM…" at bounding box center [239, 211] width 247 height 355
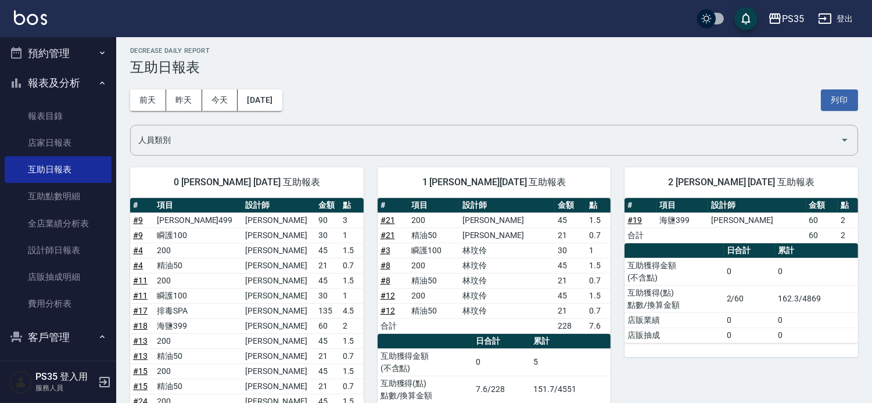
scroll to position [0, 0]
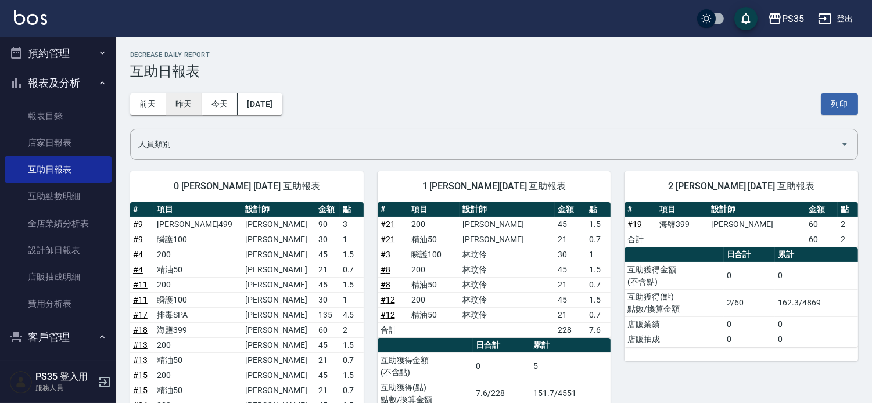
click at [193, 103] on button "昨天" at bounding box center [184, 104] width 36 height 21
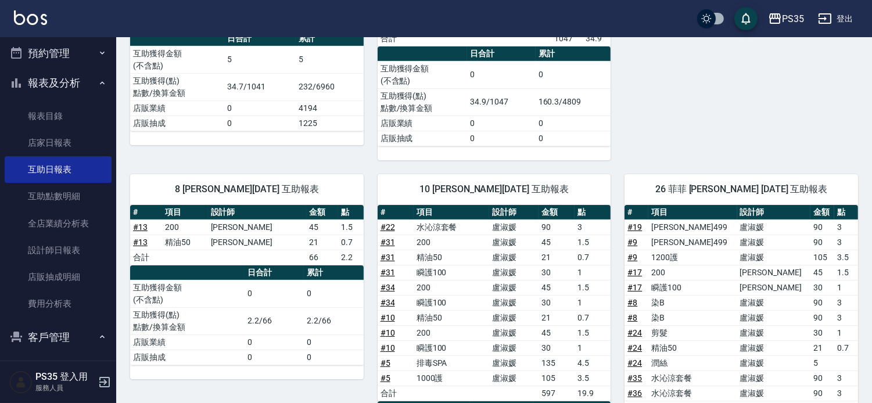
scroll to position [601, 0]
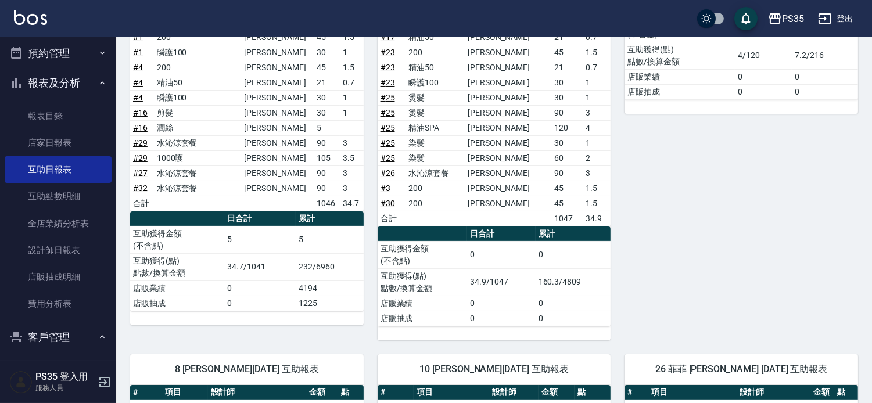
click at [634, 230] on div "3 [PERSON_NAME][DATE] 互助報表 # 項目 設計師 金額 點 # 28 染髮 [PERSON_NAME] 30 1 # 28 染髮 [PE…" at bounding box center [733, 110] width 247 height 461
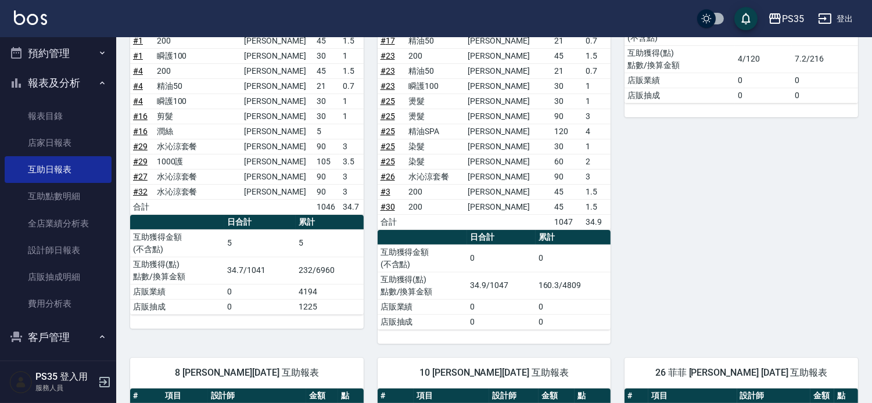
scroll to position [84, 0]
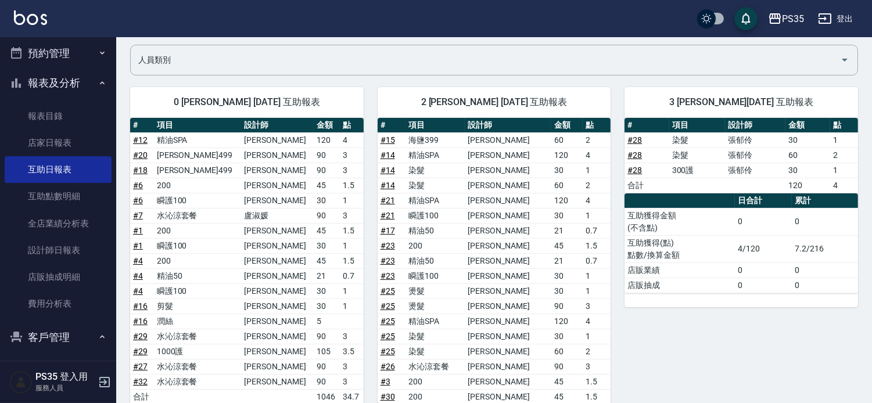
click at [613, 210] on div "3 [PERSON_NAME][DATE] 互助報表 # 項目 設計師 金額 點 # 28 染髮 [PERSON_NAME] 30 1 # 28 染髮 [PE…" at bounding box center [733, 303] width 247 height 461
click at [614, 209] on div "3 [PERSON_NAME][DATE] 互助報表 # 項目 設計師 金額 點 # 28 染髮 [PERSON_NAME] 30 1 # 28 染髮 [PE…" at bounding box center [733, 303] width 247 height 461
click at [613, 196] on div "3 [PERSON_NAME][DATE] 互助報表 # 項目 設計師 金額 點 # 28 染髮 [PERSON_NAME] 30 1 # 28 染髮 [PE…" at bounding box center [733, 303] width 247 height 461
click at [612, 196] on div "3 [PERSON_NAME][DATE] 互助報表 # 項目 設計師 金額 點 # 28 染髮 [PERSON_NAME] 30 1 # 28 染髮 [PE…" at bounding box center [733, 303] width 247 height 461
click at [612, 187] on div "3 [PERSON_NAME][DATE] 互助報表 # 項目 設計師 金額 點 # 28 染髮 [PERSON_NAME] 30 1 # 28 染髮 [PE…" at bounding box center [733, 303] width 247 height 461
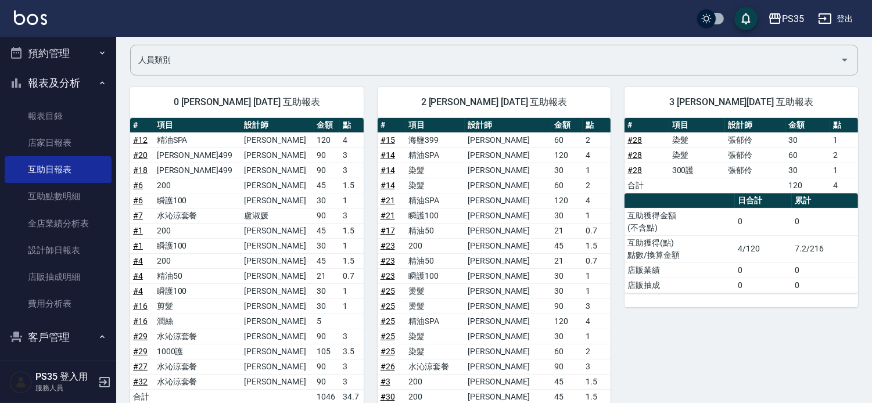
click at [614, 179] on div "3 [PERSON_NAME][DATE] 互助報表 # 項目 設計師 金額 點 # 28 染髮 [PERSON_NAME] 30 1 # 28 染髮 [PE…" at bounding box center [733, 303] width 247 height 461
click at [611, 178] on div "3 [PERSON_NAME][DATE] 互助報表 # 項目 設計師 金額 點 # 28 染髮 [PERSON_NAME] 30 1 # 28 染髮 [PE…" at bounding box center [733, 303] width 247 height 461
click at [366, 178] on div "2 [PERSON_NAME] [DATE] 互助報表 # 項目 設計師 金額 點 # 15 海鹽399 栢沛怡 60 2 # 14 精油SPA 栢沛怡 12…" at bounding box center [487, 303] width 247 height 461
click at [617, 173] on div "3 [PERSON_NAME][DATE] 互助報表 # 項目 設計師 金額 點 # 28 染髮 [PERSON_NAME] 30 1 # 28 染髮 [PE…" at bounding box center [733, 303] width 247 height 461
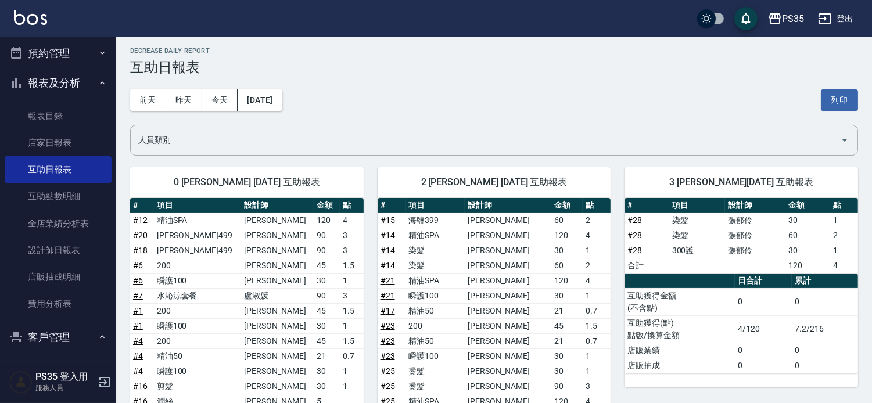
scroll to position [0, 0]
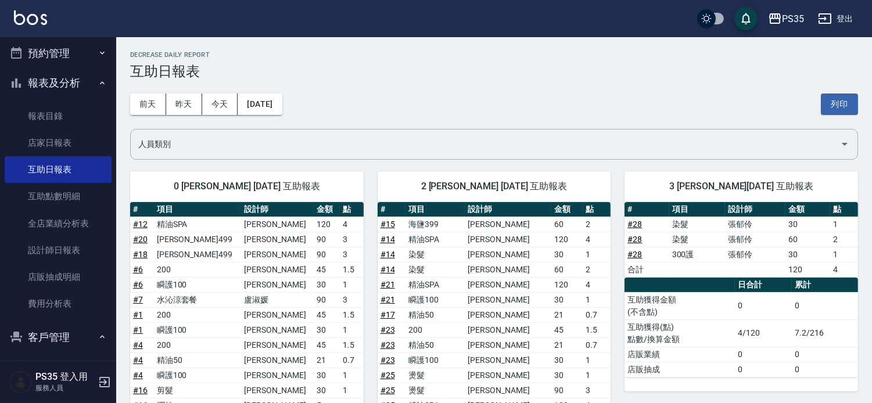
click at [619, 180] on div "3 [PERSON_NAME][DATE] 互助報表 # 項目 設計師 金額 點 # 28 染髮 [PERSON_NAME] 30 1 # 28 染髮 [PE…" at bounding box center [733, 387] width 247 height 461
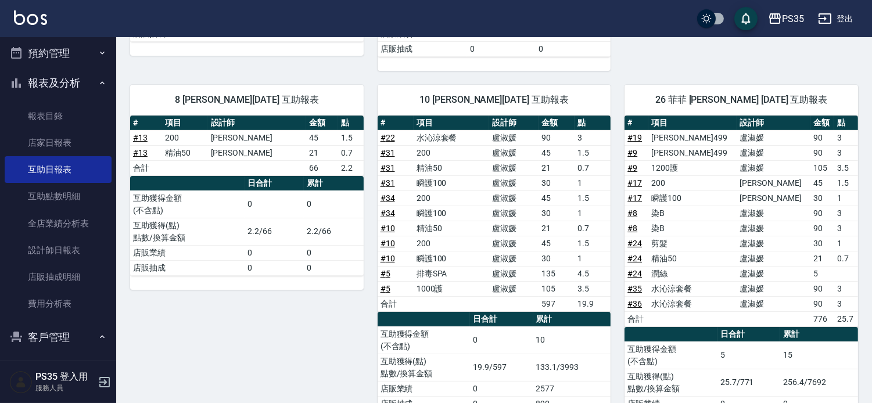
scroll to position [601, 0]
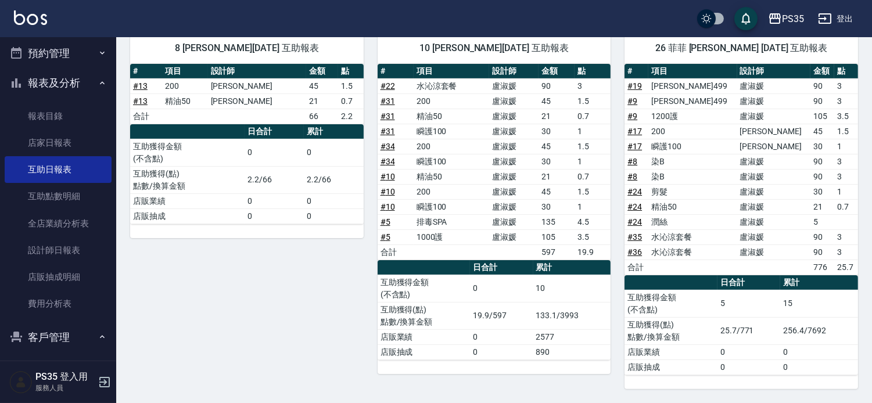
click at [619, 180] on div "26 [PERSON_NAME] [DATE] 互助報表 # 項目 設計師 金額 點 # 19 [PERSON_NAME]499 [PERSON_NAME]9…" at bounding box center [733, 204] width 247 height 370
click at [65, 222] on link "全店業績分析表" at bounding box center [58, 223] width 107 height 27
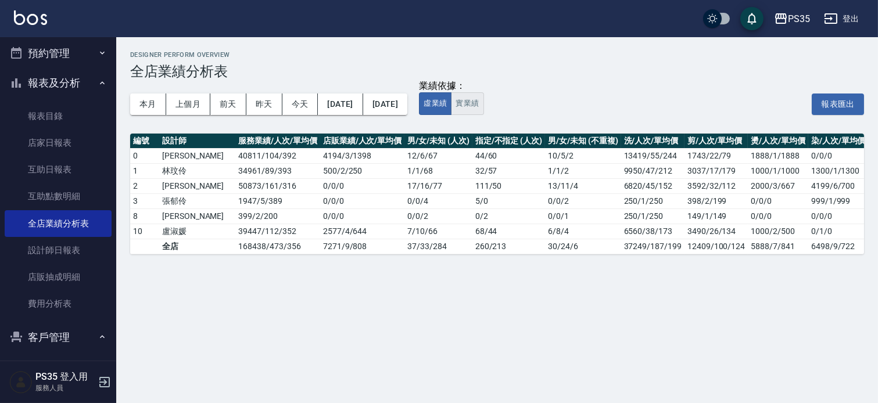
click at [483, 106] on button "實業績" at bounding box center [467, 103] width 33 height 23
click at [513, 125] on div "本月 上個月 [DATE] [DATE] [DATE] [DATE] [DATE] 業績依據： 虛業績 實業績 報表匯出" at bounding box center [497, 104] width 734 height 49
click at [461, 118] on div "本月 上個月 [DATE] [DATE] [DATE] [DATE] [DATE] 業績依據： 虛業績 實業績 報表匯出" at bounding box center [497, 104] width 734 height 49
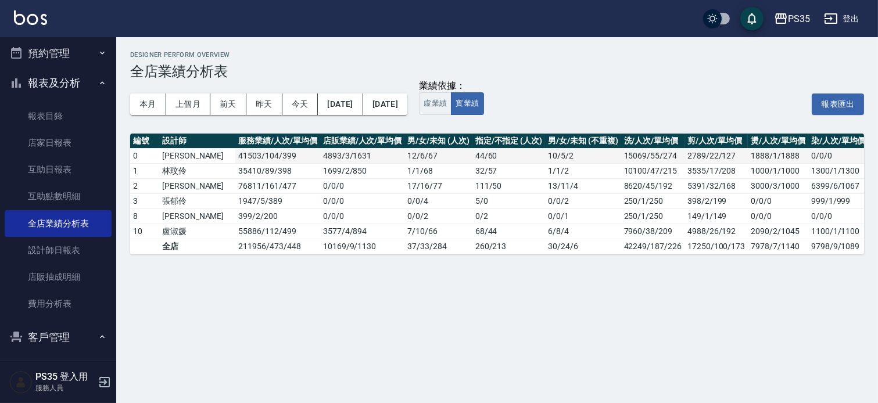
click at [472, 154] on td "44 / 60" at bounding box center [508, 155] width 73 height 15
click at [488, 121] on div "本月 上個月 [DATE] [DATE] [DATE] [DATE] [DATE] 業績依據： 虛業績 實業績 報表匯出" at bounding box center [497, 104] width 734 height 49
click at [118, 193] on div "Designer Perform Overview 全店業績分析表 本月 上個月 [DATE] [DATE] [DATE] [DATE] [DATE] 業績依…" at bounding box center [496, 152] width 761 height 231
click at [64, 172] on link "互助日報表" at bounding box center [58, 169] width 107 height 27
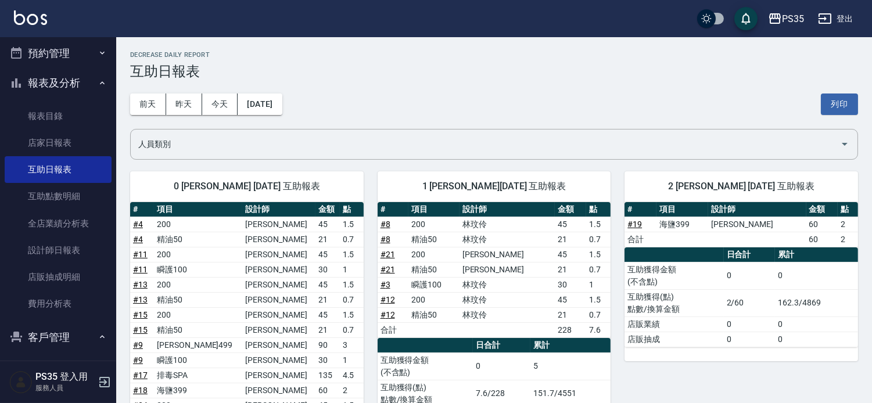
click at [400, 99] on div "[DATE] [DATE] [DATE] [DATE] 列印" at bounding box center [494, 104] width 728 height 49
click at [369, 207] on div "1 [PERSON_NAME][DATE] 互助報表 # 項目 設計師 金額 點 # 8 200 [PERSON_NAME]45 1.5 # 8 精油50 […" at bounding box center [487, 364] width 247 height 415
click at [339, 71] on h3 "互助日報表" at bounding box center [494, 71] width 728 height 16
click at [66, 218] on link "全店業績分析表" at bounding box center [58, 223] width 107 height 27
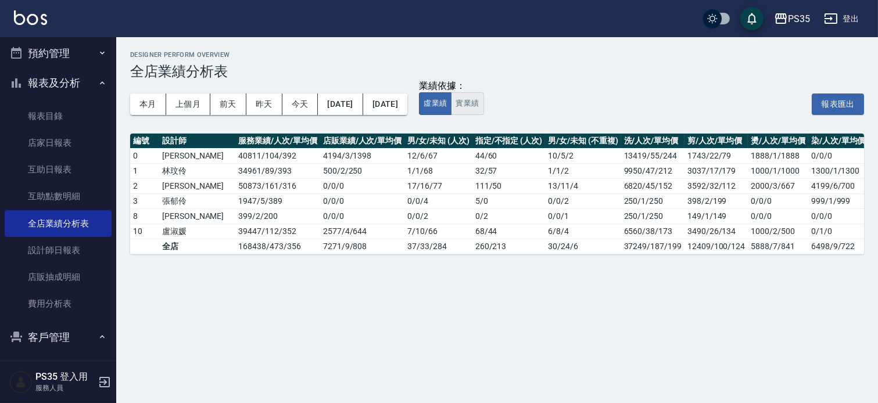
click at [483, 100] on button "實業績" at bounding box center [467, 103] width 33 height 23
click at [217, 122] on div "本月 上個月 [DATE] [DATE] [DATE] [DATE] [DATE]" at bounding box center [268, 104] width 277 height 49
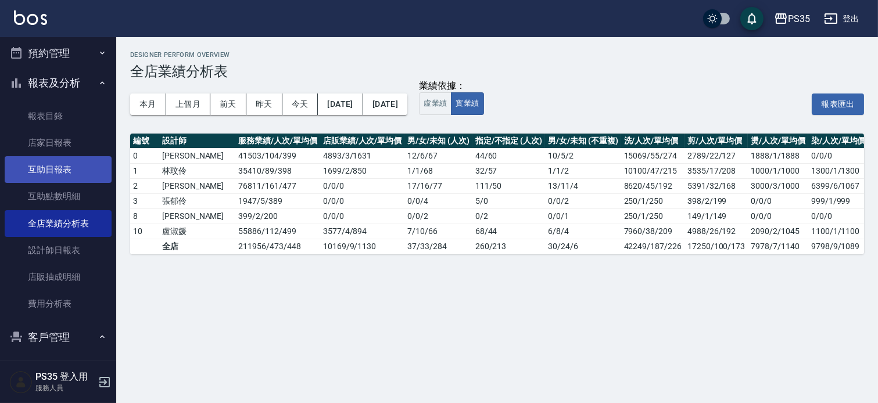
click at [70, 165] on link "互助日報表" at bounding box center [58, 169] width 107 height 27
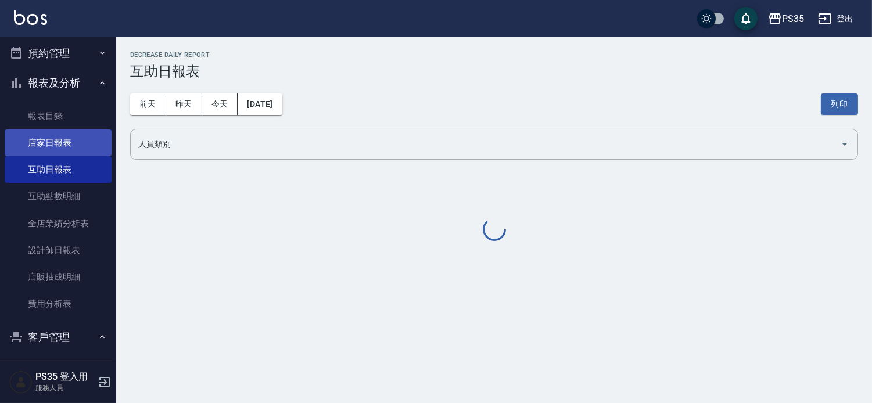
click at [66, 144] on link "店家日報表" at bounding box center [58, 143] width 107 height 27
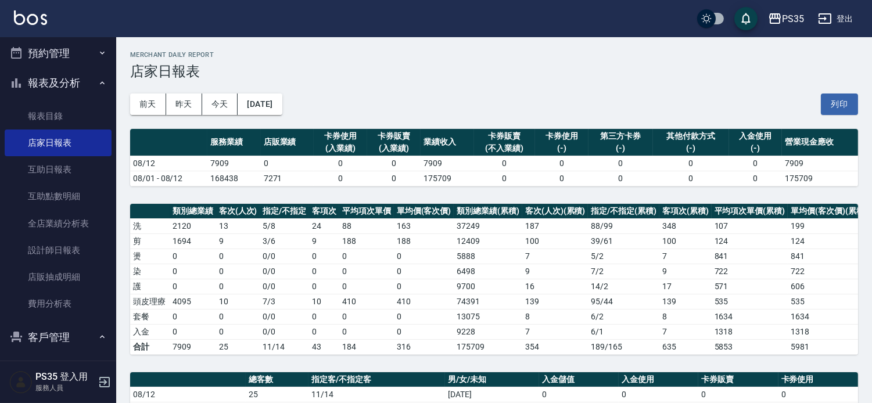
click at [442, 105] on div "[DATE] [DATE] [DATE] [DATE] 列印" at bounding box center [494, 104] width 728 height 49
click at [71, 215] on link "全店業績分析表" at bounding box center [58, 223] width 107 height 27
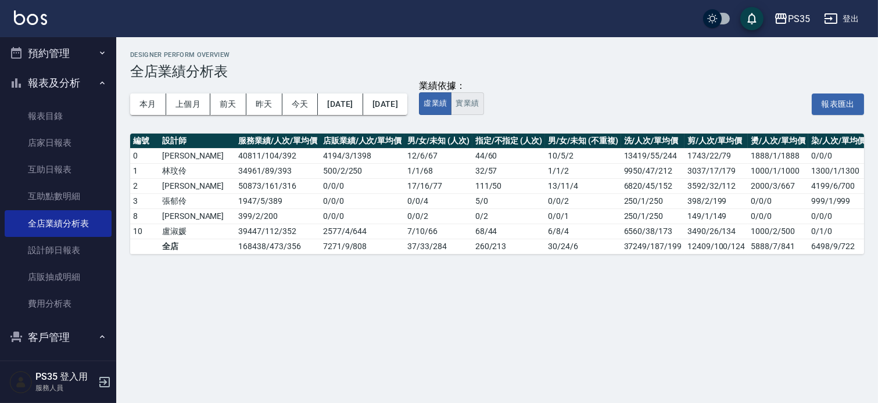
click at [483, 100] on button "實業績" at bounding box center [467, 103] width 33 height 23
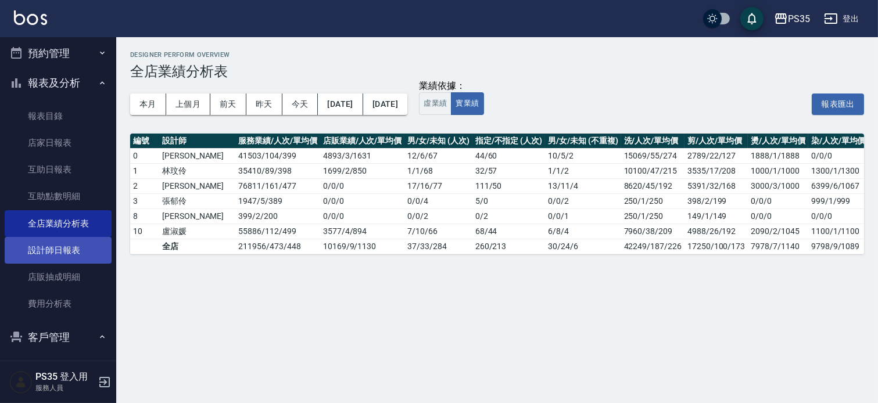
click at [61, 249] on link "設計師日報表" at bounding box center [58, 250] width 107 height 27
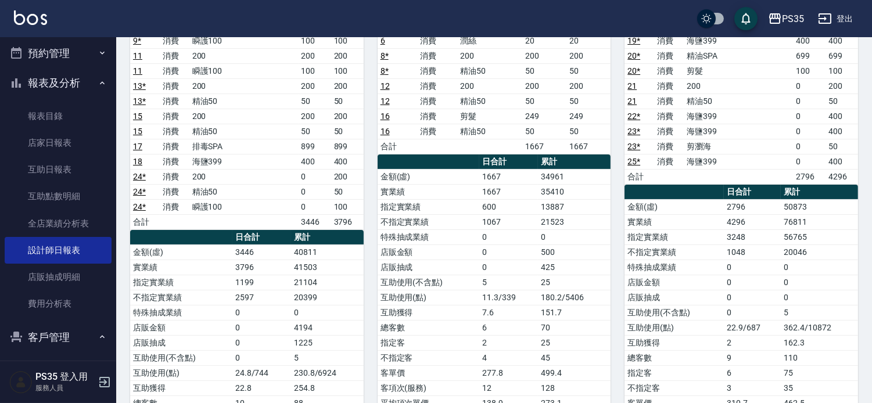
scroll to position [193, 0]
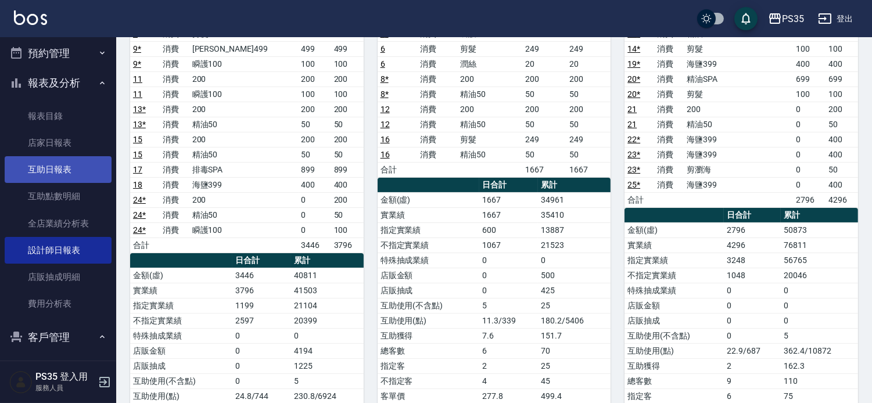
click at [88, 160] on link "互助日報表" at bounding box center [58, 169] width 107 height 27
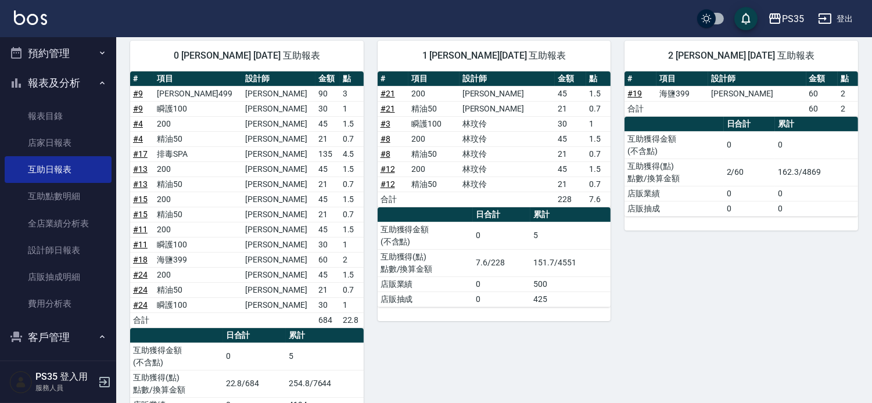
scroll to position [258, 0]
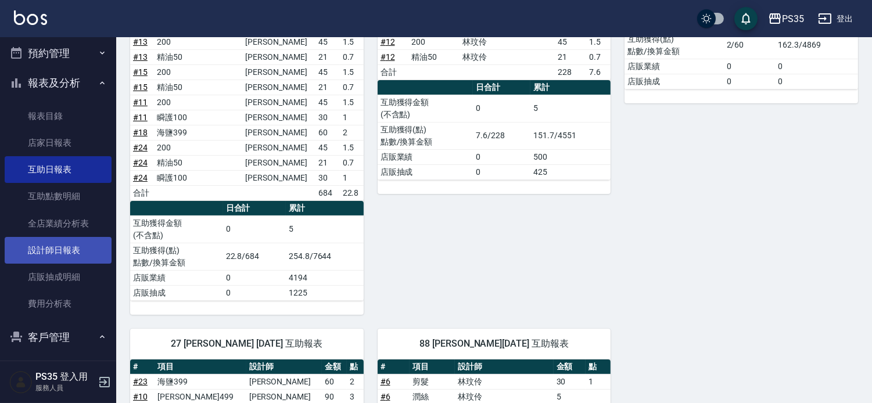
click at [67, 244] on link "設計師日報表" at bounding box center [58, 250] width 107 height 27
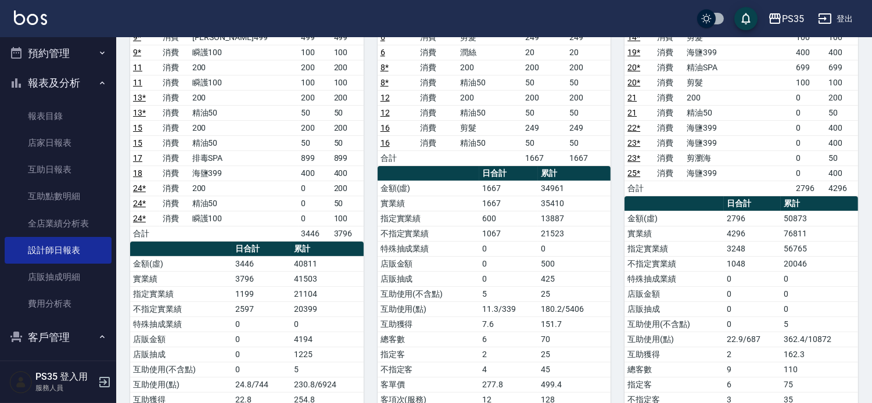
scroll to position [129, 0]
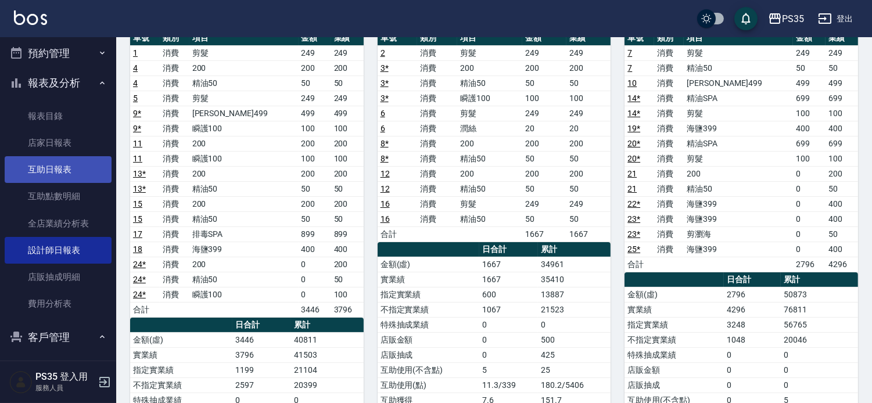
click at [48, 159] on link "互助日報表" at bounding box center [58, 169] width 107 height 27
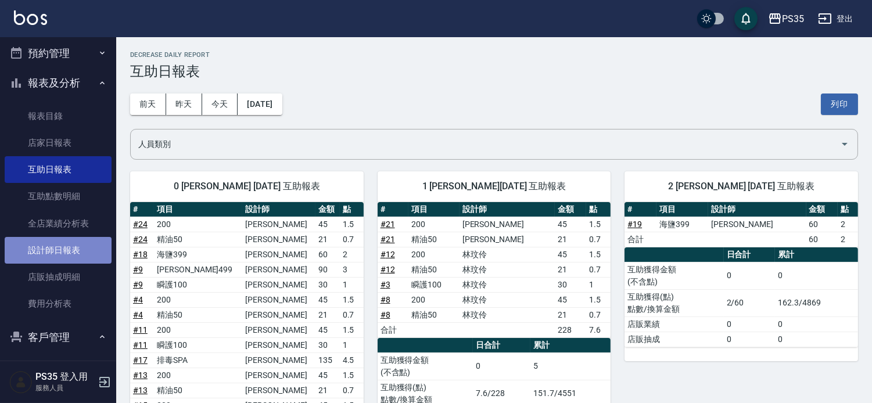
click at [60, 248] on link "設計師日報表" at bounding box center [58, 250] width 107 height 27
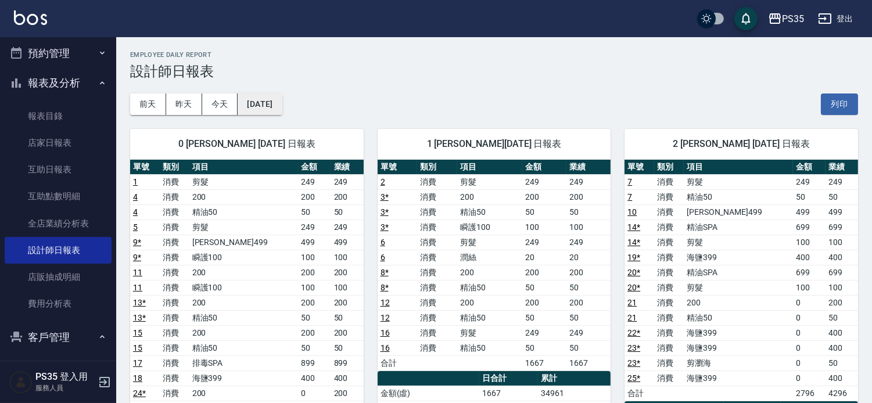
click at [263, 98] on button "[DATE]" at bounding box center [260, 104] width 44 height 21
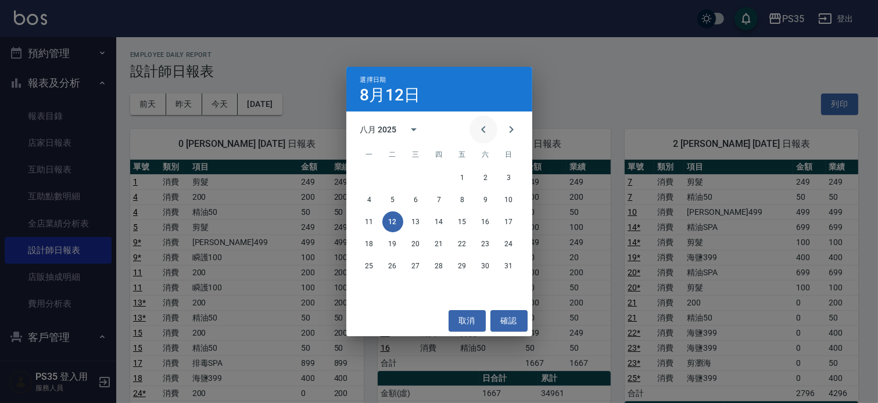
click at [476, 125] on icon "Previous month" at bounding box center [483, 130] width 14 height 14
click at [484, 202] on button "12" at bounding box center [485, 199] width 21 height 21
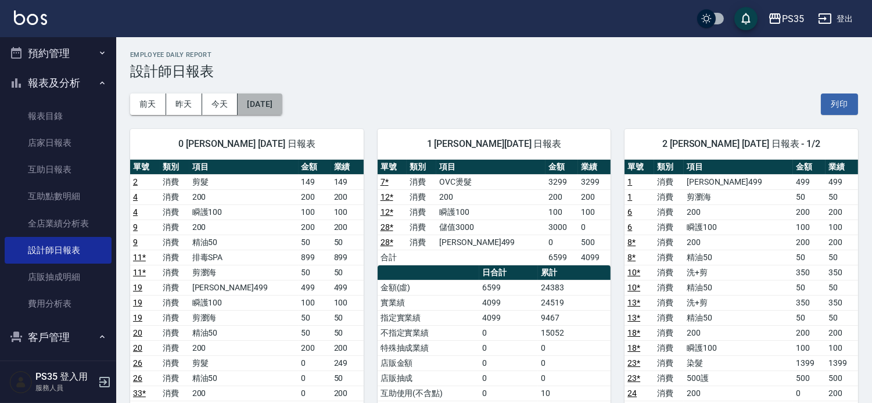
click at [261, 100] on button "[DATE]" at bounding box center [260, 104] width 44 height 21
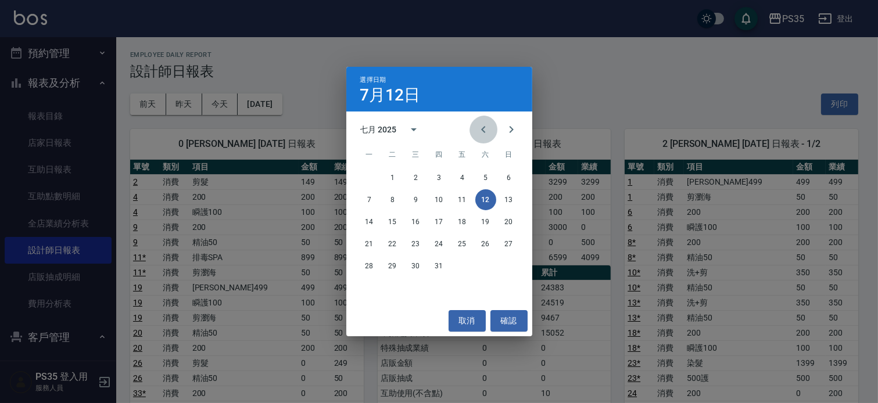
click at [483, 130] on icon "Previous month" at bounding box center [483, 130] width 14 height 14
click at [442, 219] on button "12" at bounding box center [439, 221] width 21 height 21
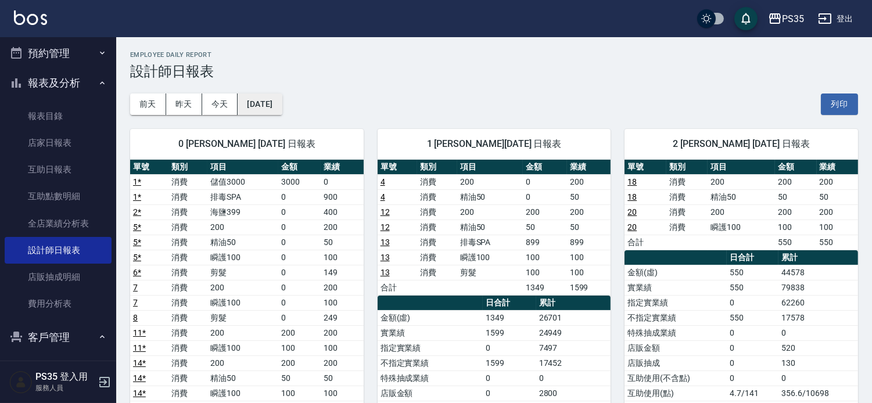
click at [275, 100] on button "[DATE]" at bounding box center [260, 104] width 44 height 21
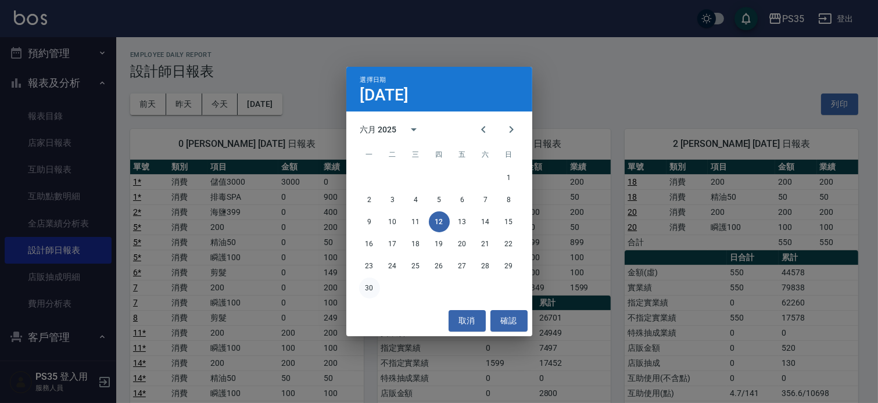
click at [367, 283] on button "30" at bounding box center [369, 288] width 21 height 21
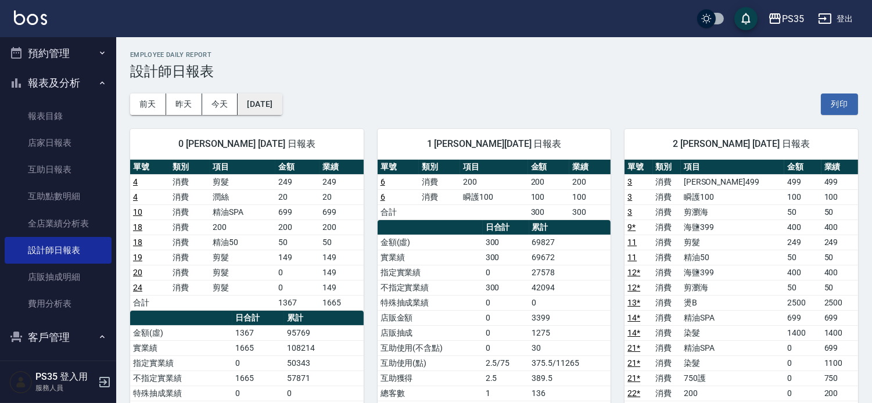
click at [282, 109] on button "[DATE]" at bounding box center [260, 104] width 44 height 21
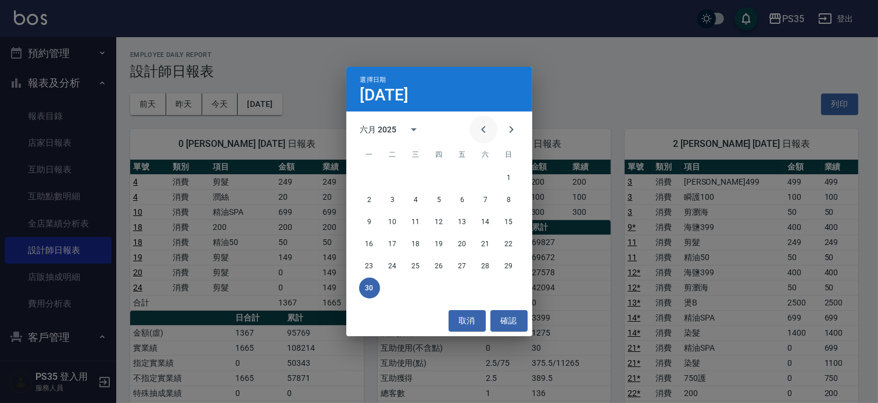
click at [476, 131] on icon "Previous month" at bounding box center [483, 130] width 14 height 14
click at [477, 262] on button "31" at bounding box center [485, 266] width 21 height 21
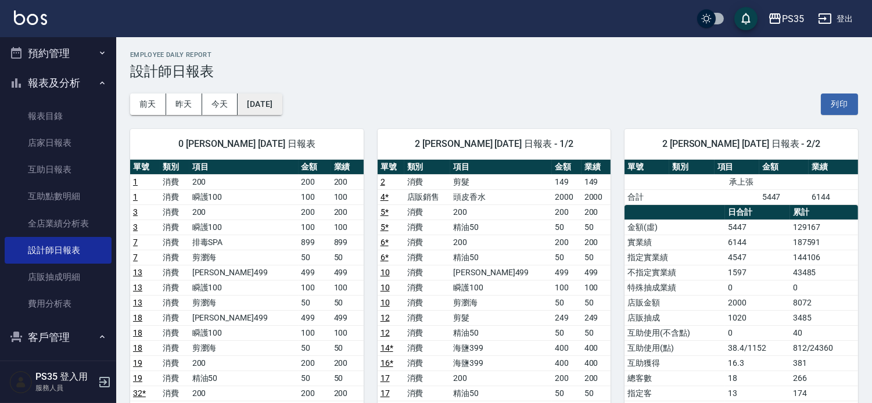
click at [271, 101] on button "[DATE]" at bounding box center [260, 104] width 44 height 21
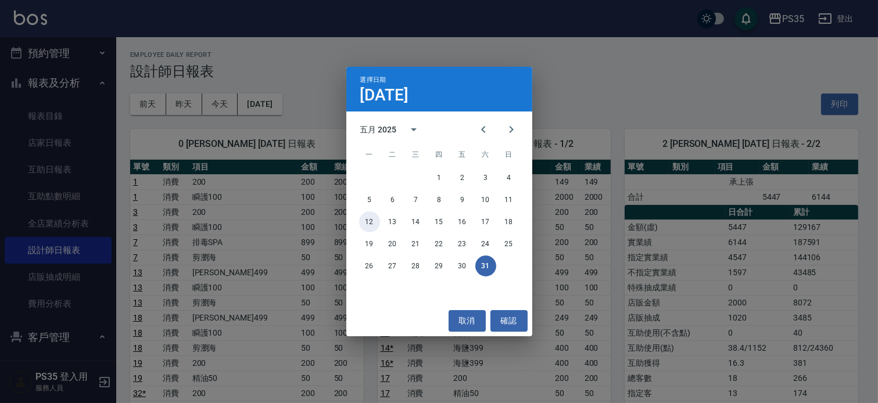
click at [366, 220] on button "12" at bounding box center [369, 221] width 21 height 21
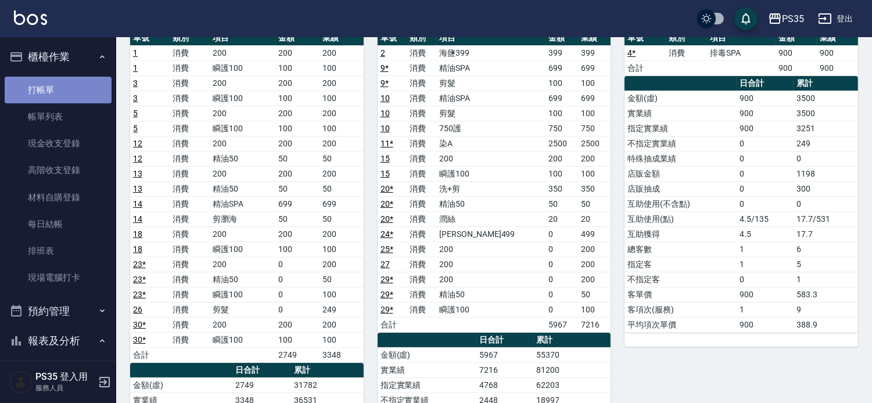
click at [63, 96] on link "打帳單" at bounding box center [58, 90] width 107 height 27
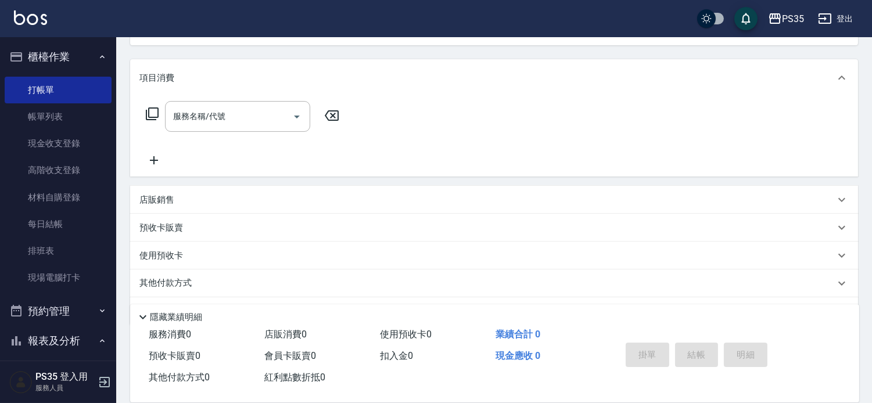
scroll to position [64, 0]
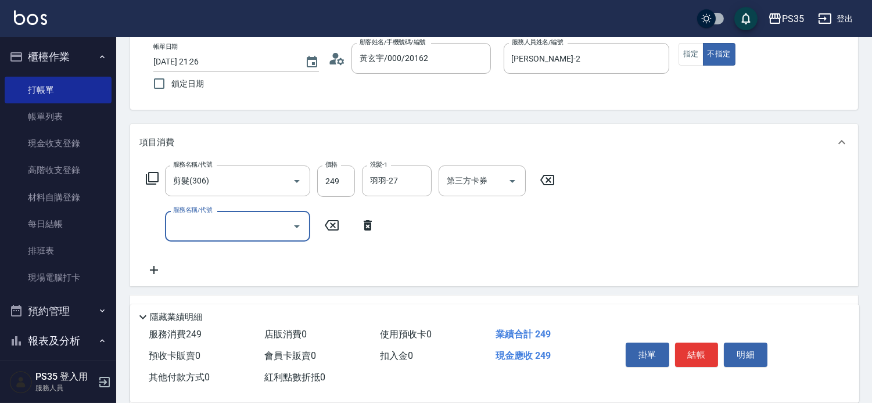
click at [704, 343] on button "結帳" at bounding box center [697, 355] width 44 height 24
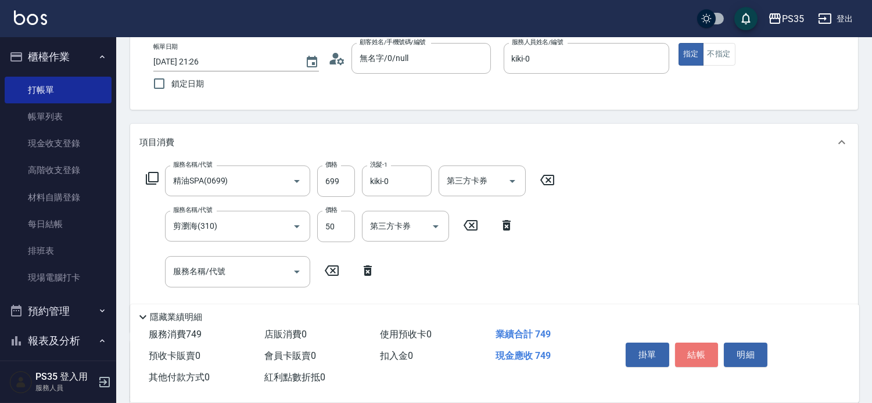
click at [704, 343] on button "結帳" at bounding box center [697, 355] width 44 height 24
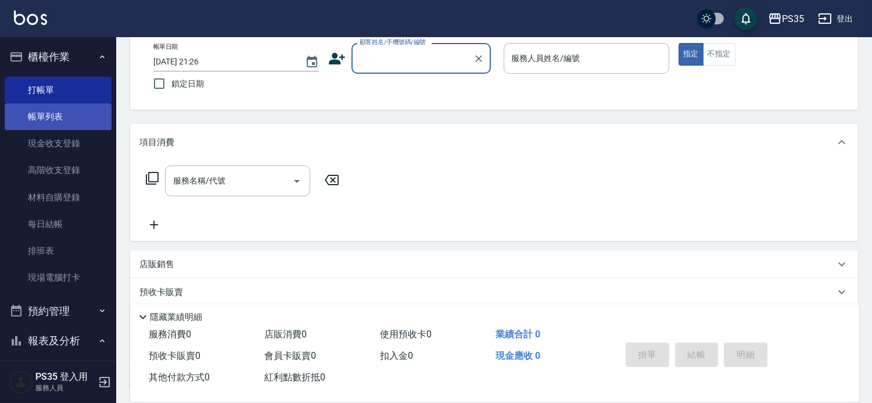
click at [52, 118] on link "帳單列表" at bounding box center [58, 116] width 107 height 27
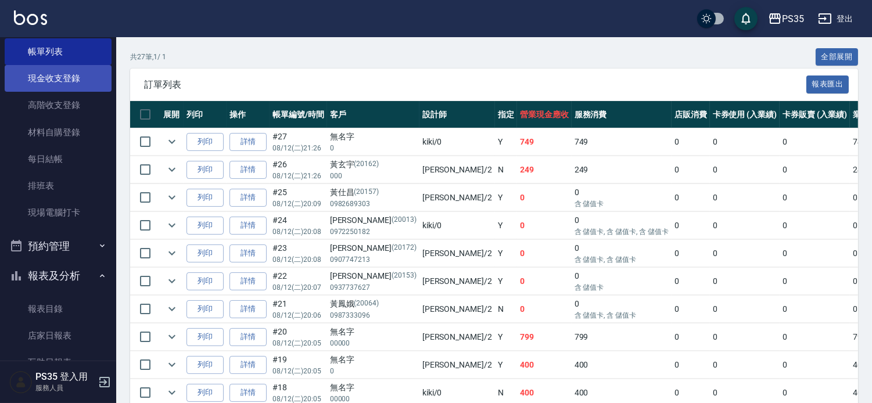
scroll to position [64, 0]
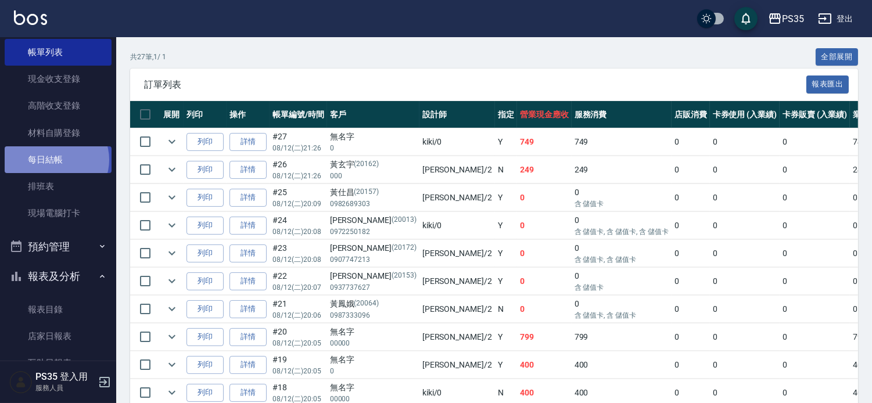
click at [56, 160] on link "每日結帳" at bounding box center [58, 159] width 107 height 27
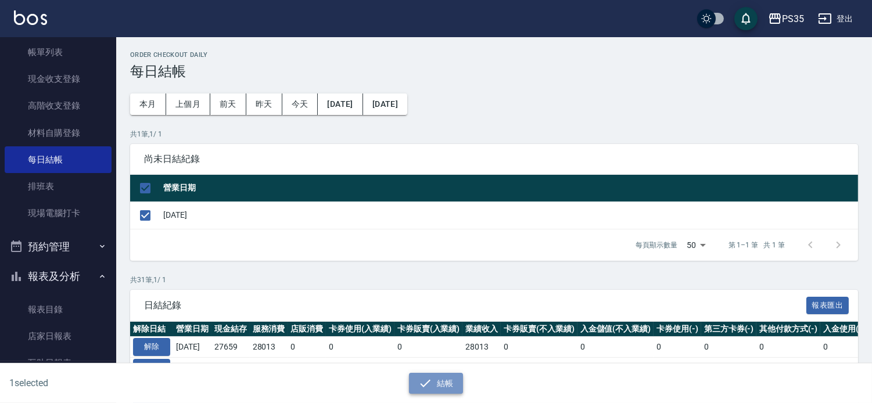
click at [434, 379] on button "結帳" at bounding box center [436, 383] width 54 height 21
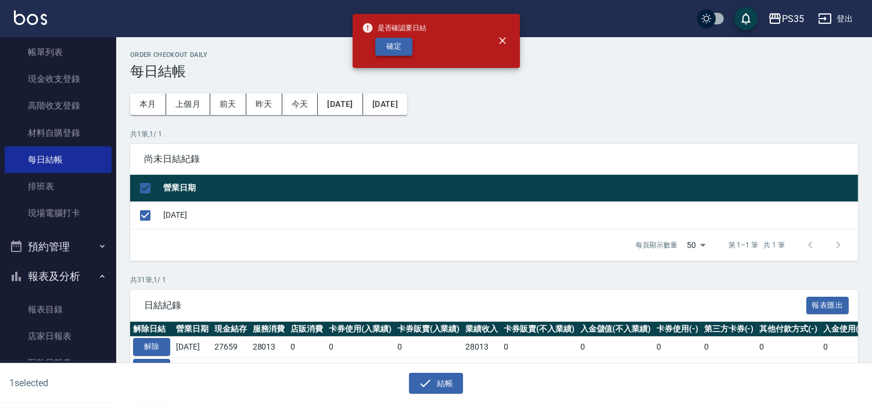
click at [380, 44] on button "確定" at bounding box center [393, 47] width 37 height 18
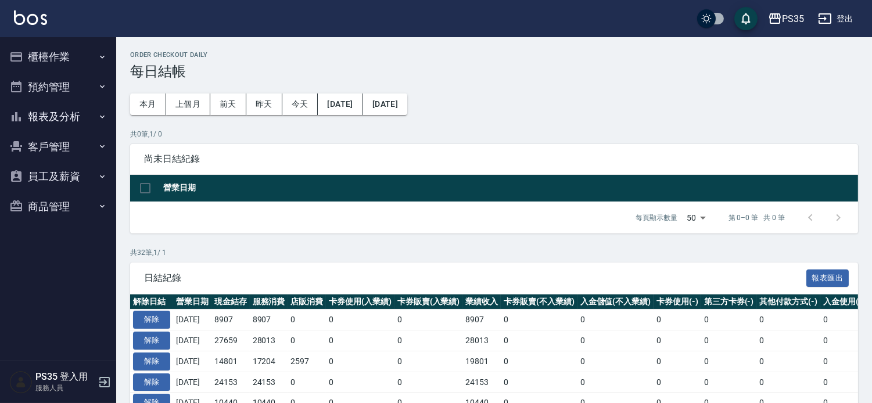
click at [46, 132] on button "客戶管理" at bounding box center [58, 147] width 107 height 30
click at [55, 108] on button "報表及分析" at bounding box center [58, 117] width 107 height 30
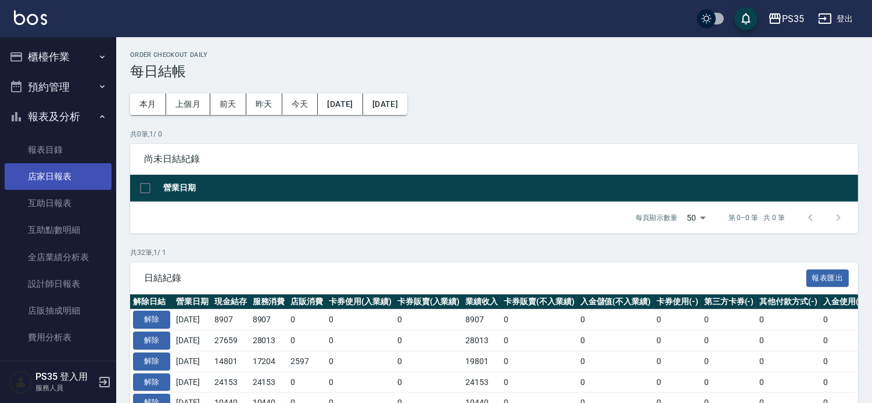
click at [57, 170] on link "店家日報表" at bounding box center [58, 176] width 107 height 27
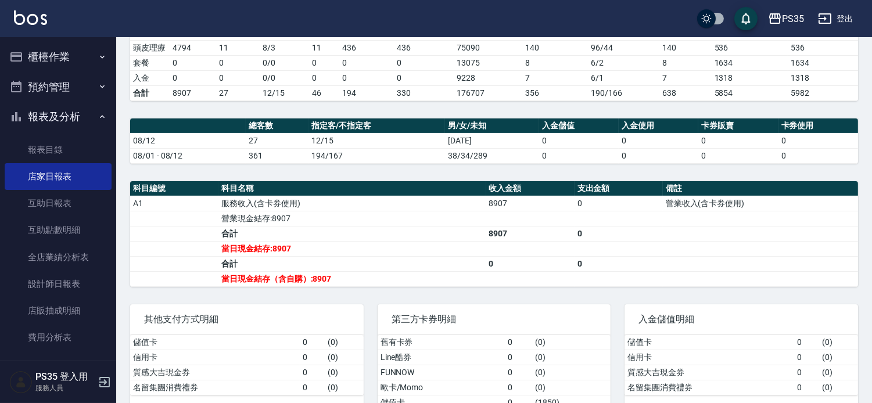
scroll to position [301, 0]
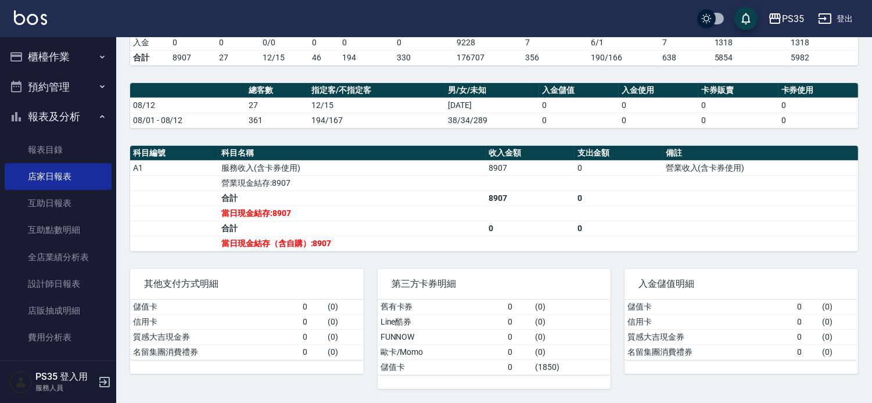
drag, startPoint x: 370, startPoint y: 225, endPoint x: 387, endPoint y: 20, distance: 205.8
click at [369, 204] on tbody "A1 服務收入(含卡券使用) 8907 0 營業收入(含卡券使用) 營業現金結存:8907 合計 8907 0 當日現金結存:8907 合計 0 0 當日現金…" at bounding box center [494, 205] width 728 height 91
